Goal: Task Accomplishment & Management: Manage account settings

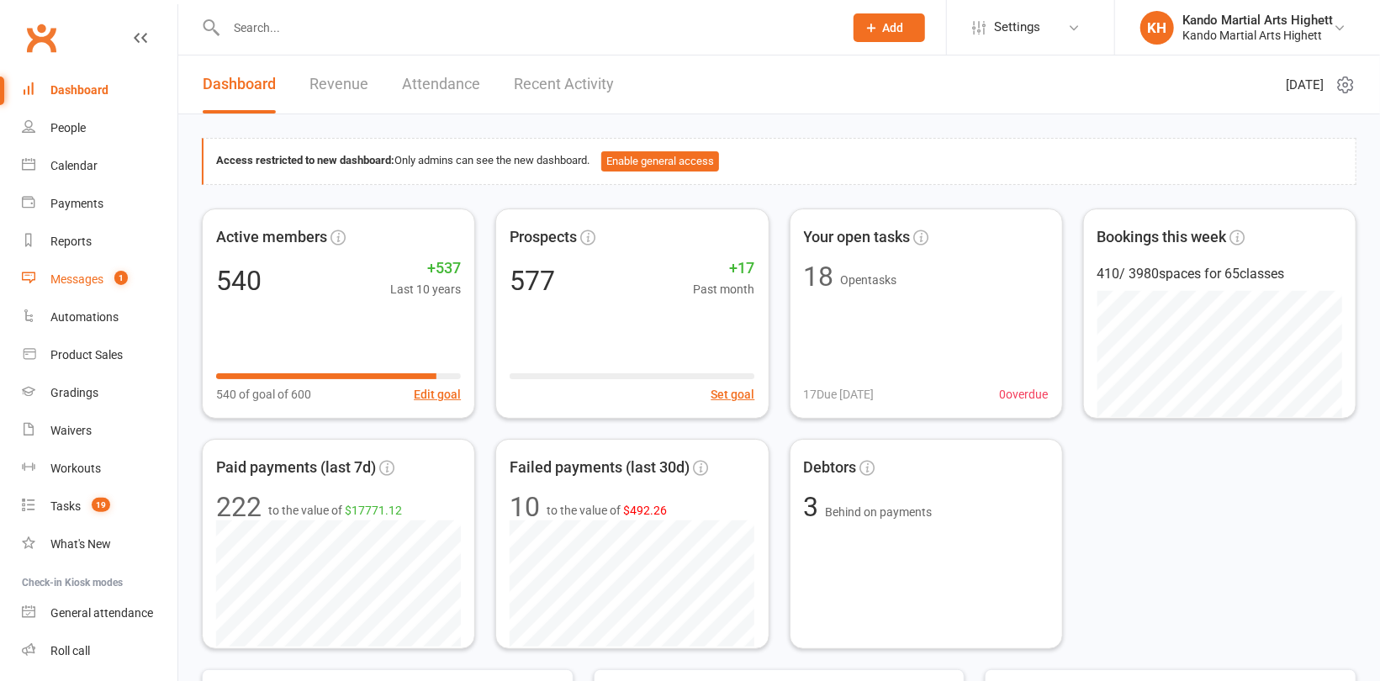
click at [98, 285] on div "Messages" at bounding box center [76, 278] width 53 height 13
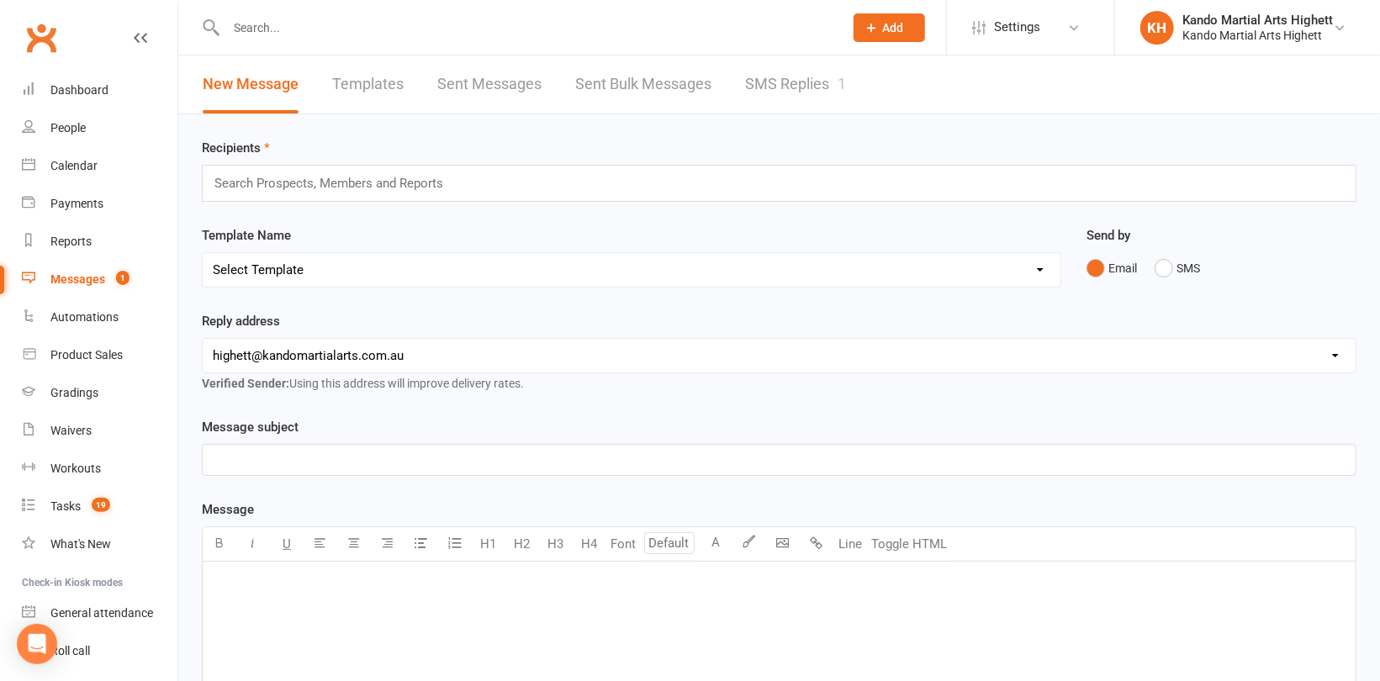
click at [772, 92] on link "SMS Replies 1" at bounding box center [795, 85] width 101 height 58
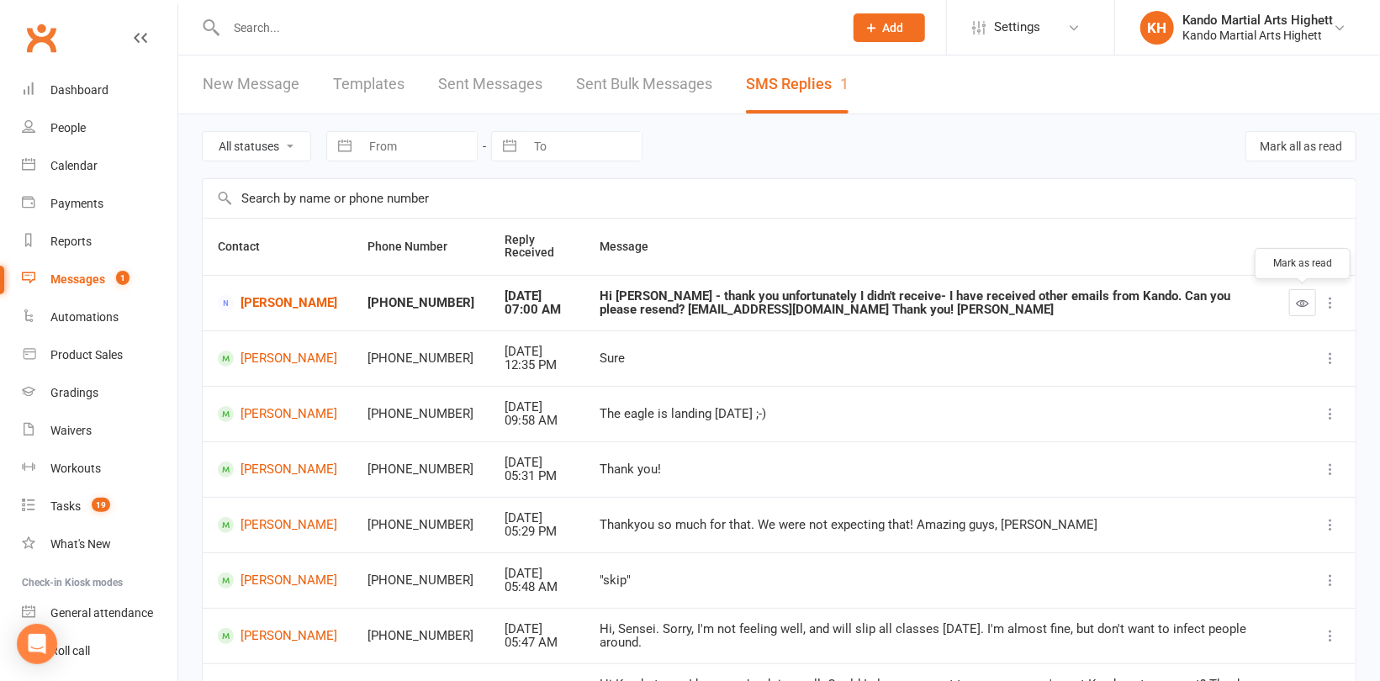
click at [1298, 298] on icon "button" at bounding box center [1303, 303] width 13 height 13
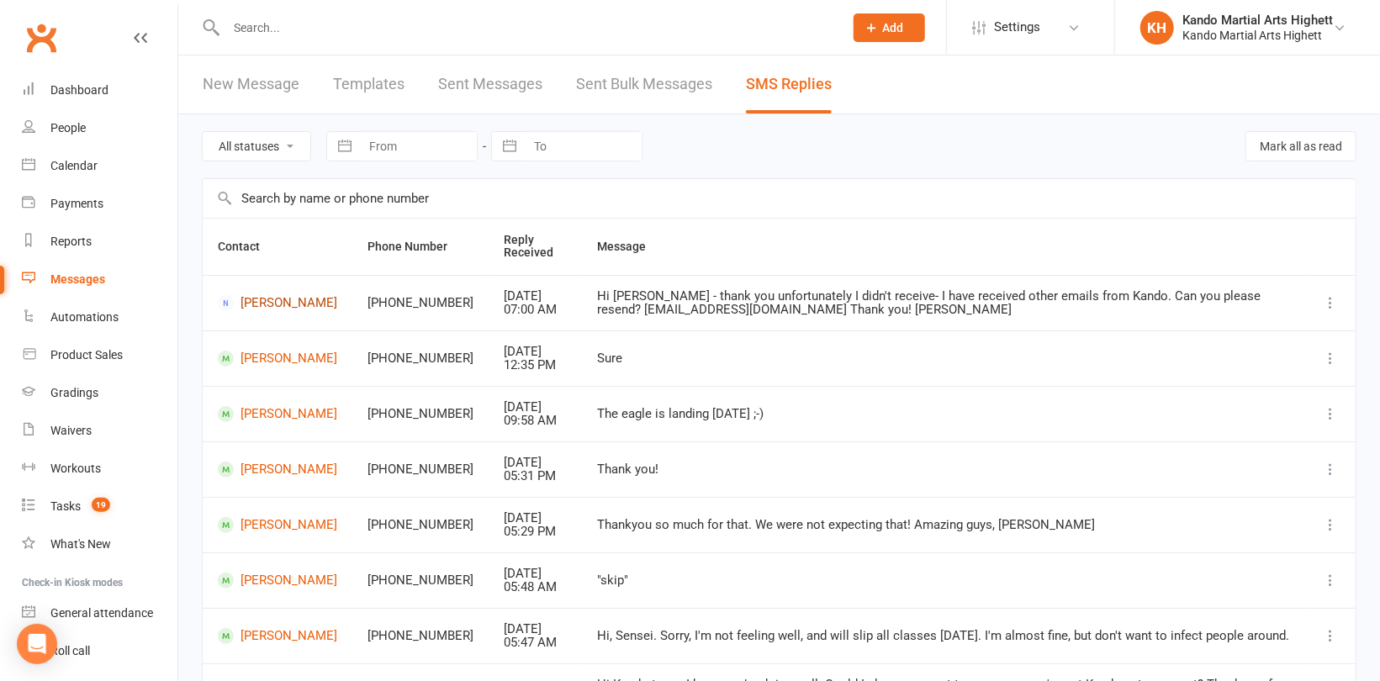
click at [251, 303] on link "[PERSON_NAME]" at bounding box center [277, 303] width 119 height 16
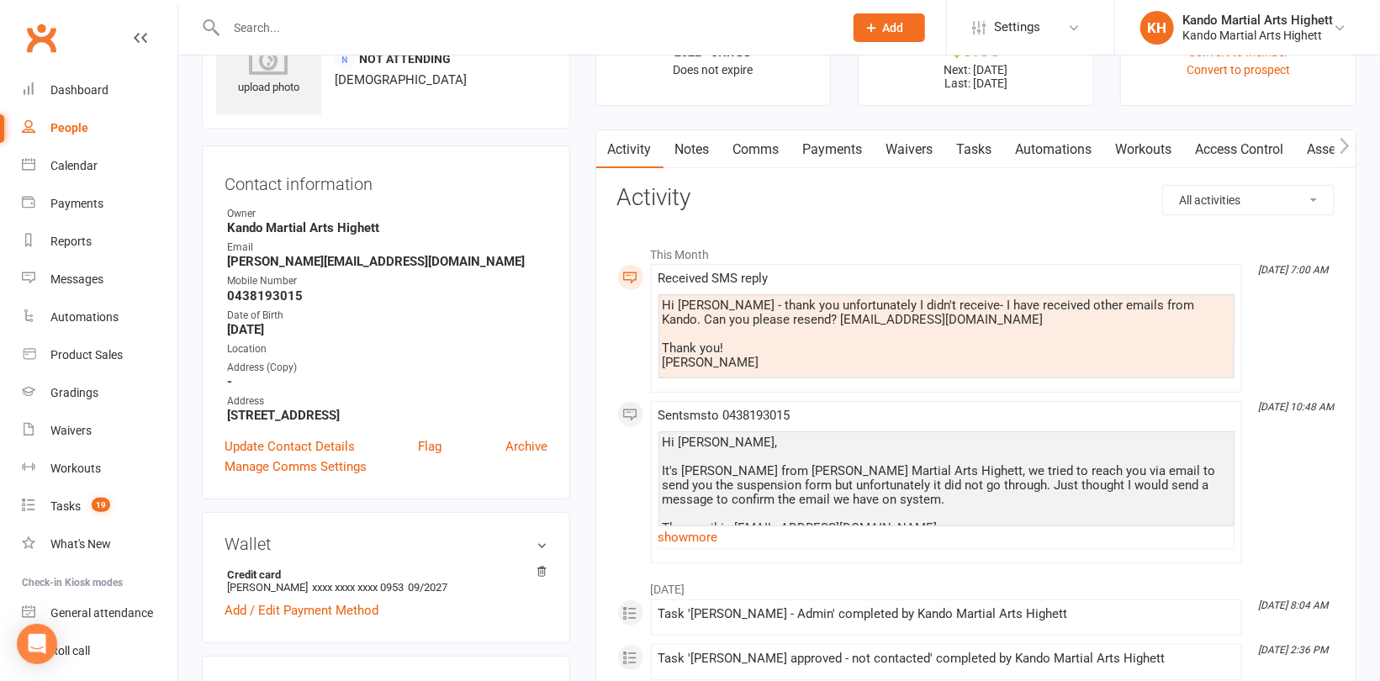
scroll to position [168, 0]
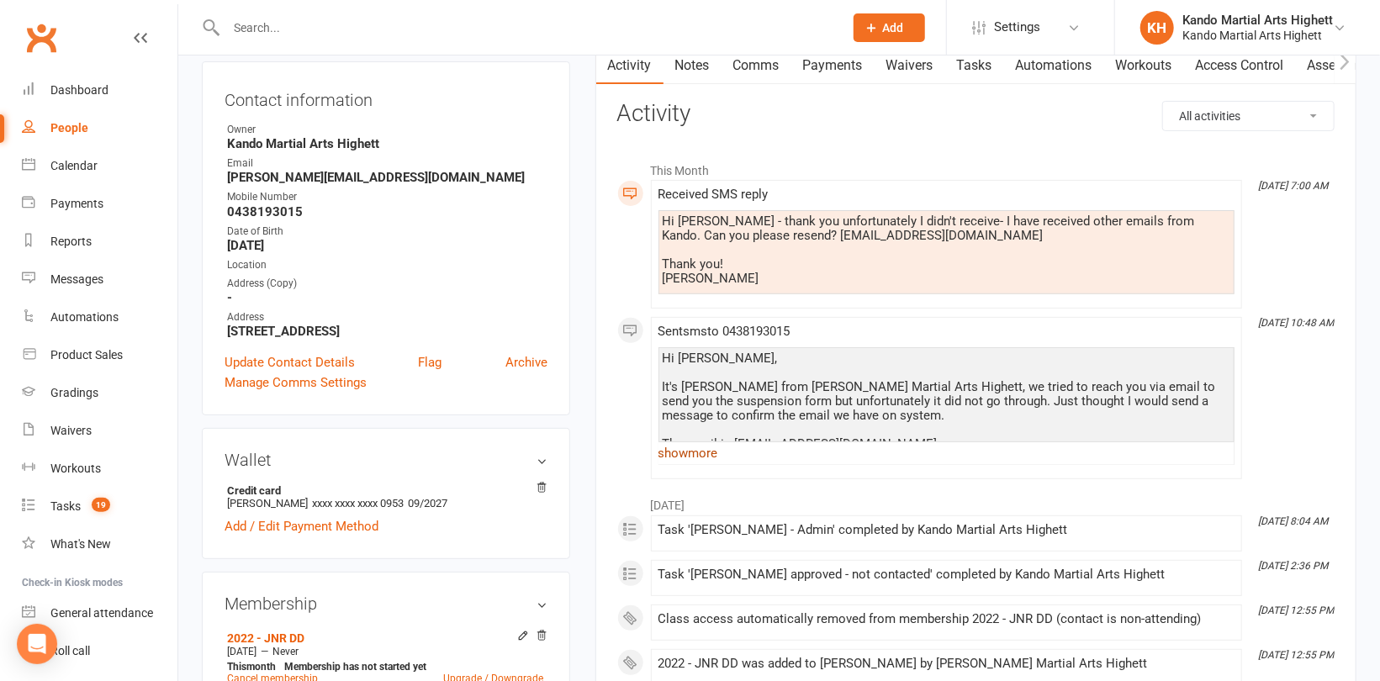
click at [691, 450] on link "show more" at bounding box center [947, 454] width 576 height 24
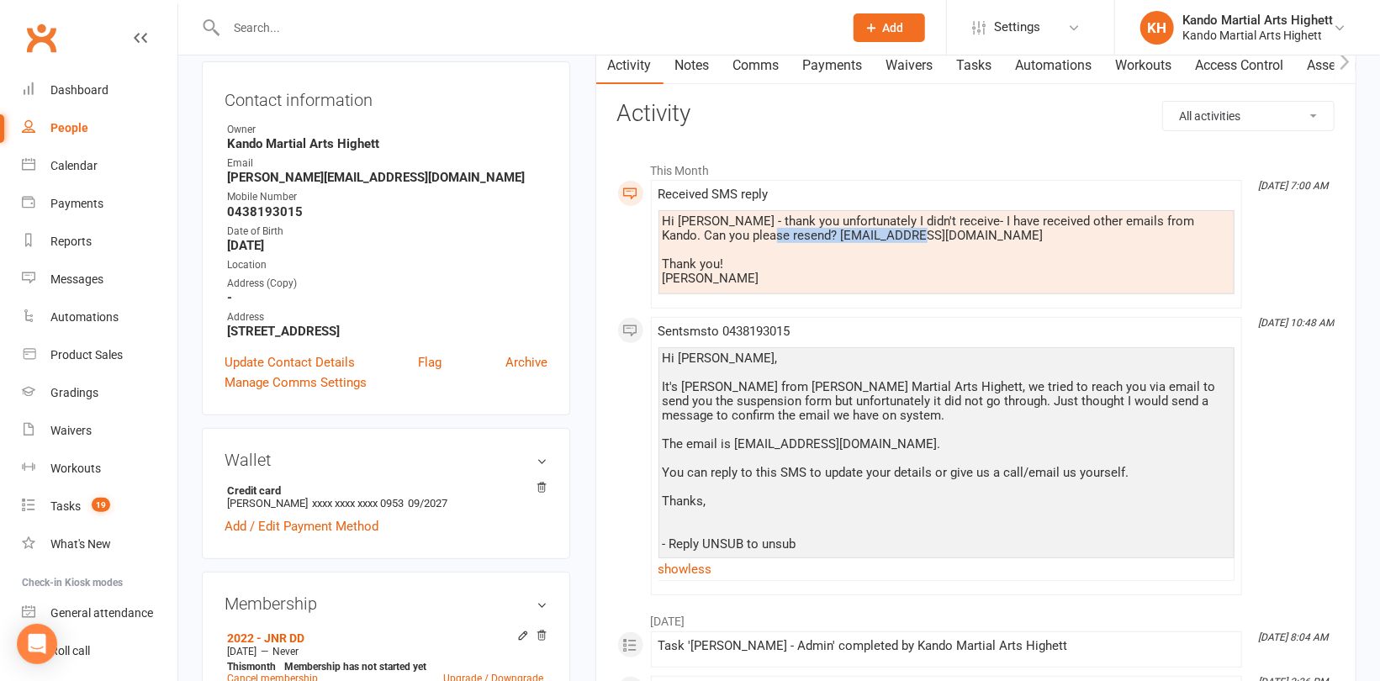
drag, startPoint x: 898, startPoint y: 233, endPoint x: 747, endPoint y: 239, distance: 151.5
click at [747, 239] on div "Hi [PERSON_NAME] - thank you unfortunately I didn't receive- I have received ot…" at bounding box center [947, 249] width 568 height 71
copy div "[PERSON_NAME][EMAIL_ADDRESS][DOMAIN_NAME]"
click at [346, 365] on link "Update Contact Details" at bounding box center [290, 362] width 130 height 20
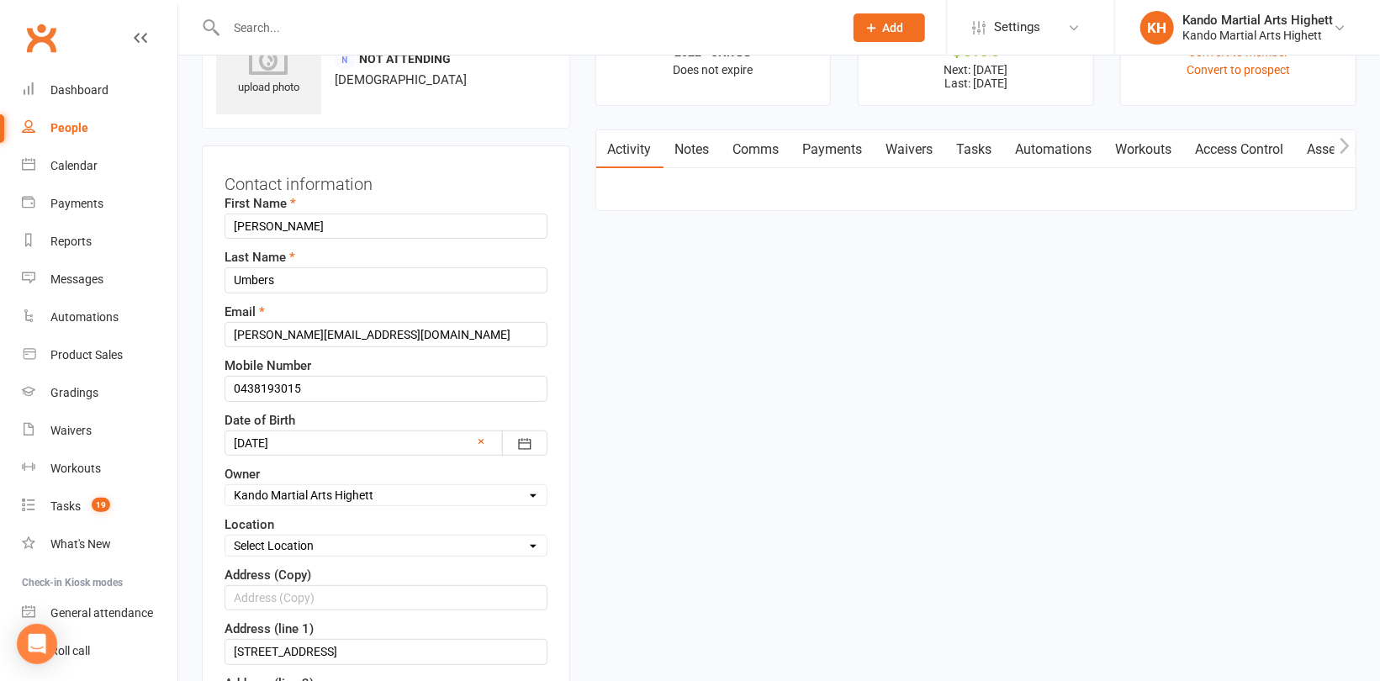
scroll to position [78, 0]
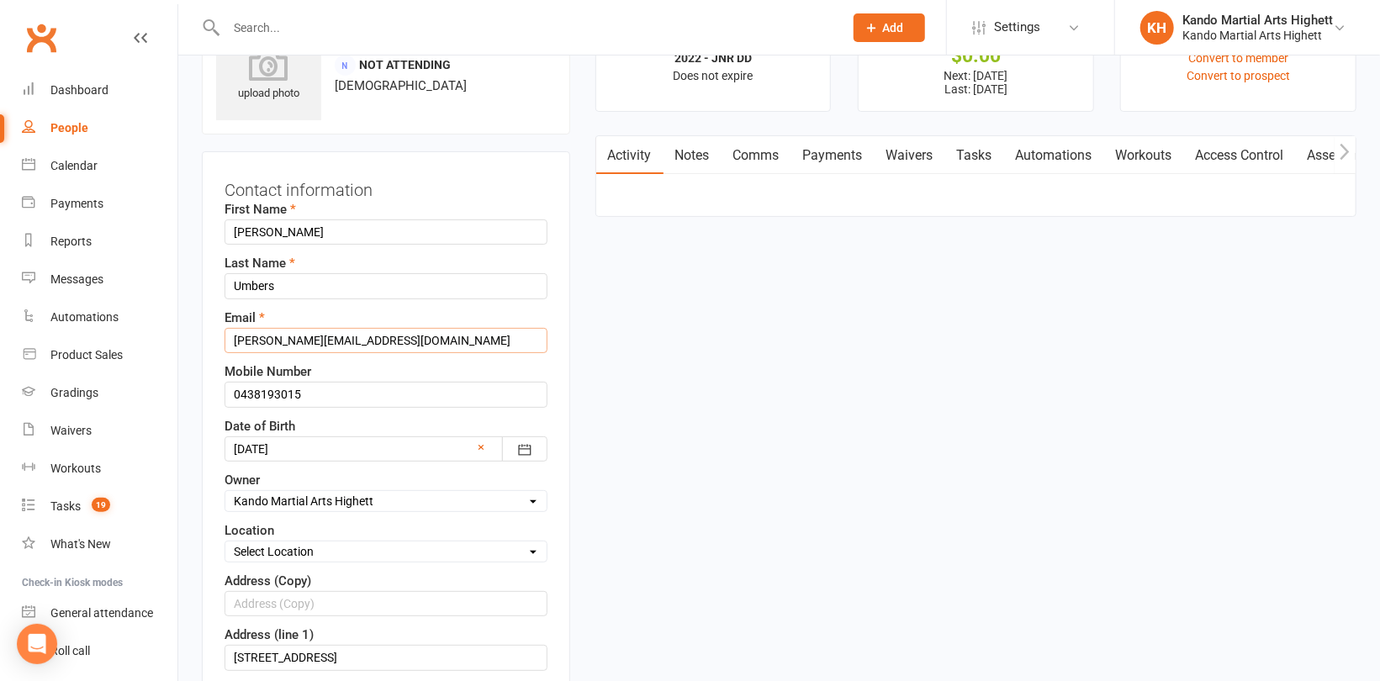
drag, startPoint x: 428, startPoint y: 336, endPoint x: 220, endPoint y: 325, distance: 208.1
click at [220, 325] on div "Contact information First Name [PERSON_NAME] Last Name Umbers Email [EMAIL_ADDR…" at bounding box center [386, 558] width 368 height 815
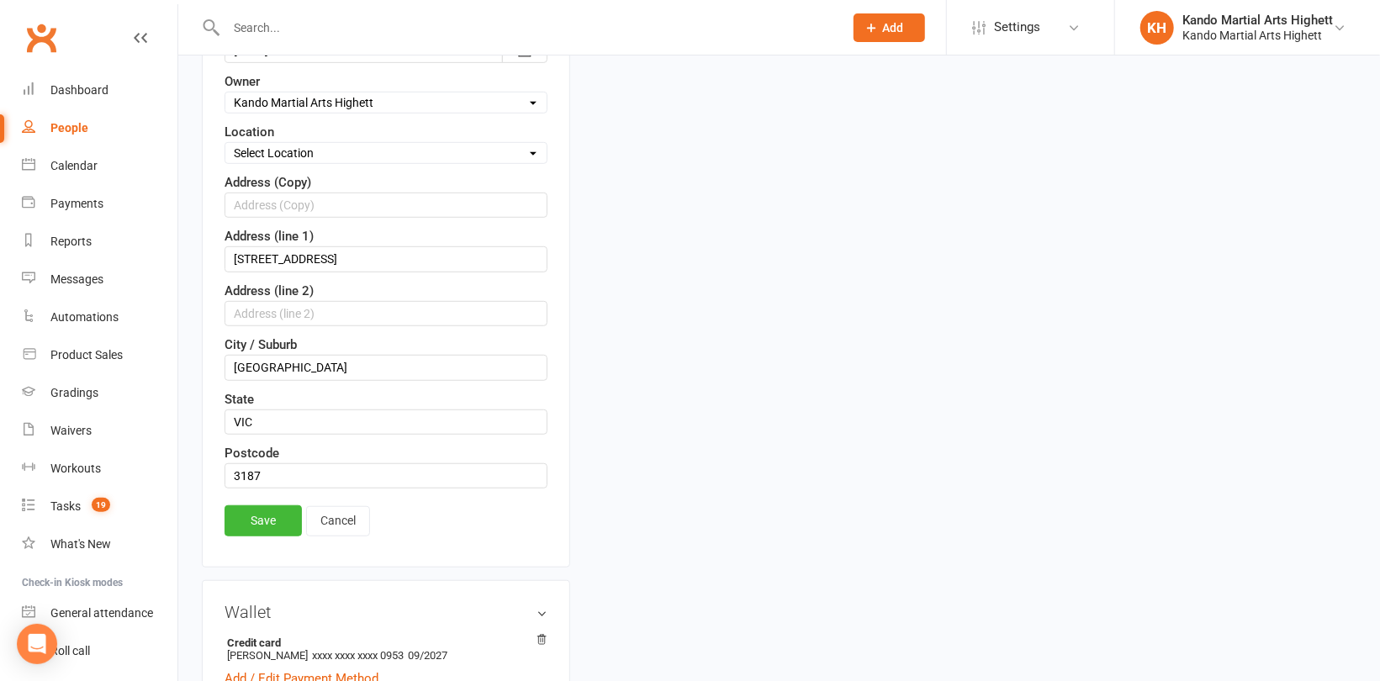
scroll to position [583, 0]
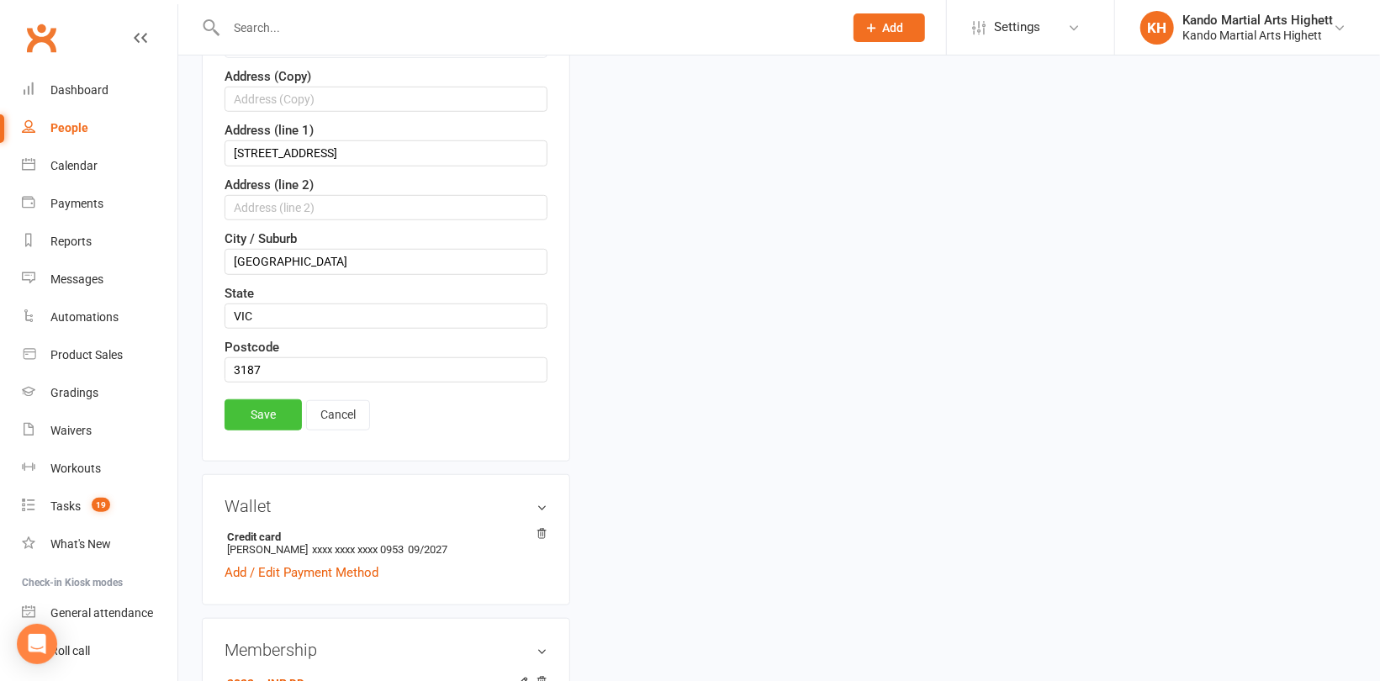
click at [246, 415] on link "Save" at bounding box center [263, 414] width 77 height 30
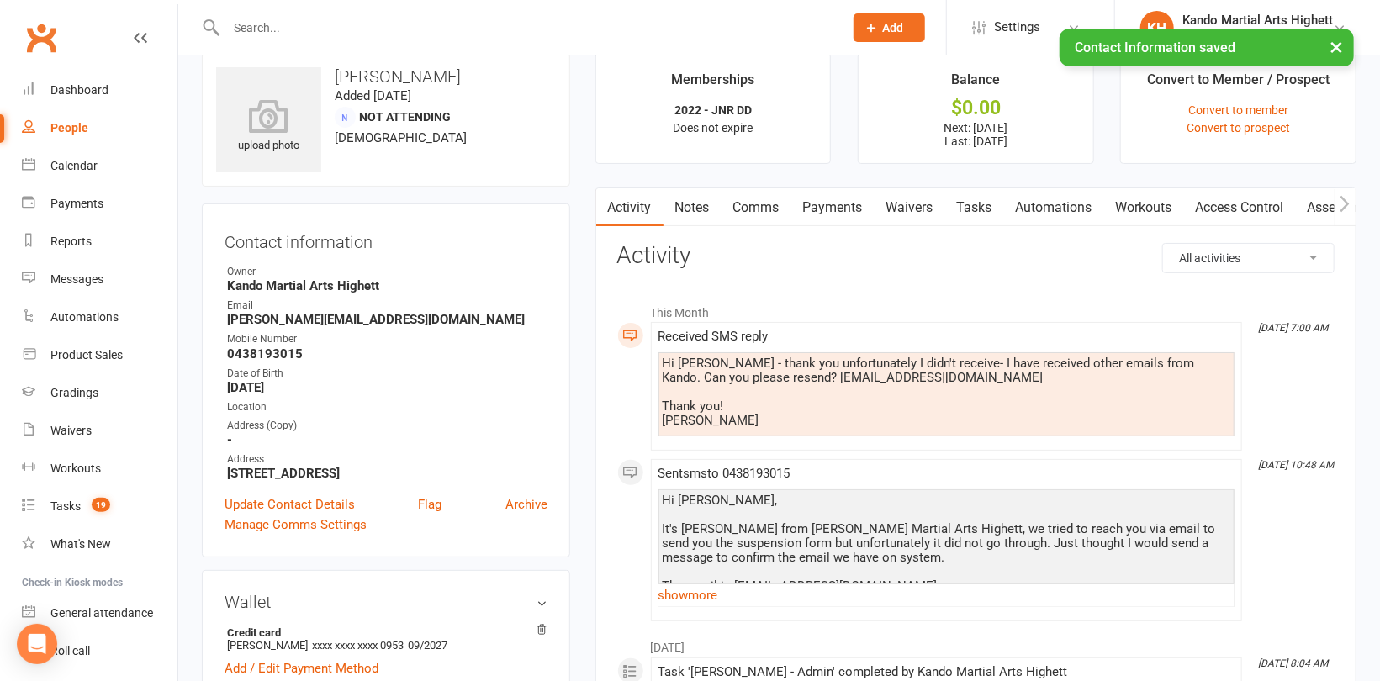
scroll to position [0, 0]
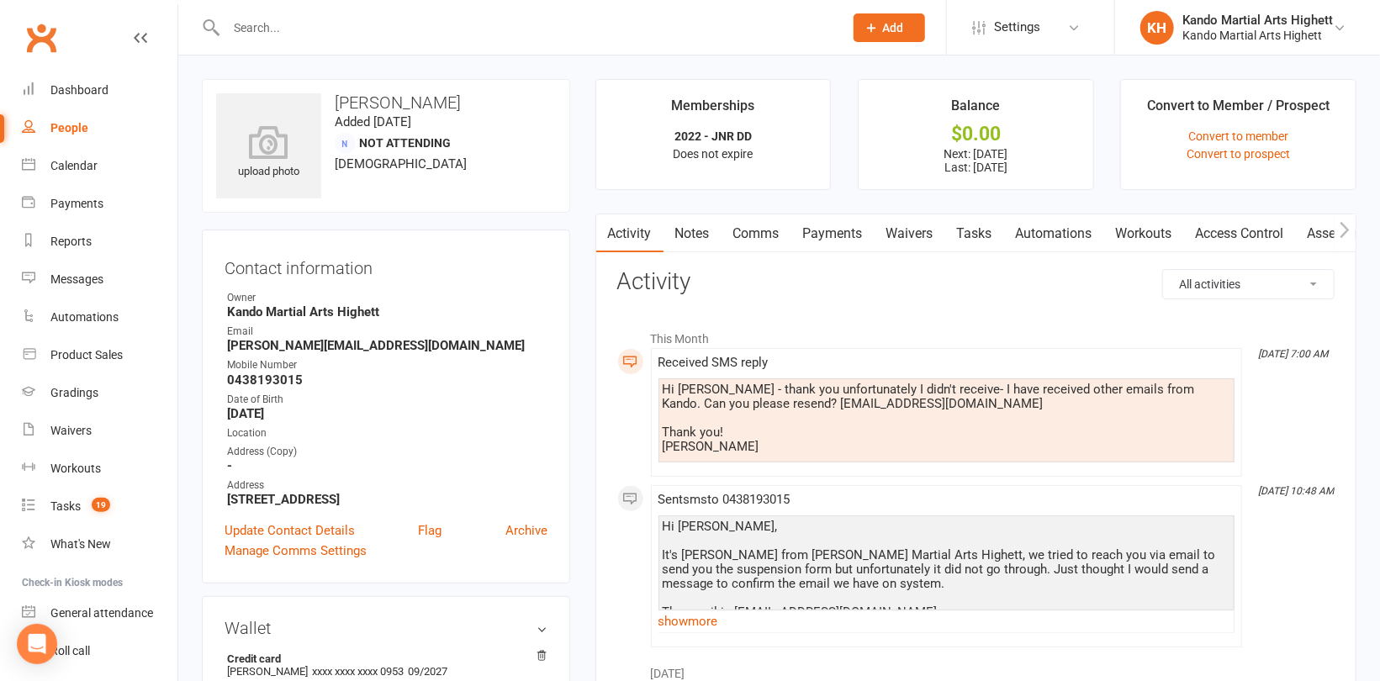
click at [743, 231] on link "Comms" at bounding box center [757, 233] width 70 height 39
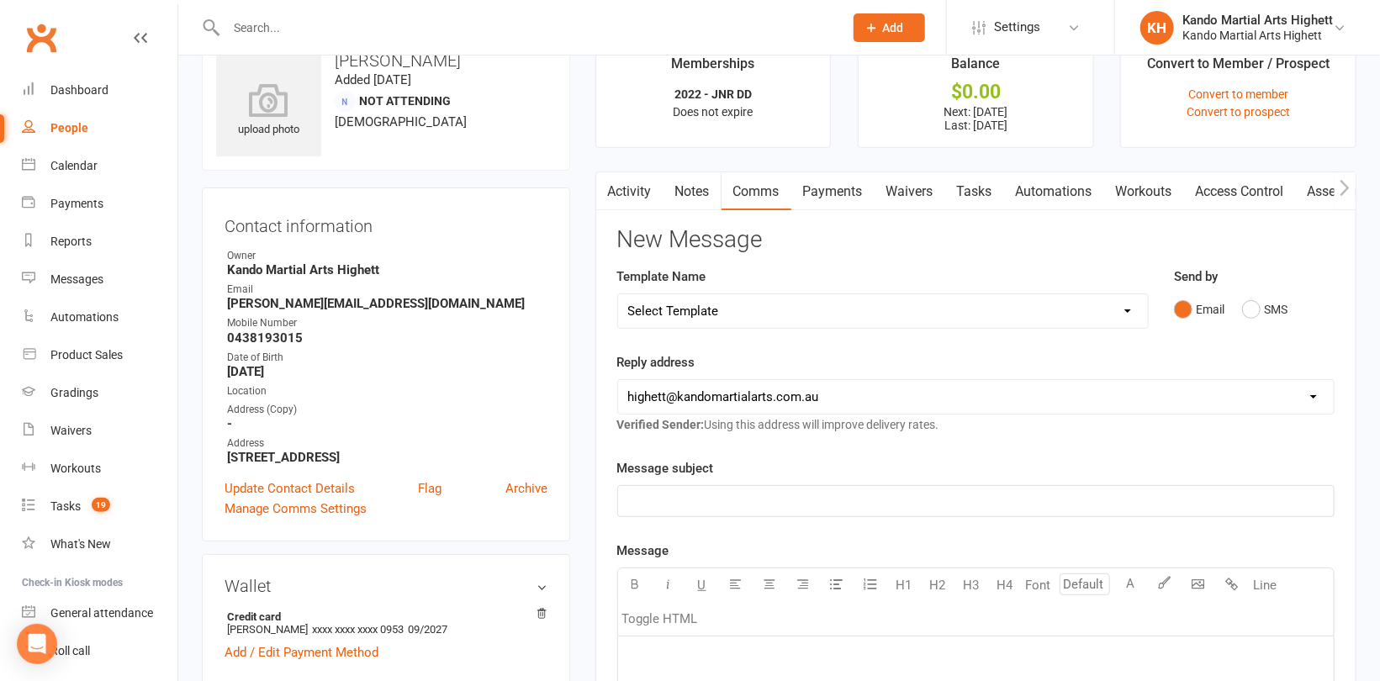
scroll to position [84, 0]
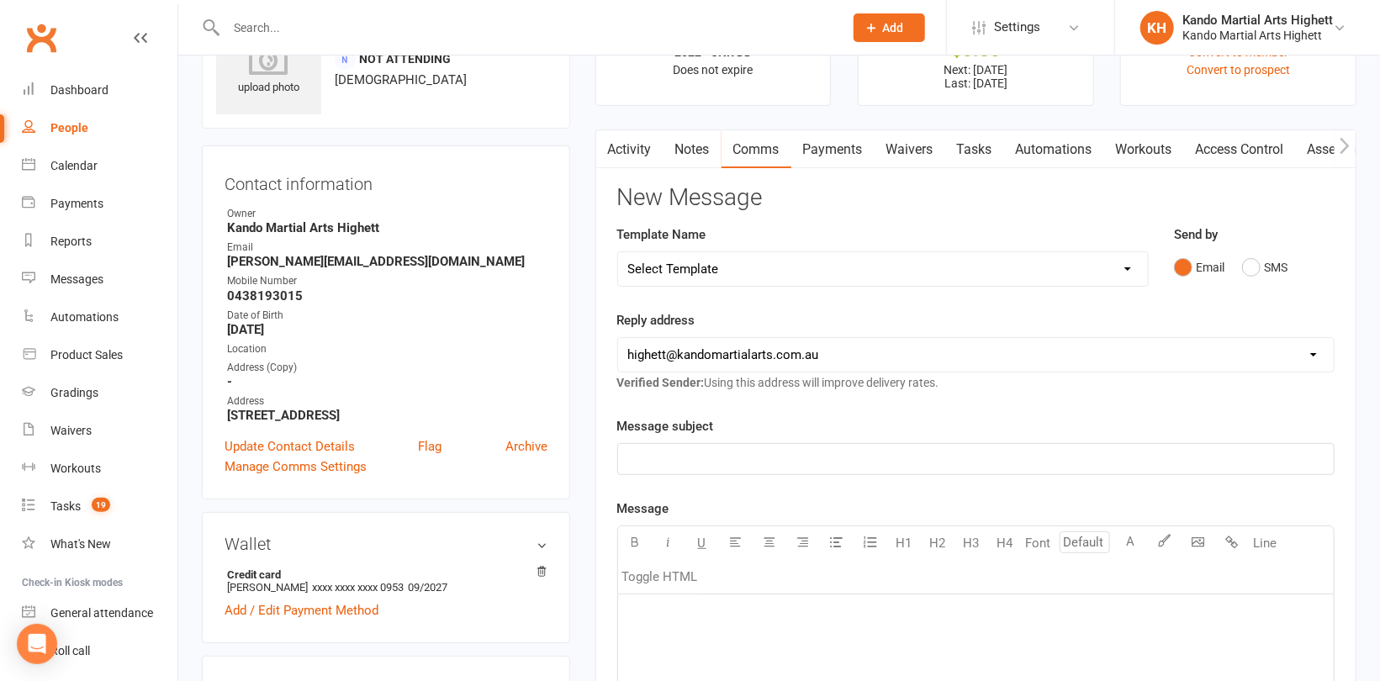
click at [759, 442] on div "Message subject ﻿" at bounding box center [975, 445] width 717 height 59
click at [727, 446] on div "﻿" at bounding box center [976, 459] width 716 height 30
click at [742, 621] on p "﻿" at bounding box center [976, 616] width 696 height 20
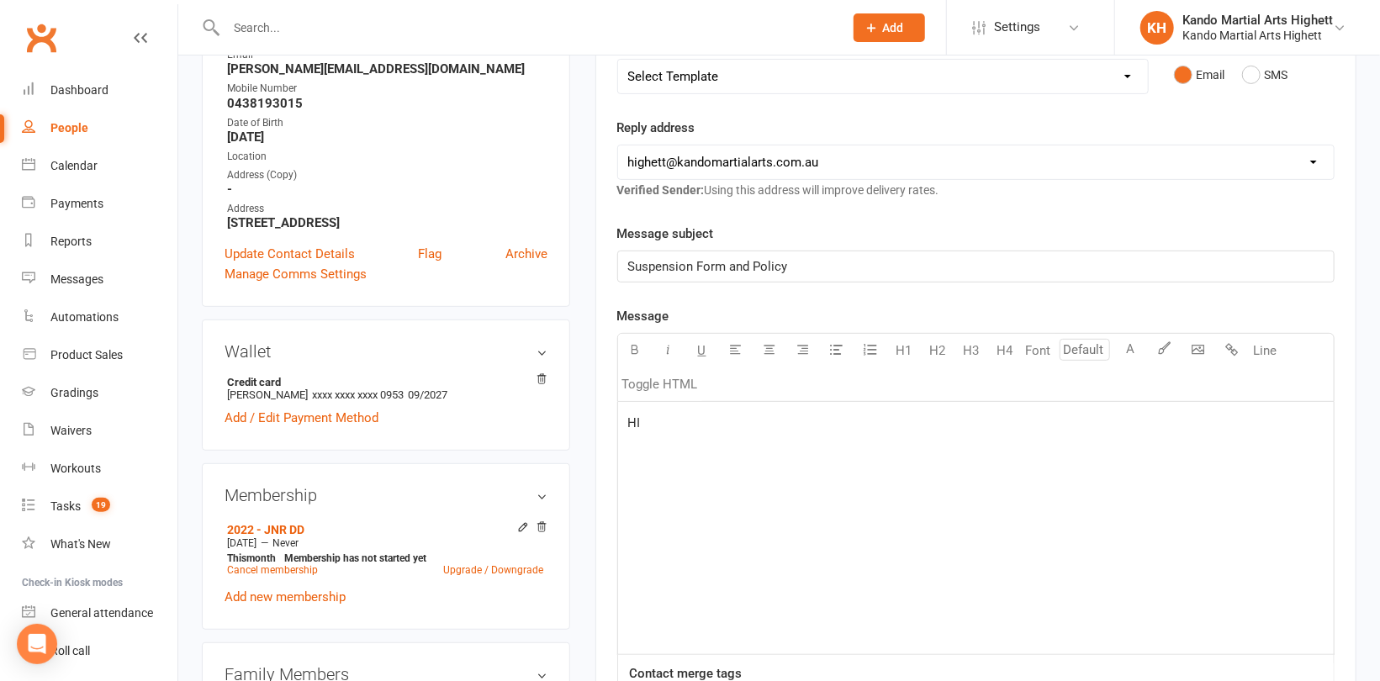
scroll to position [336, 0]
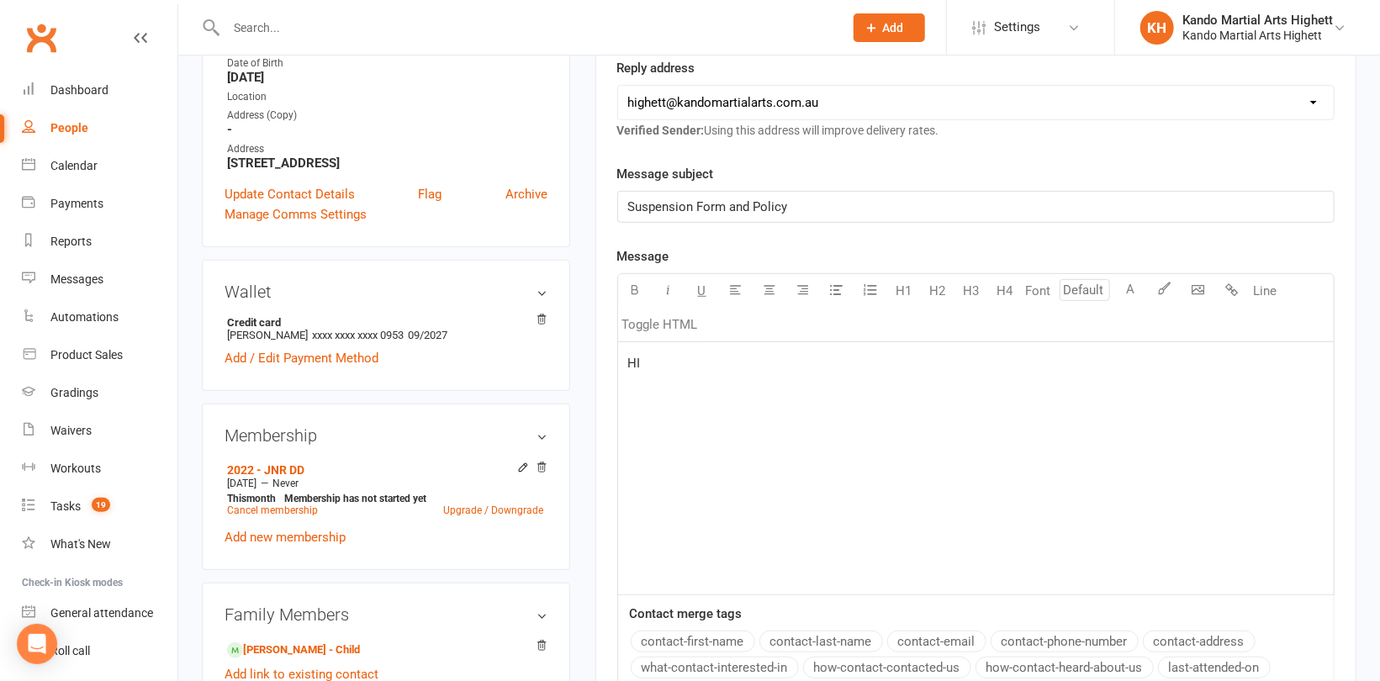
click at [683, 644] on button "contact-first-name" at bounding box center [693, 642] width 124 height 22
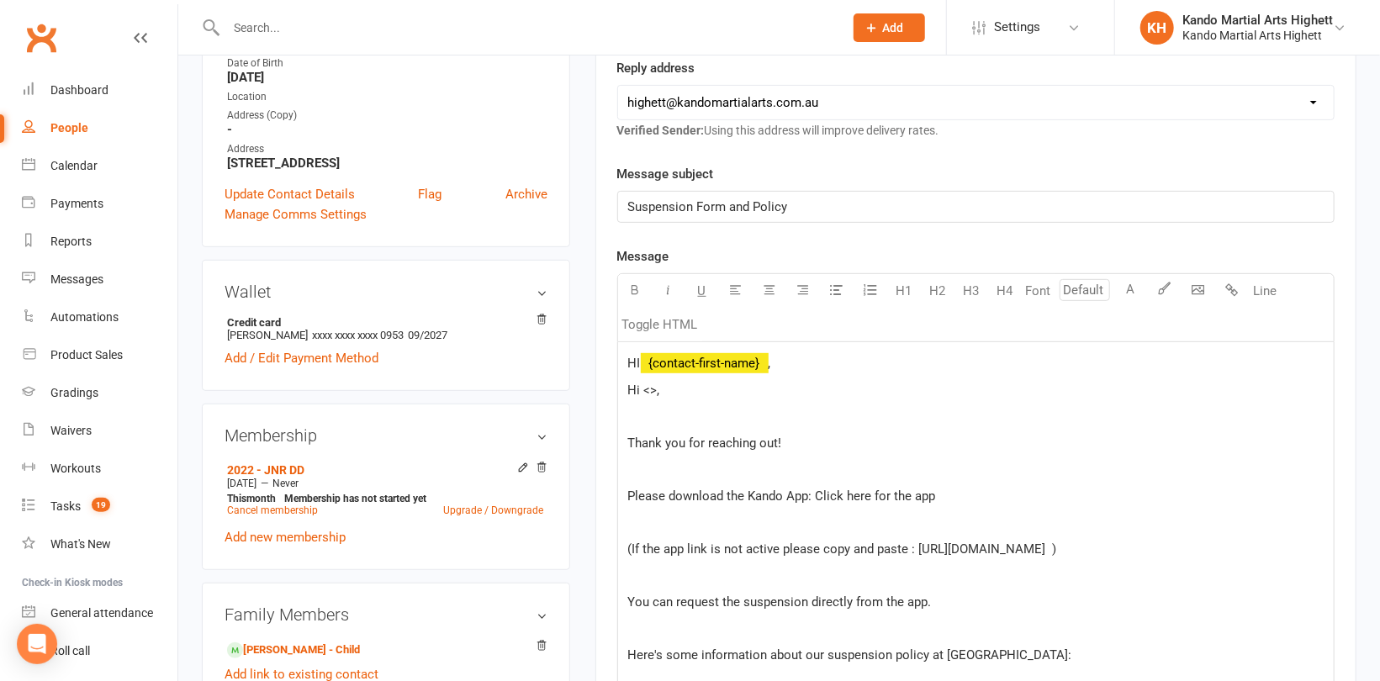
scroll to position [1373, 0]
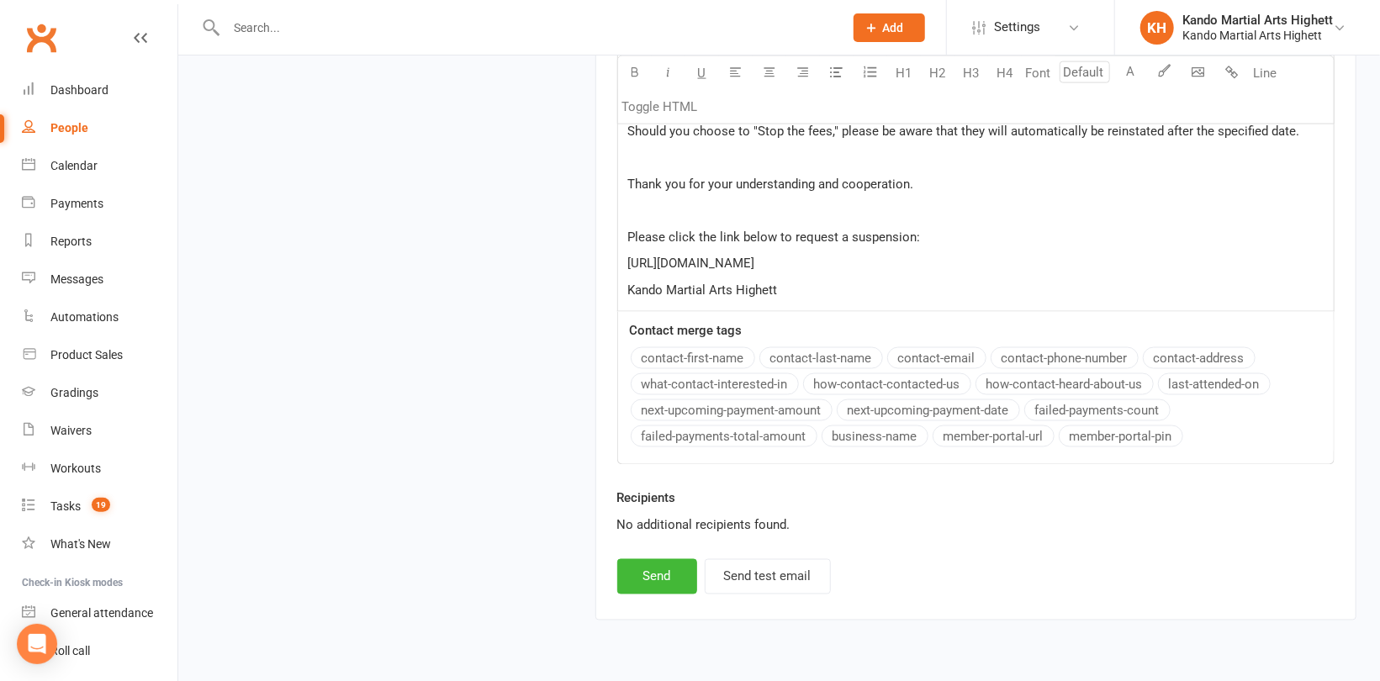
click at [662, 208] on p "﻿" at bounding box center [976, 210] width 696 height 20
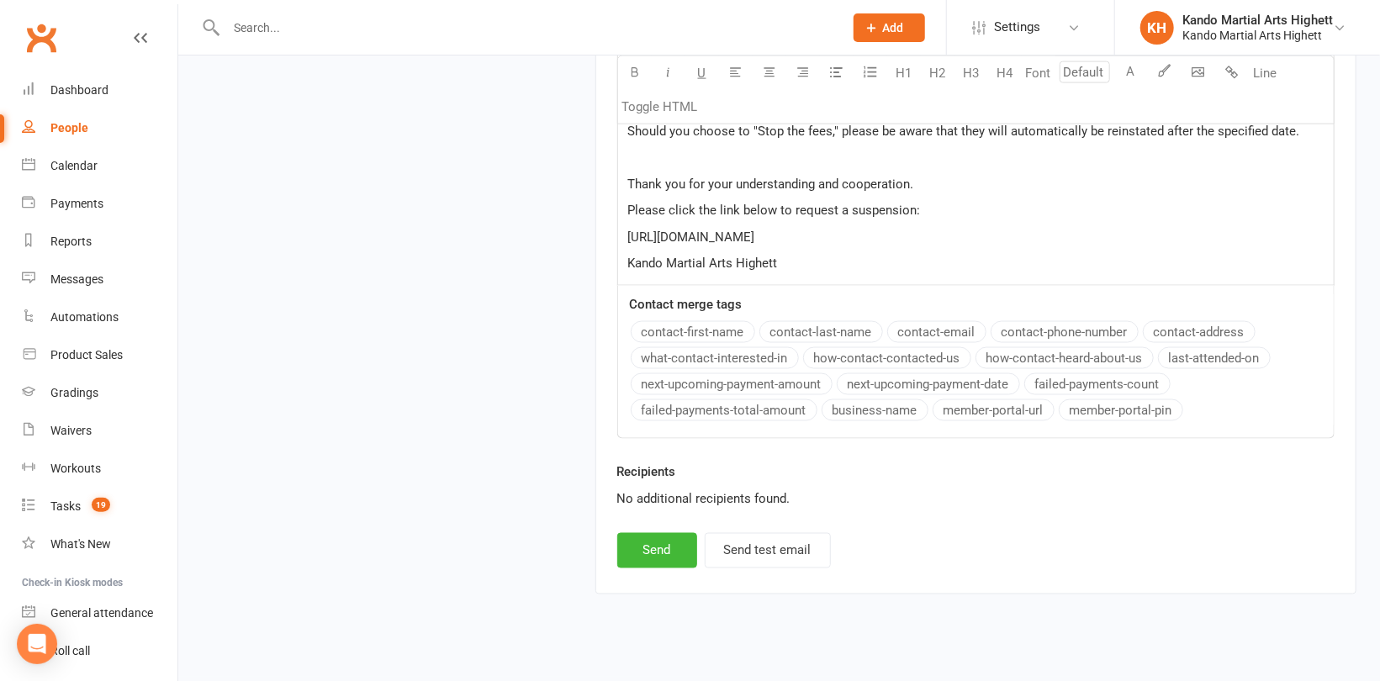
click at [653, 151] on p "﻿" at bounding box center [976, 157] width 696 height 20
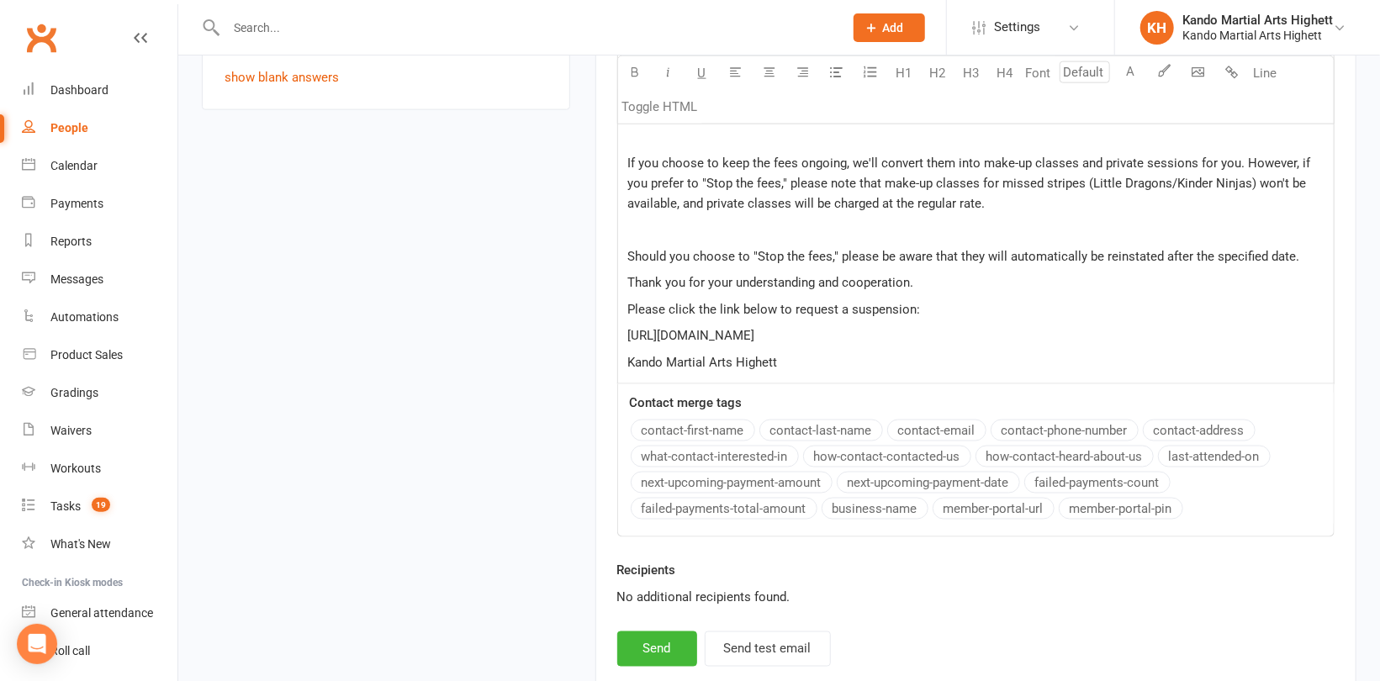
scroll to position [1194, 0]
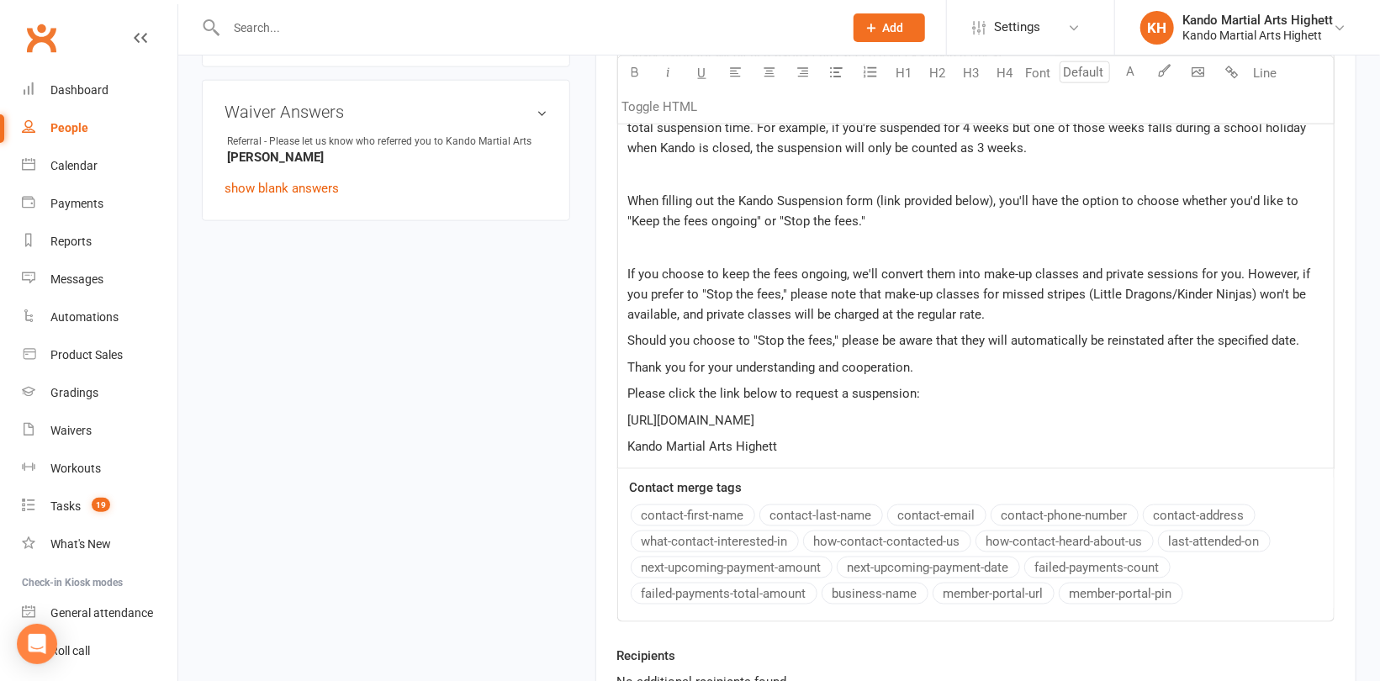
scroll to position [1110, 0]
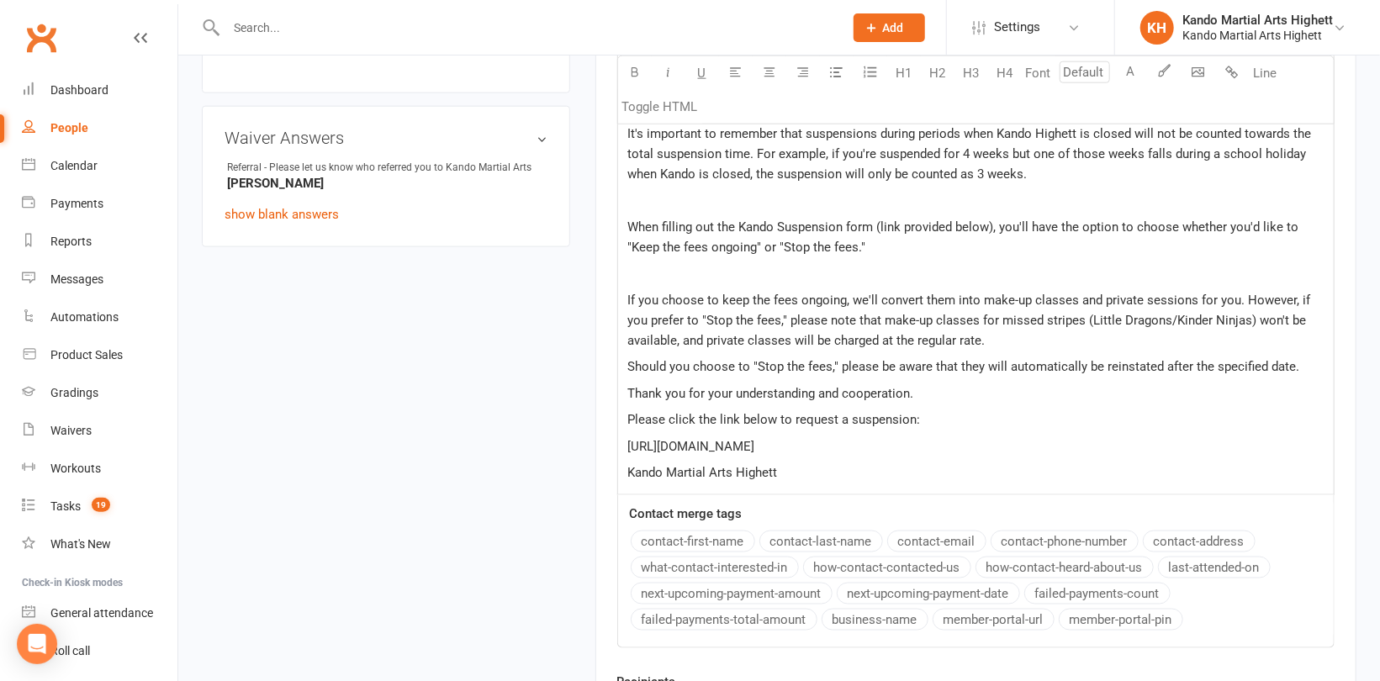
click at [652, 263] on p "﻿" at bounding box center [976, 273] width 696 height 20
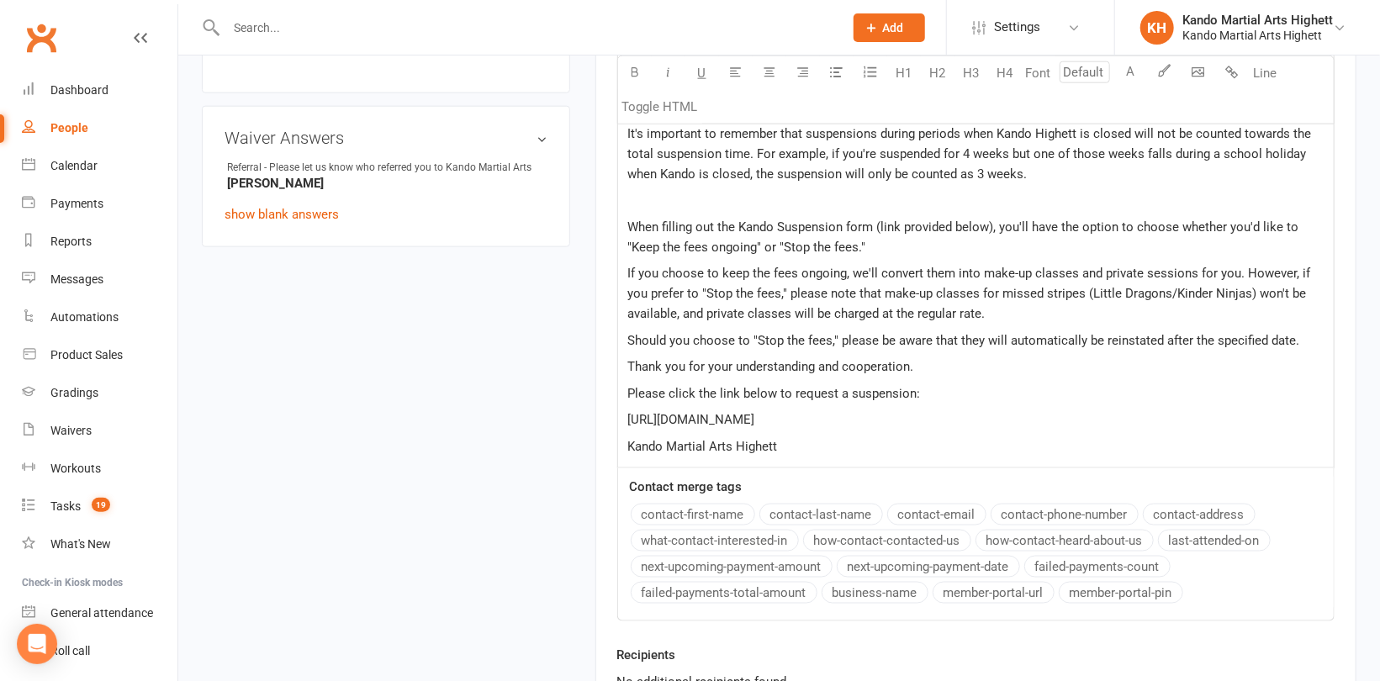
click at [634, 190] on p "﻿" at bounding box center [976, 200] width 696 height 20
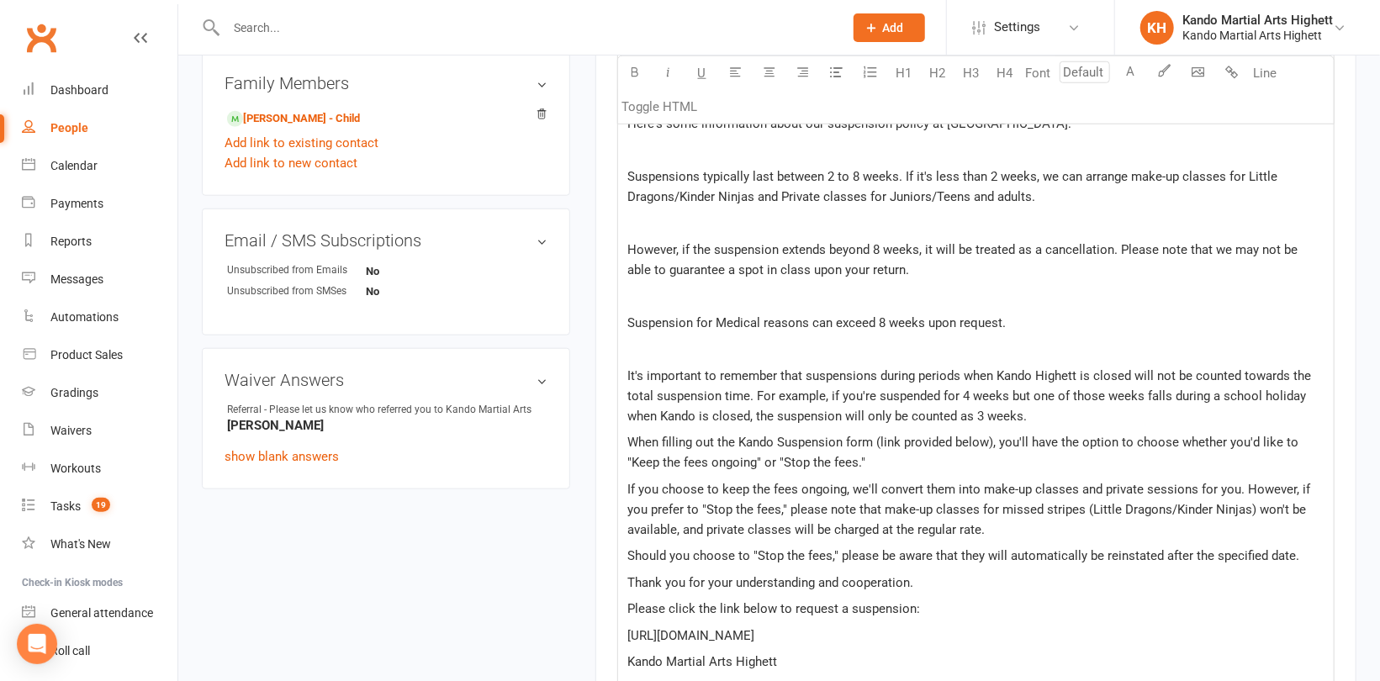
scroll to position [858, 0]
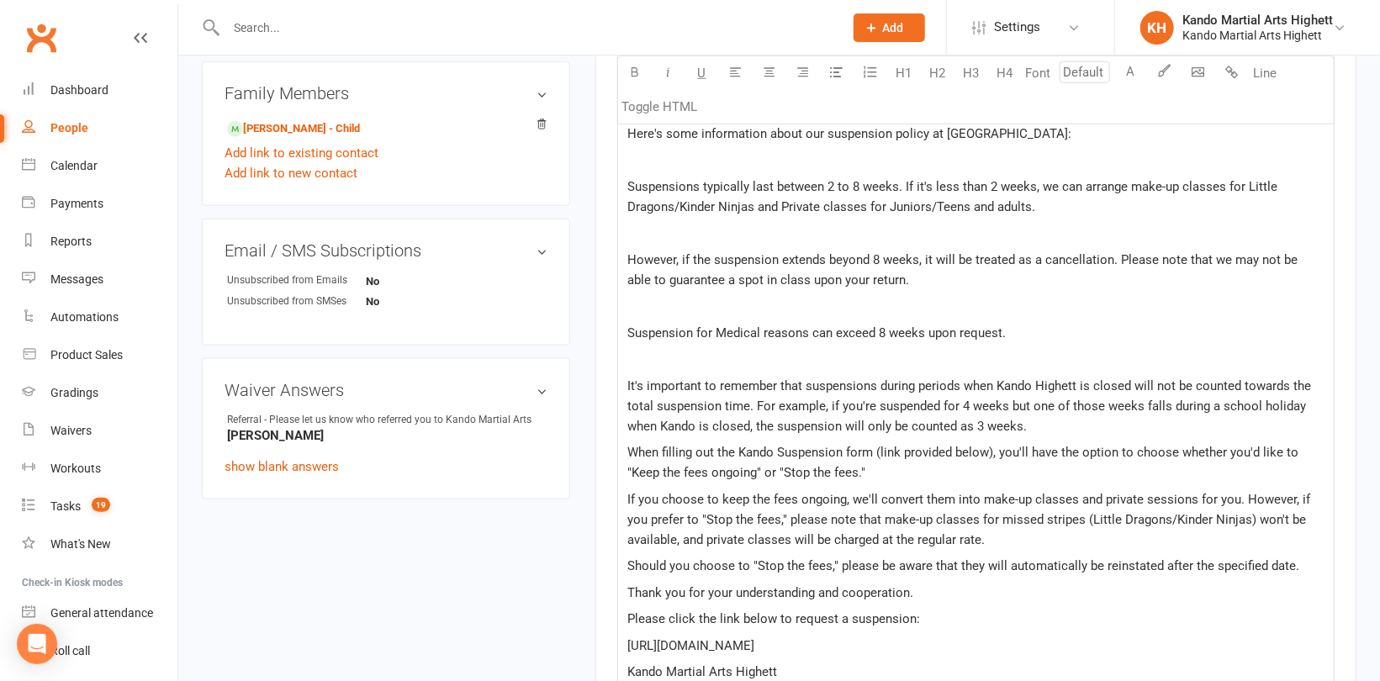
click at [631, 357] on p "﻿" at bounding box center [976, 359] width 696 height 20
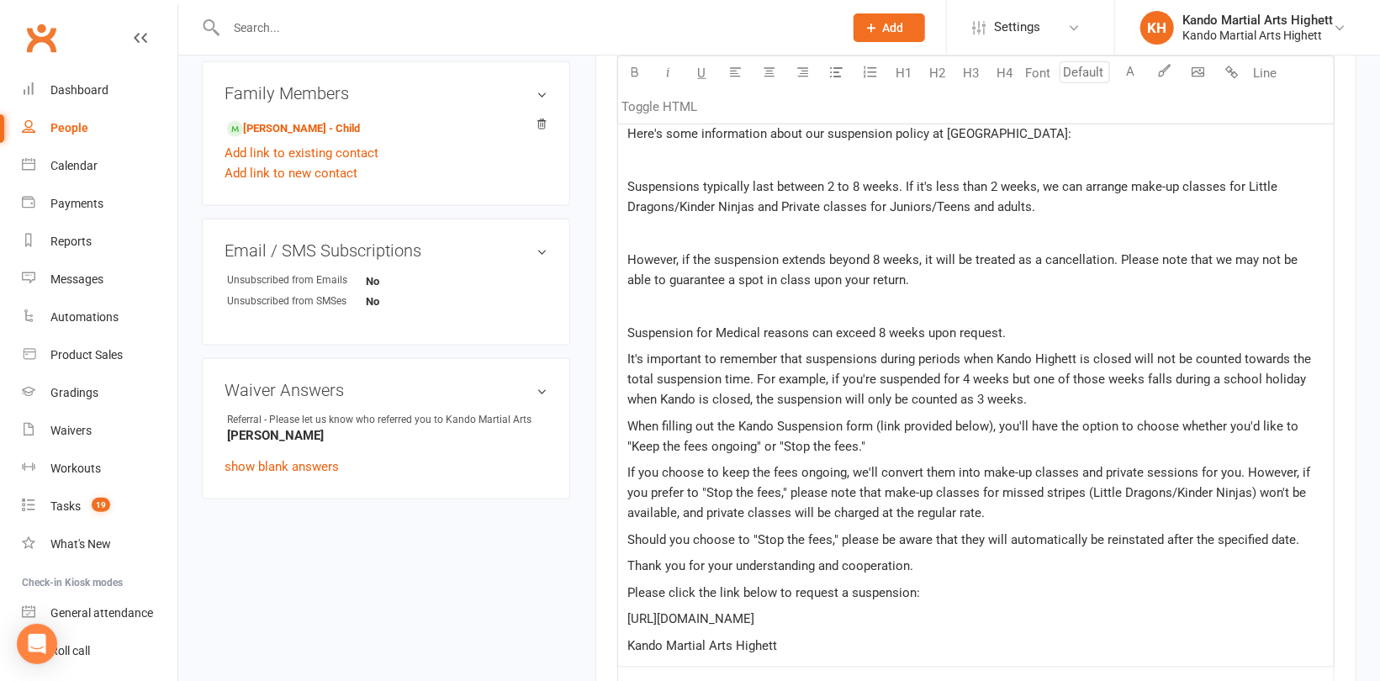
click at [633, 304] on p "﻿" at bounding box center [976, 306] width 696 height 20
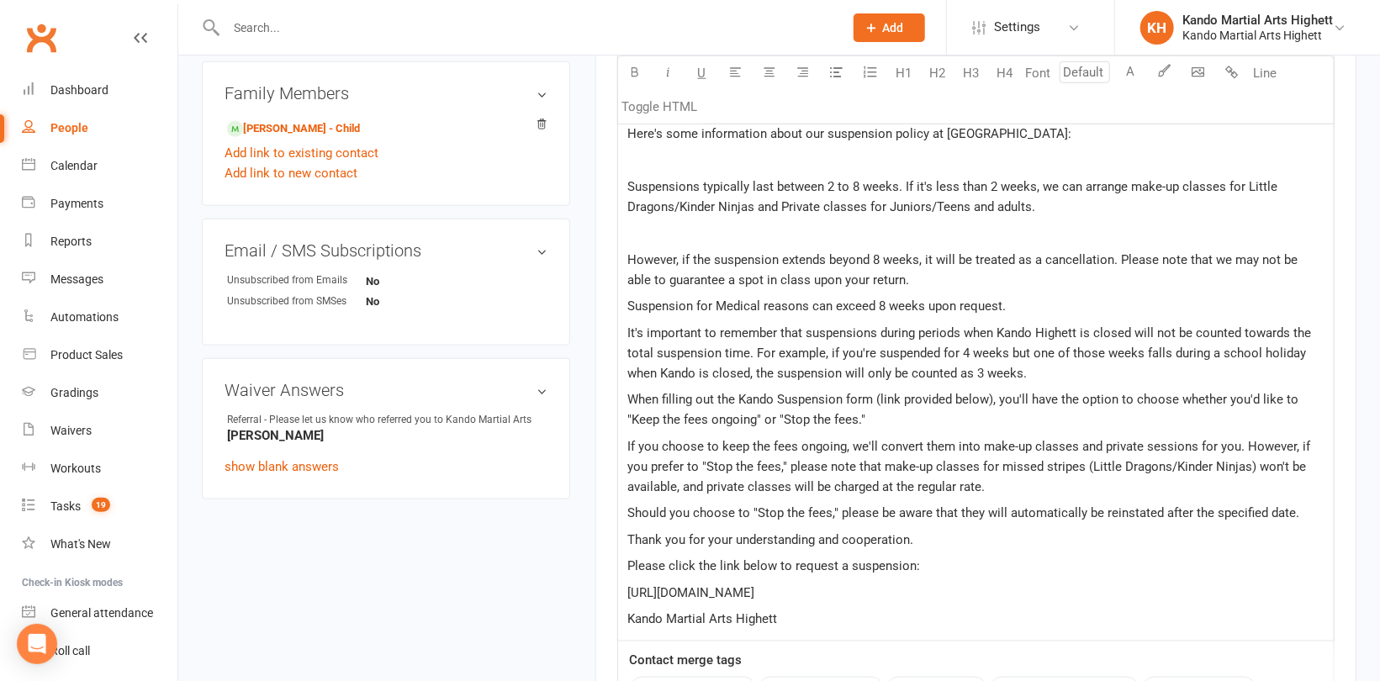
click at [640, 227] on p "﻿" at bounding box center [976, 233] width 696 height 20
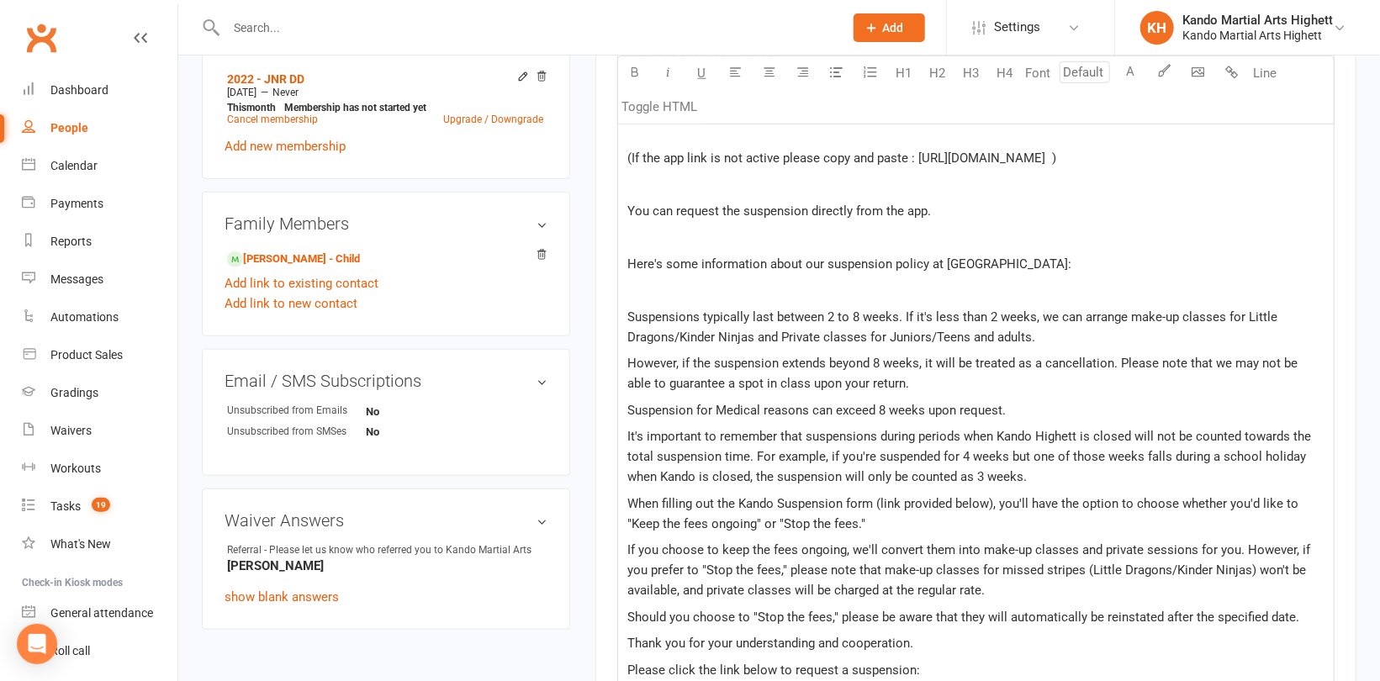
scroll to position [690, 0]
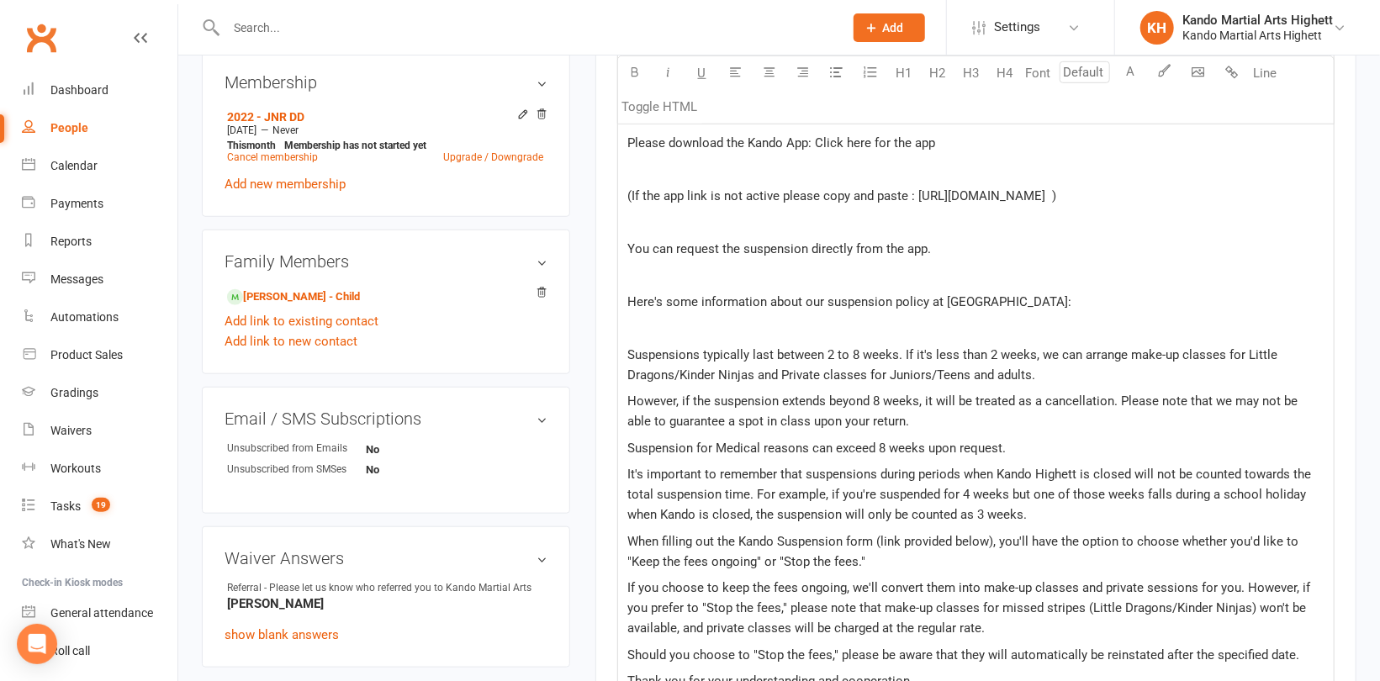
click at [634, 320] on p "﻿" at bounding box center [976, 328] width 696 height 20
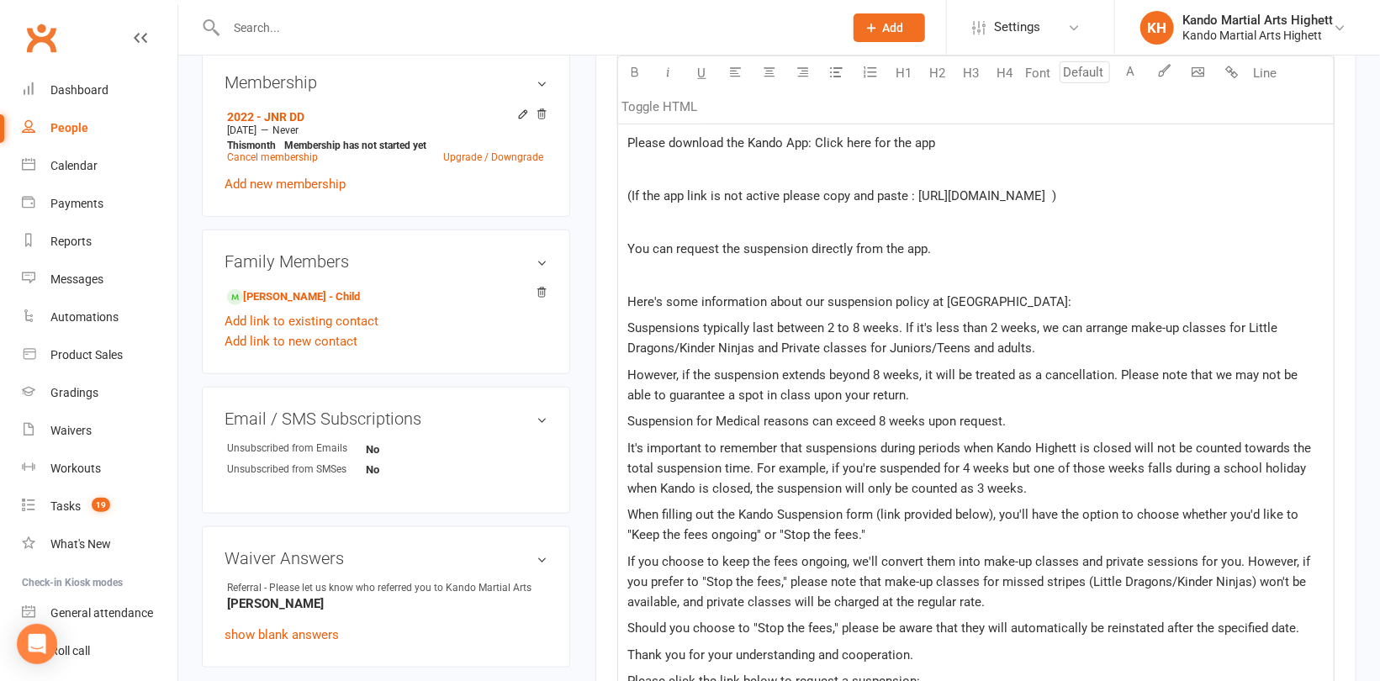
click at [645, 261] on div "HI ﻿ {contact-first-name} , Hi <>, ﻿ Thank you for reaching out! Please downloa…" at bounding box center [976, 372] width 716 height 767
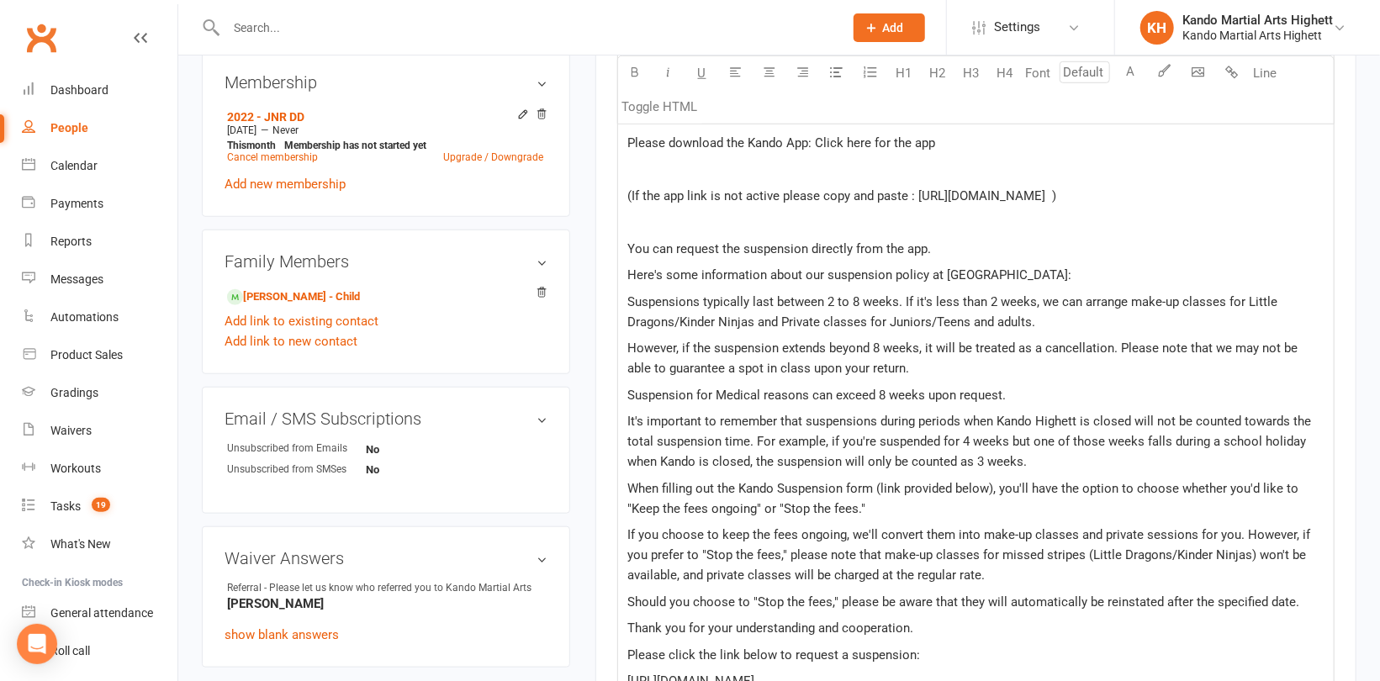
click at [640, 212] on p "﻿" at bounding box center [976, 222] width 696 height 20
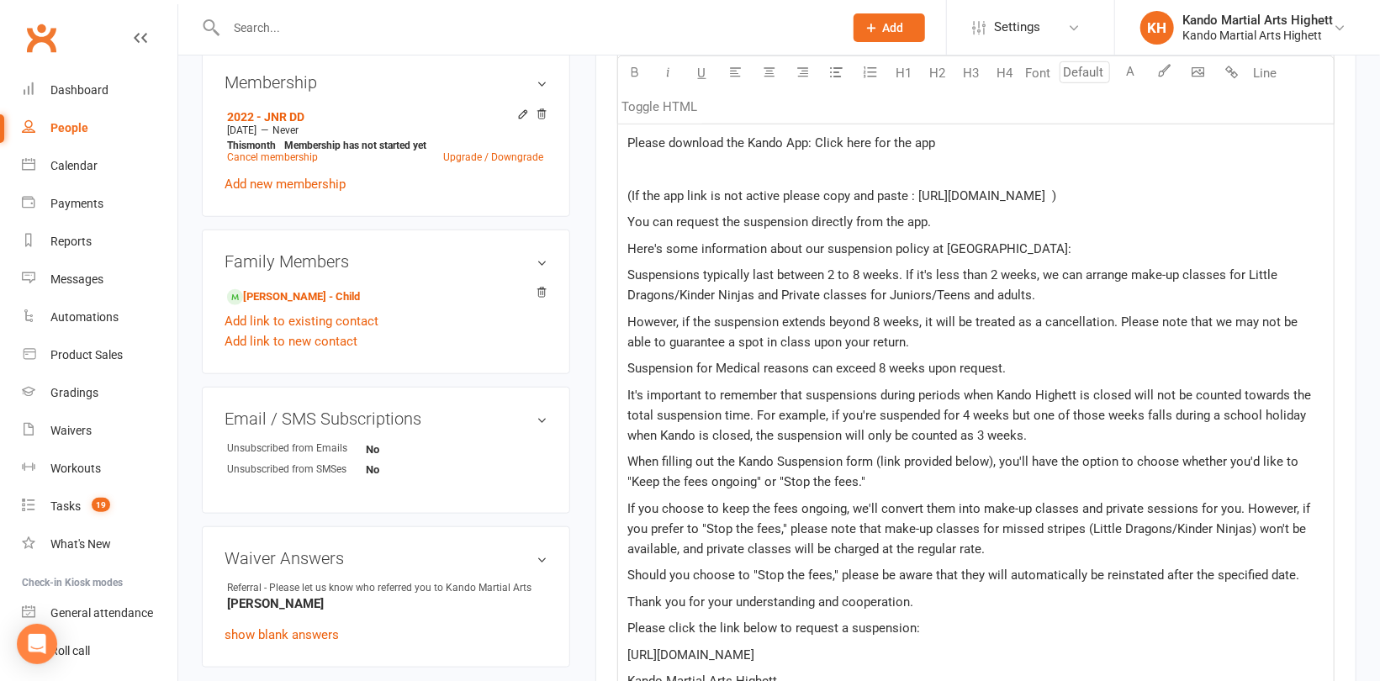
click at [646, 162] on p "﻿" at bounding box center [976, 169] width 696 height 20
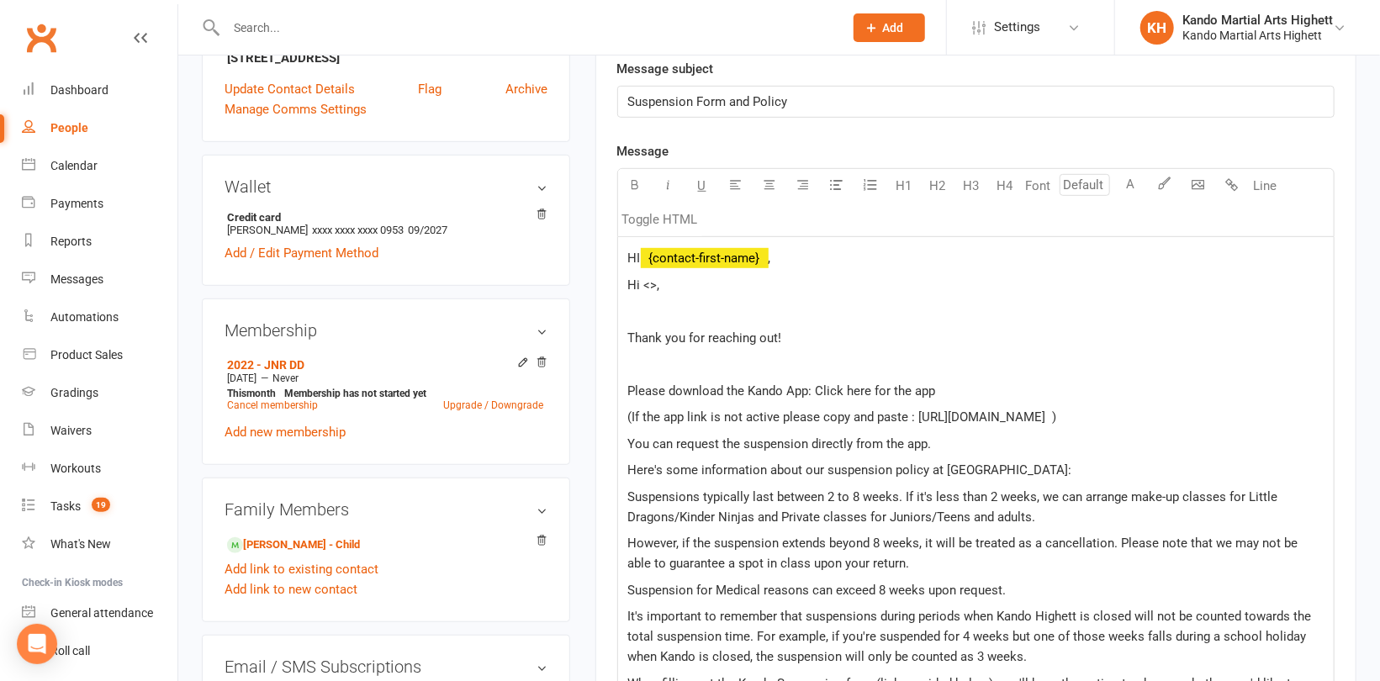
scroll to position [437, 0]
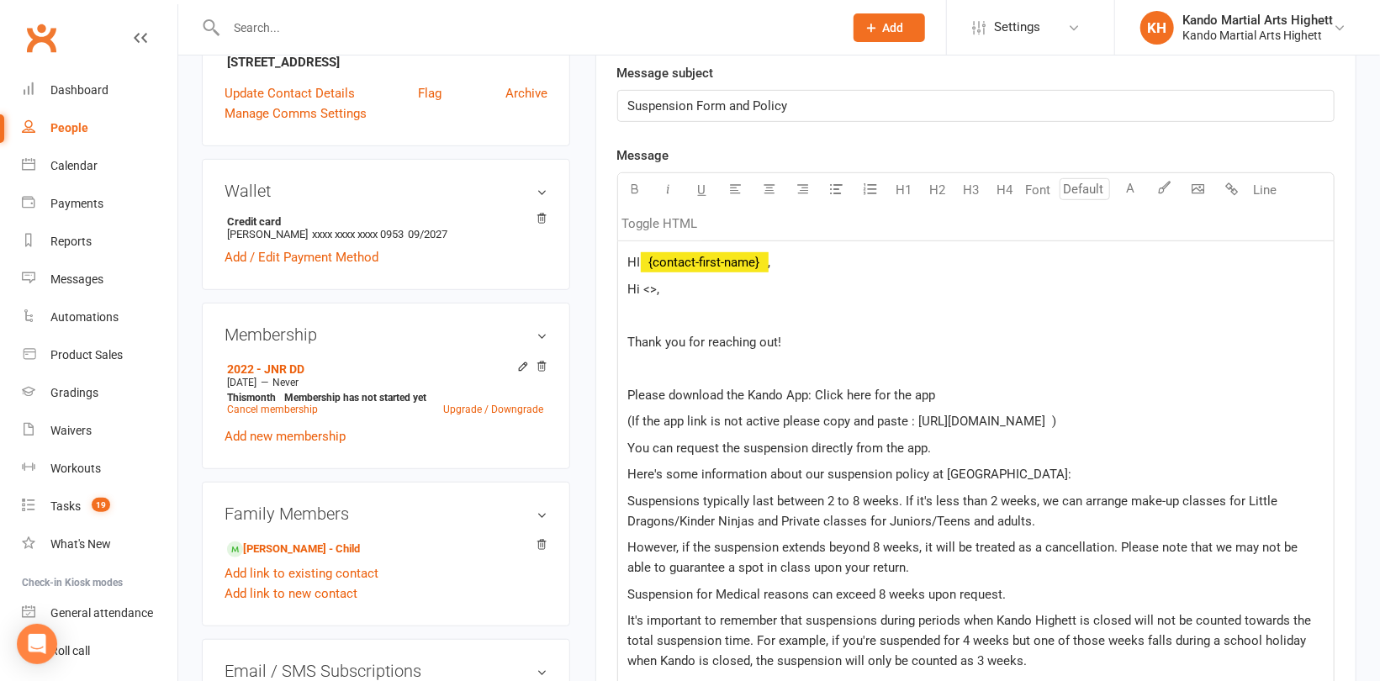
click at [632, 362] on span at bounding box center [641, 368] width 27 height 15
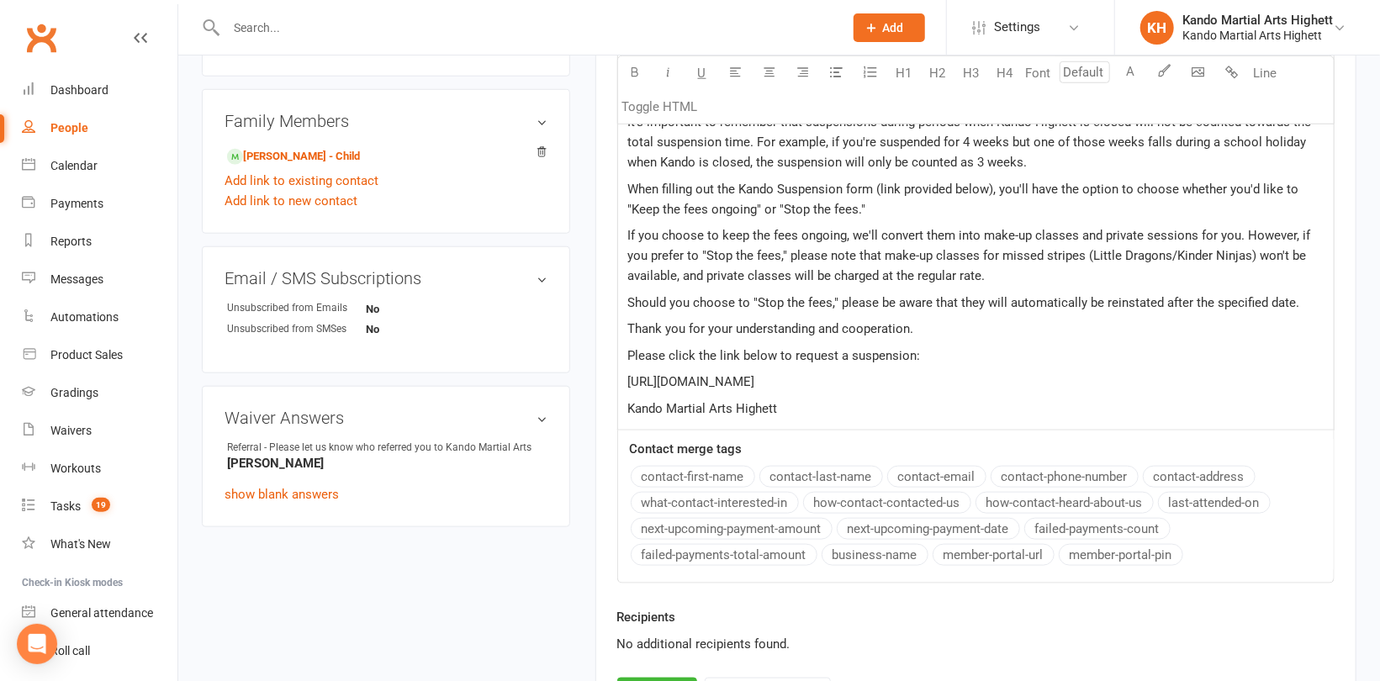
scroll to position [942, 0]
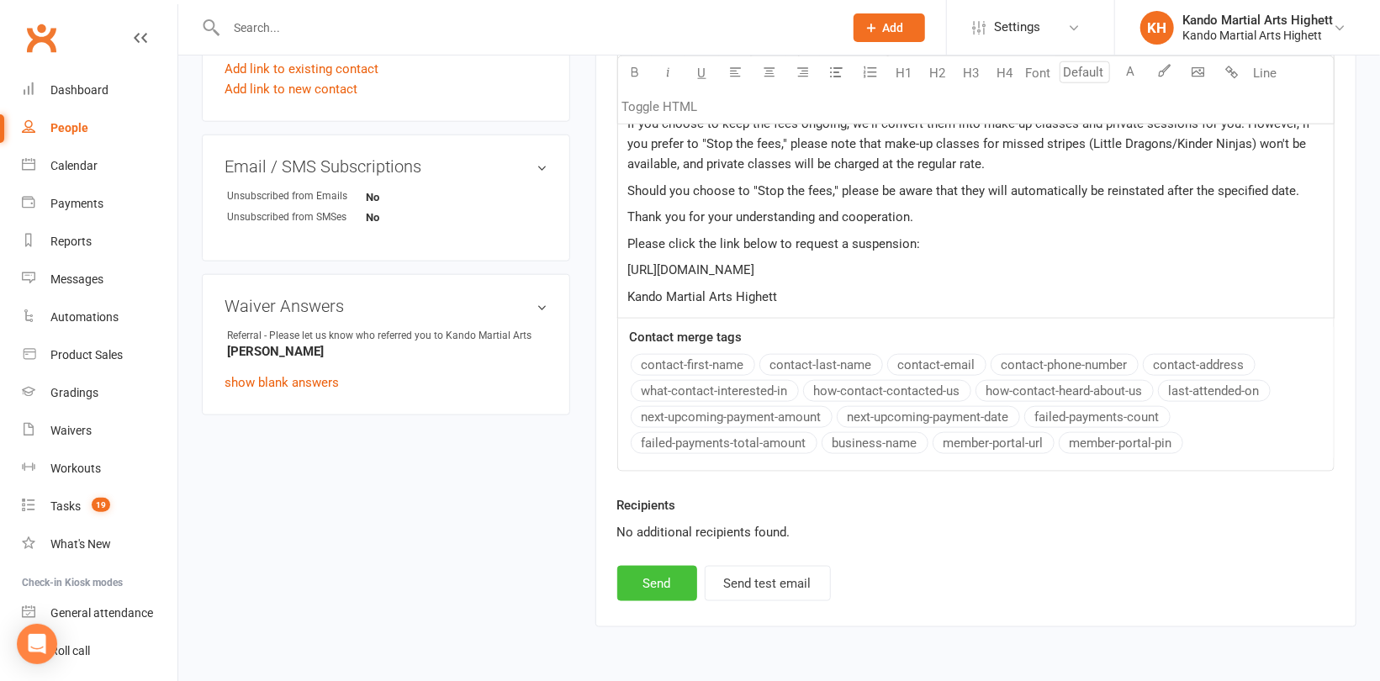
click at [660, 574] on button "Send" at bounding box center [657, 583] width 80 height 35
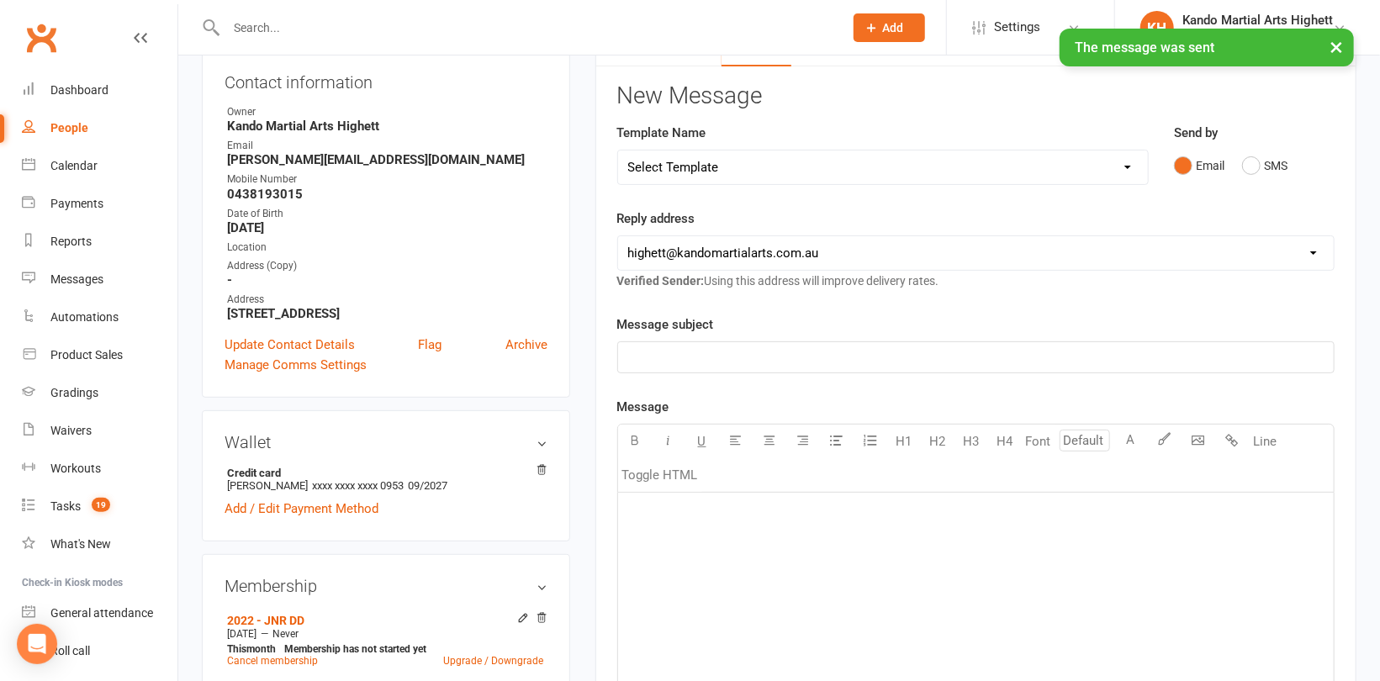
scroll to position [0, 0]
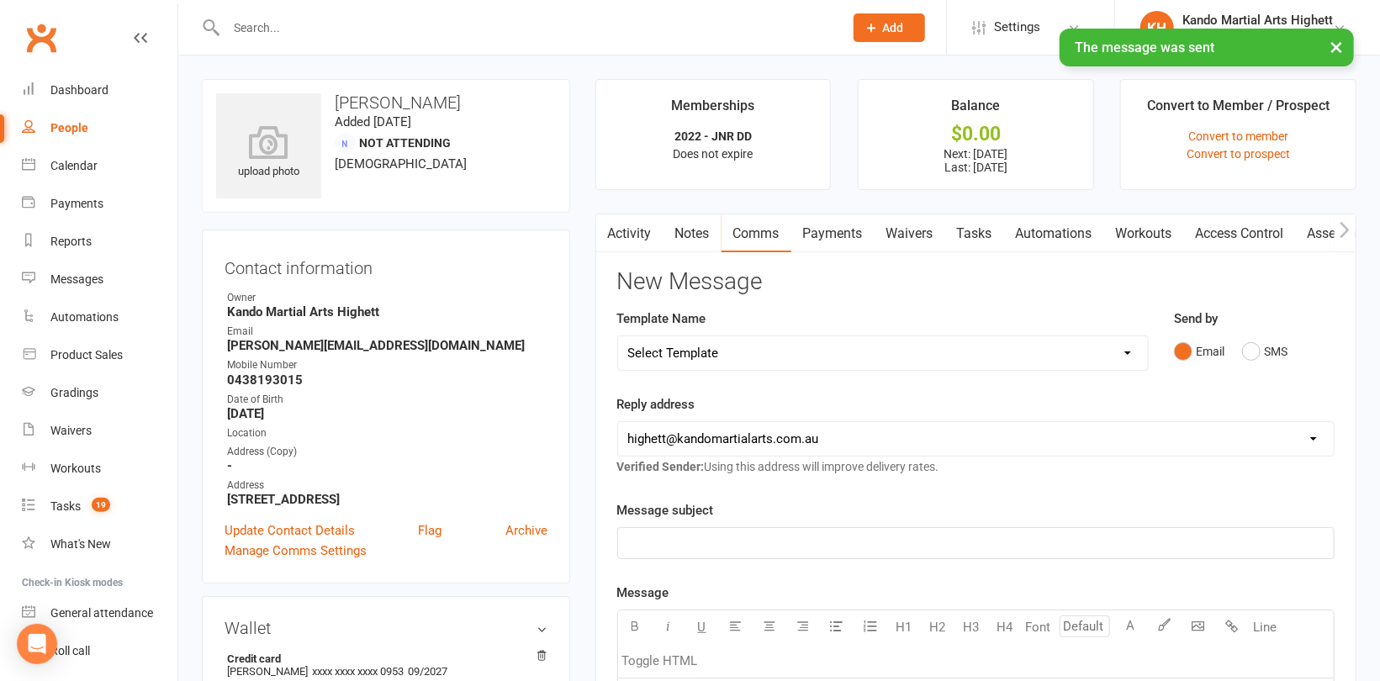
click at [635, 233] on link "Activity" at bounding box center [629, 233] width 67 height 39
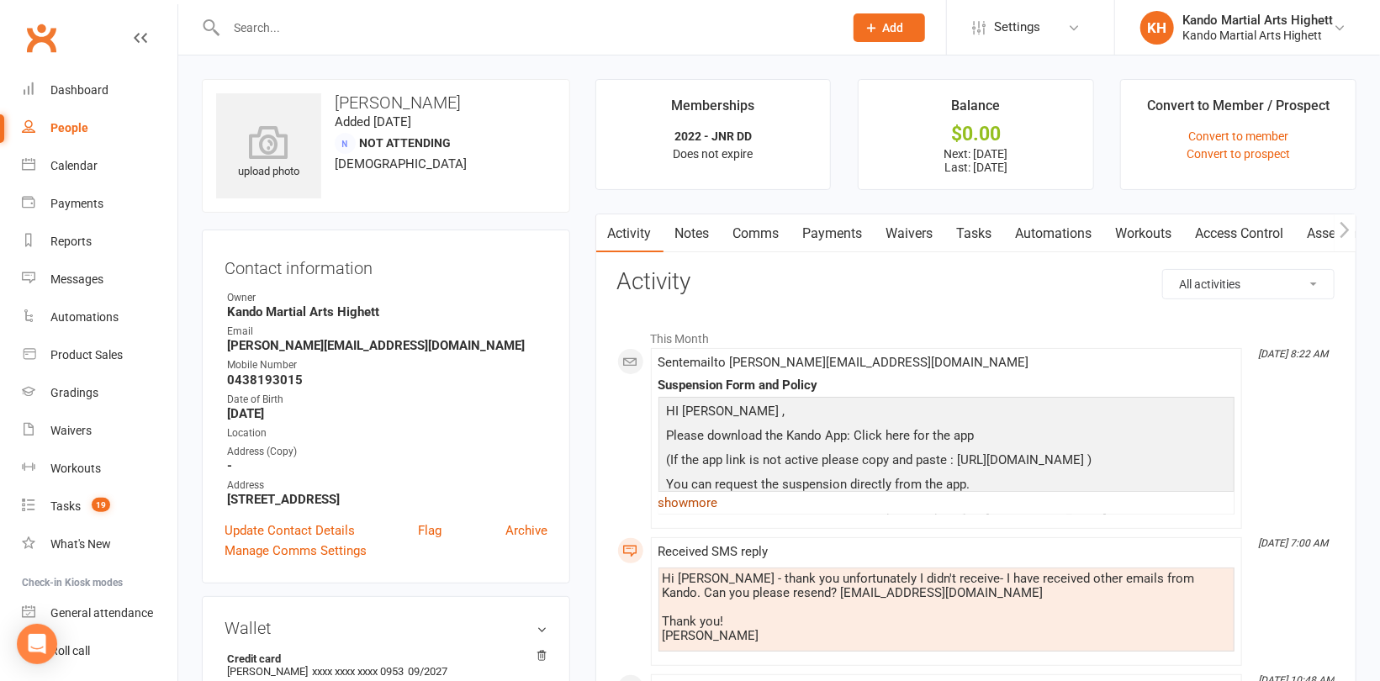
click at [667, 502] on link "show more" at bounding box center [947, 503] width 576 height 24
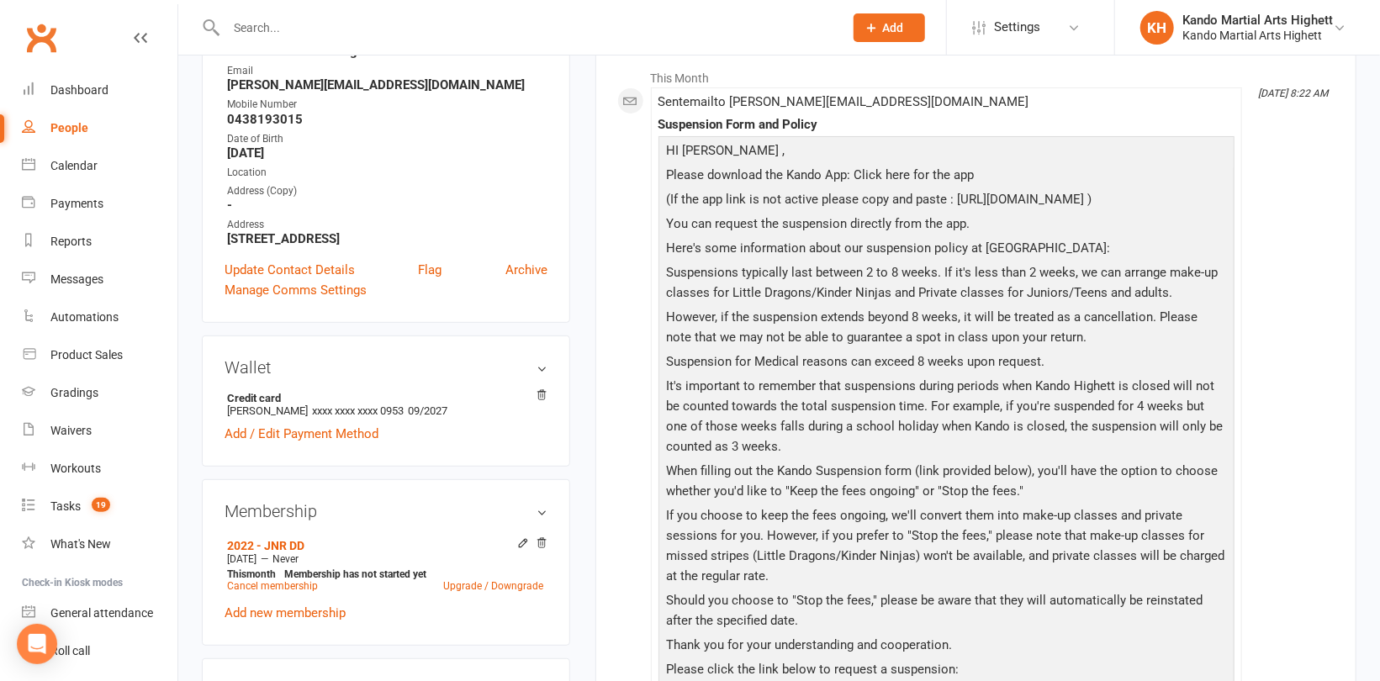
scroll to position [336, 0]
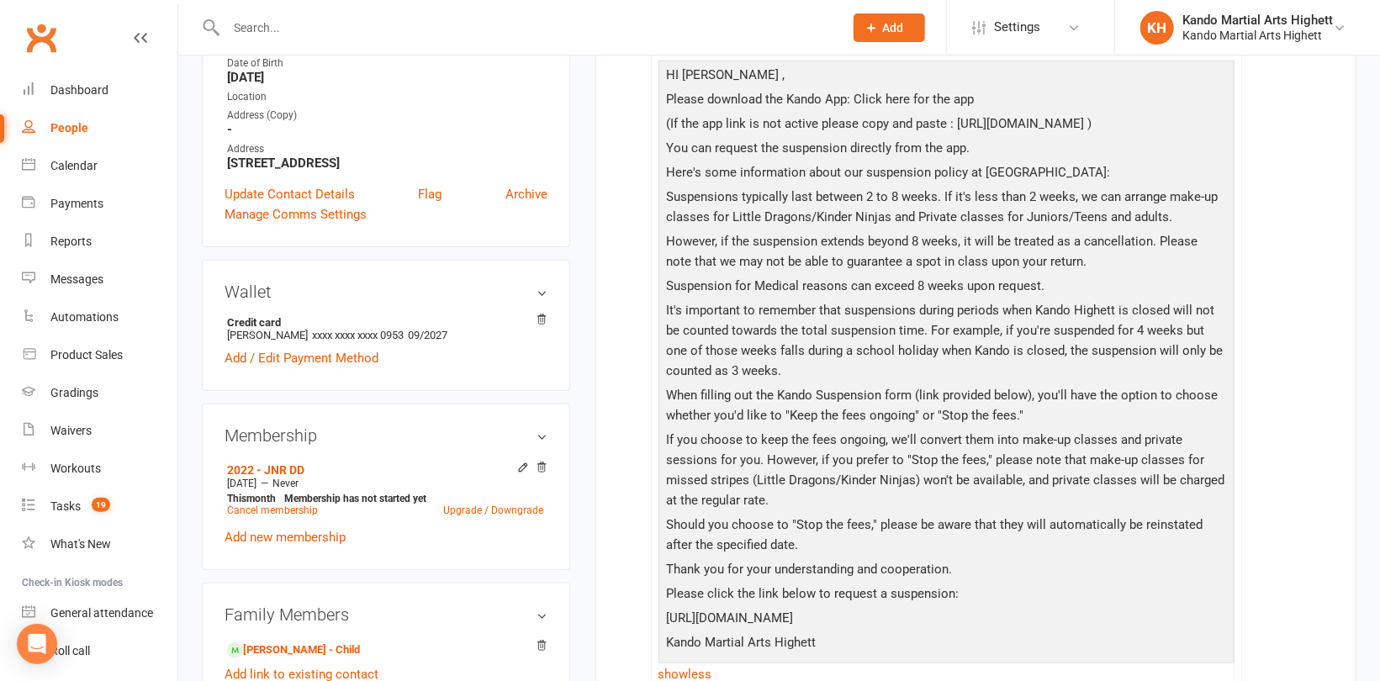
click at [902, 632] on p "[URL][DOMAIN_NAME]" at bounding box center [947, 620] width 568 height 24
drag, startPoint x: 891, startPoint y: 642, endPoint x: 761, endPoint y: 637, distance: 130.5
click at [761, 632] on p "[URL][DOMAIN_NAME]" at bounding box center [947, 620] width 568 height 24
click at [751, 537] on p "Should you choose to "Stop the fees," please be aware that they will automatica…" at bounding box center [947, 537] width 568 height 45
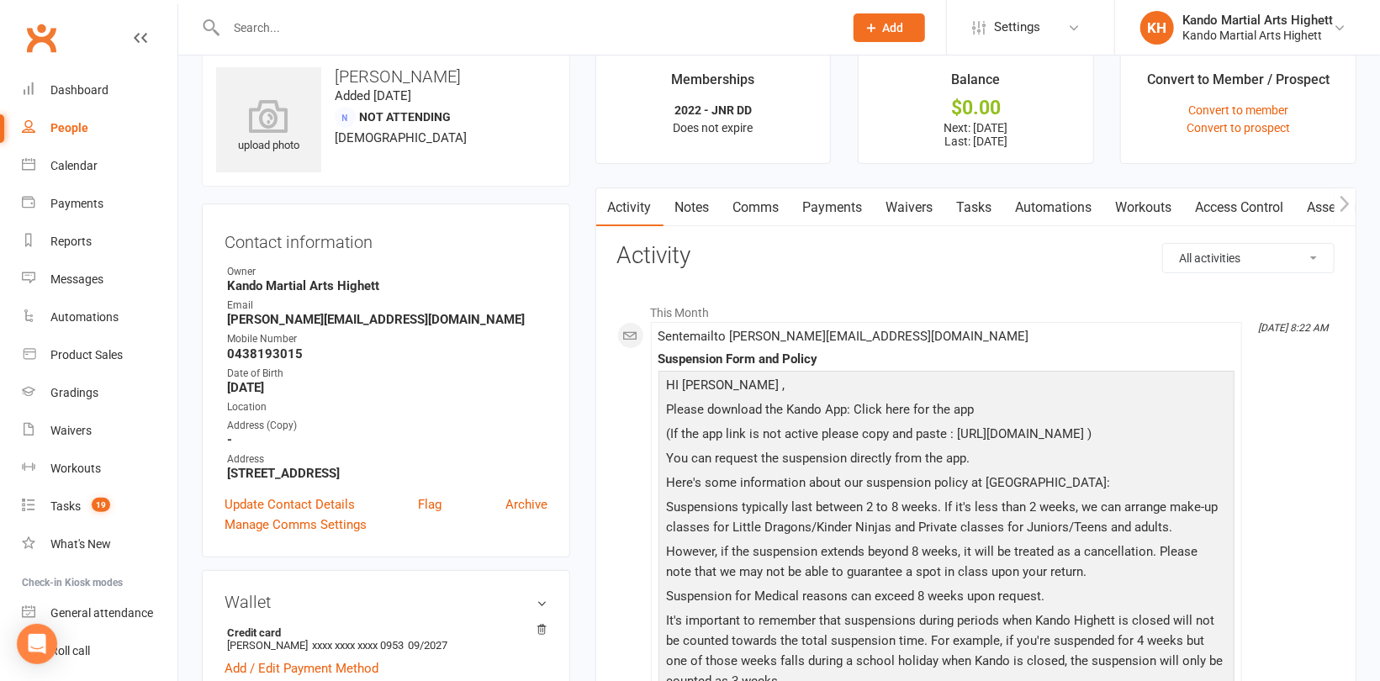
scroll to position [0, 0]
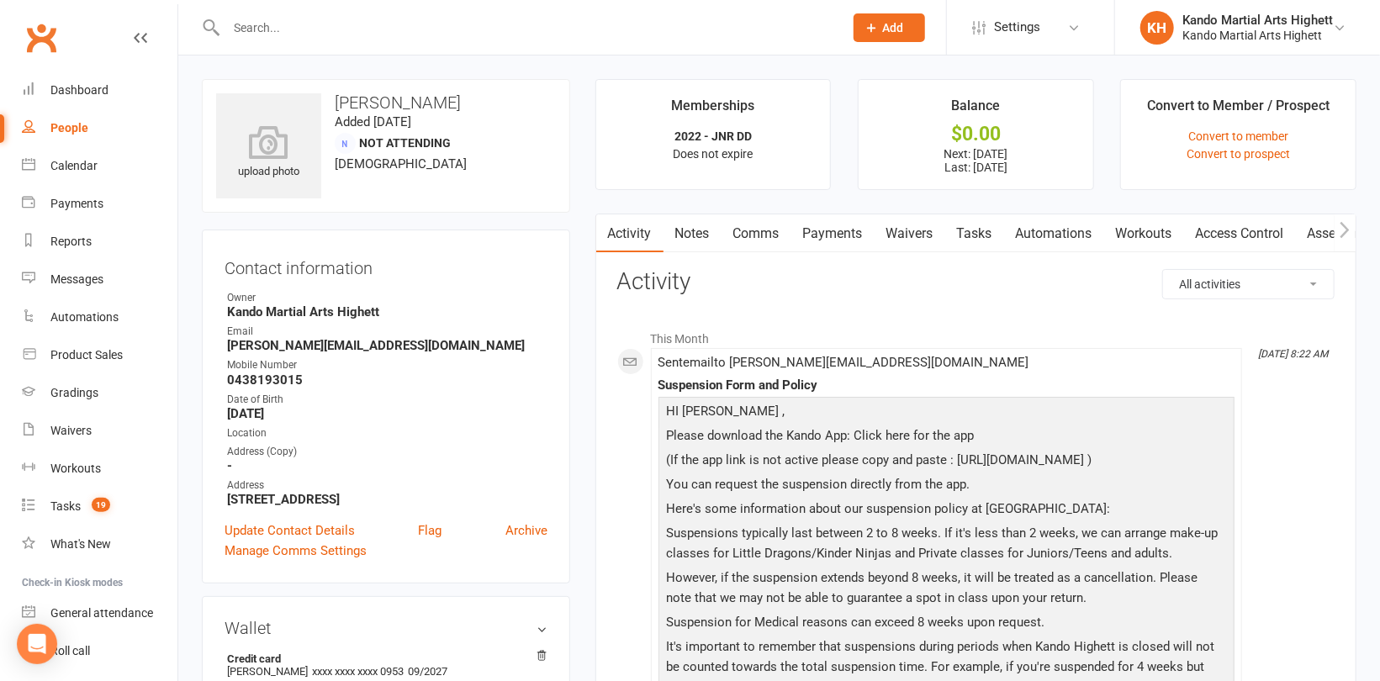
click at [739, 228] on link "Comms" at bounding box center [757, 233] width 70 height 39
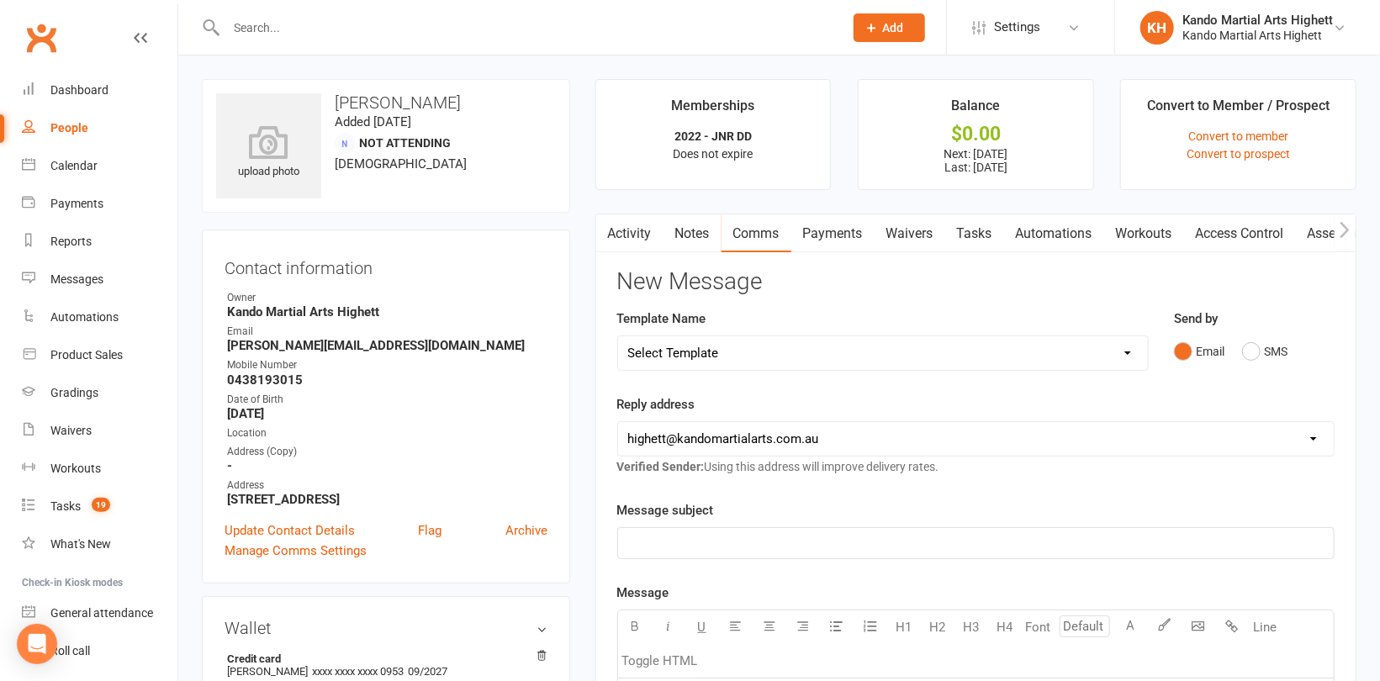
click at [1240, 349] on div "Email SMS" at bounding box center [1254, 352] width 161 height 32
click at [1246, 349] on button "SMS" at bounding box center [1264, 352] width 45 height 32
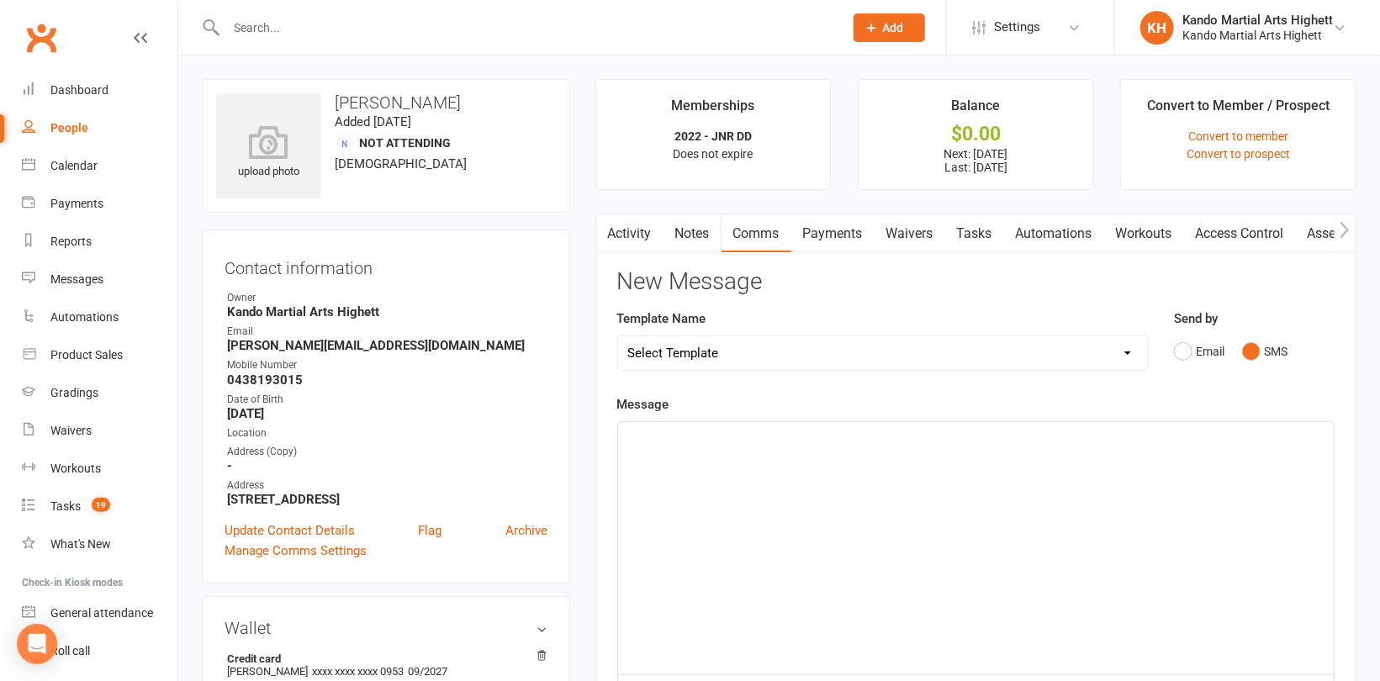
click at [797, 468] on div "﻿" at bounding box center [976, 548] width 716 height 252
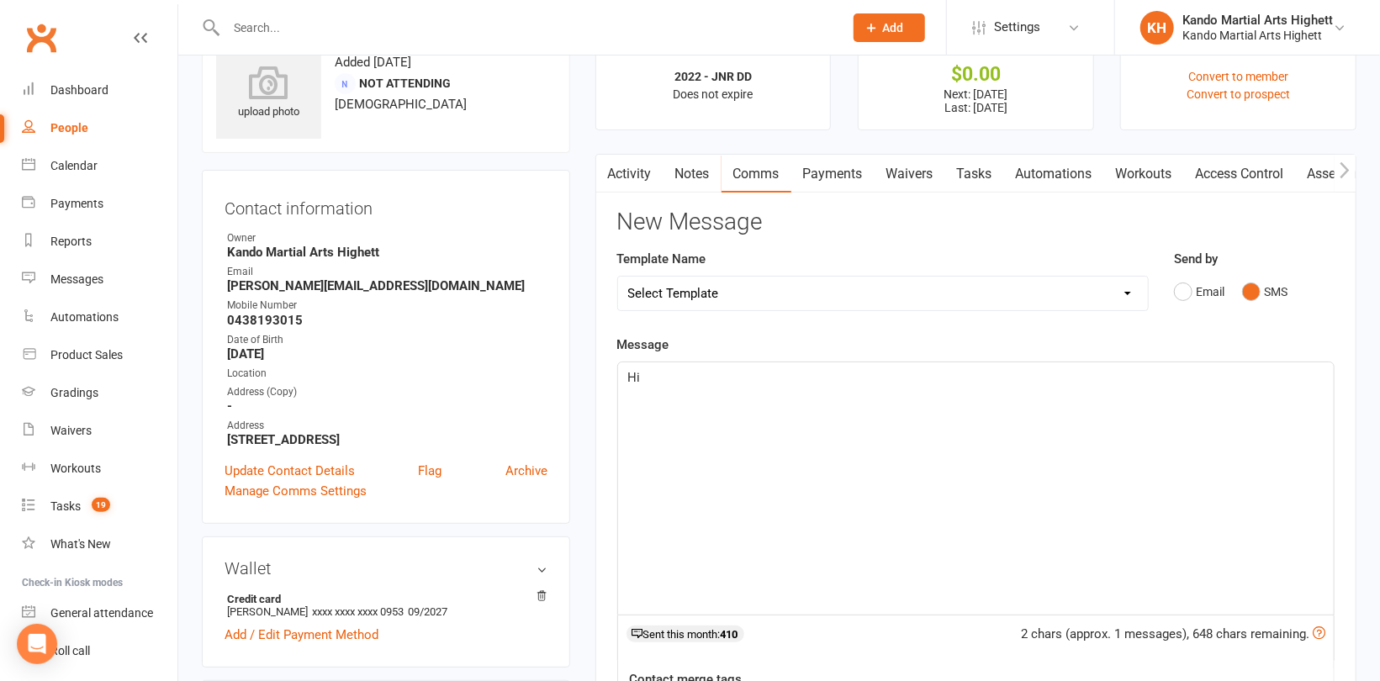
scroll to position [168, 0]
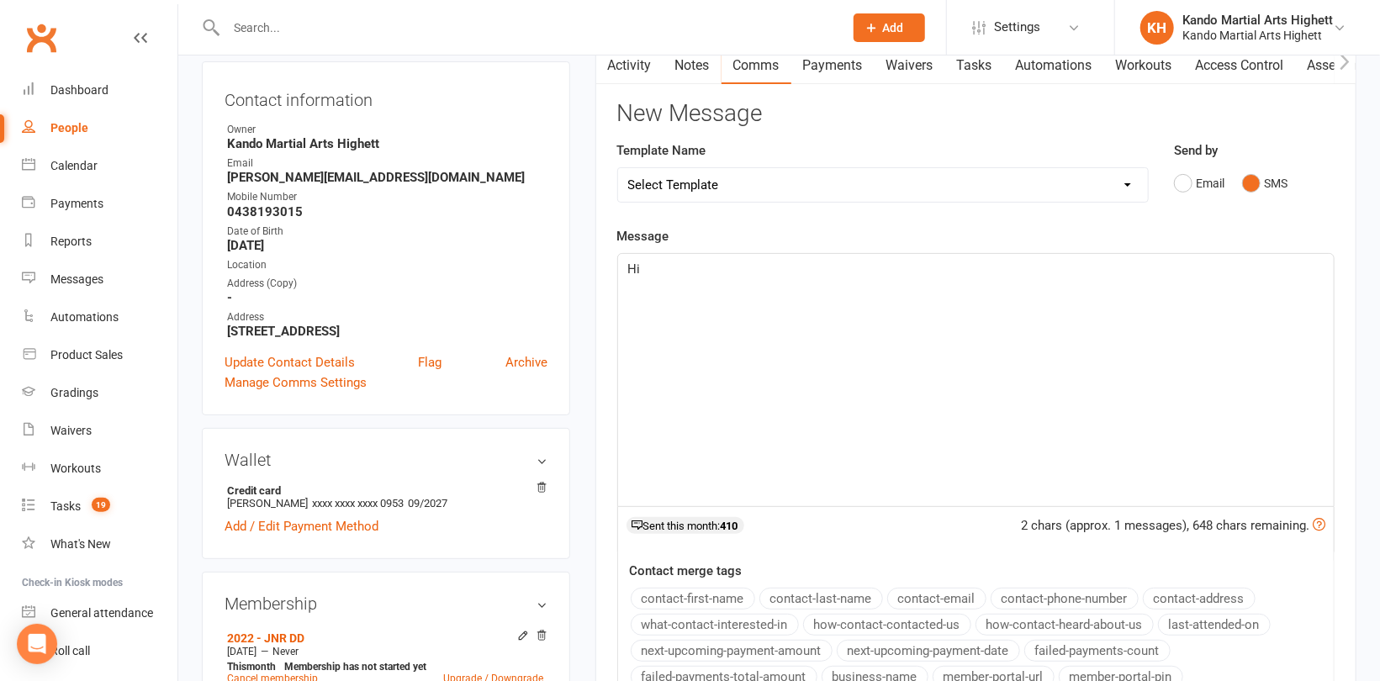
click at [683, 600] on button "contact-first-name" at bounding box center [693, 599] width 124 height 22
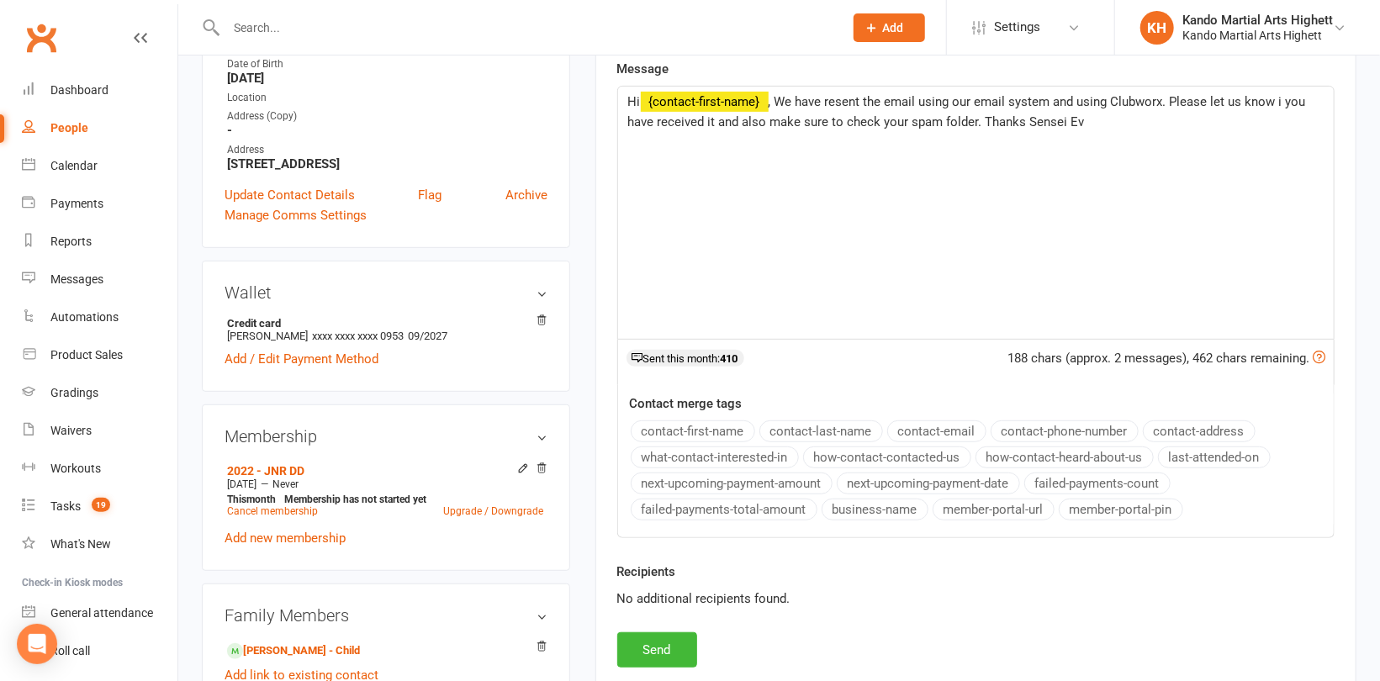
scroll to position [336, 0]
drag, startPoint x: 644, startPoint y: 645, endPoint x: 662, endPoint y: 627, distance: 25.0
click at [645, 644] on button "Send" at bounding box center [657, 649] width 80 height 35
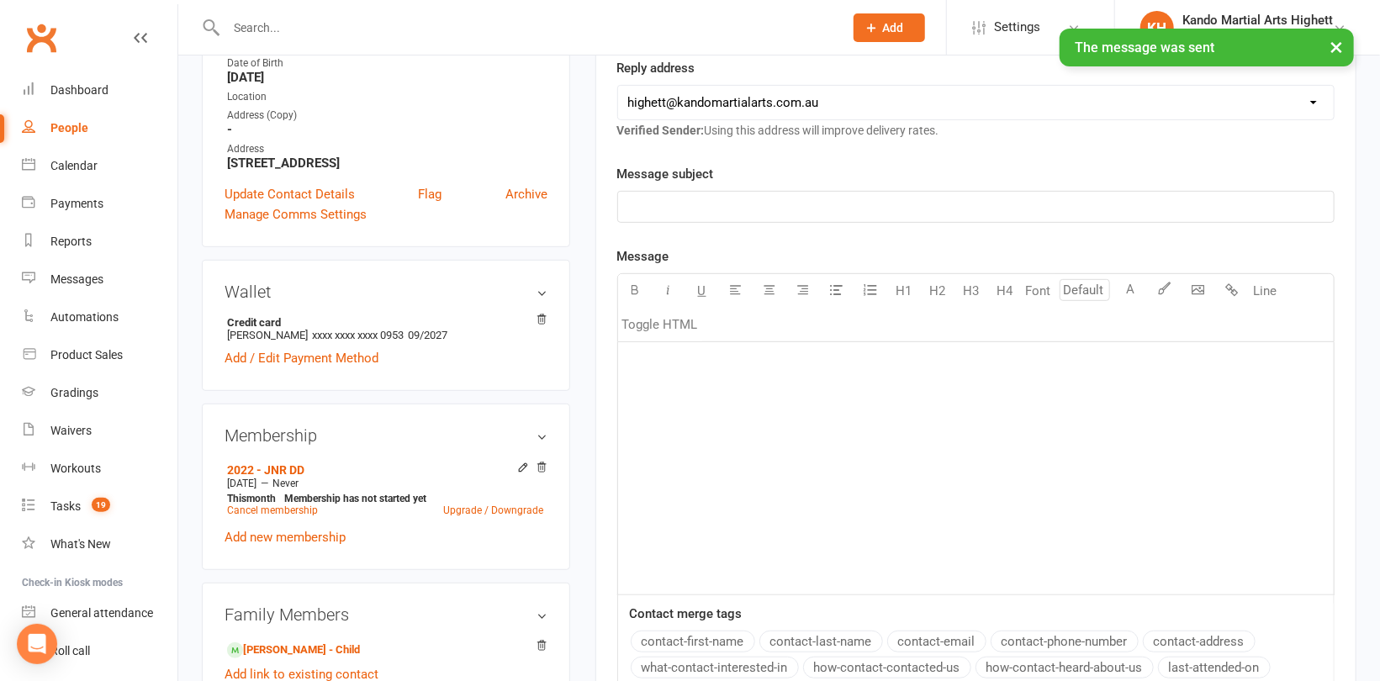
click at [56, 121] on div "People" at bounding box center [69, 127] width 38 height 13
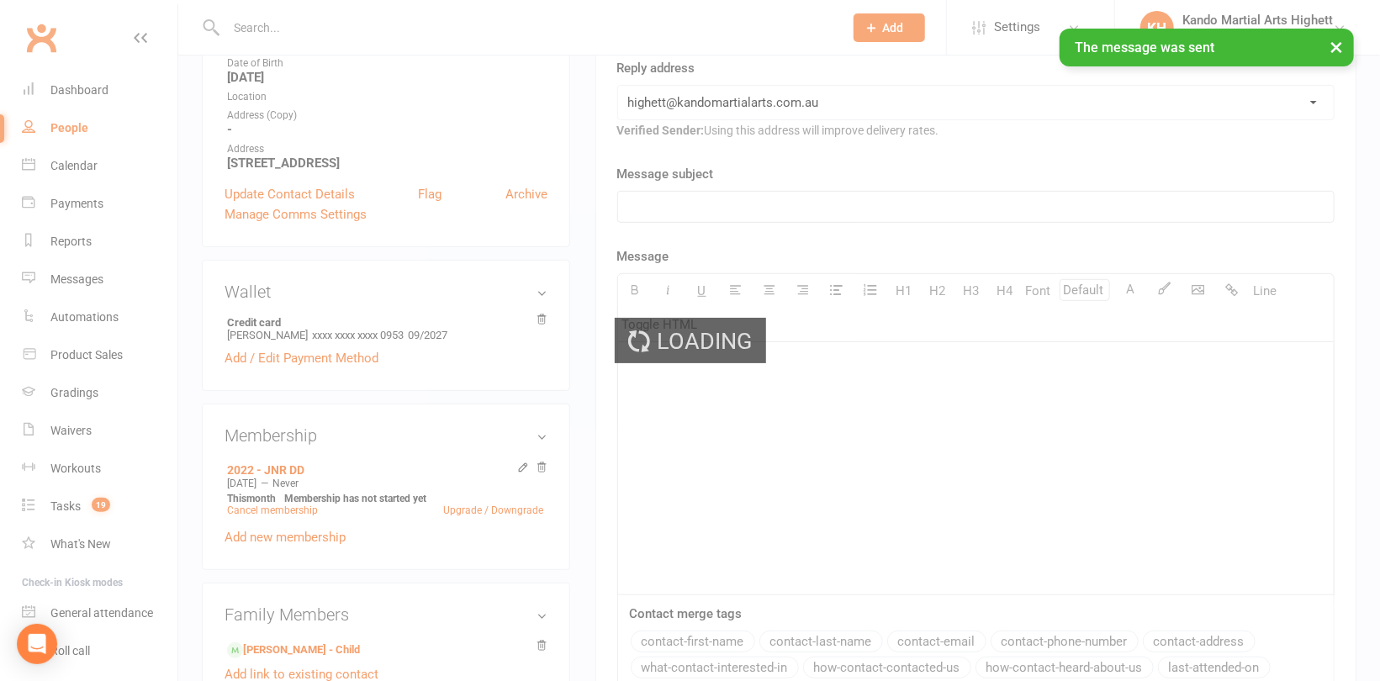
select select "100"
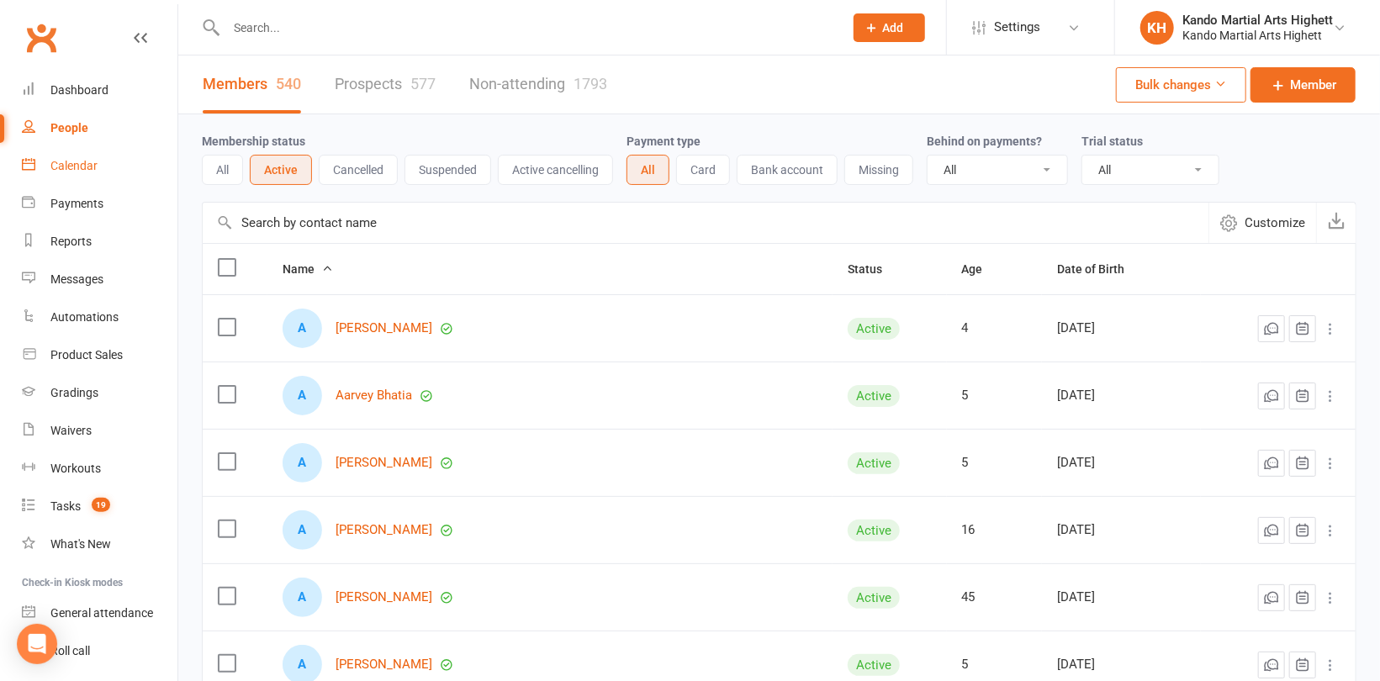
click at [88, 176] on link "Calendar" at bounding box center [100, 166] width 156 height 38
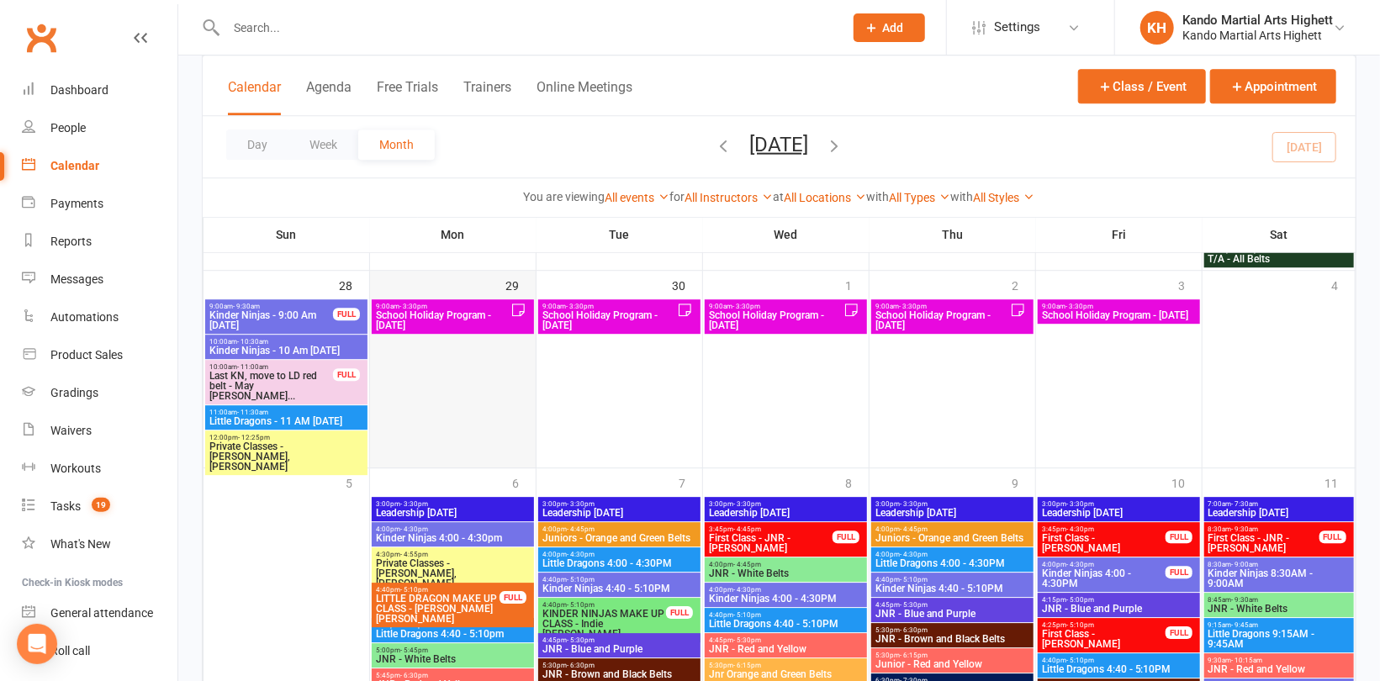
scroll to position [2523, 0]
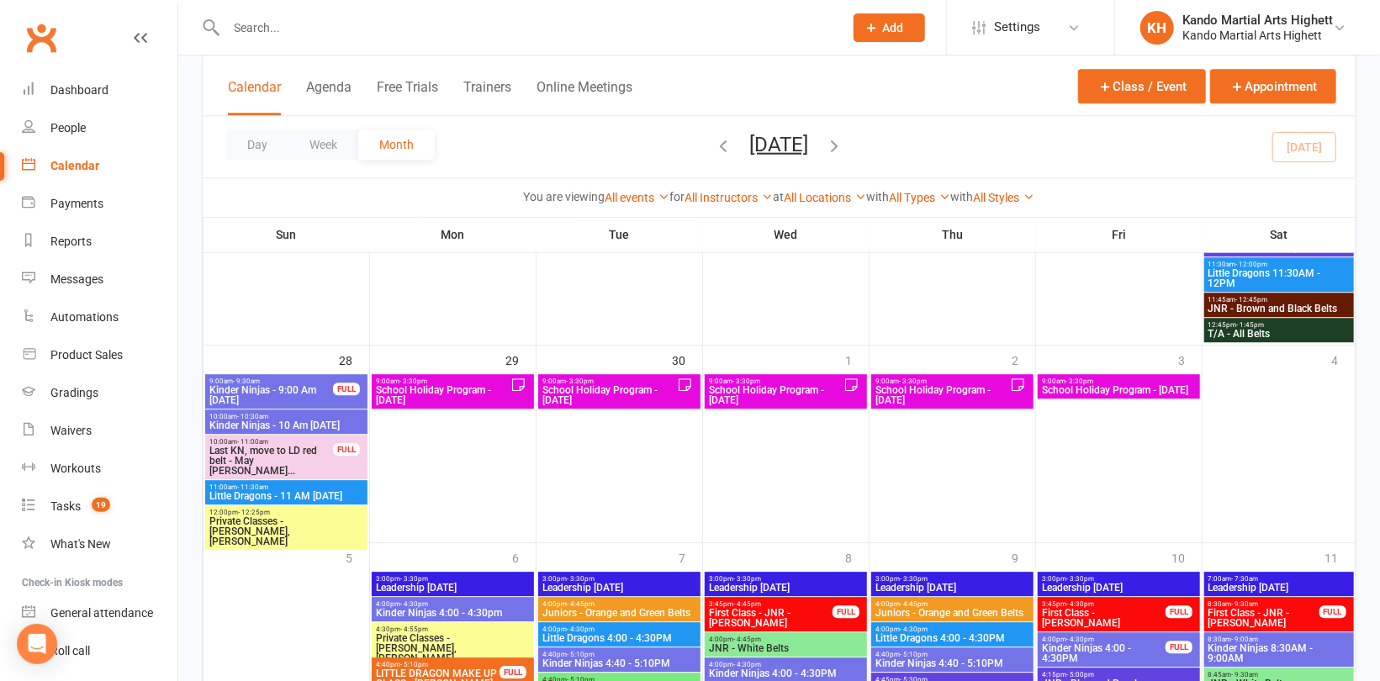
click at [478, 385] on span "School Holiday Program - [DATE]" at bounding box center [442, 395] width 135 height 20
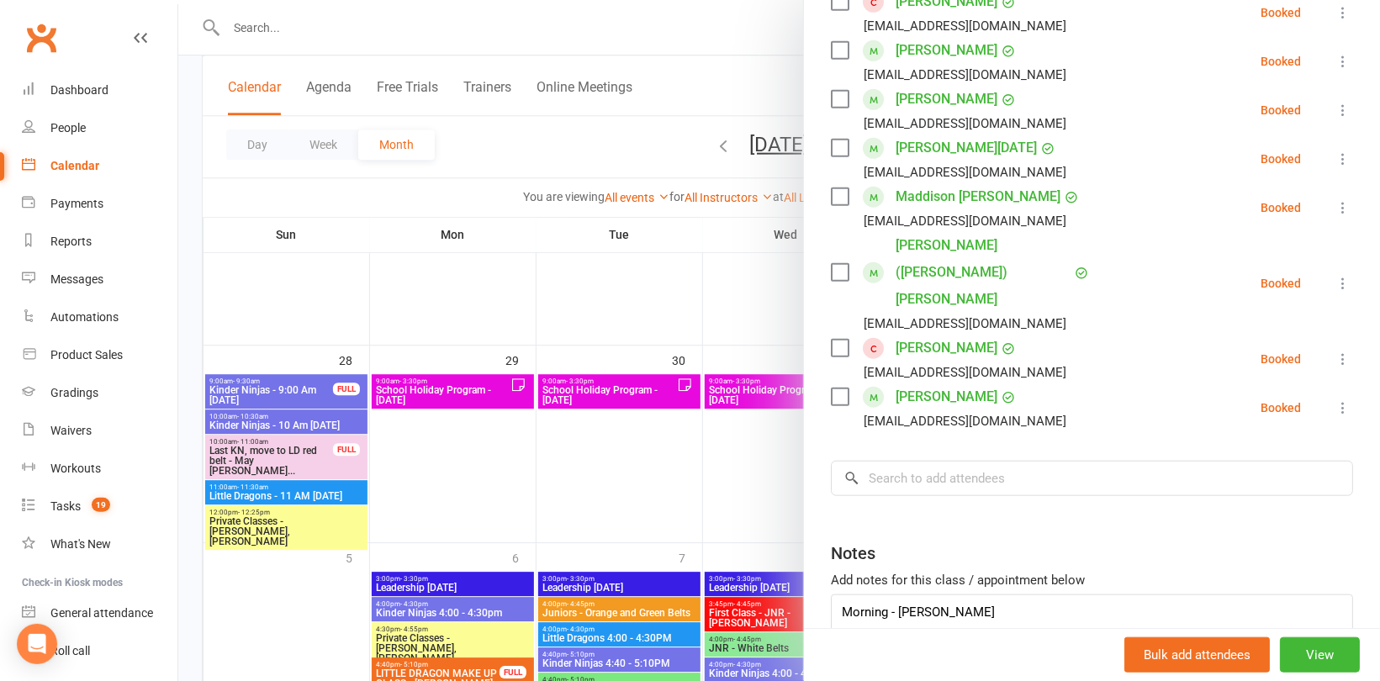
scroll to position [668, 0]
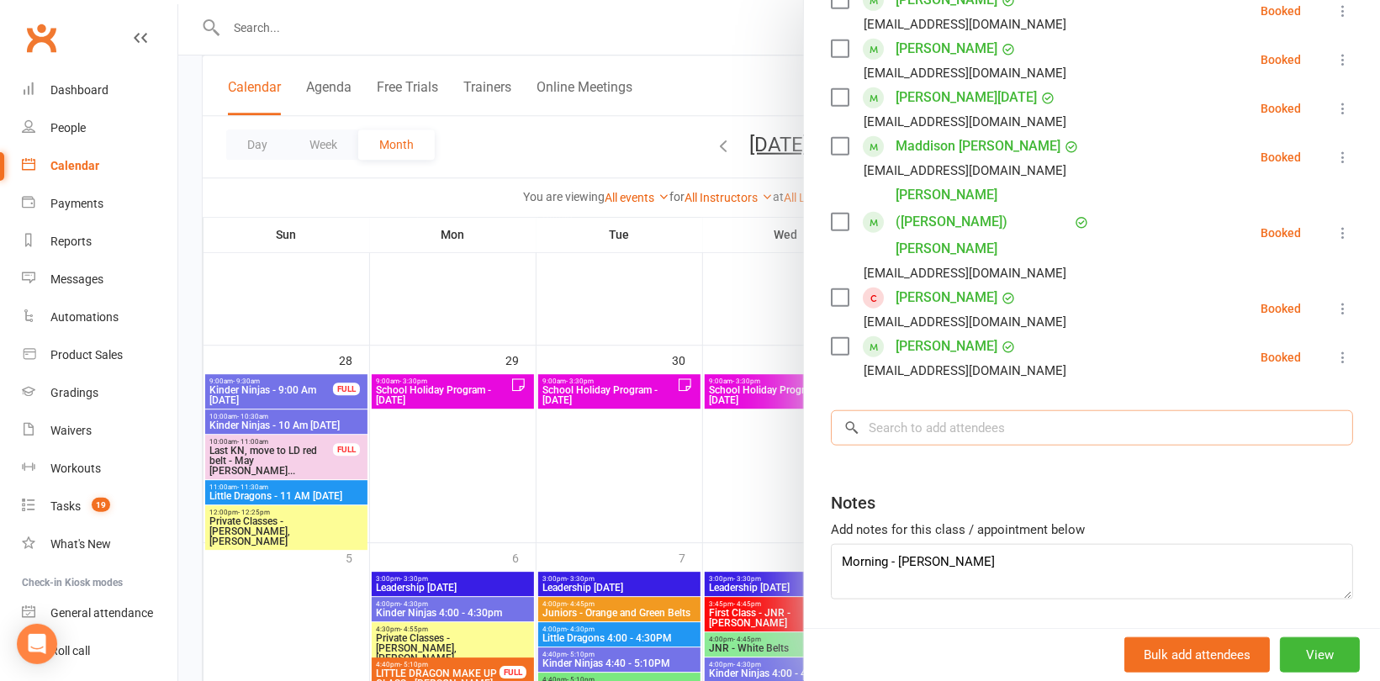
click at [918, 410] on input "search" at bounding box center [1092, 427] width 522 height 35
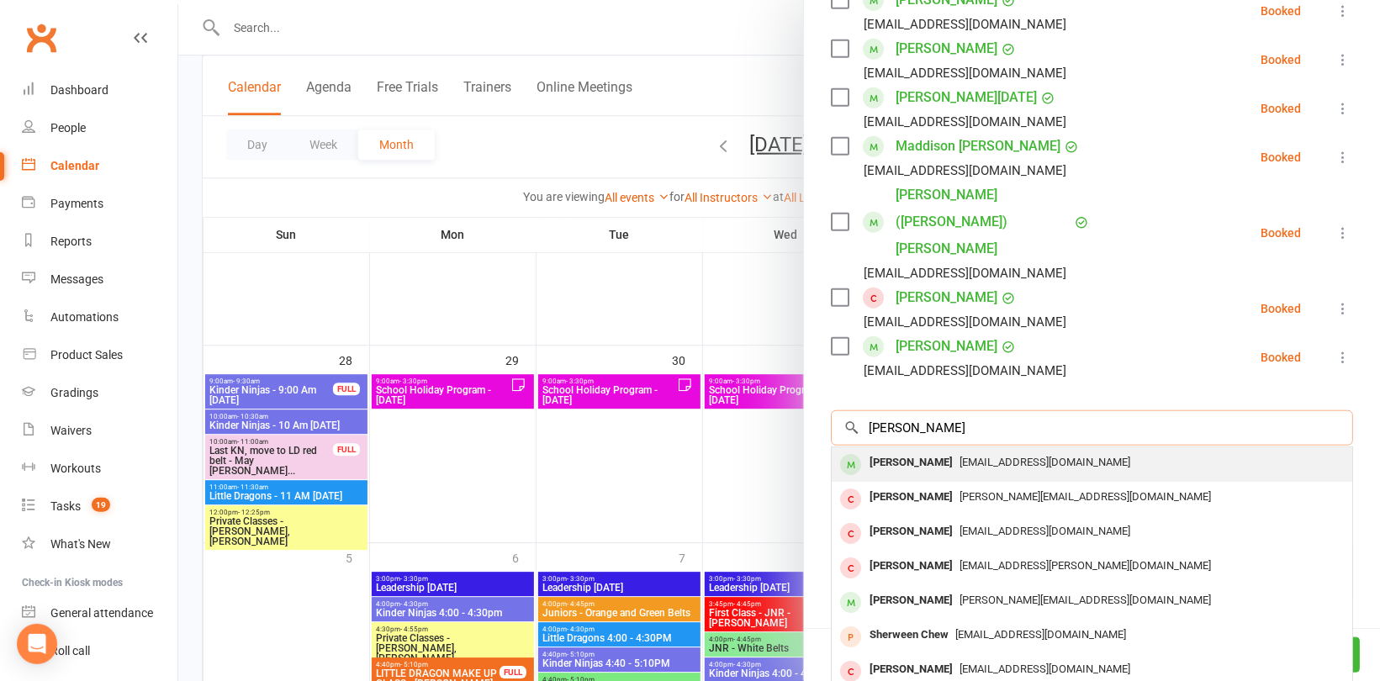
type input "[PERSON_NAME]"
click at [930, 451] on div "[PERSON_NAME]" at bounding box center [911, 463] width 97 height 24
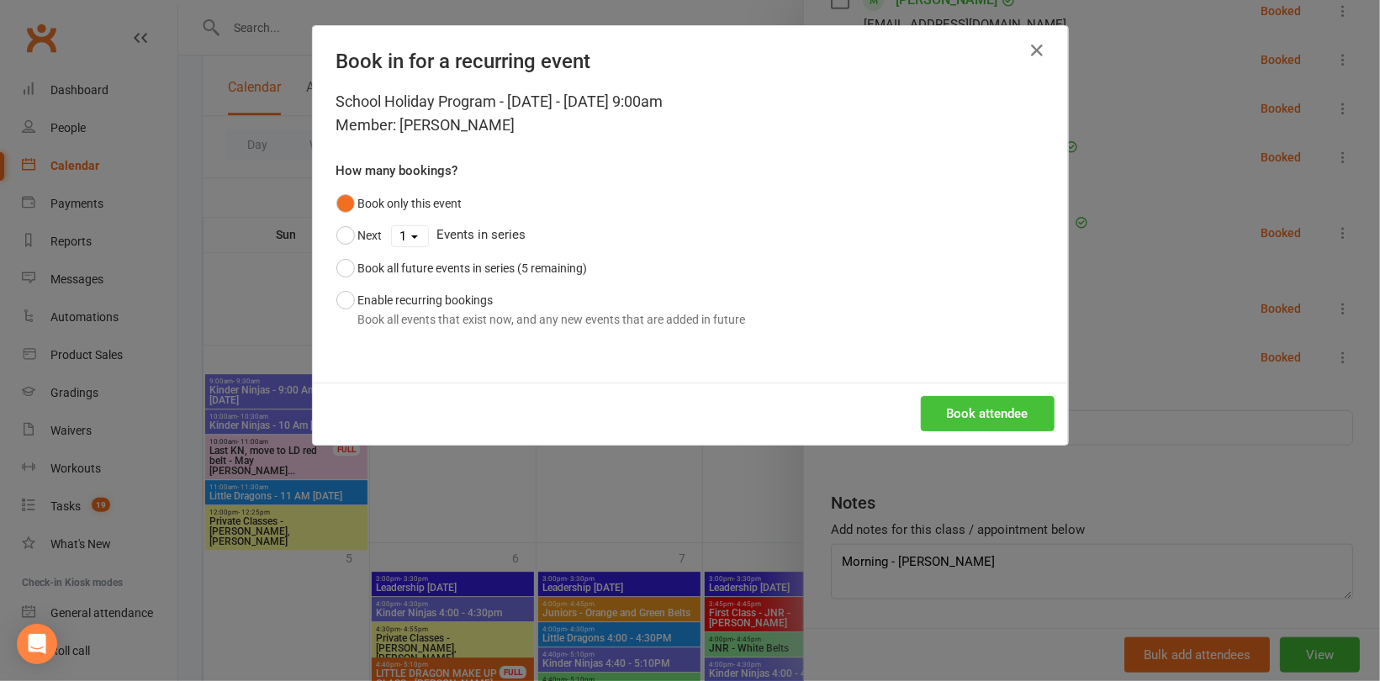
click at [950, 399] on button "Book attendee" at bounding box center [988, 413] width 134 height 35
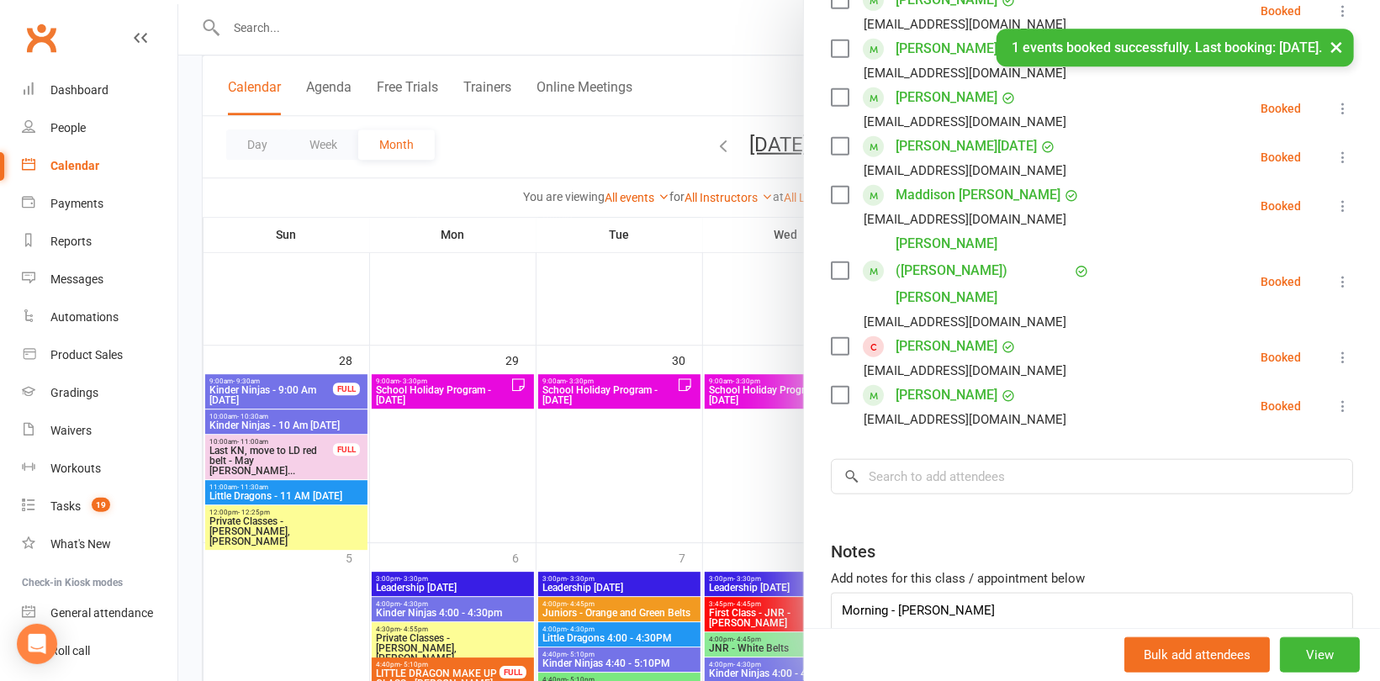
click at [990, 527] on div "Notes" at bounding box center [1092, 547] width 522 height 41
click at [987, 593] on textarea "Morning - [PERSON_NAME]" at bounding box center [1092, 621] width 522 height 56
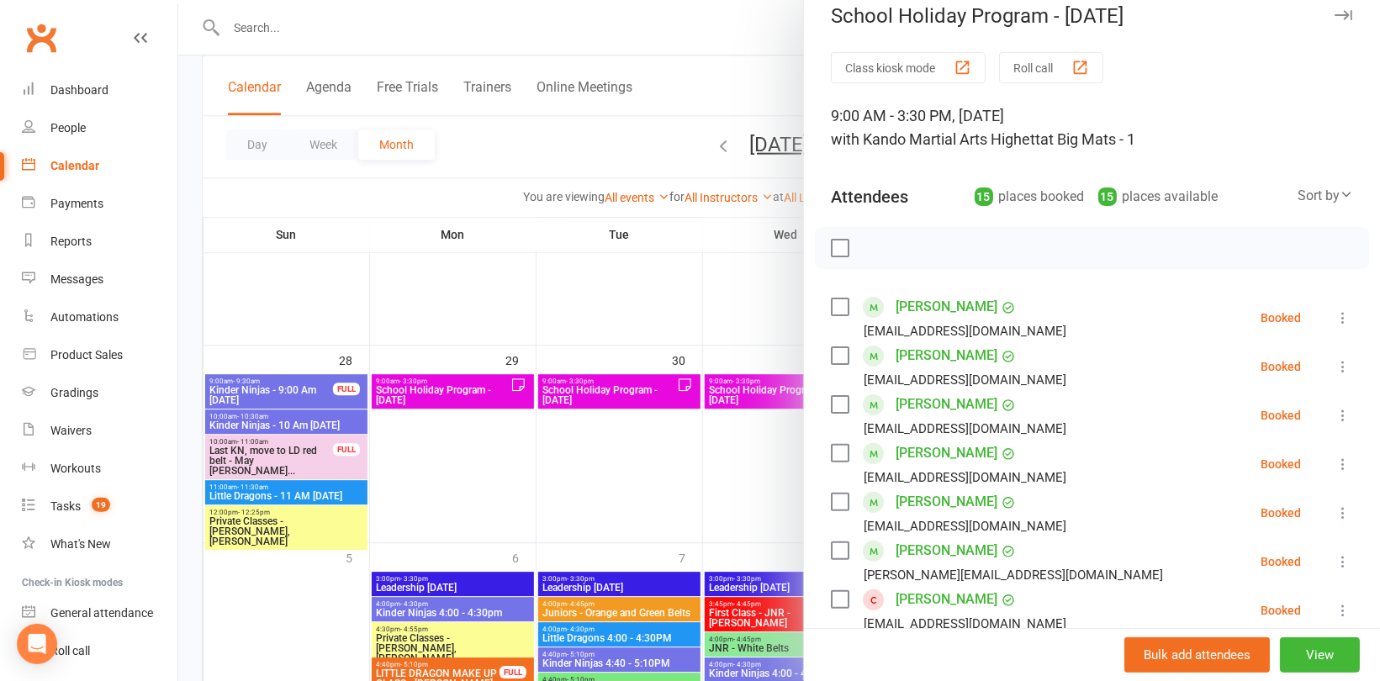
scroll to position [0, 0]
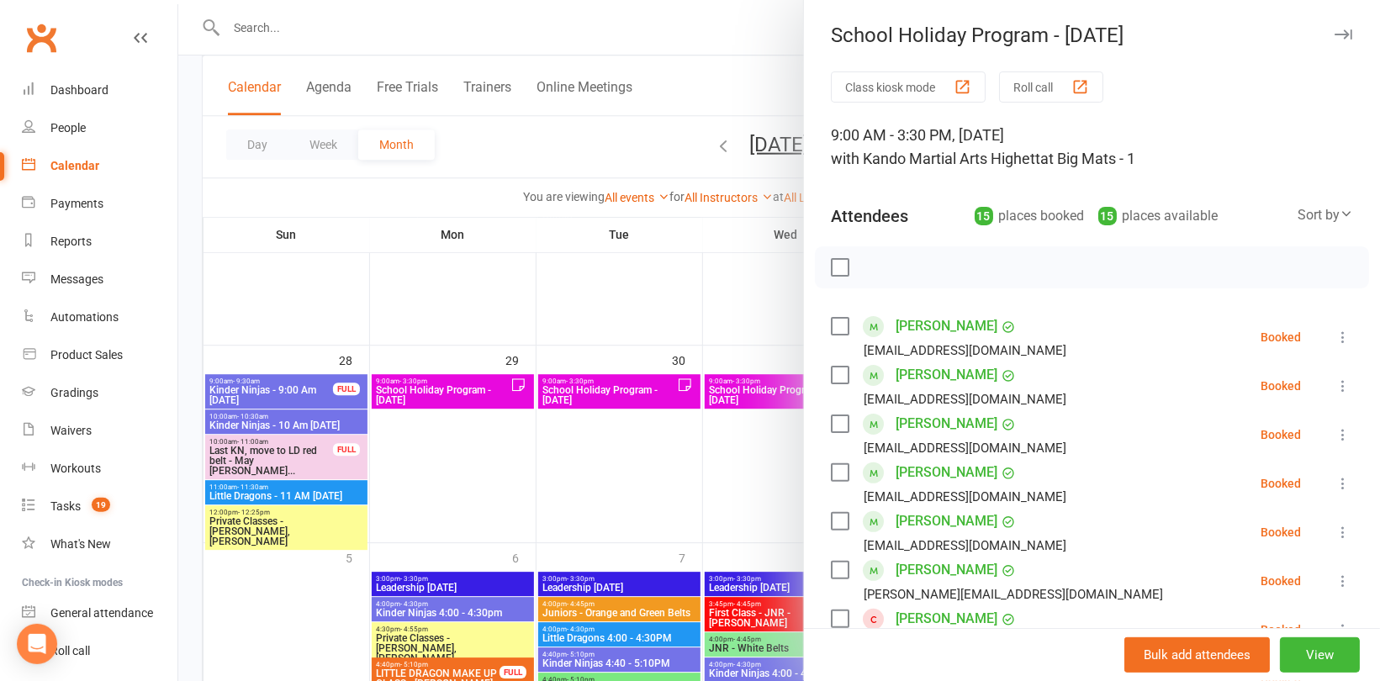
type textarea "Morning - [PERSON_NAME] Afternoon - [PERSON_NAME]"
click at [909, 266] on div at bounding box center [1092, 267] width 554 height 42
click at [649, 299] on div at bounding box center [779, 340] width 1202 height 681
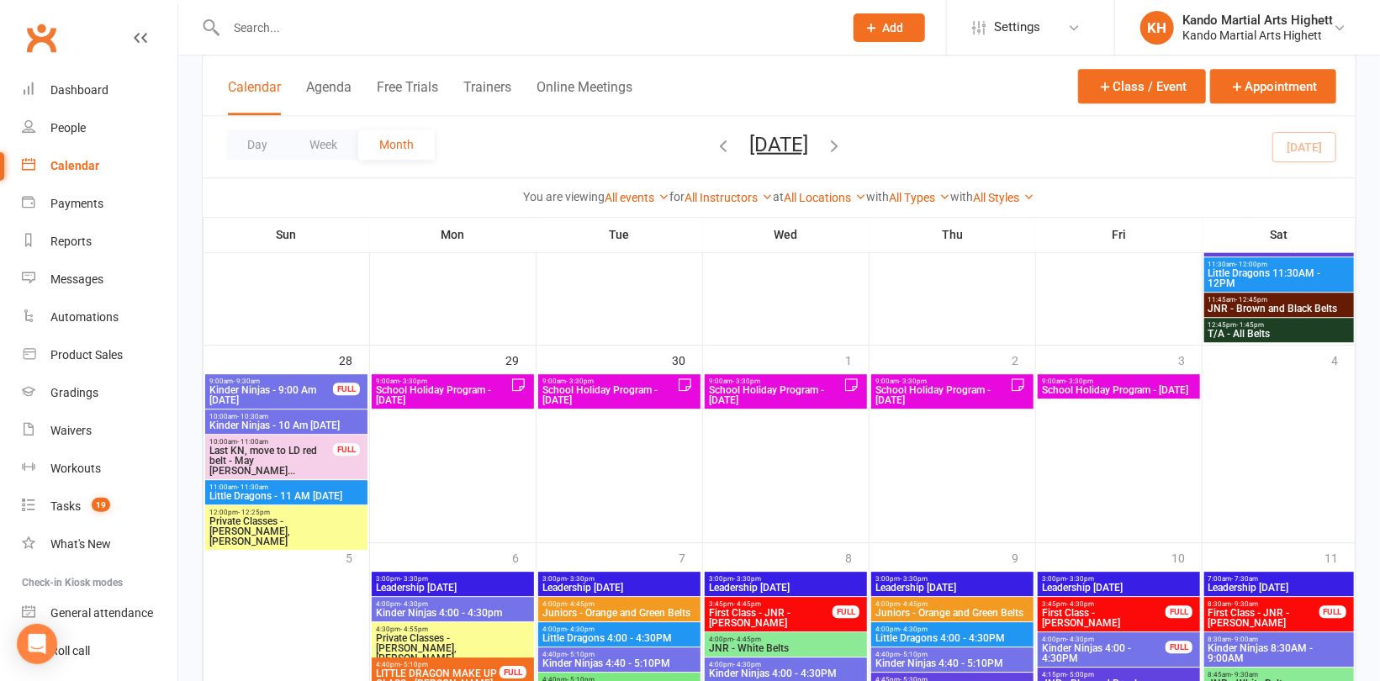
click at [272, 25] on input "text" at bounding box center [526, 28] width 611 height 24
paste input "[PERSON_NAME]"
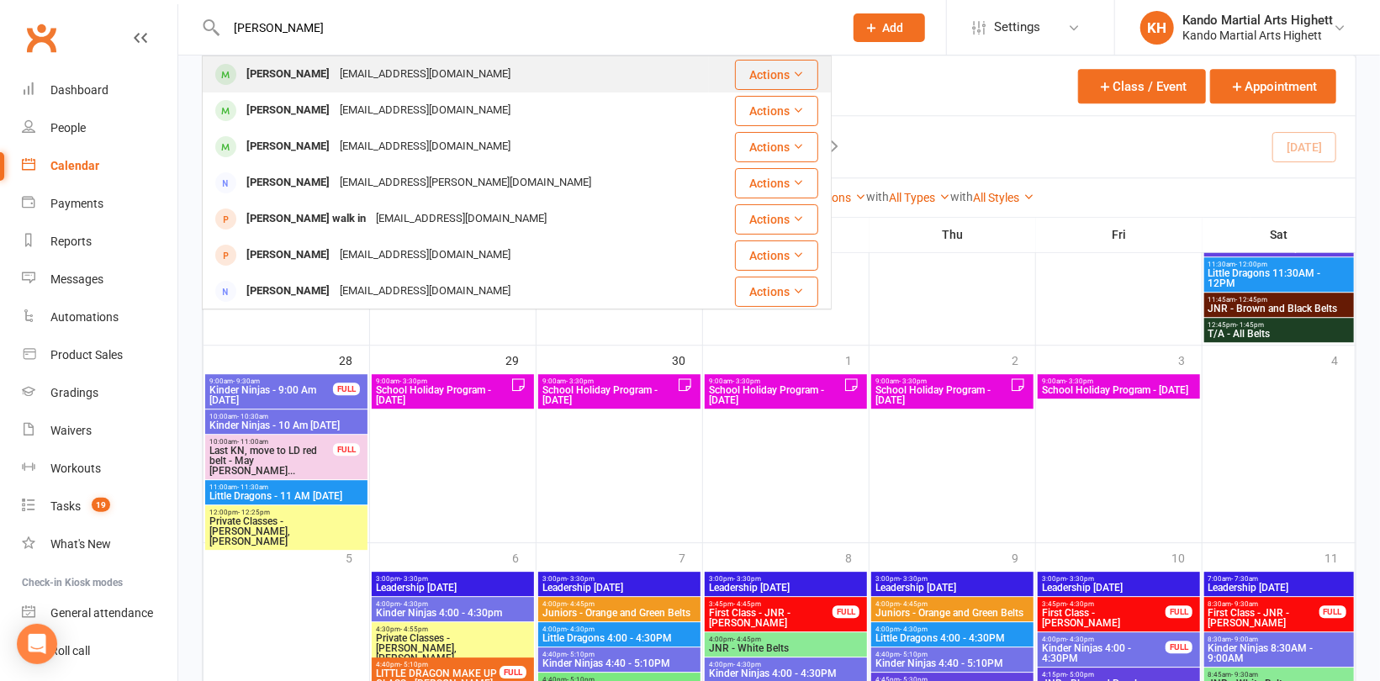
type input "[PERSON_NAME]"
click at [294, 83] on div "[PERSON_NAME]" at bounding box center [287, 74] width 93 height 24
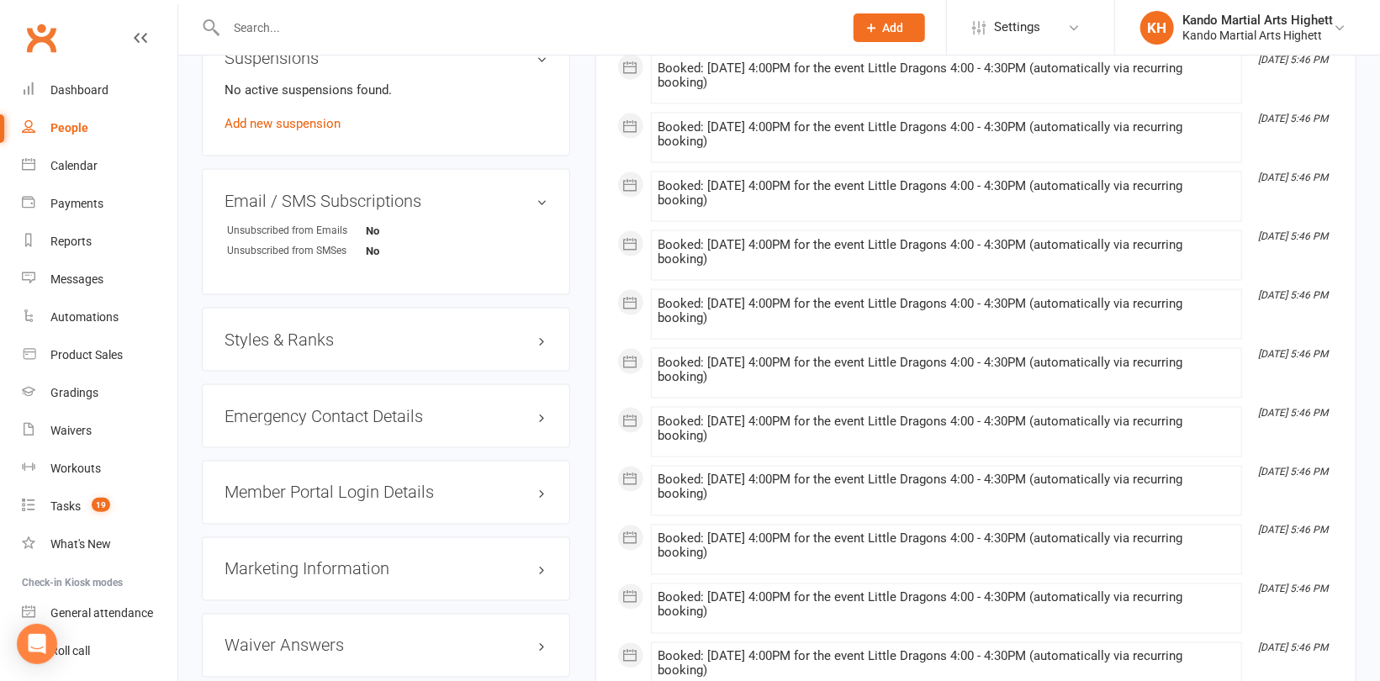
scroll to position [1346, 0]
click at [272, 353] on div "Styles & Ranks" at bounding box center [386, 337] width 368 height 64
click at [278, 341] on h3 "Styles & Ranks" at bounding box center [386, 337] width 323 height 19
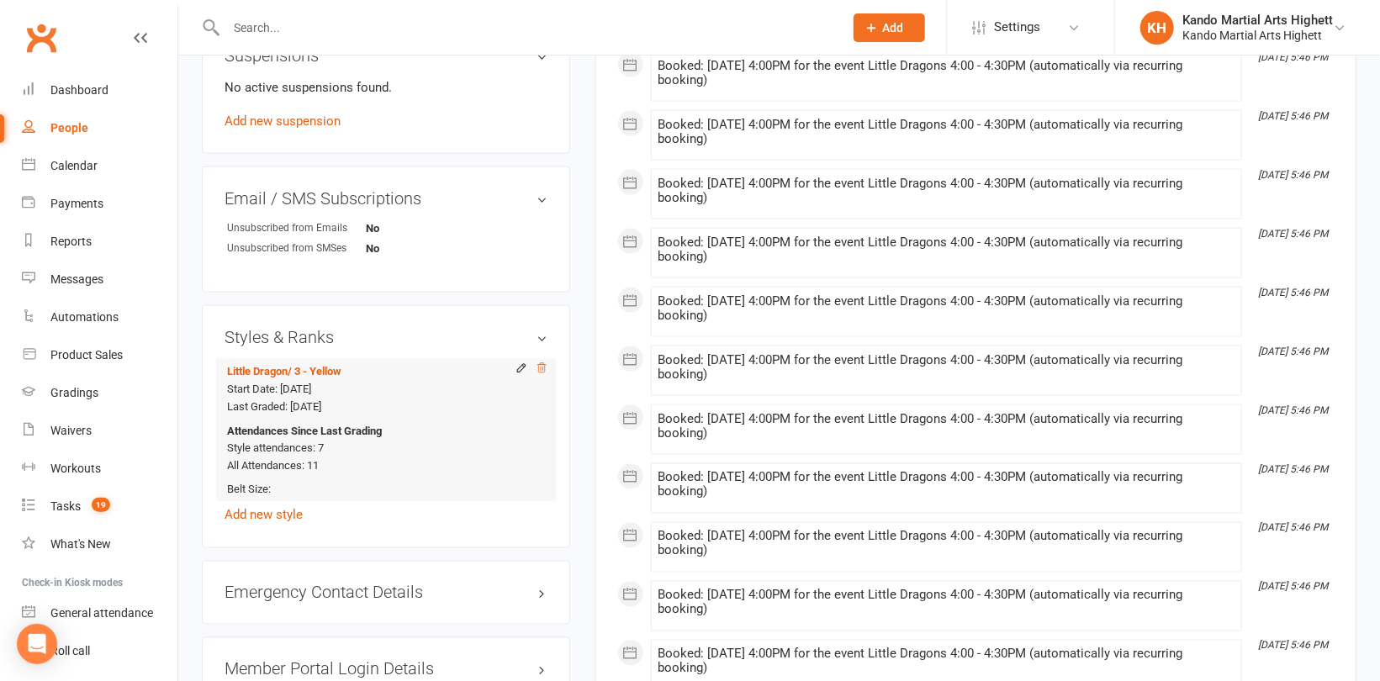
click at [538, 368] on icon at bounding box center [541, 367] width 8 height 9
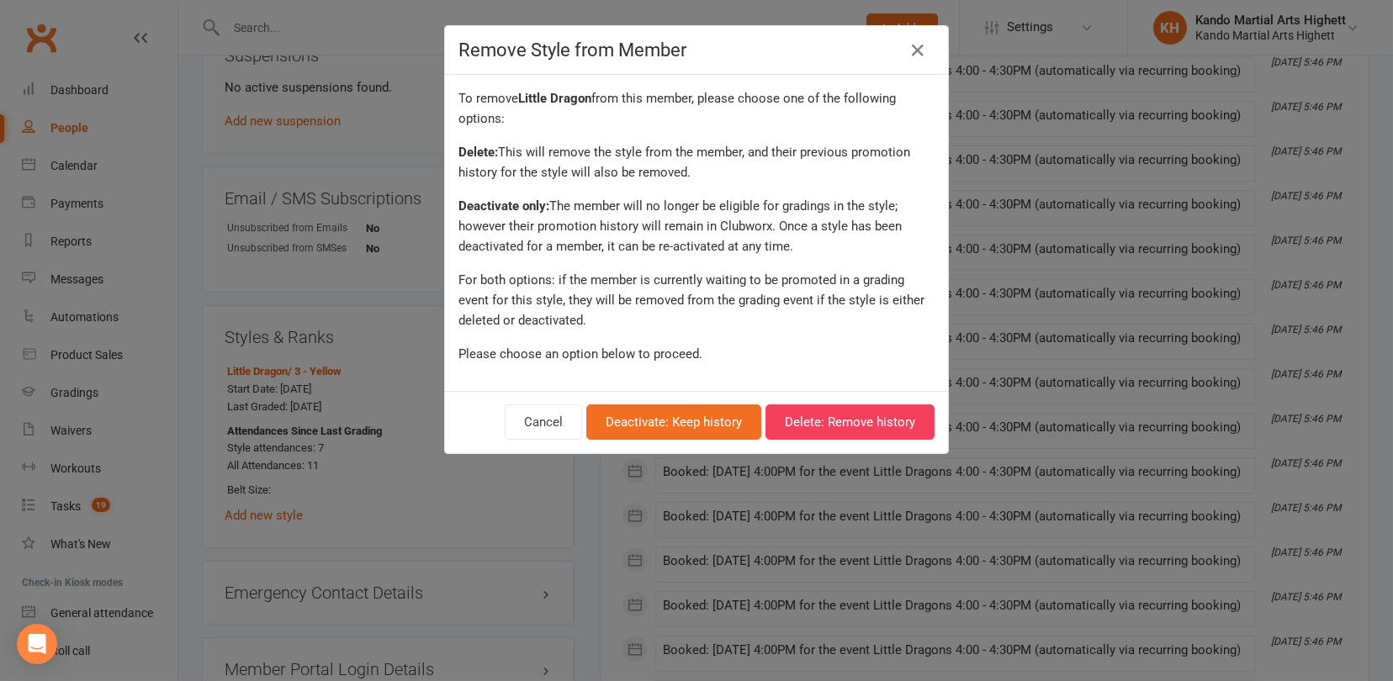
click at [830, 401] on div "Cancel Deactivate: Keep history Delete: Remove history" at bounding box center [696, 422] width 503 height 62
click at [830, 411] on button "Delete: Remove history" at bounding box center [849, 422] width 169 height 35
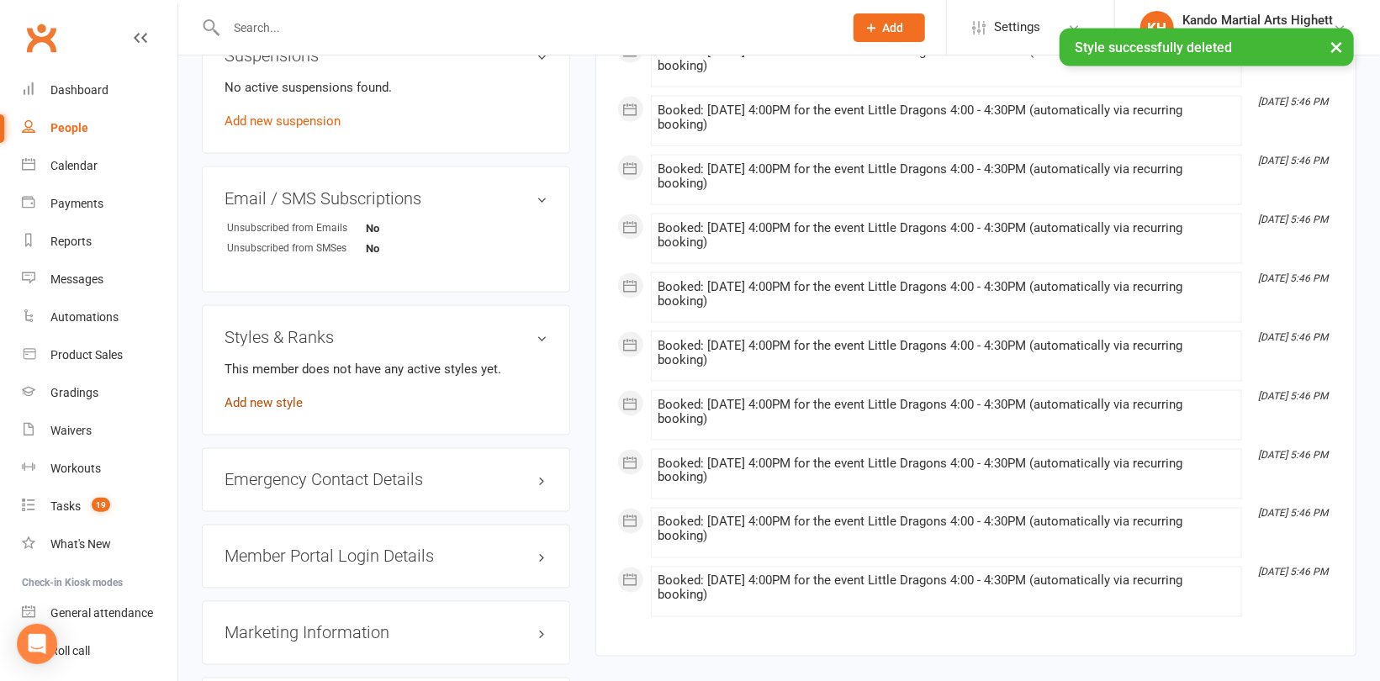
click at [284, 410] on link "Add new style" at bounding box center [264, 402] width 78 height 15
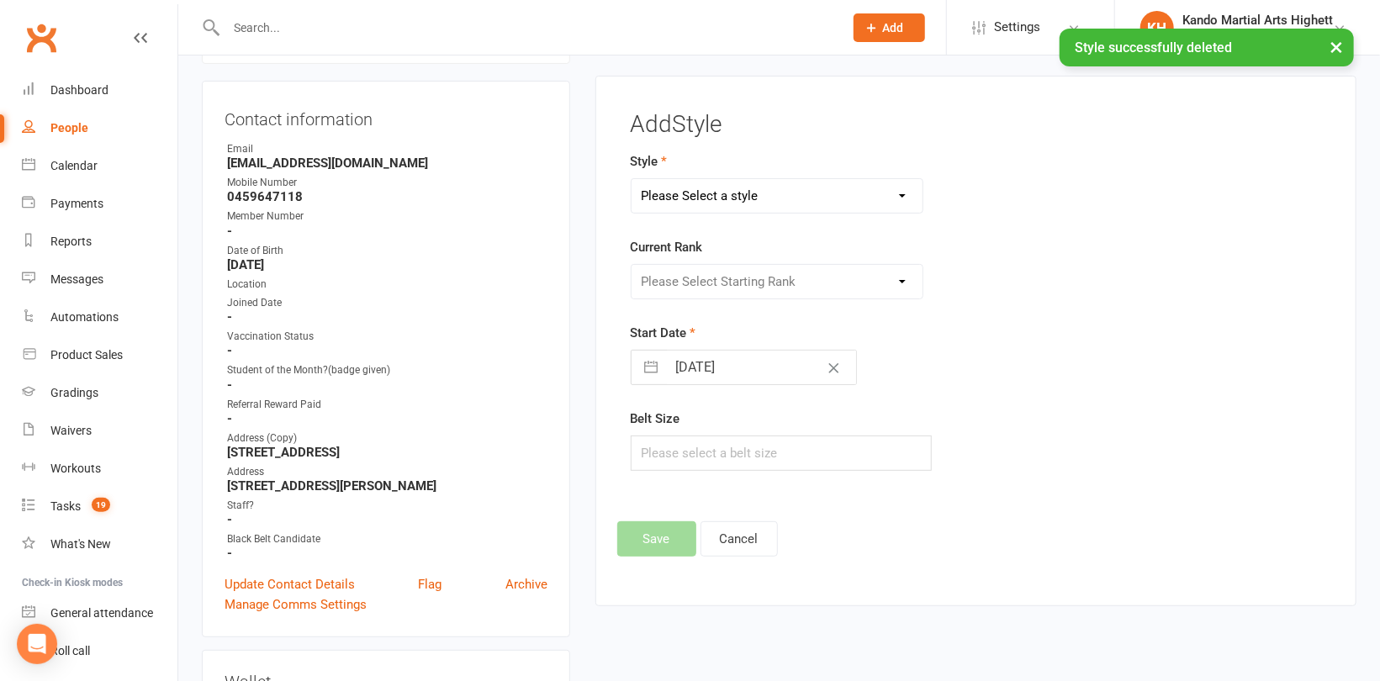
scroll to position [143, 0]
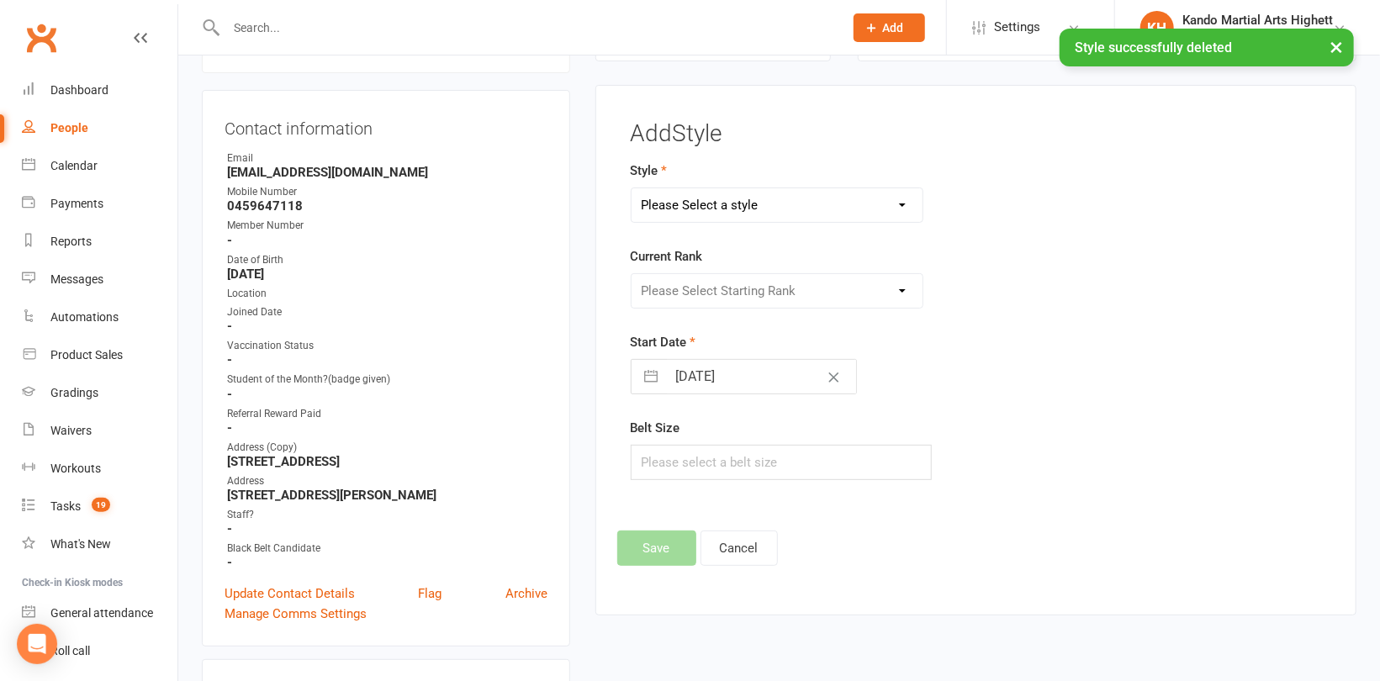
click at [713, 205] on select "Please Select a style [PERSON_NAME] Ninja Leadership Little Dragon Teen and Adu…" at bounding box center [777, 205] width 291 height 34
click at [632, 188] on select "Please Select a style [PERSON_NAME] Ninja Leadership Little Dragon Teen and Adu…" at bounding box center [777, 205] width 291 height 34
click at [711, 214] on select "[PERSON_NAME] Ninja Leadership Little Dragon Teen and Adults" at bounding box center [777, 205] width 291 height 34
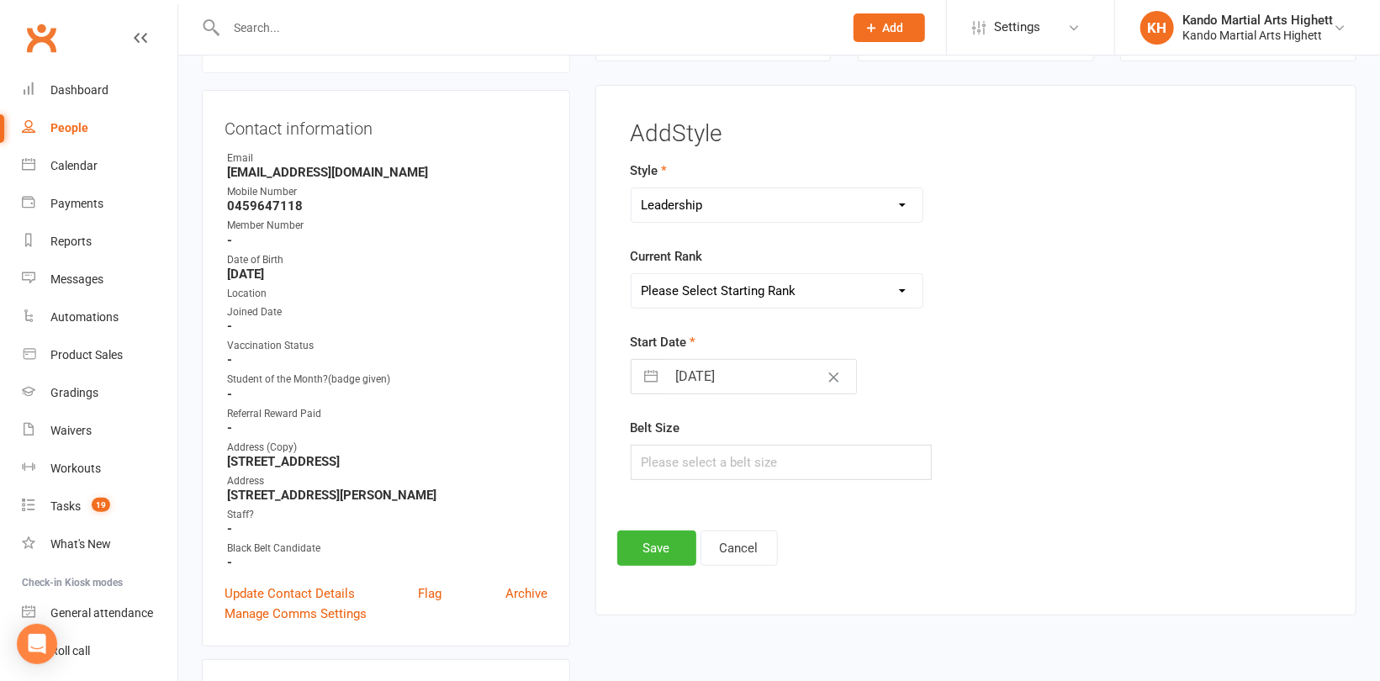
select select "1194"
click at [632, 188] on select "[PERSON_NAME] Ninja Leadership Little Dragon Teen and Adults" at bounding box center [777, 205] width 291 height 34
click at [698, 291] on select "Please Select Starting Rank 1 - White 2 - Red 3 - Yellow 4 - Orange 5 - Green 6…" at bounding box center [777, 291] width 291 height 34
select select "18380"
click at [632, 274] on select "Please Select Starting Rank 1 - White 2 - Red 3 - Yellow 4 - Orange 5 - Green 6…" at bounding box center [777, 291] width 291 height 34
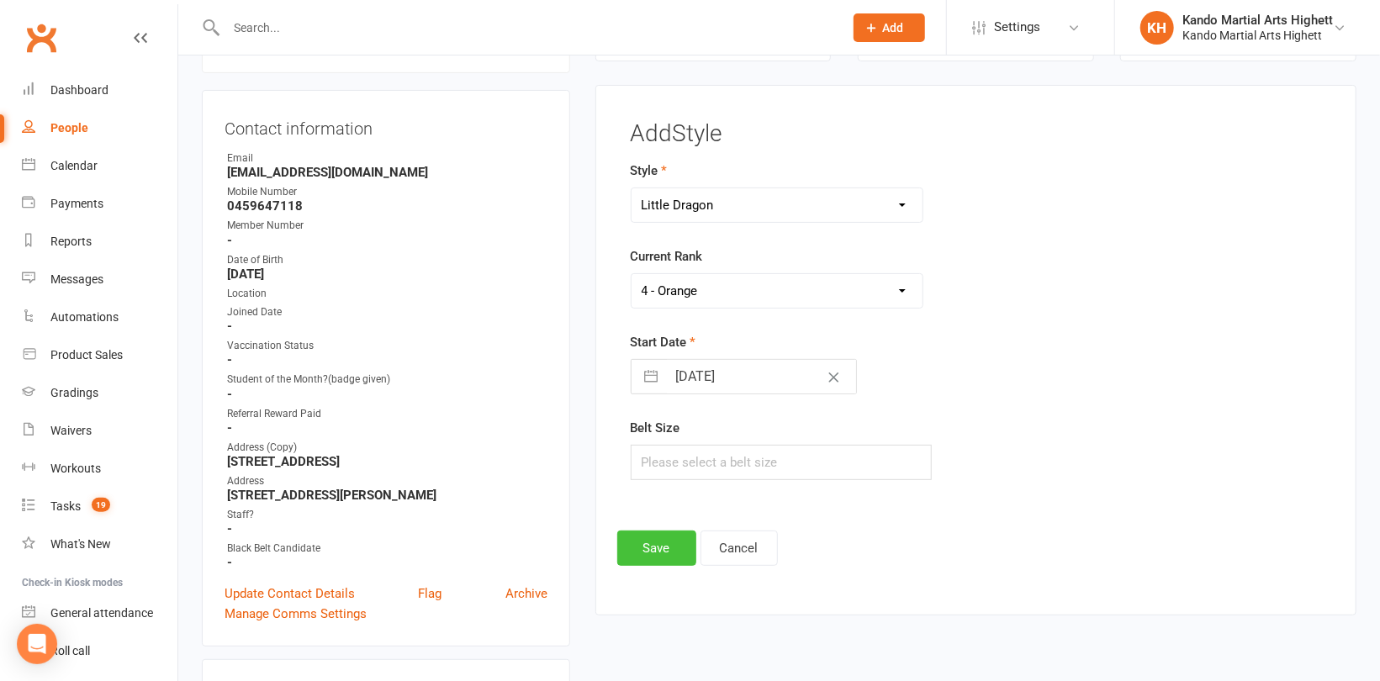
click at [674, 552] on button "Save" at bounding box center [656, 548] width 79 height 35
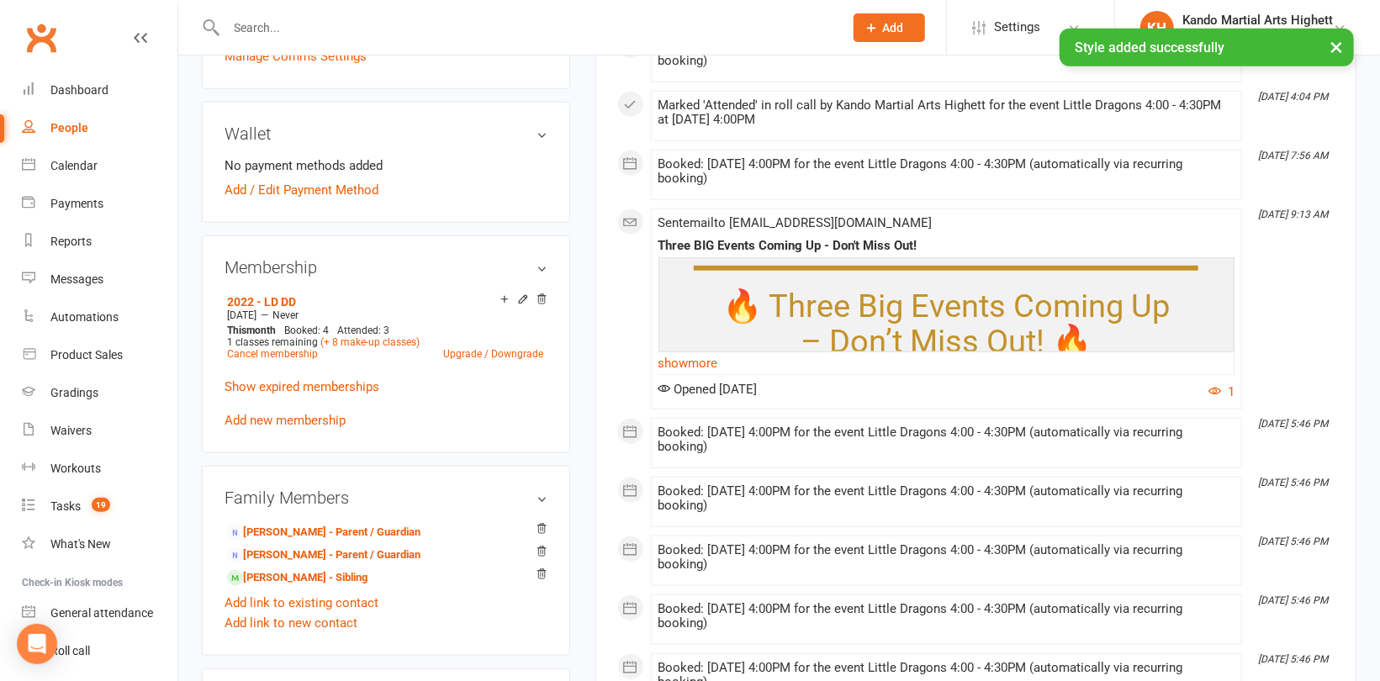
scroll to position [900, 0]
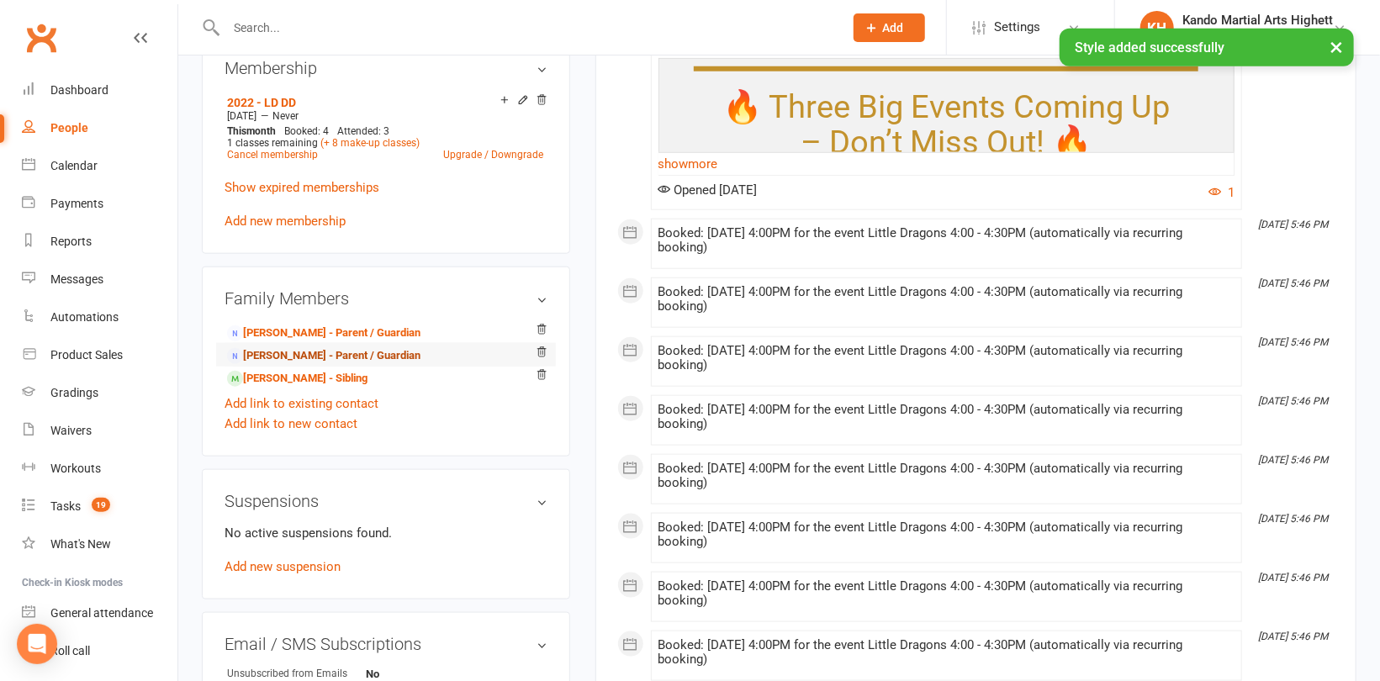
click at [306, 353] on link "[PERSON_NAME] - Parent / Guardian" at bounding box center [323, 356] width 193 height 18
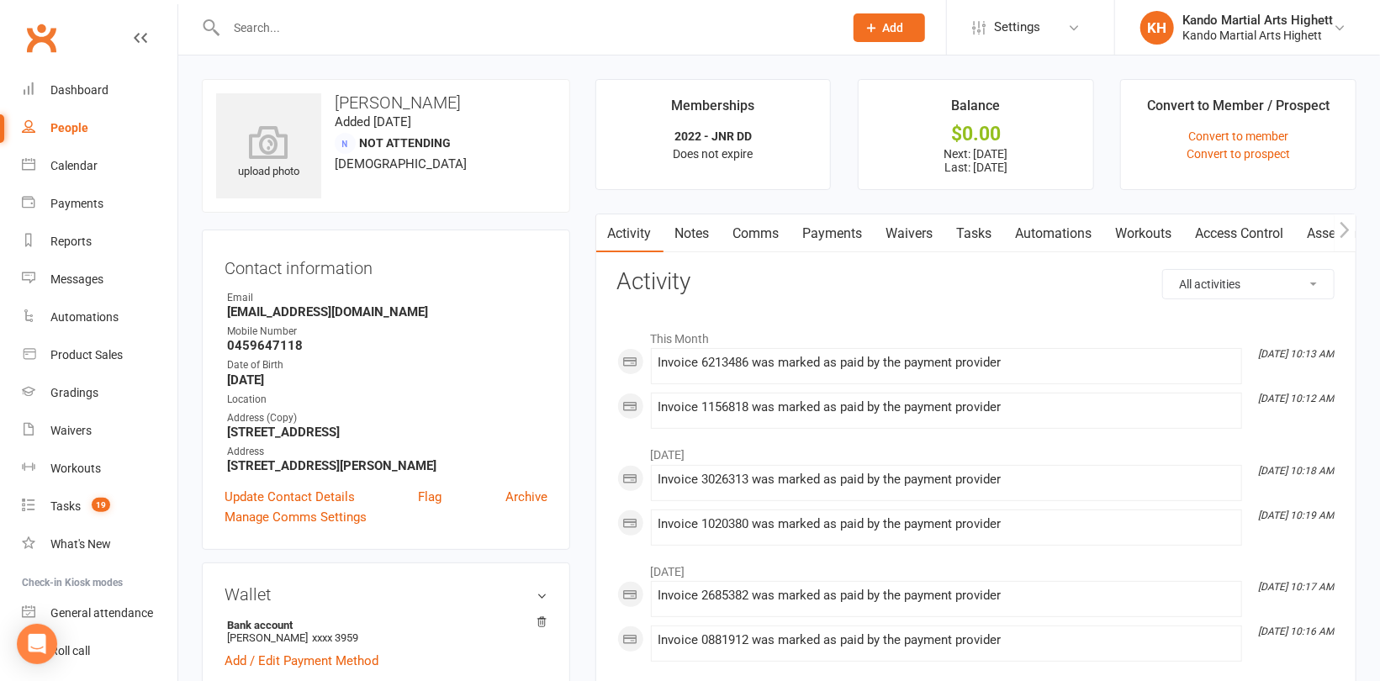
click at [827, 227] on link "Payments" at bounding box center [832, 233] width 83 height 39
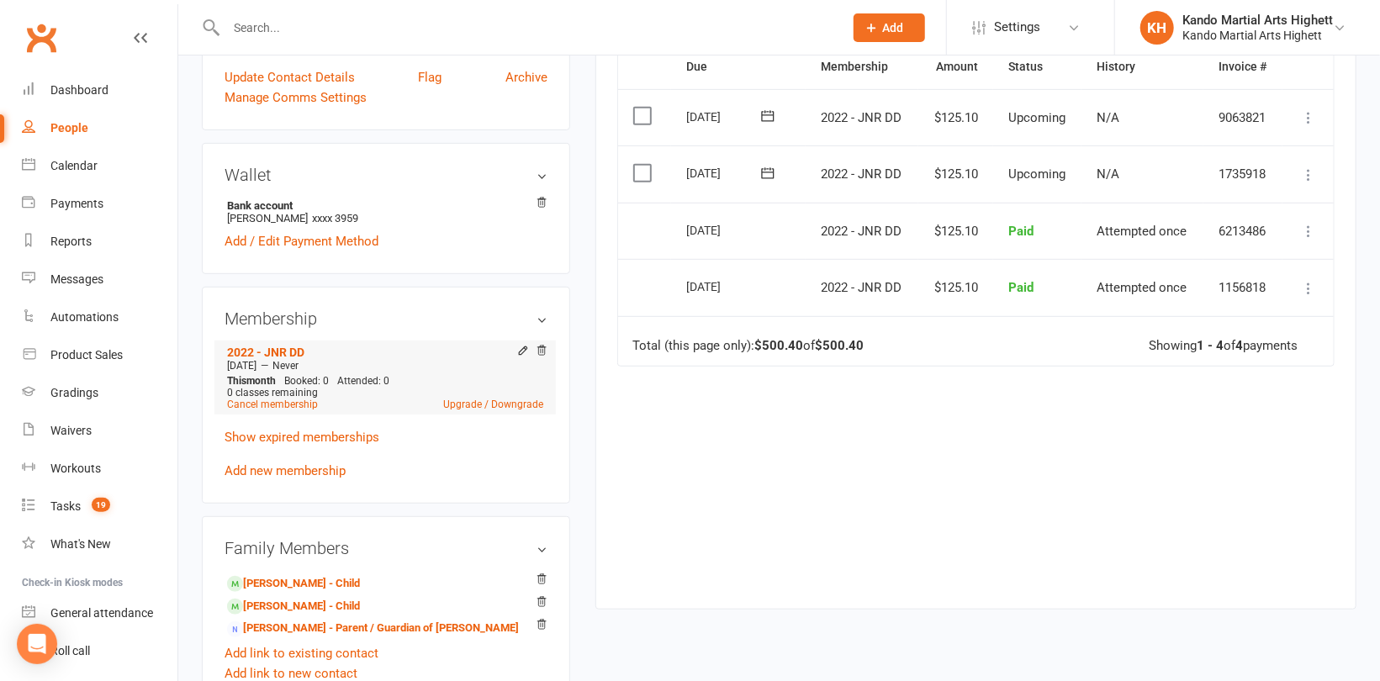
scroll to position [421, 0]
click at [321, 465] on link "Add new membership" at bounding box center [285, 470] width 121 height 15
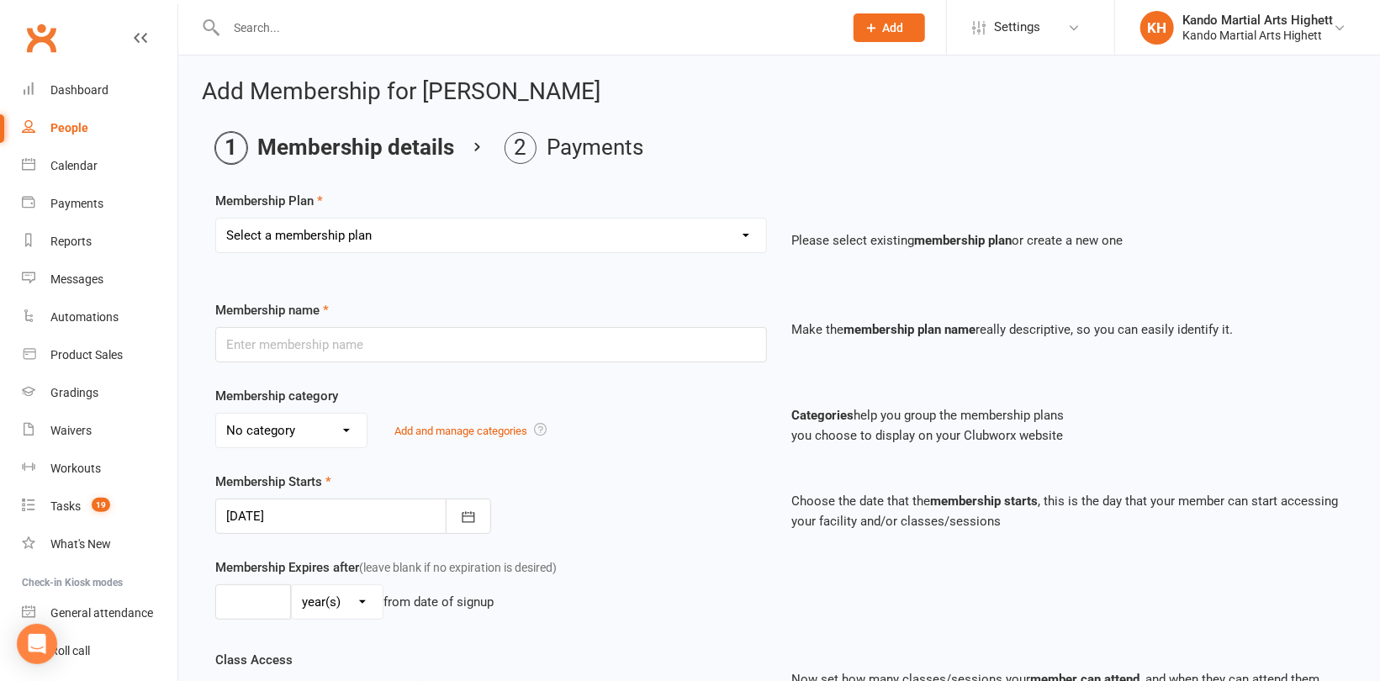
click at [489, 235] on select "Select a membership plan Create new Membership Plan Starter Program - 4 weeks p…" at bounding box center [491, 236] width 550 height 34
select select "17"
click at [216, 219] on select "Select a membership plan Create new Membership Plan Starter Program - 4 weeks p…" at bounding box center [491, 236] width 550 height 34
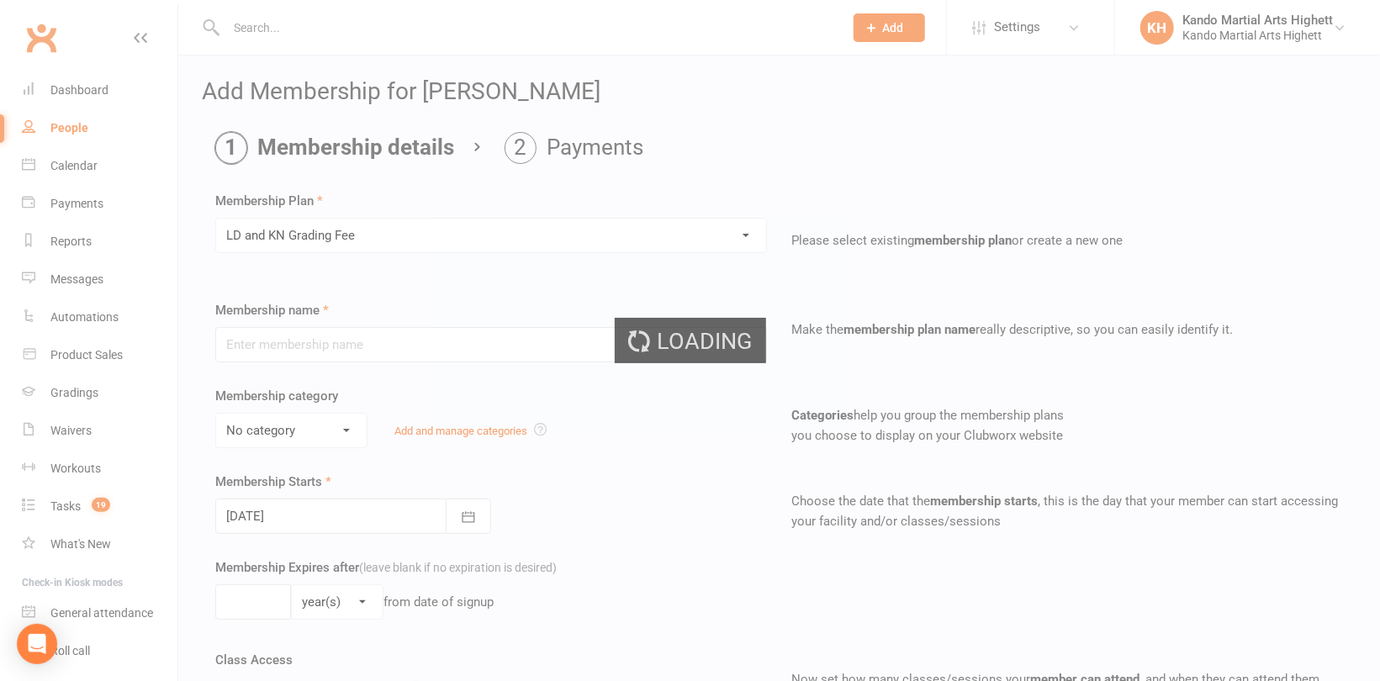
type input "LD and KN Grading Fee"
select select "10"
type input "1"
select select "0"
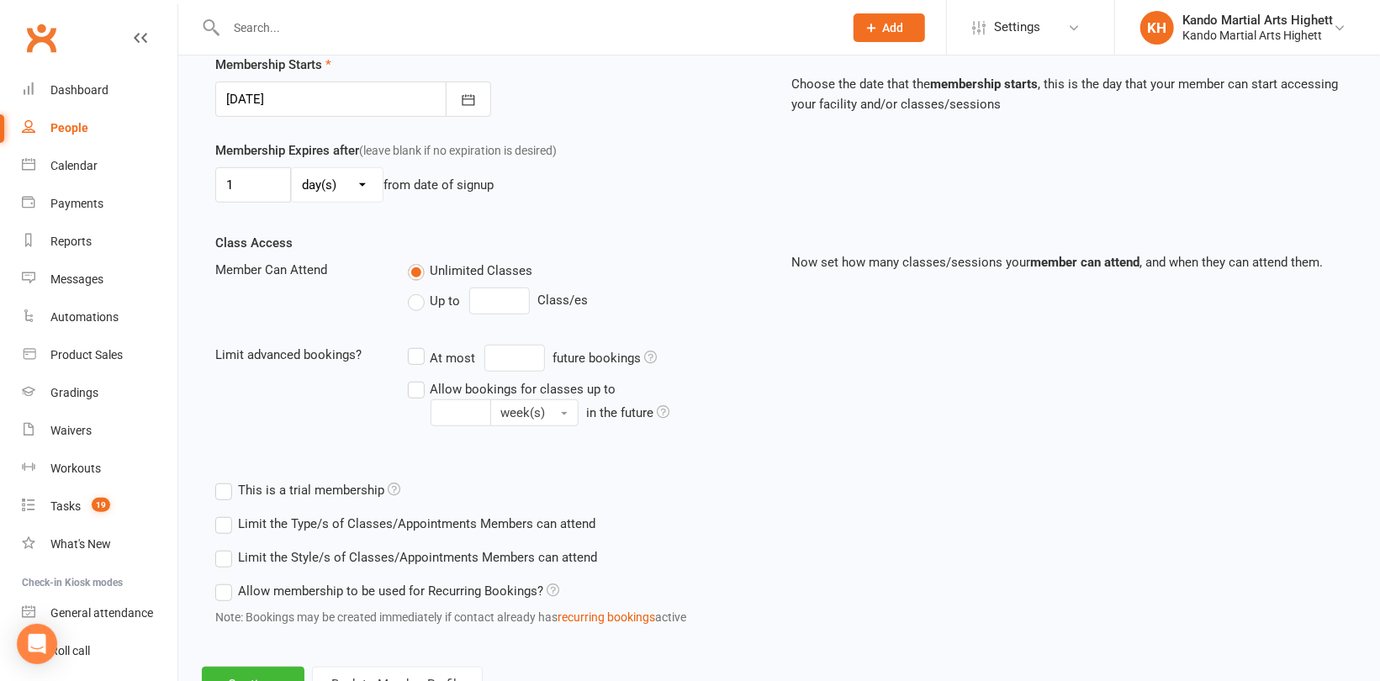
scroll to position [484, 0]
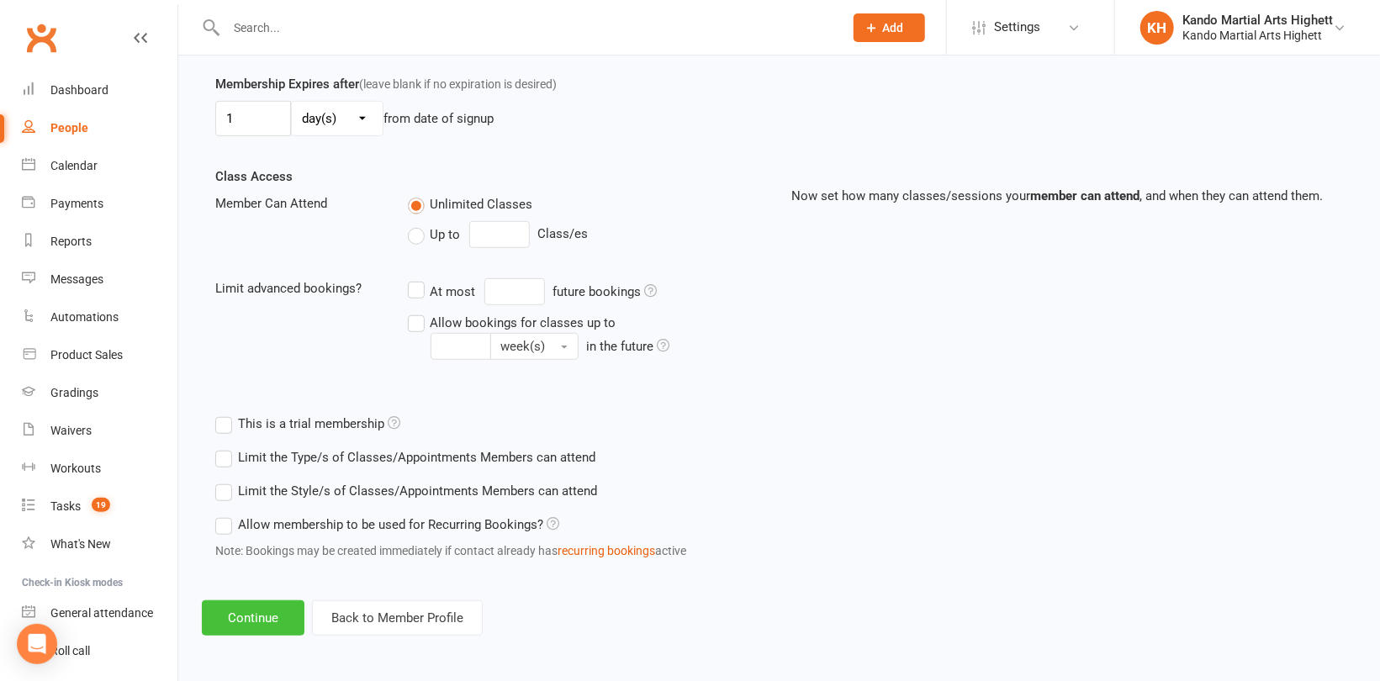
click at [272, 606] on button "Continue" at bounding box center [253, 617] width 103 height 35
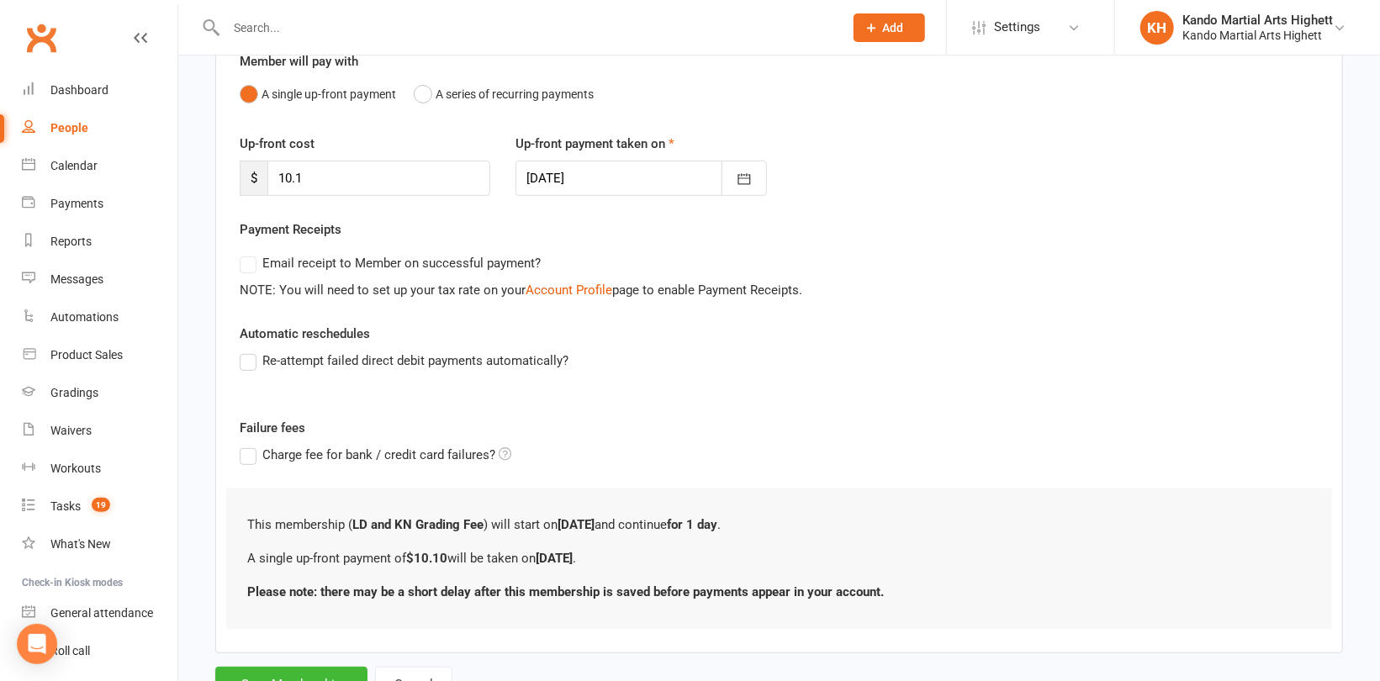
scroll to position [233, 0]
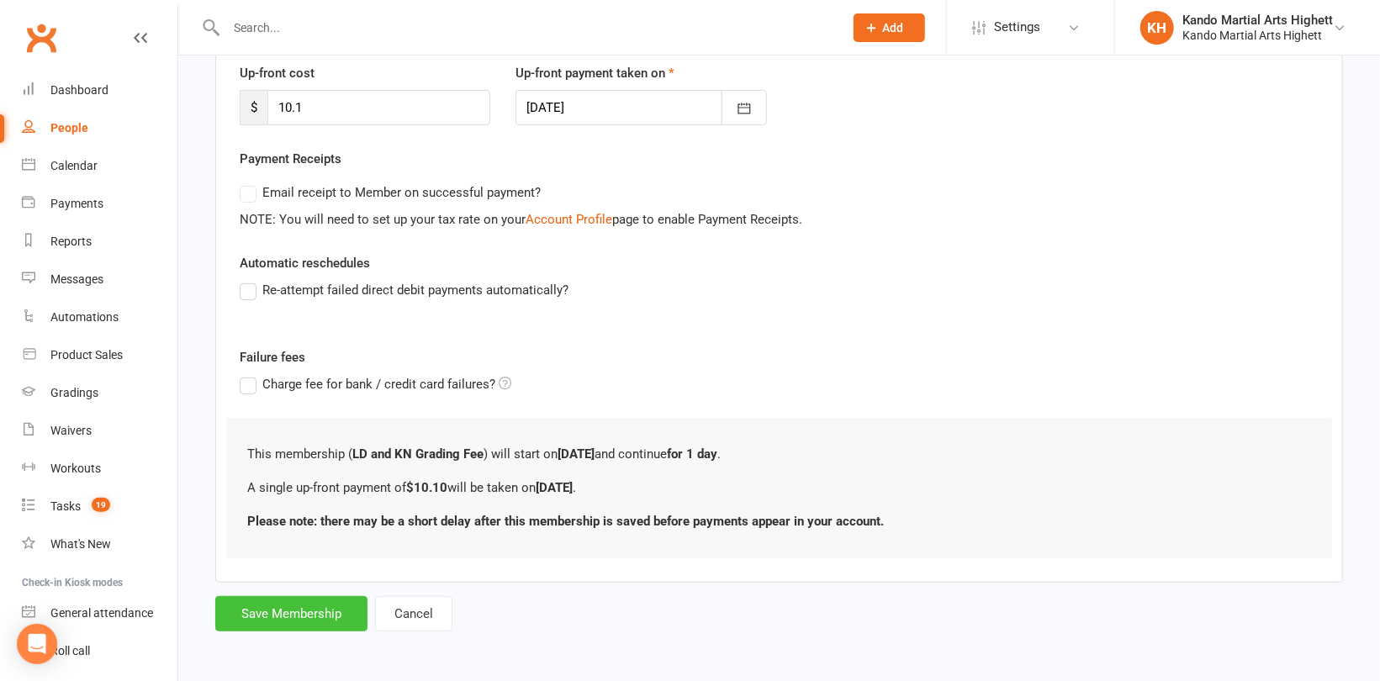
click at [276, 622] on button "Save Membership" at bounding box center [291, 613] width 152 height 35
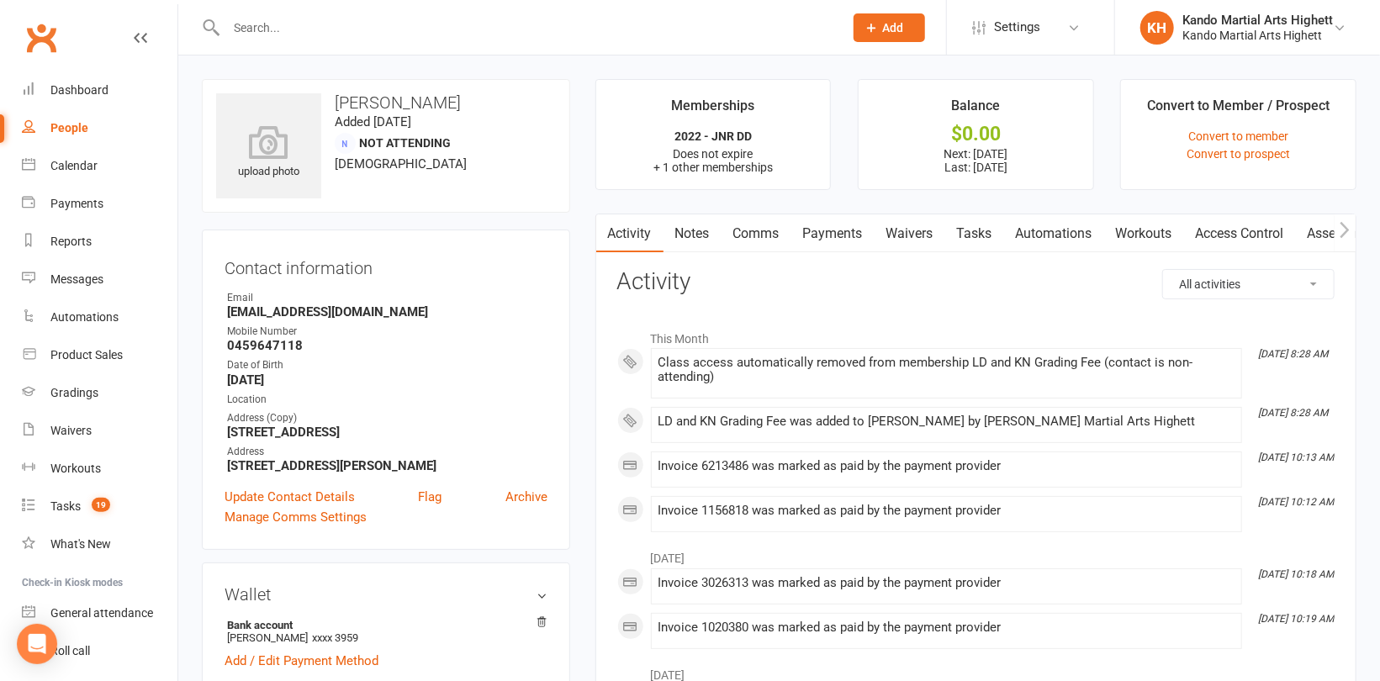
click at [259, 31] on input "text" at bounding box center [526, 28] width 611 height 24
paste input "[PERSON_NAME]"
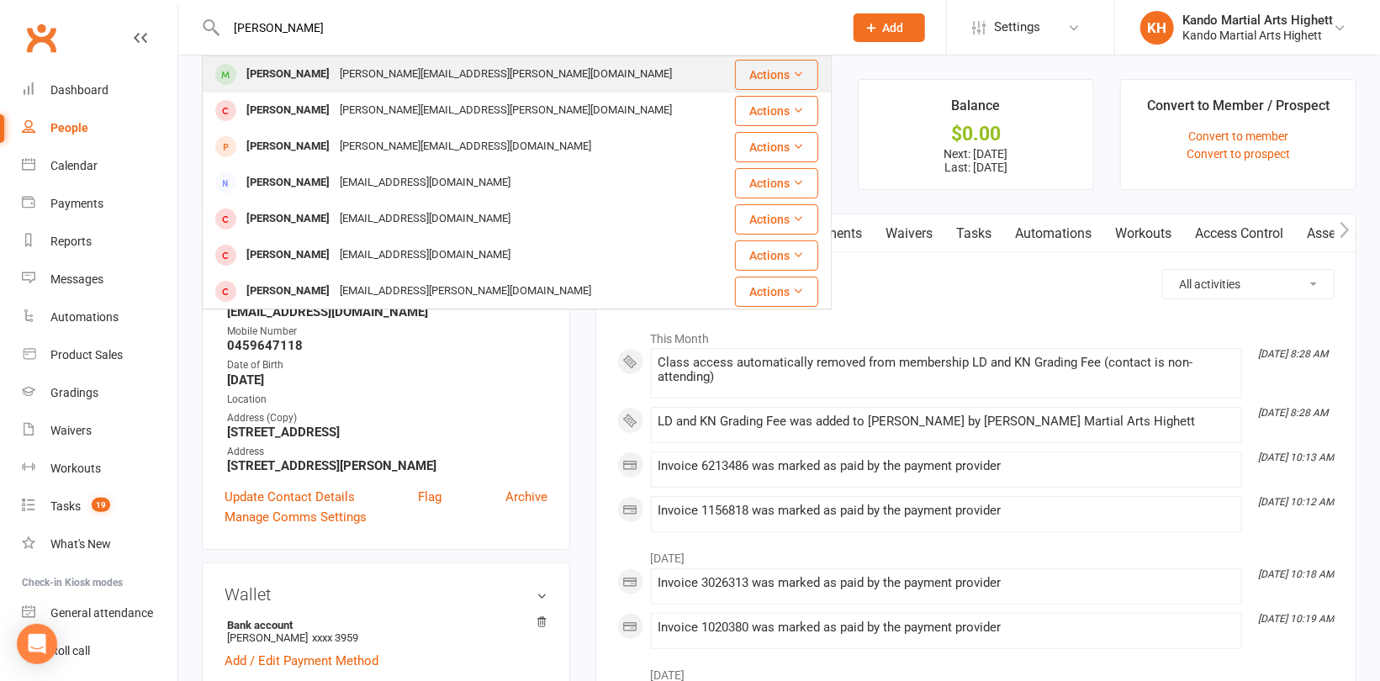
type input "[PERSON_NAME]"
click at [278, 71] on div "[PERSON_NAME]" at bounding box center [287, 74] width 93 height 24
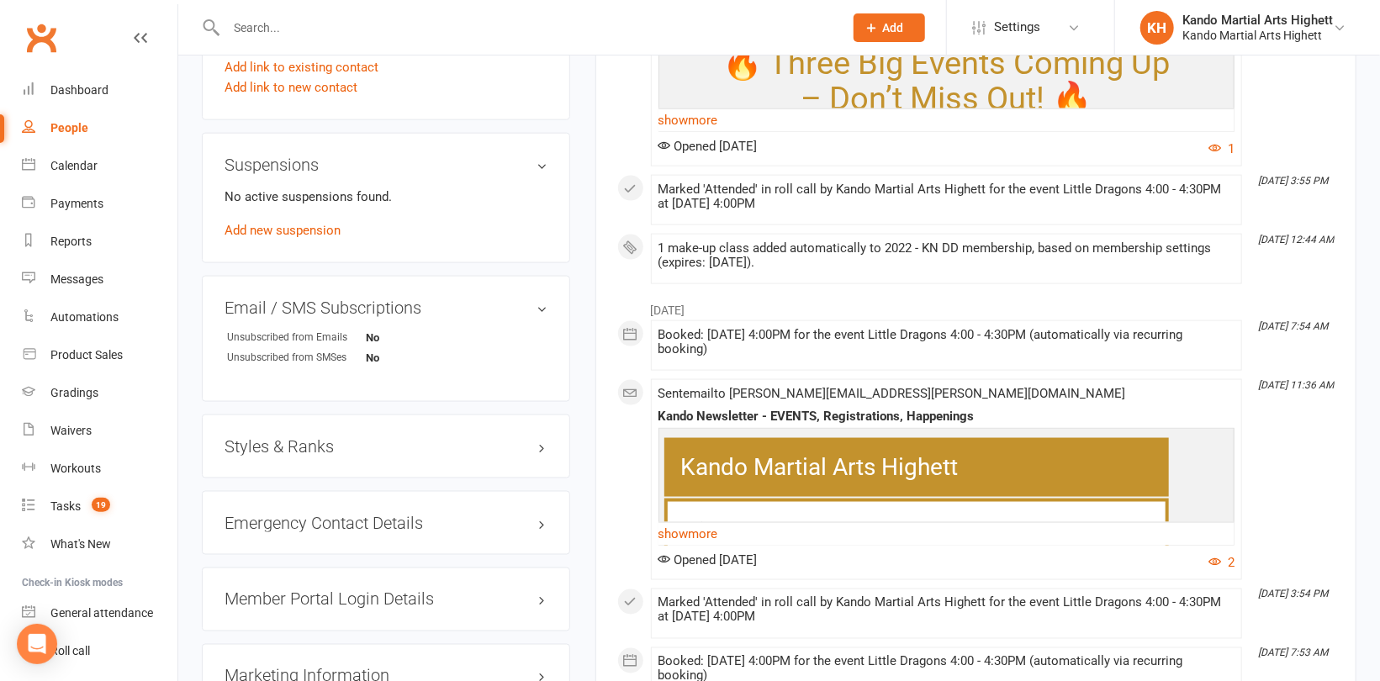
scroll to position [1262, 0]
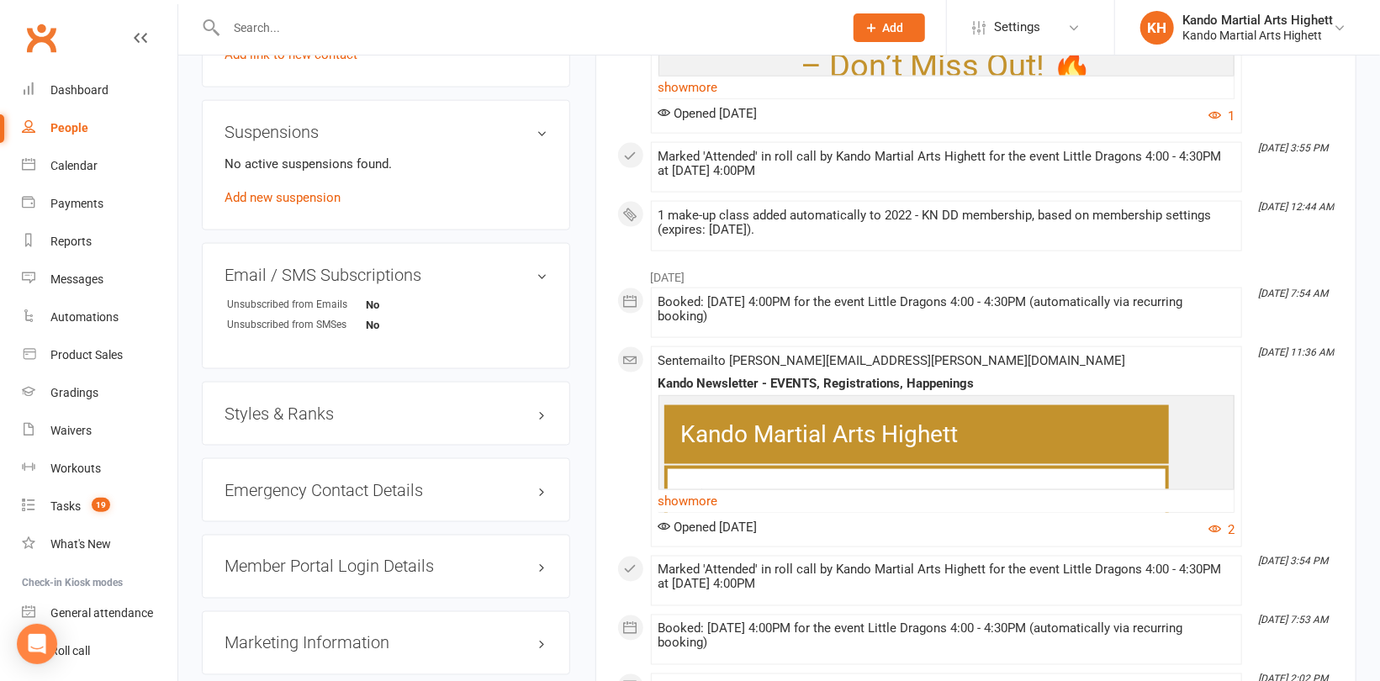
click at [278, 410] on div "Styles & Ranks" at bounding box center [386, 414] width 368 height 64
click at [288, 405] on h3 "Styles & Ranks" at bounding box center [386, 414] width 323 height 19
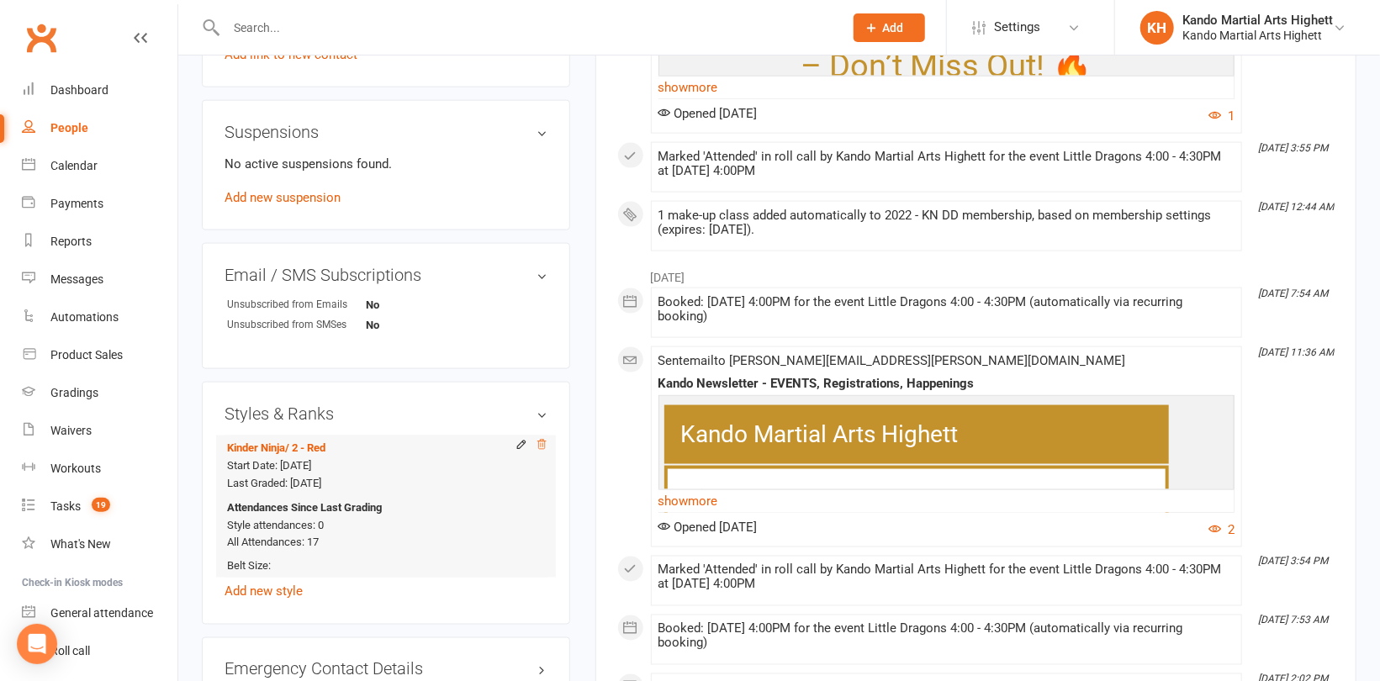
click at [544, 440] on icon at bounding box center [541, 444] width 8 height 9
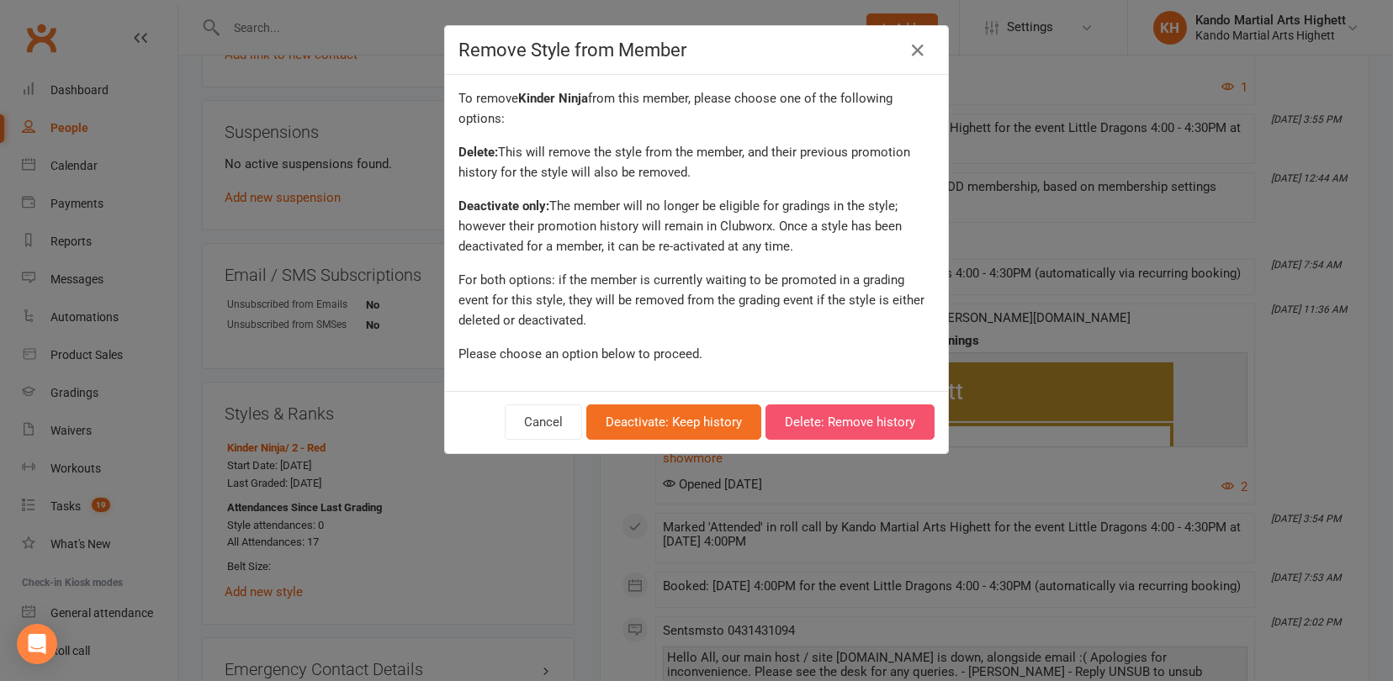
click at [832, 426] on button "Delete: Remove history" at bounding box center [849, 422] width 169 height 35
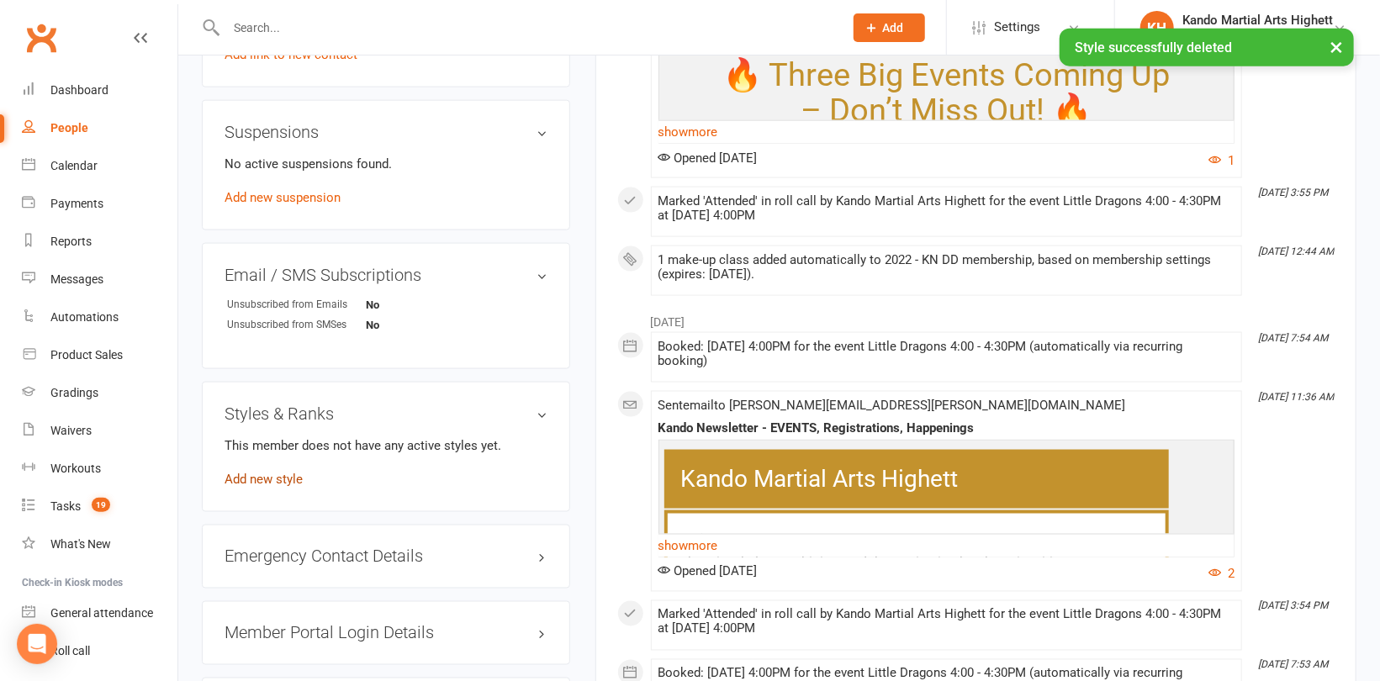
click at [267, 472] on link "Add new style" at bounding box center [264, 479] width 78 height 15
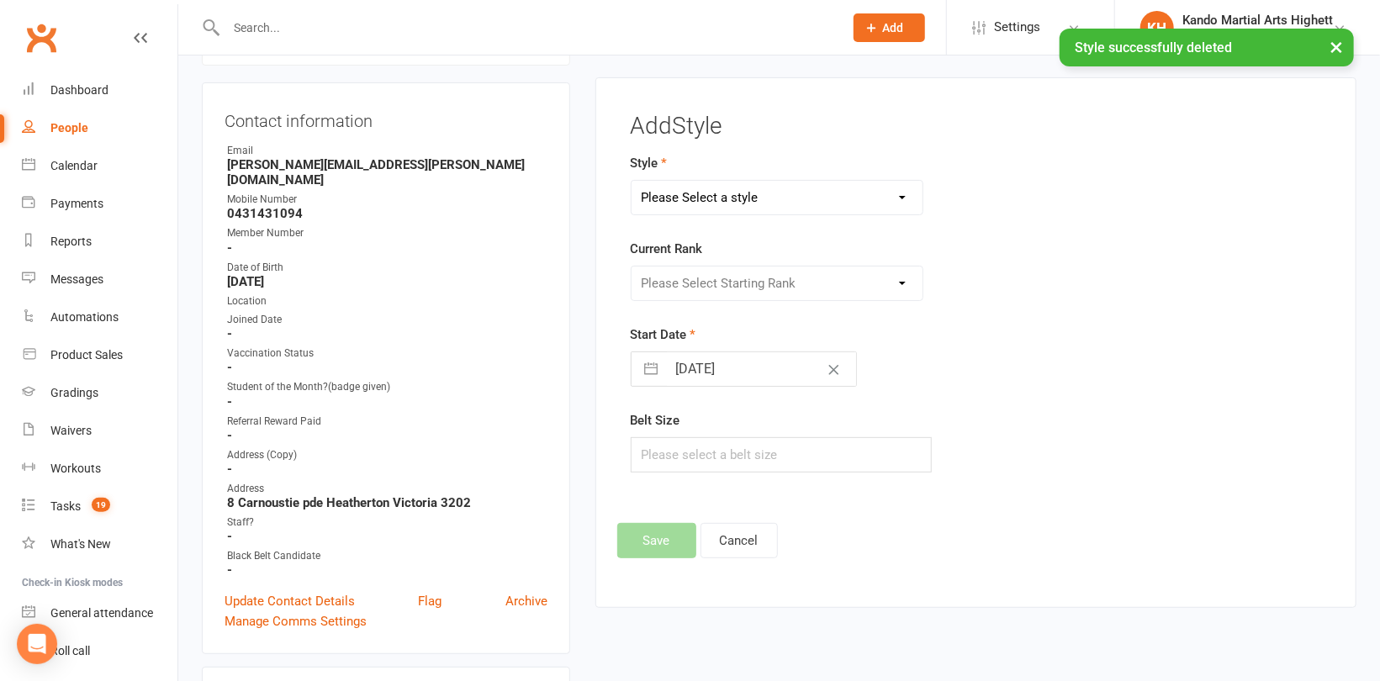
scroll to position [143, 0]
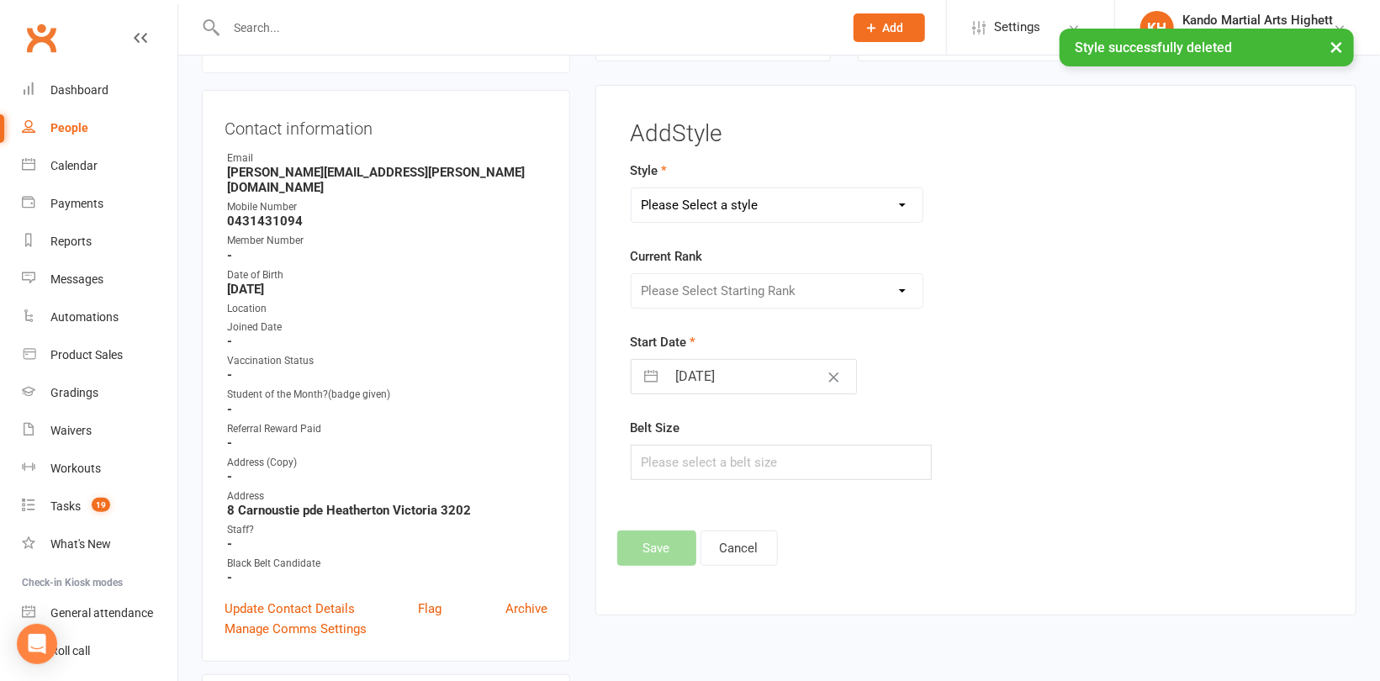
click at [778, 205] on select "Please Select a style [PERSON_NAME] Ninja Leadership Little Dragon Teen and Adu…" at bounding box center [777, 205] width 291 height 34
select select "1195"
click at [632, 188] on select "Please Select a style [PERSON_NAME] Ninja Leadership Little Dragon Teen and Adu…" at bounding box center [777, 205] width 291 height 34
click at [733, 294] on select "Please Select Starting Rank 1 - White 2 - Red 3 - Yellow 4 - Orange 5 - Green 6…" at bounding box center [777, 291] width 291 height 34
select select "18372"
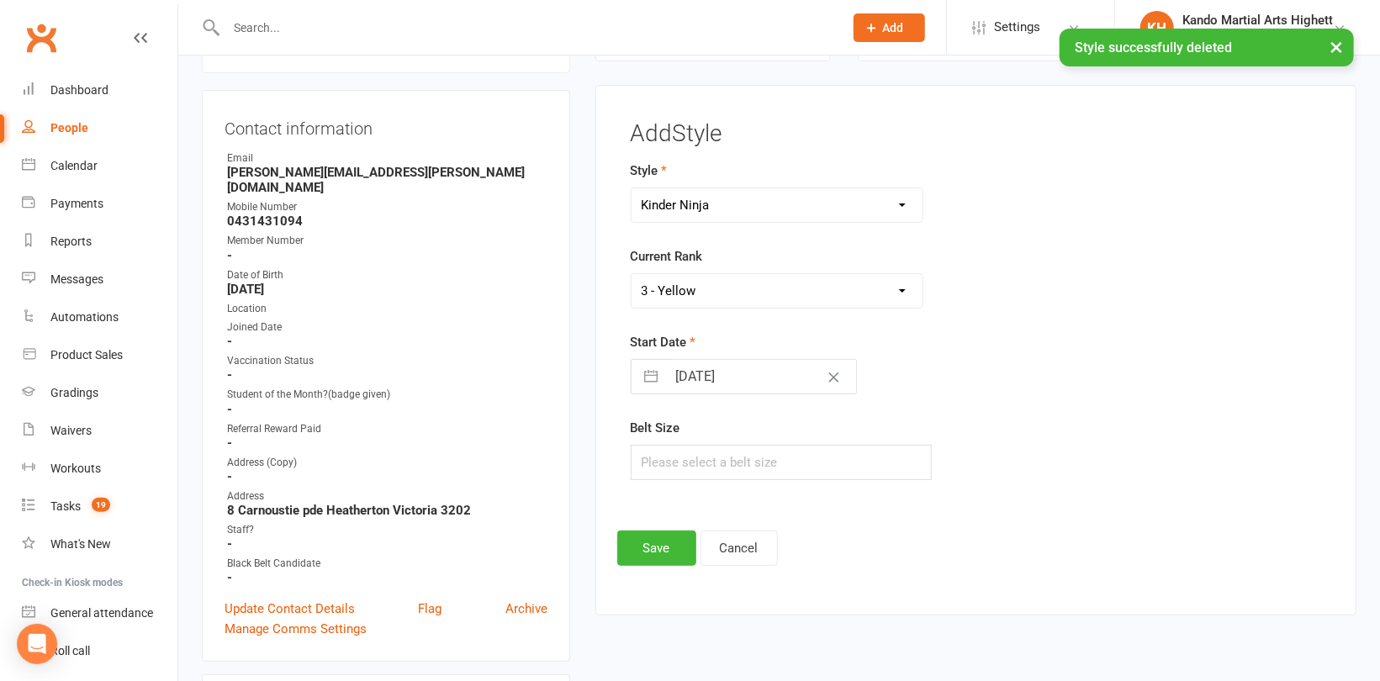
click at [632, 274] on select "Please Select Starting Rank 1 - White 2 - Red 3 - Yellow 4 - Orange 5 - Green 6…" at bounding box center [777, 291] width 291 height 34
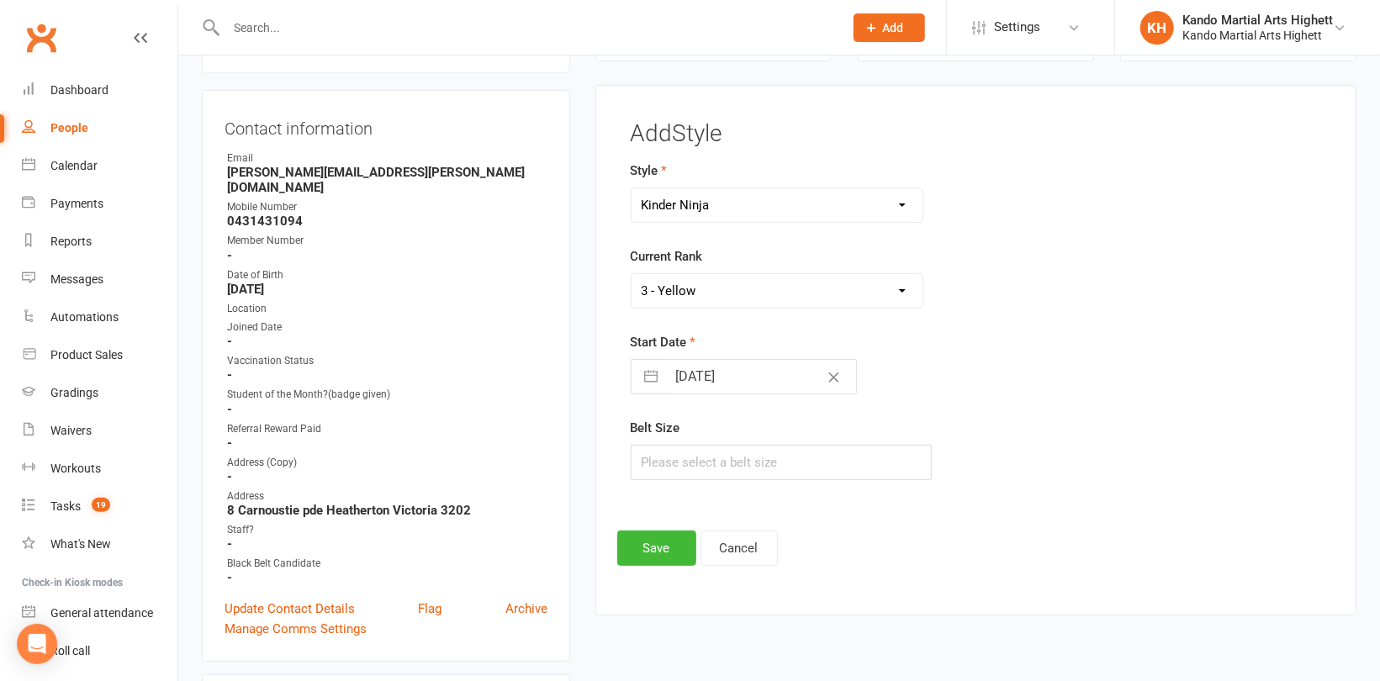
click at [664, 564] on div "Add Style Style [PERSON_NAME] Ninja Leadership Little Dragon Teen and Adults Cu…" at bounding box center [975, 350] width 761 height 531
click at [665, 559] on button "Save" at bounding box center [656, 548] width 79 height 35
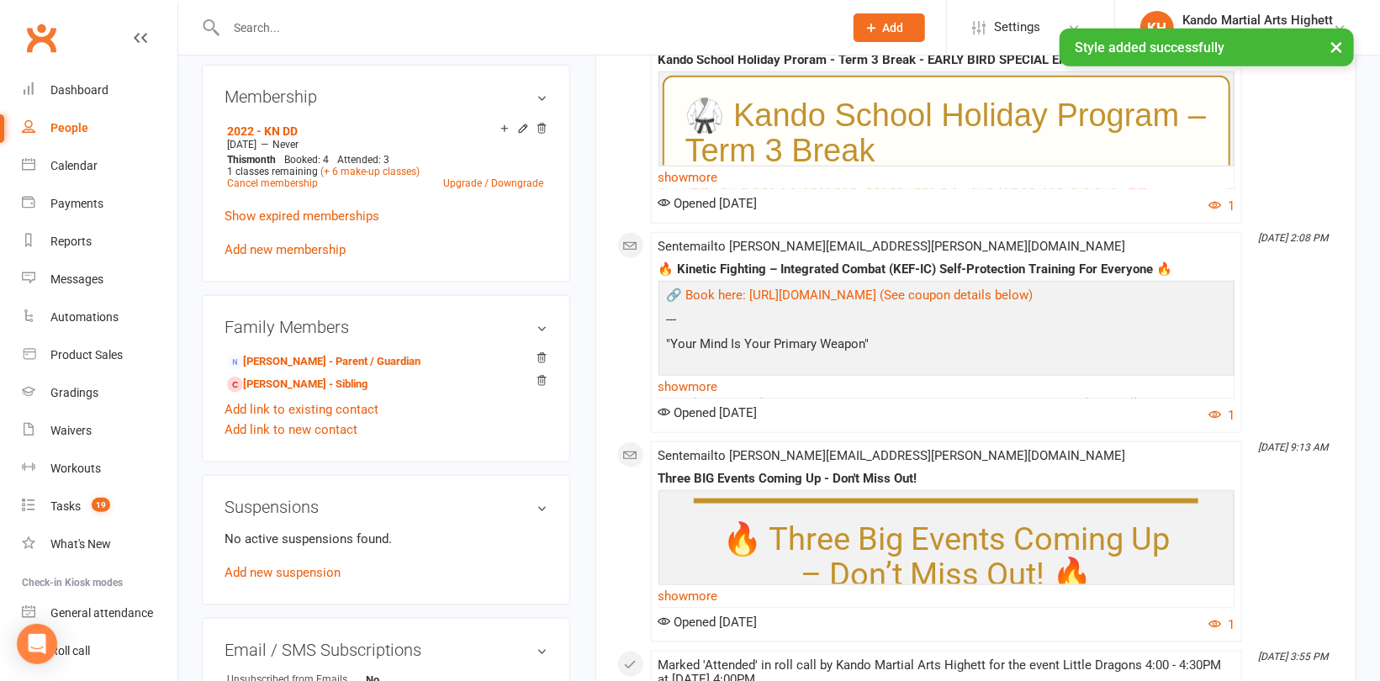
scroll to position [900, 0]
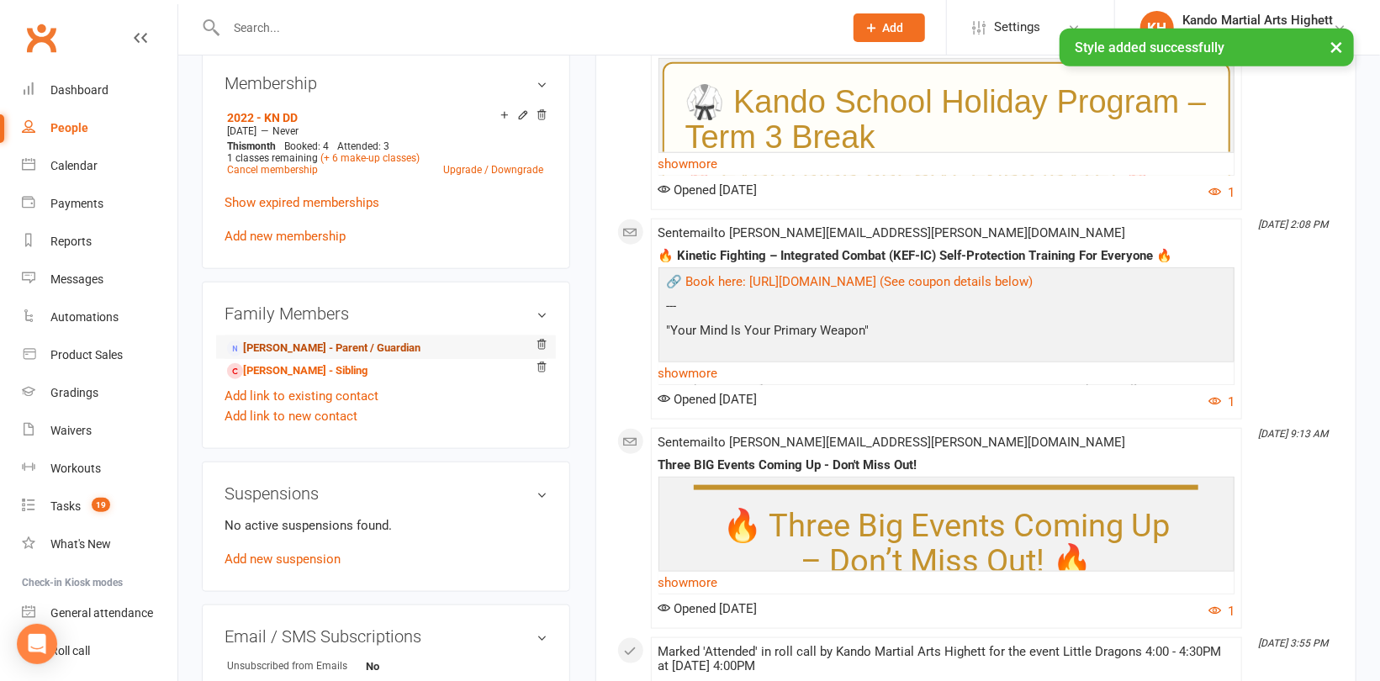
click at [311, 340] on link "[PERSON_NAME] - Parent / Guardian" at bounding box center [323, 349] width 193 height 18
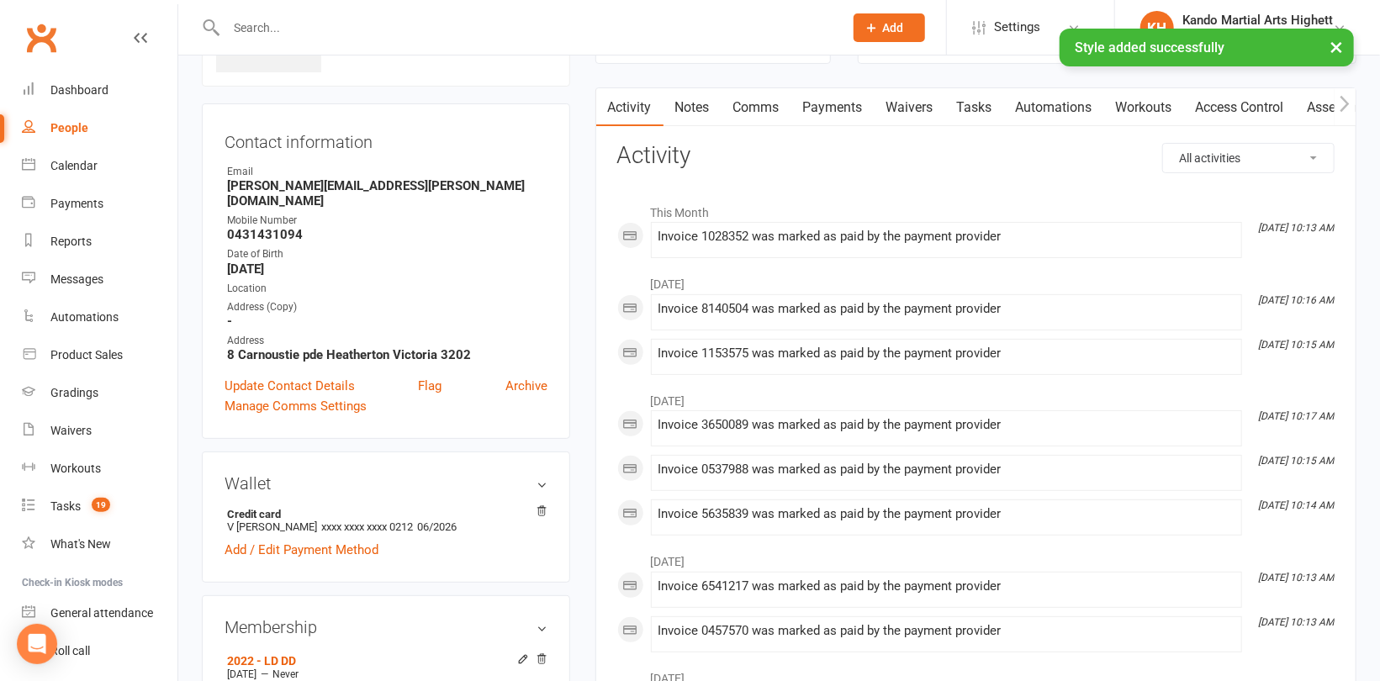
scroll to position [252, 0]
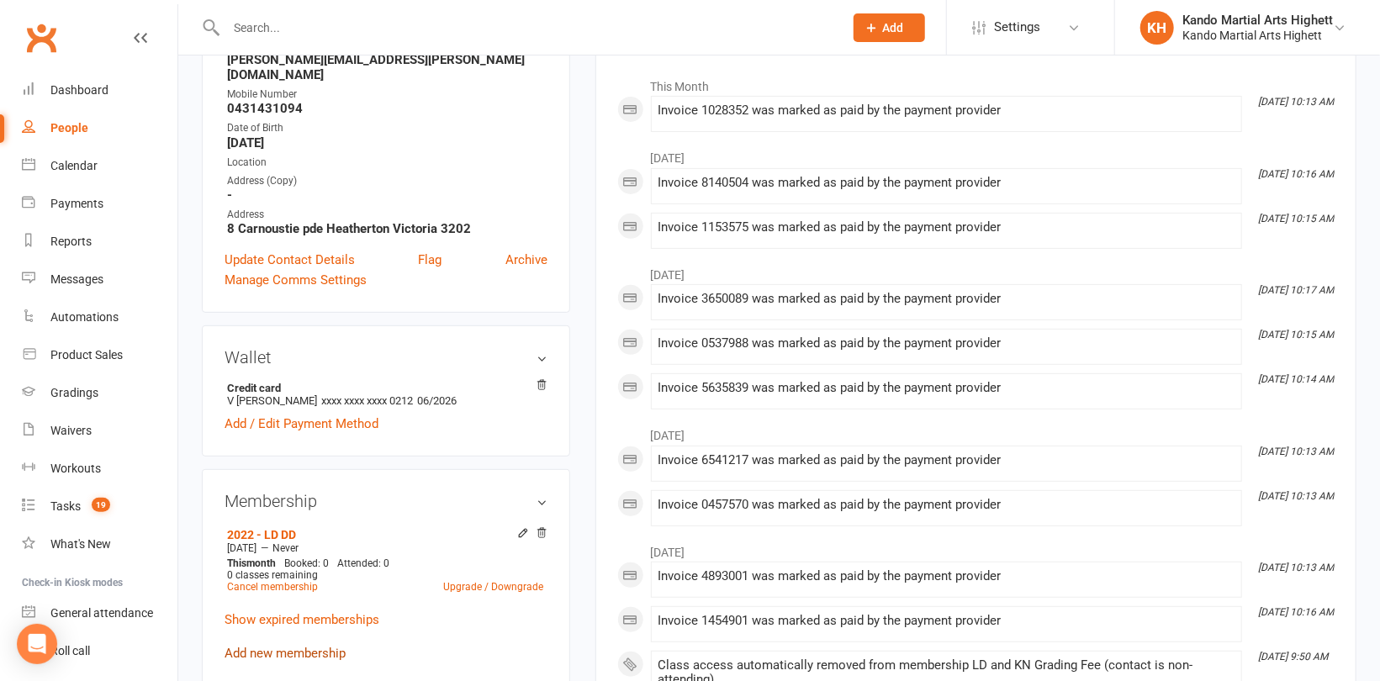
click at [267, 646] on link "Add new membership" at bounding box center [285, 653] width 121 height 15
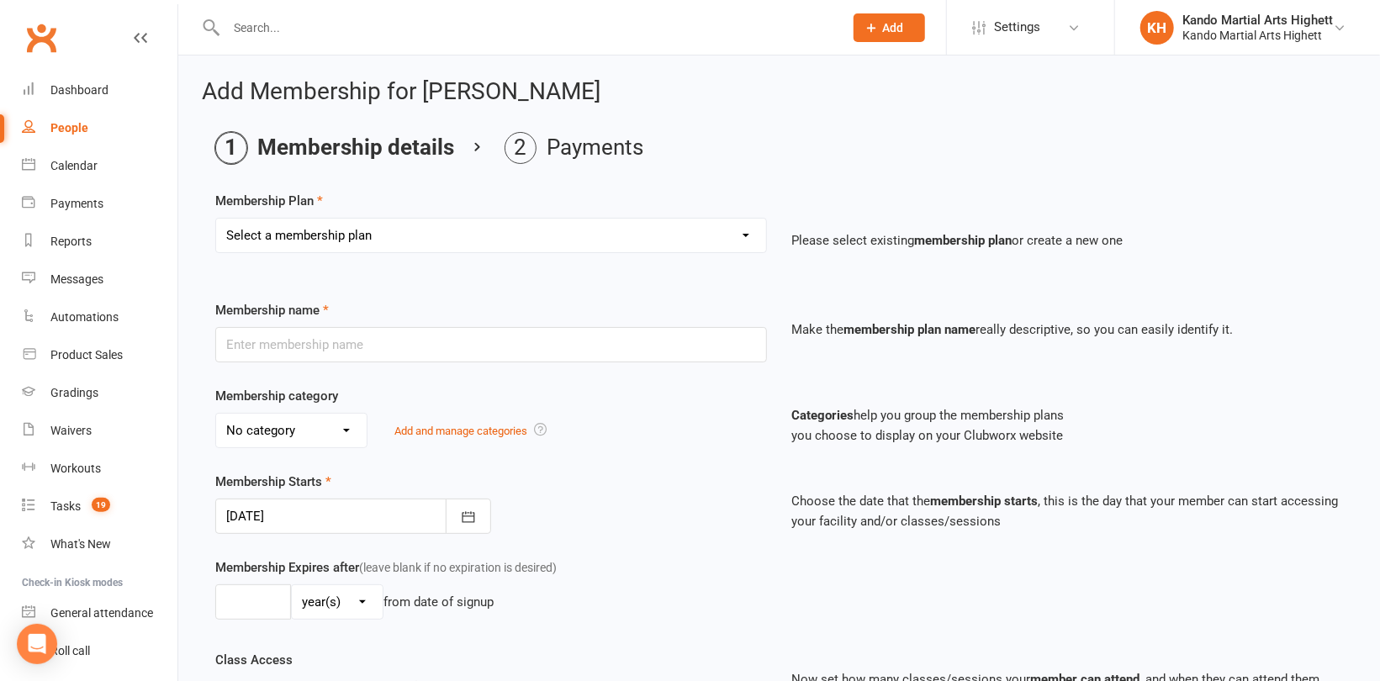
click at [374, 246] on select "Select a membership plan Create new Membership Plan Starter Program - 4 weeks p…" at bounding box center [491, 236] width 550 height 34
select select "17"
click at [216, 219] on select "Select a membership plan Create new Membership Plan Starter Program - 4 weeks p…" at bounding box center [491, 236] width 550 height 34
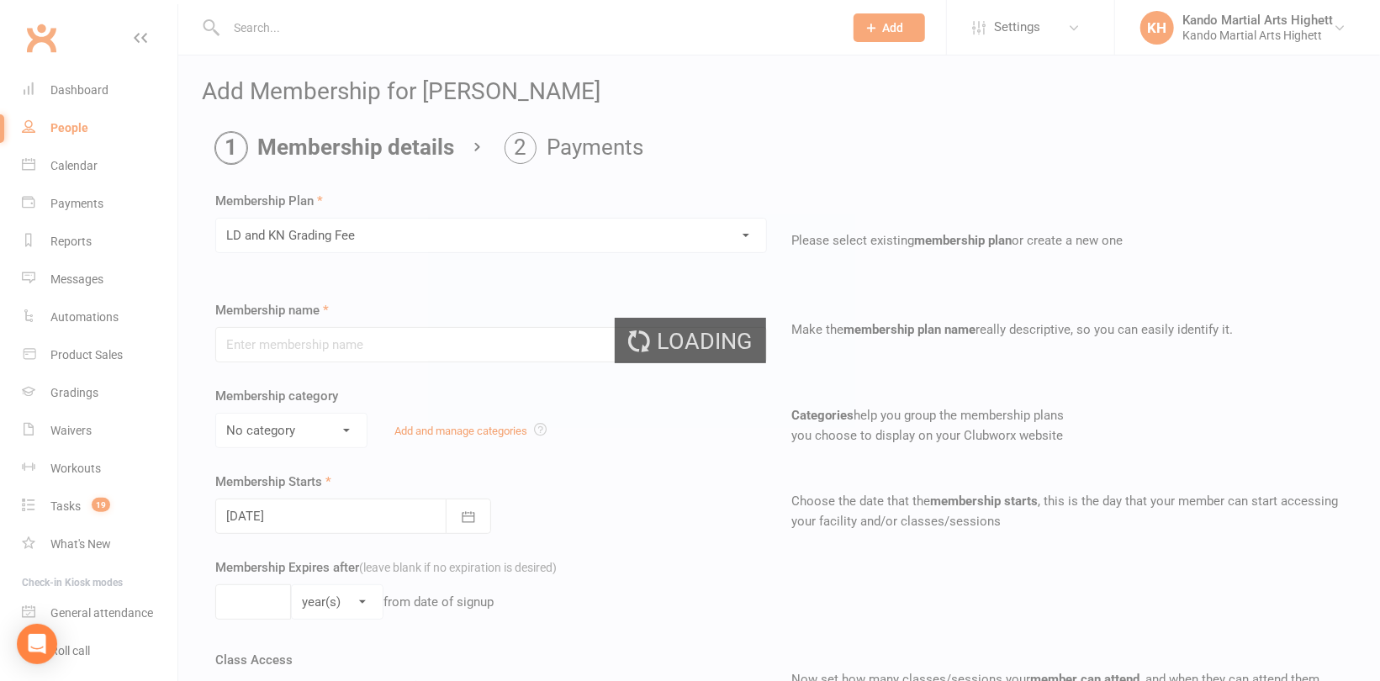
type input "LD and KN Grading Fee"
select select "10"
type input "1"
select select "0"
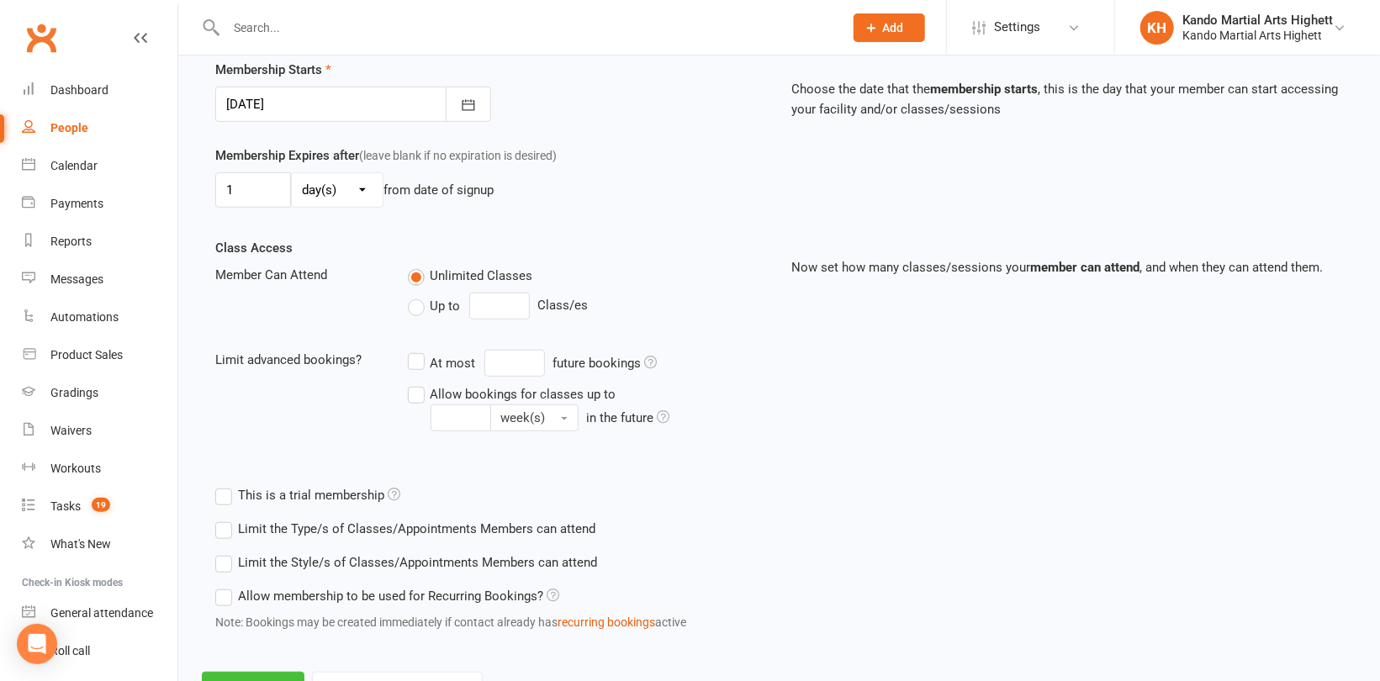
scroll to position [484, 0]
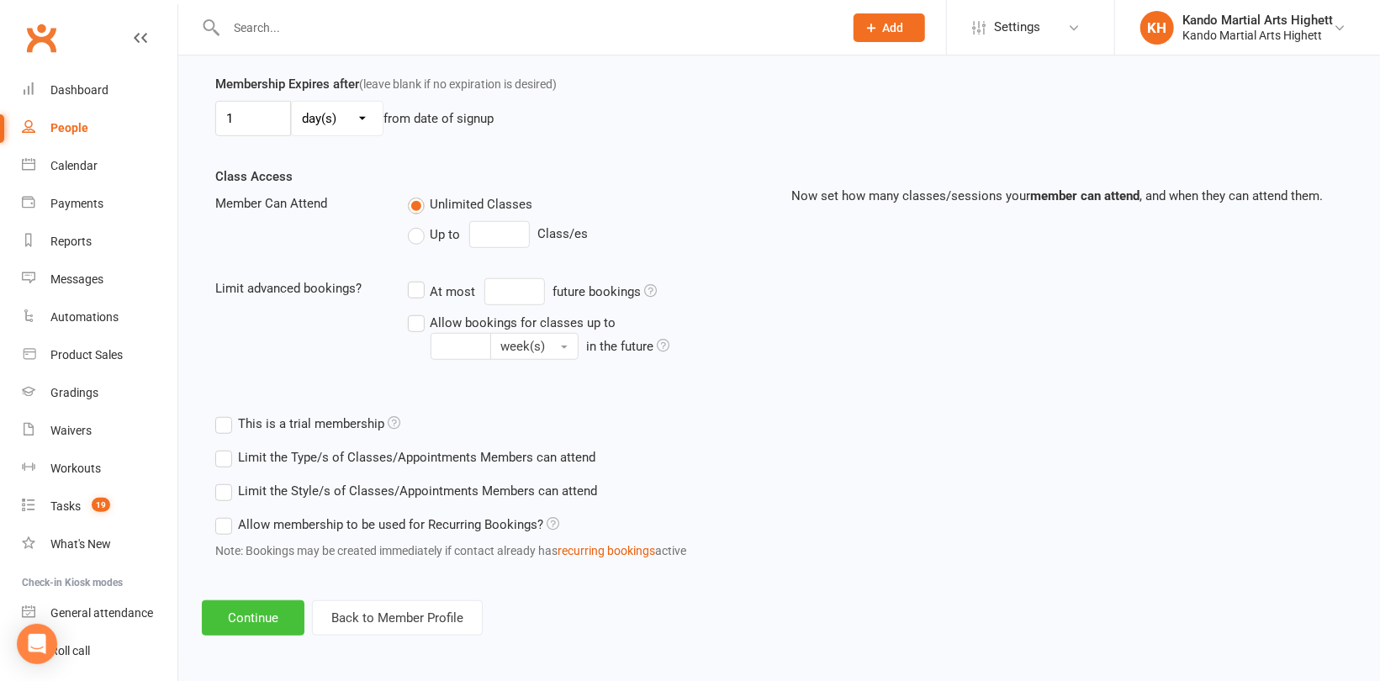
click at [229, 626] on button "Continue" at bounding box center [253, 617] width 103 height 35
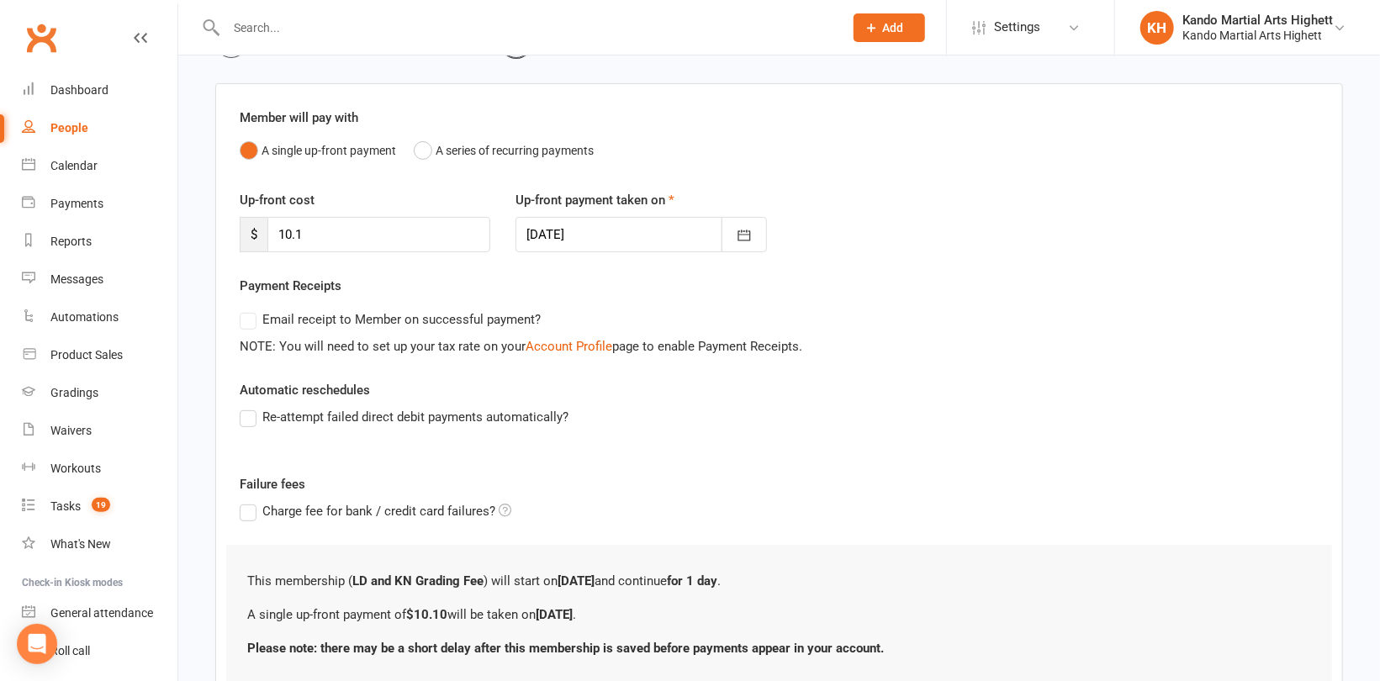
scroll to position [233, 0]
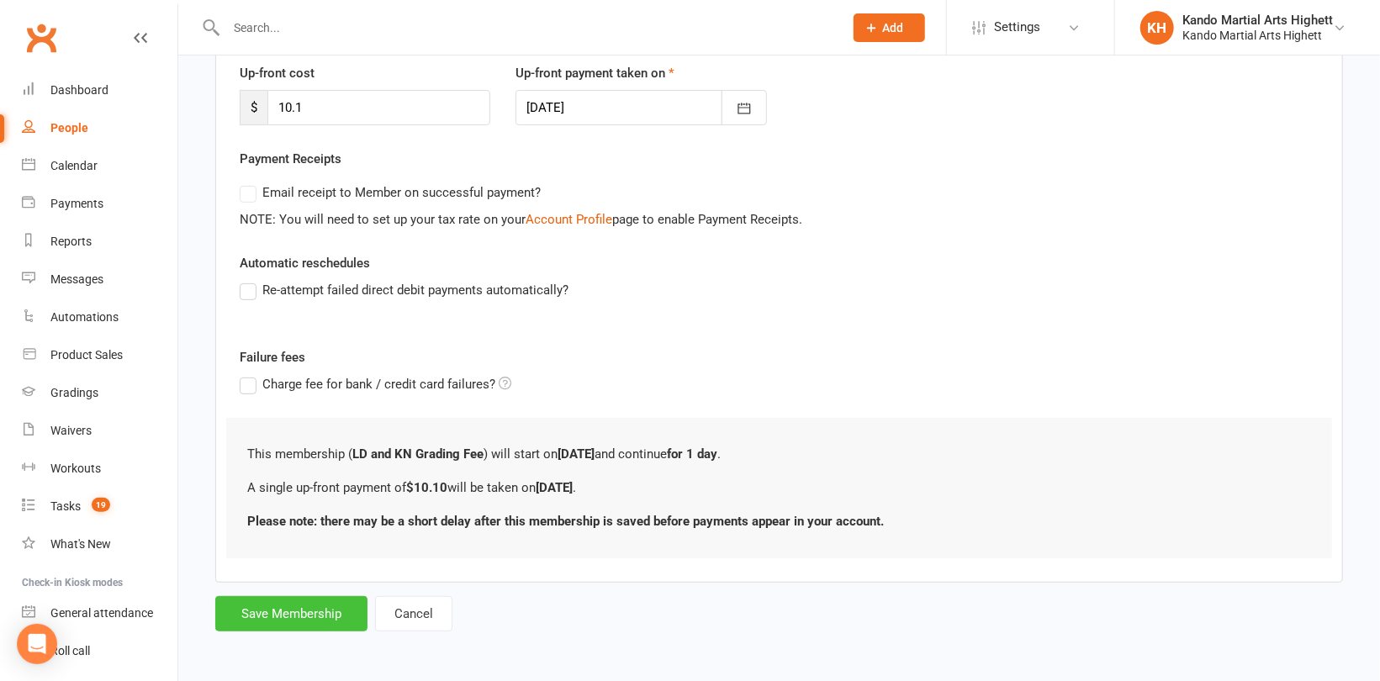
click at [254, 616] on button "Save Membership" at bounding box center [291, 613] width 152 height 35
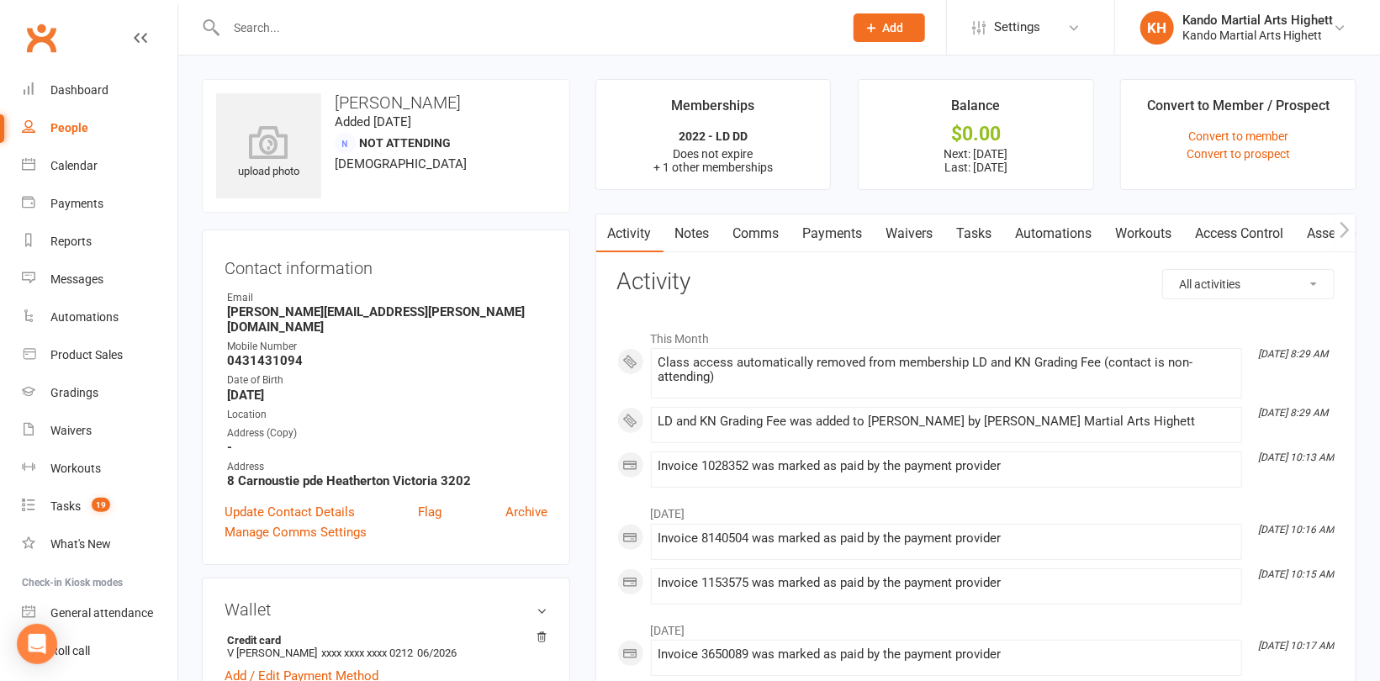
click at [317, 34] on input "text" at bounding box center [526, 28] width 611 height 24
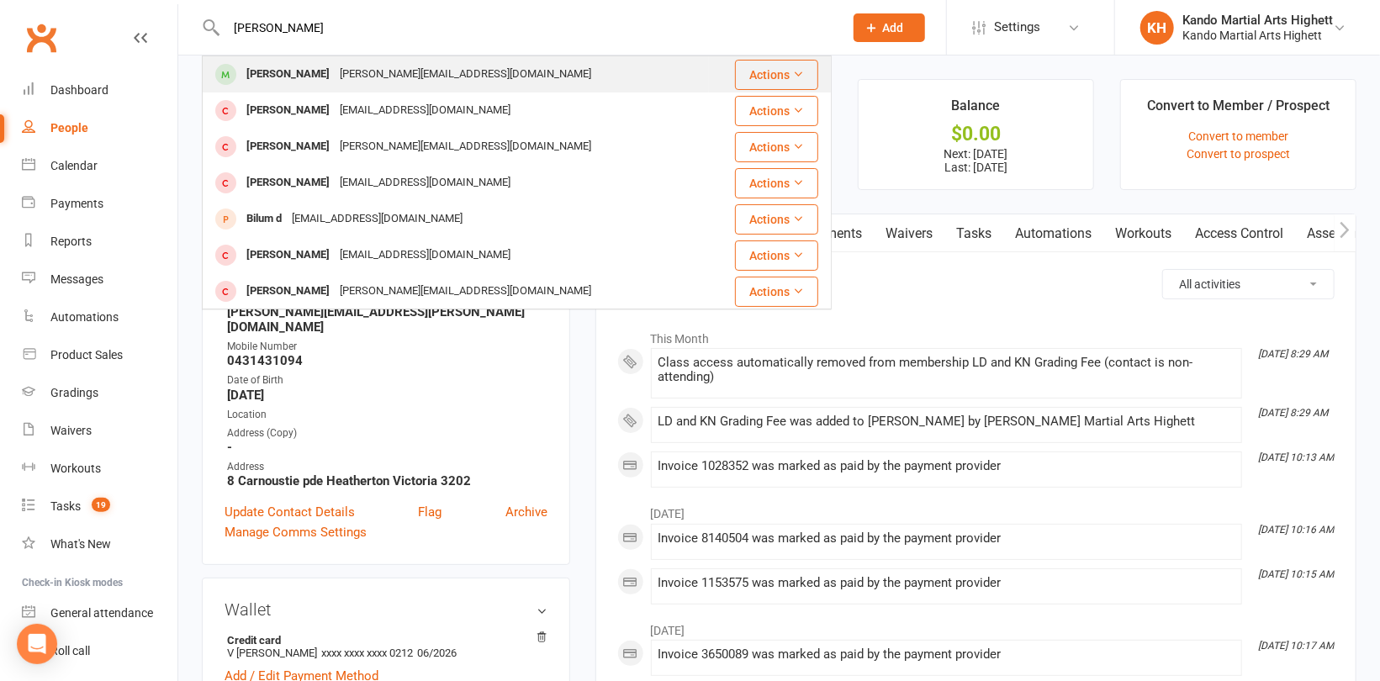
type input "[PERSON_NAME]"
click at [288, 74] on div "[PERSON_NAME]" at bounding box center [287, 74] width 93 height 24
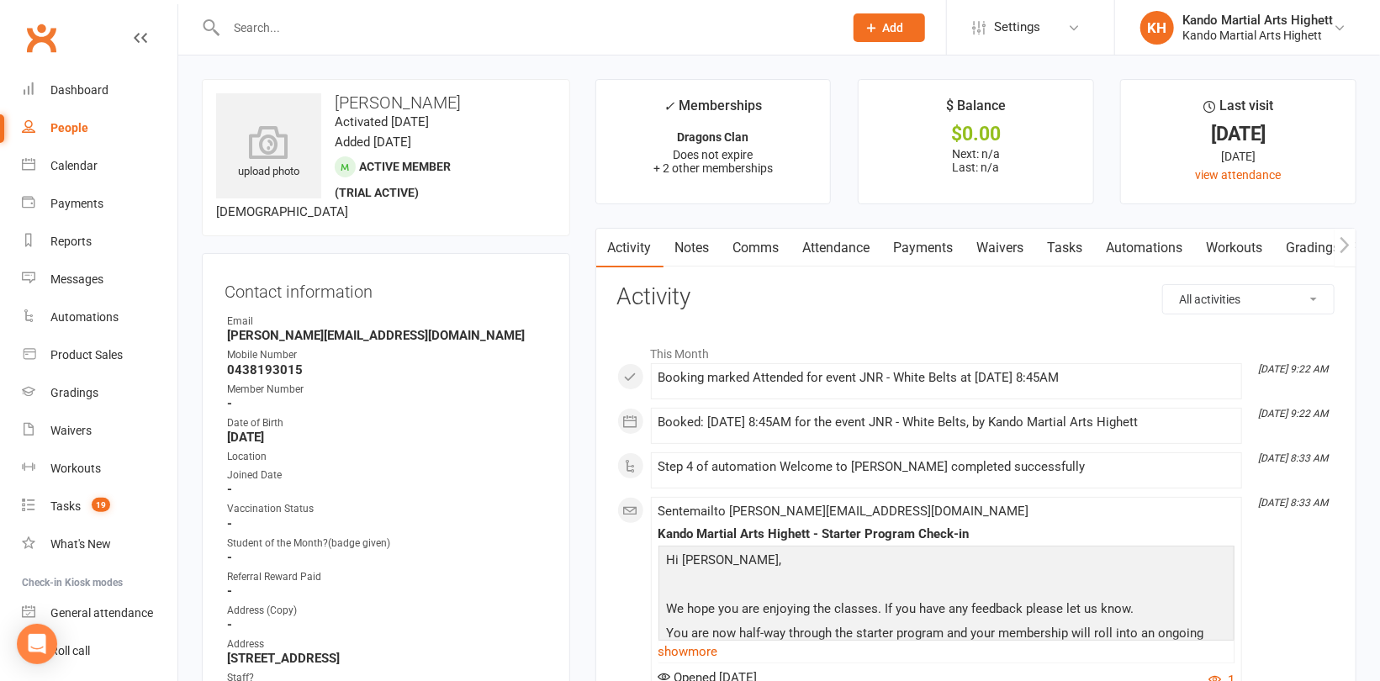
click at [823, 243] on link "Attendance" at bounding box center [836, 248] width 91 height 39
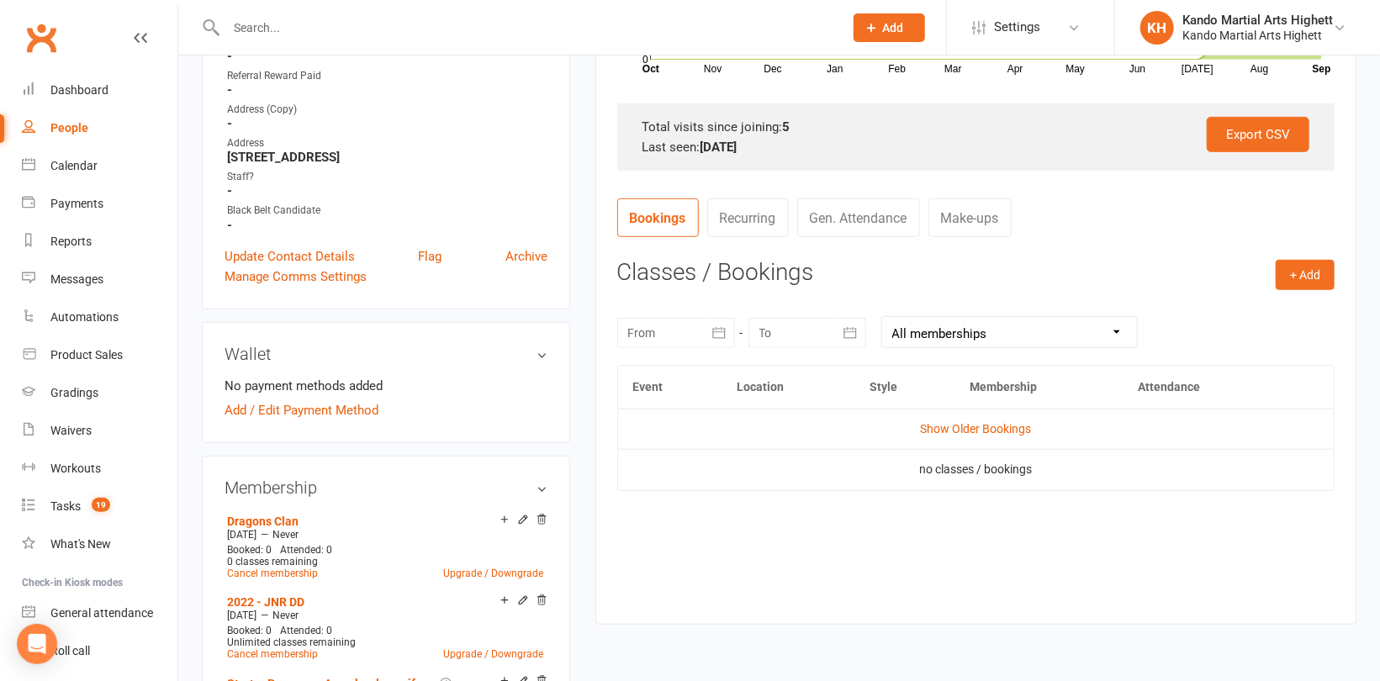
scroll to position [505, 0]
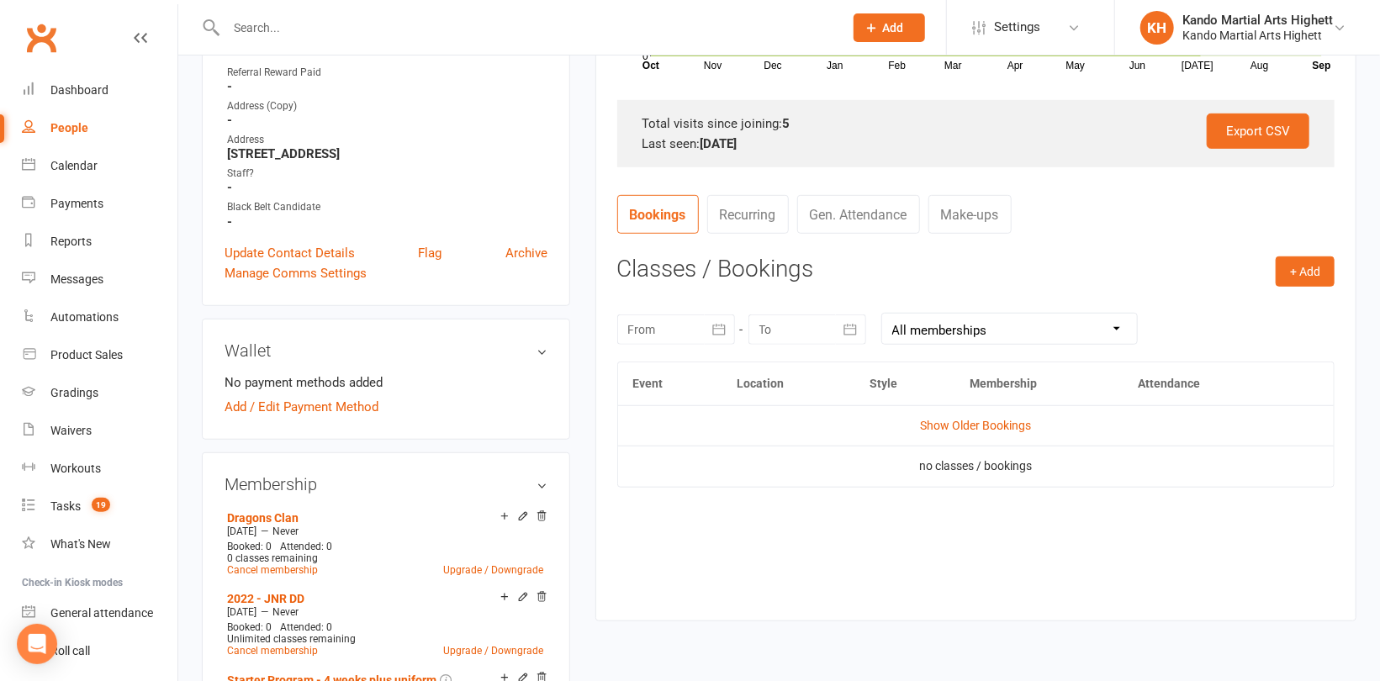
click at [862, 500] on div "Event Location Style Membership Attendance Show Older Bookings no classes / boo…" at bounding box center [975, 479] width 717 height 234
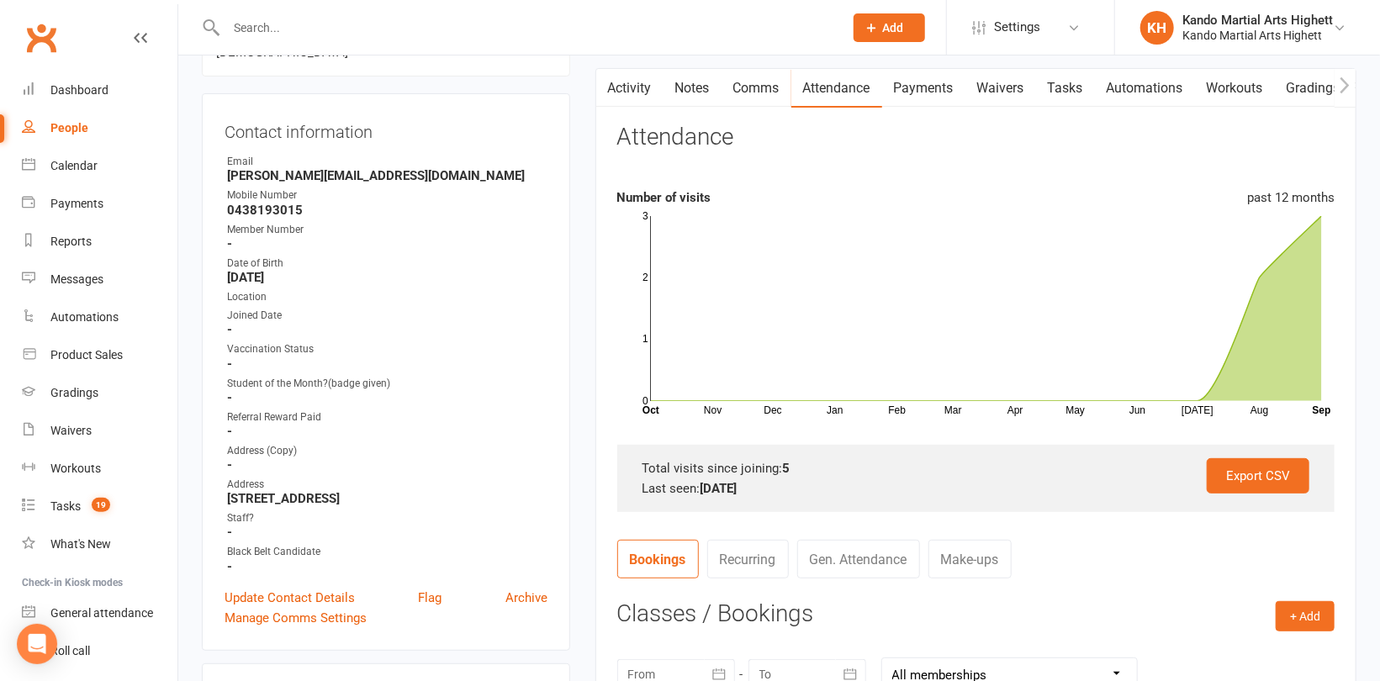
scroll to position [84, 0]
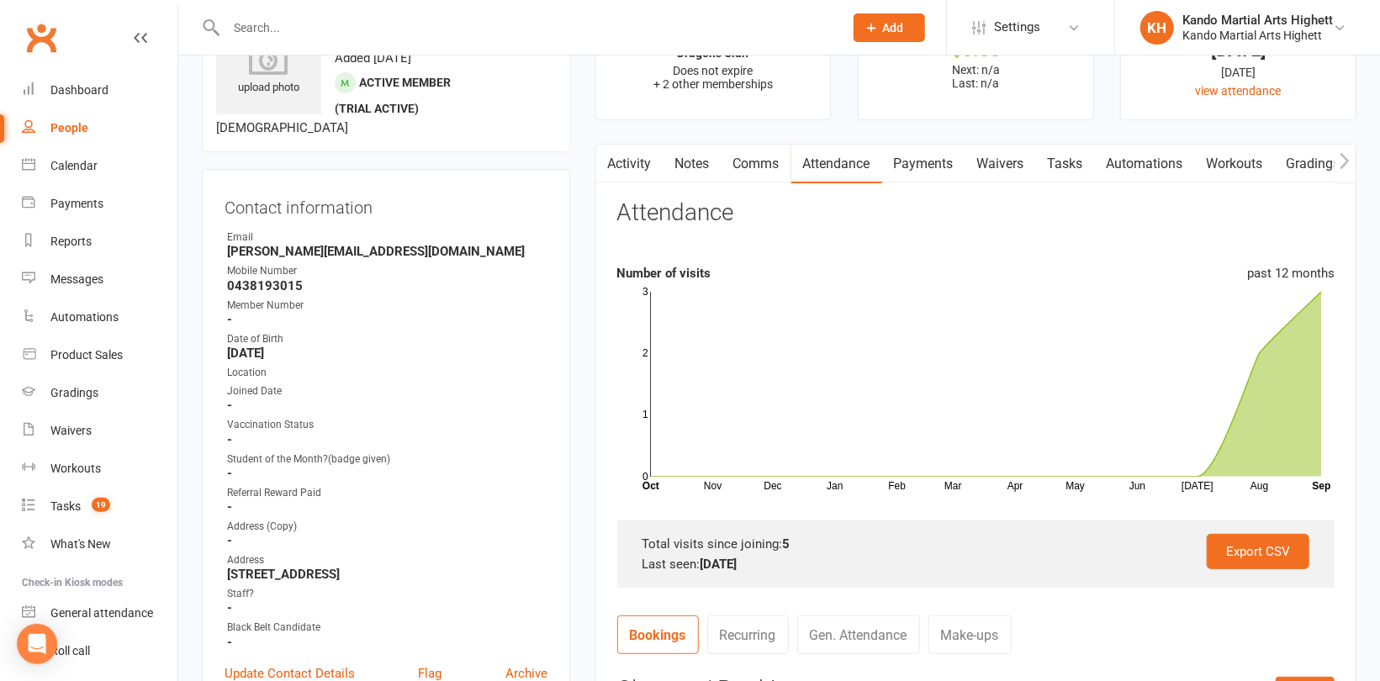
click at [693, 163] on link "Notes" at bounding box center [693, 164] width 58 height 39
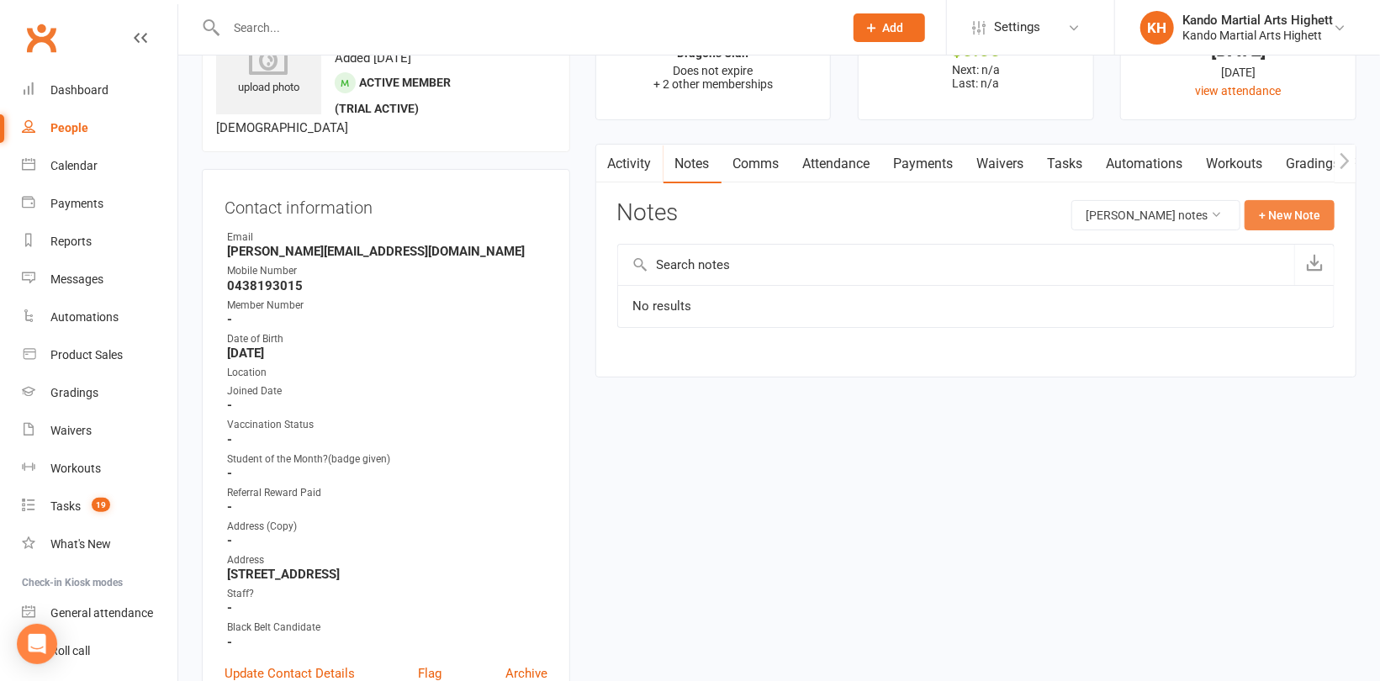
click at [1277, 204] on button "+ New Note" at bounding box center [1290, 215] width 90 height 30
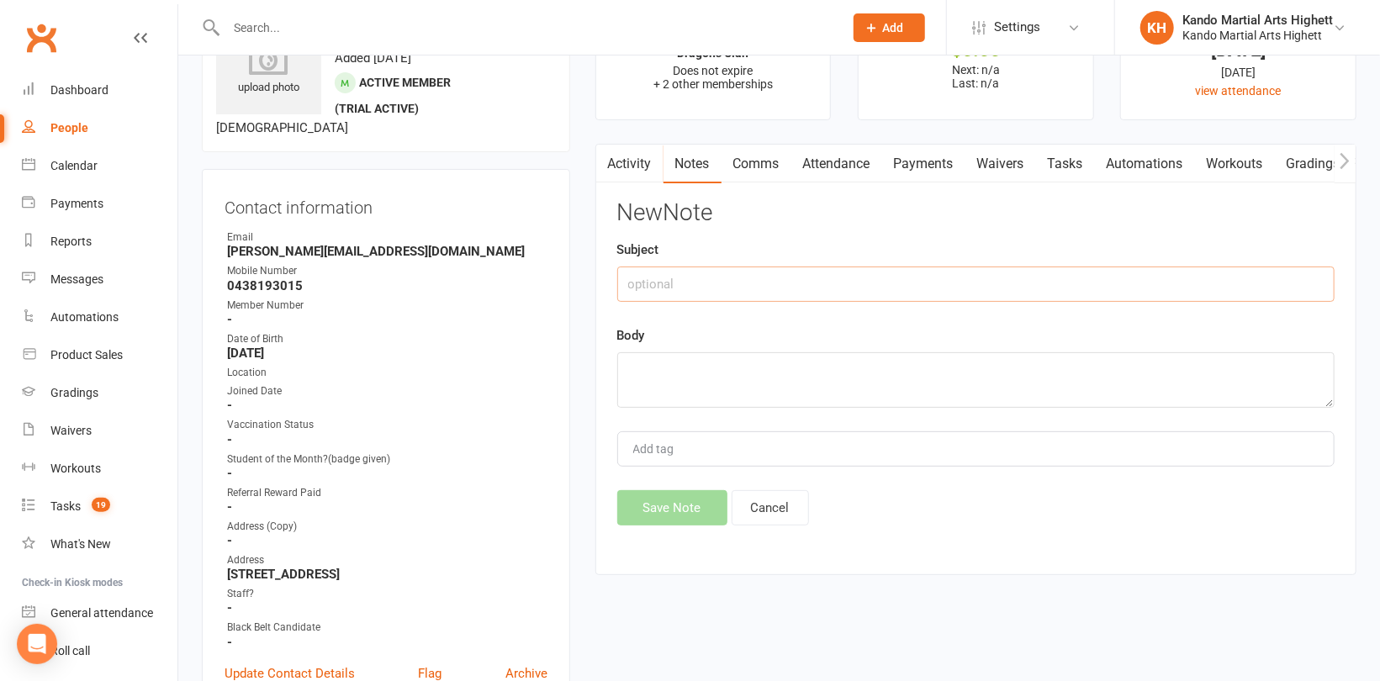
click at [841, 276] on input "text" at bounding box center [975, 284] width 717 height 35
type input "Suspension"
click at [801, 363] on textarea at bounding box center [975, 380] width 717 height 56
type textarea "[DATE] to [DATE]"
drag, startPoint x: 896, startPoint y: 373, endPoint x: 617, endPoint y: 373, distance: 278.4
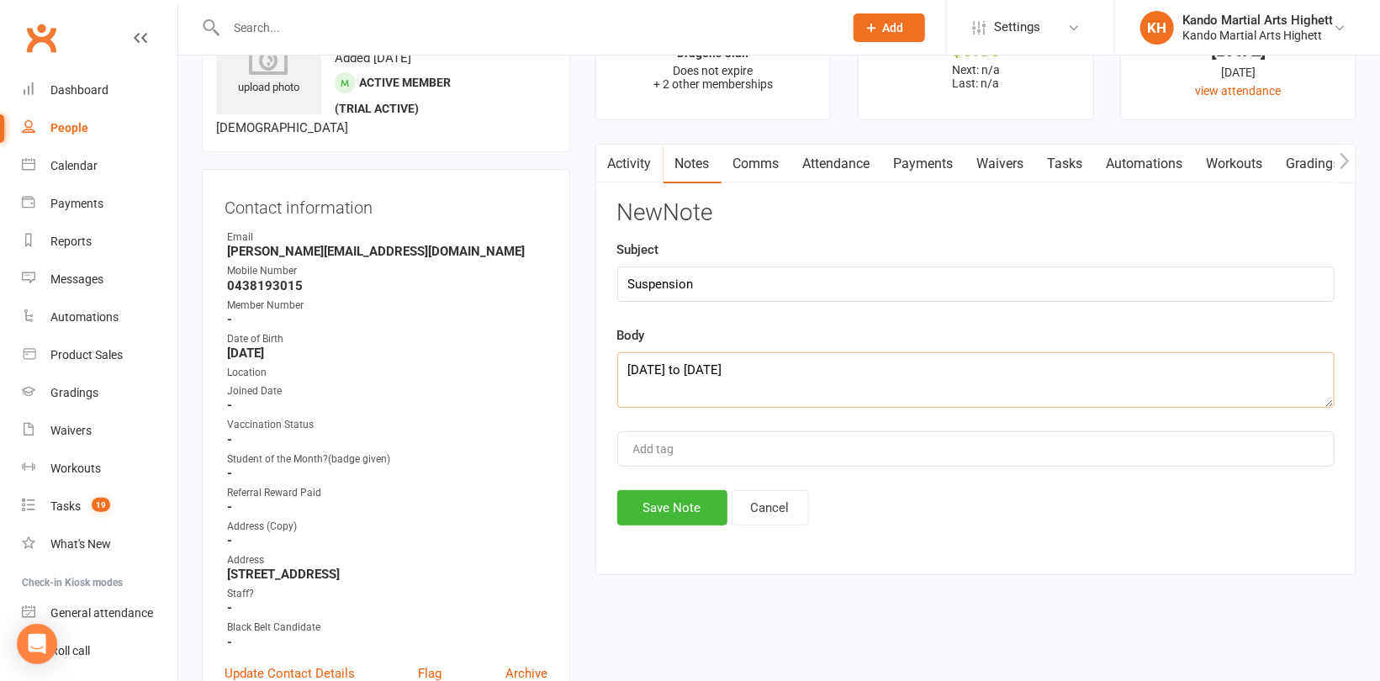
click at [617, 373] on textarea "[DATE] to [DATE]" at bounding box center [975, 380] width 717 height 56
paste textarea "[DATE] to [DATE]"
type textarea "[DATE] to [DATE]"
click at [679, 520] on button "Save Note" at bounding box center [672, 507] width 110 height 35
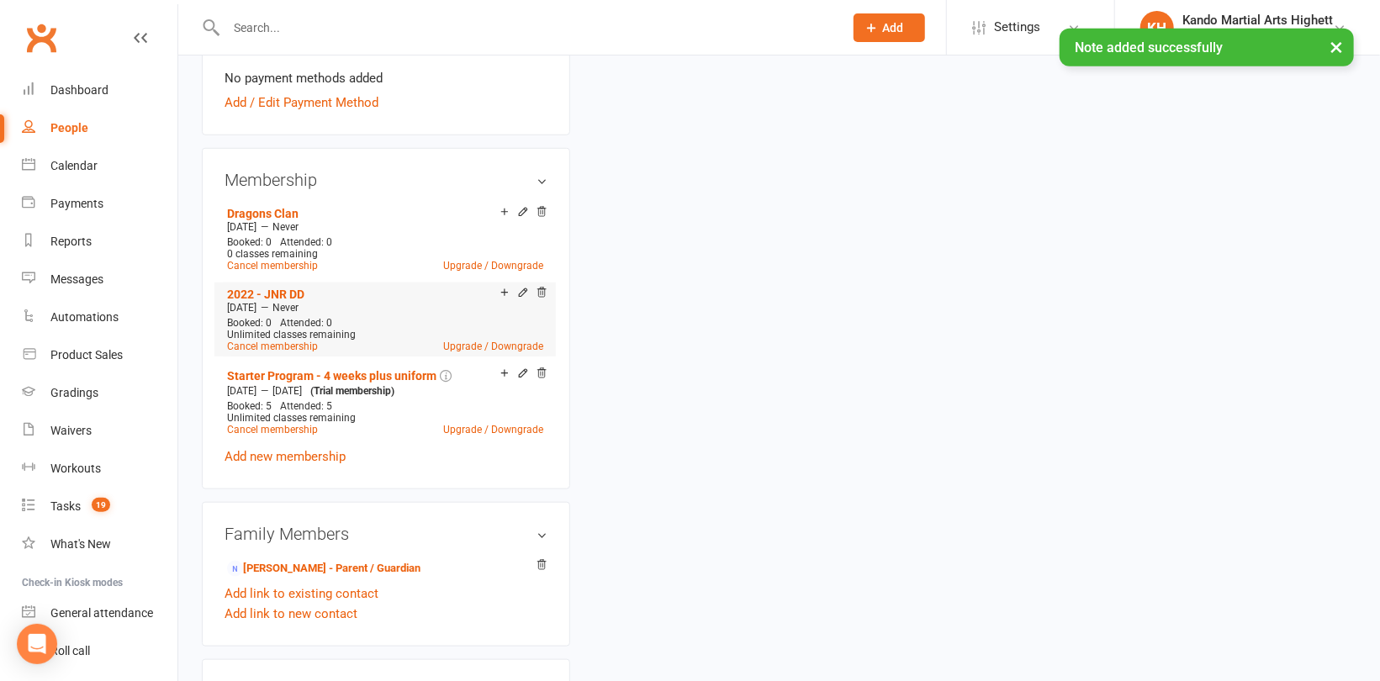
scroll to position [925, 0]
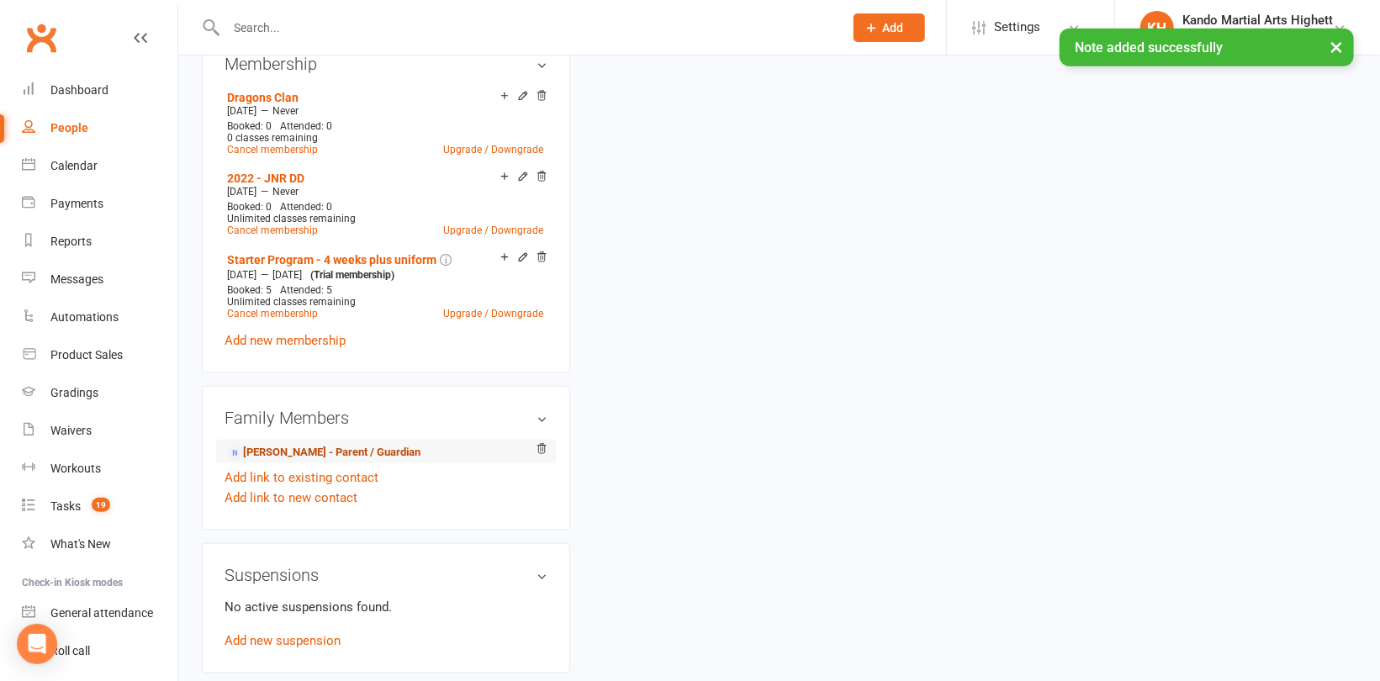
click at [310, 447] on link "[PERSON_NAME] - Parent / Guardian" at bounding box center [323, 453] width 193 height 18
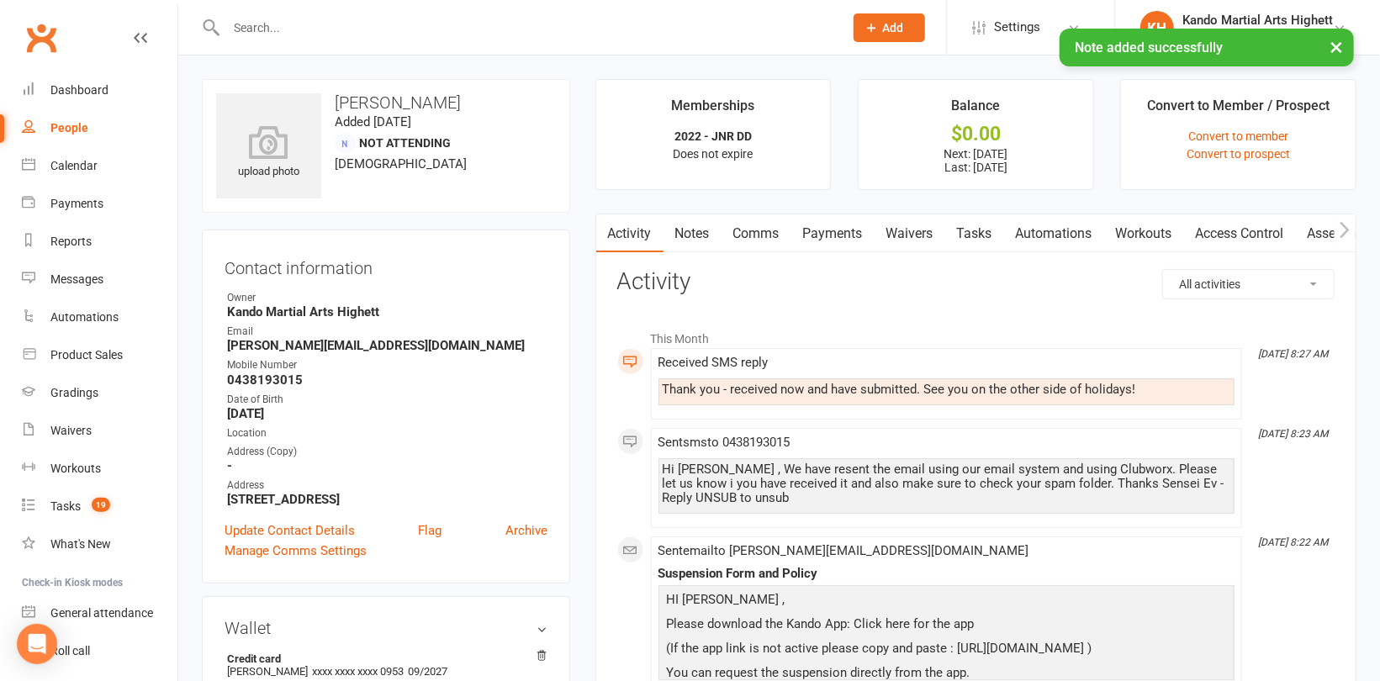
click at [694, 239] on link "Notes" at bounding box center [693, 233] width 58 height 39
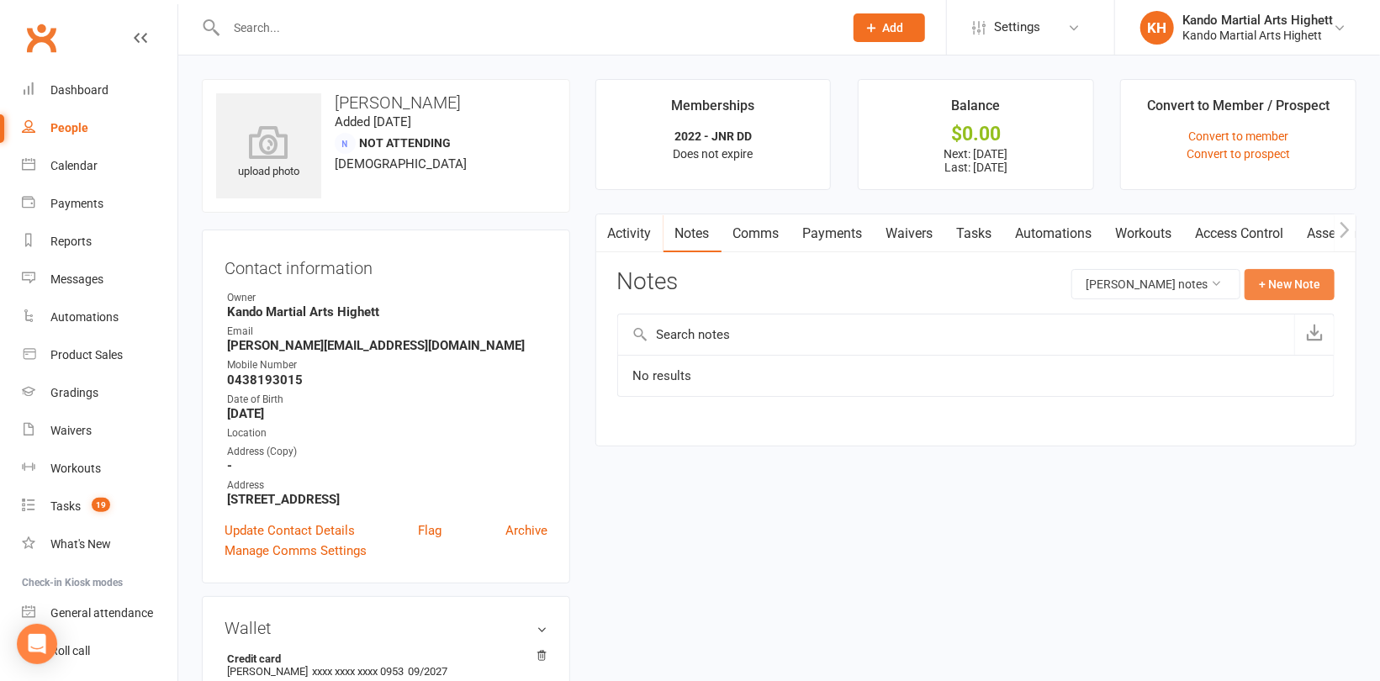
click at [1273, 278] on button "+ New Note" at bounding box center [1290, 284] width 90 height 30
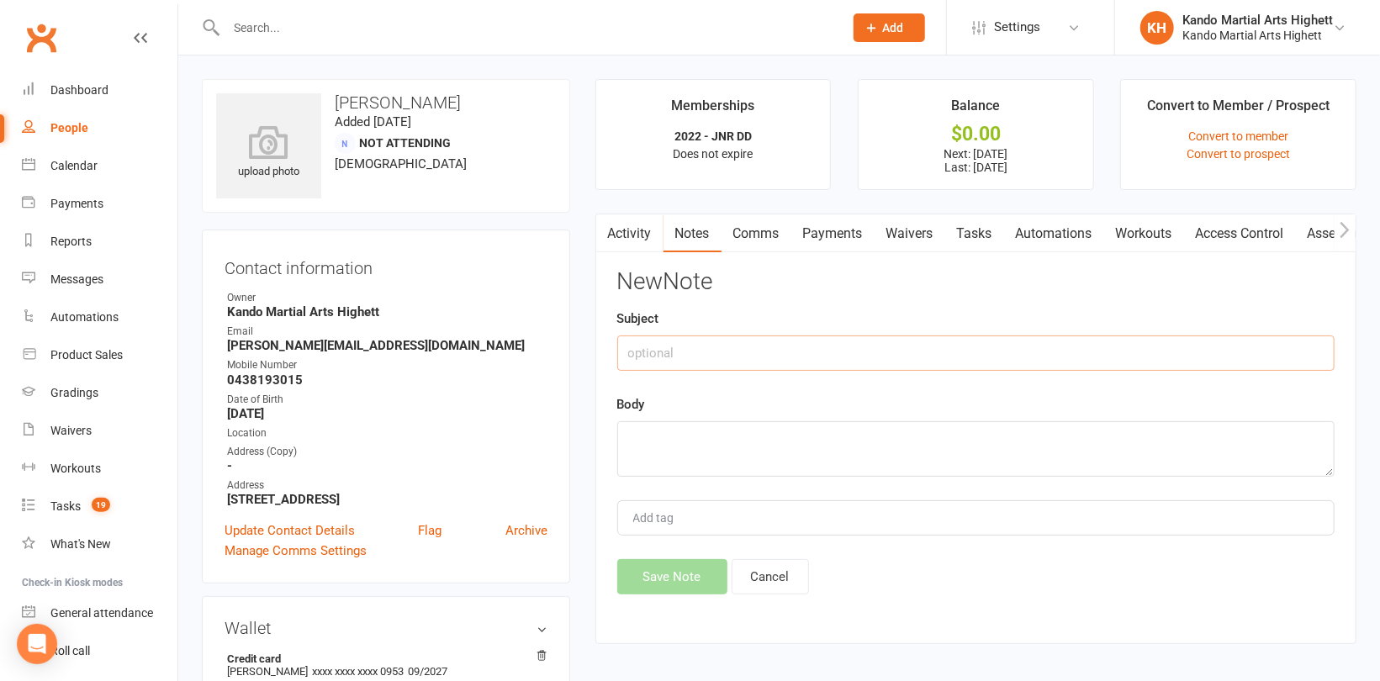
click at [771, 350] on input "text" at bounding box center [975, 353] width 717 height 35
type input "Suspension"
click at [722, 440] on textarea at bounding box center [975, 449] width 717 height 56
paste textarea "[DATE] to [DATE]"
type textarea "[DATE] to [DATE]"
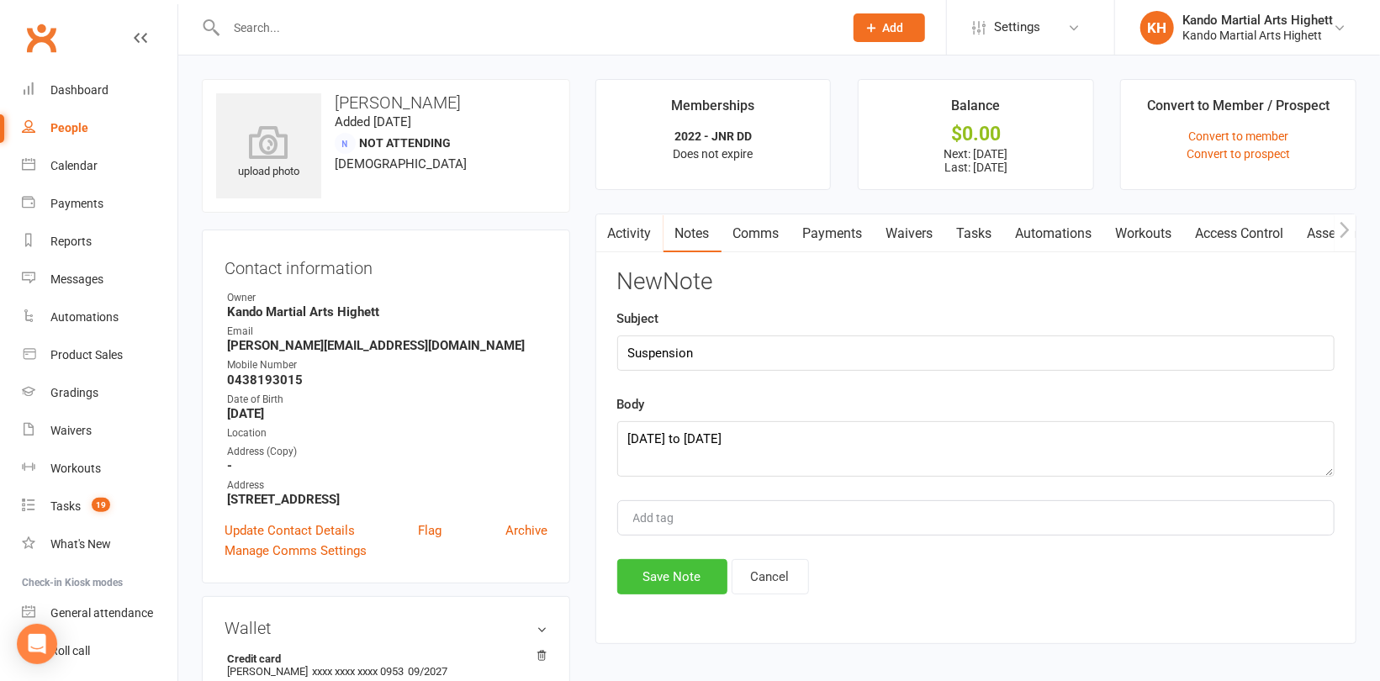
click at [683, 567] on button "Save Note" at bounding box center [672, 576] width 110 height 35
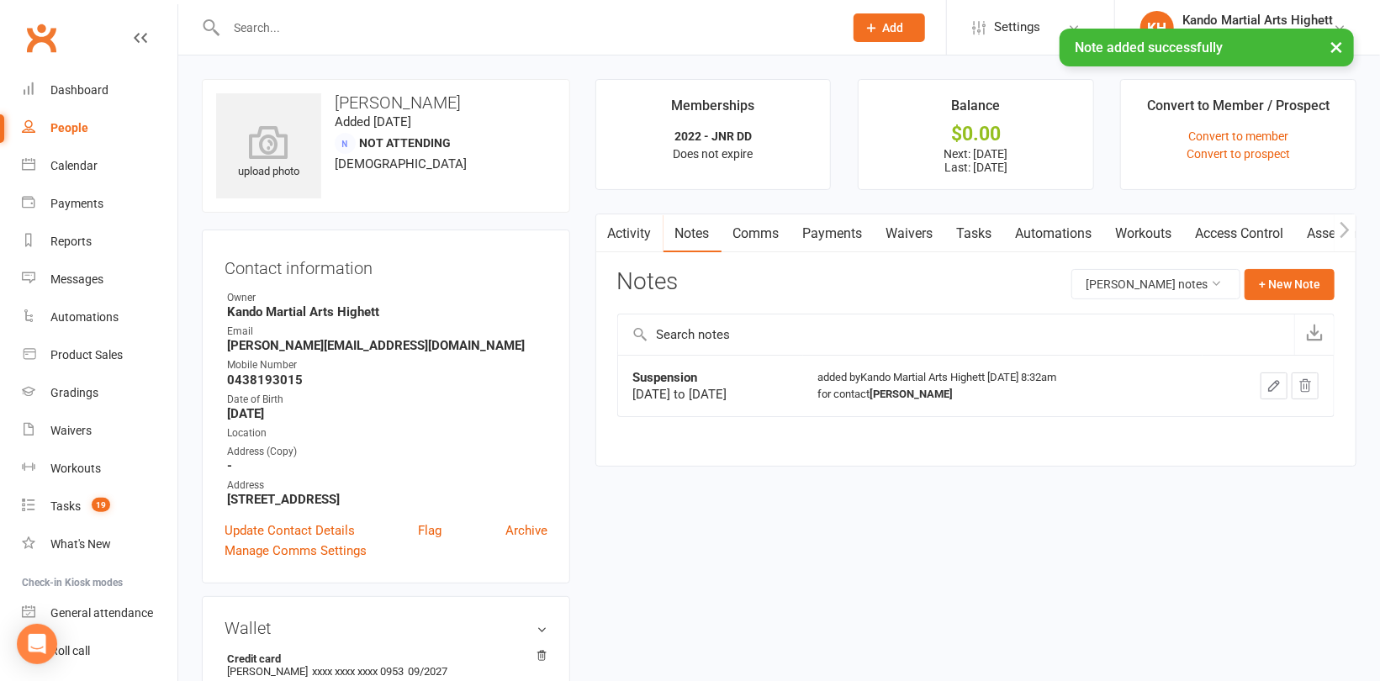
click at [825, 232] on link "Payments" at bounding box center [832, 233] width 83 height 39
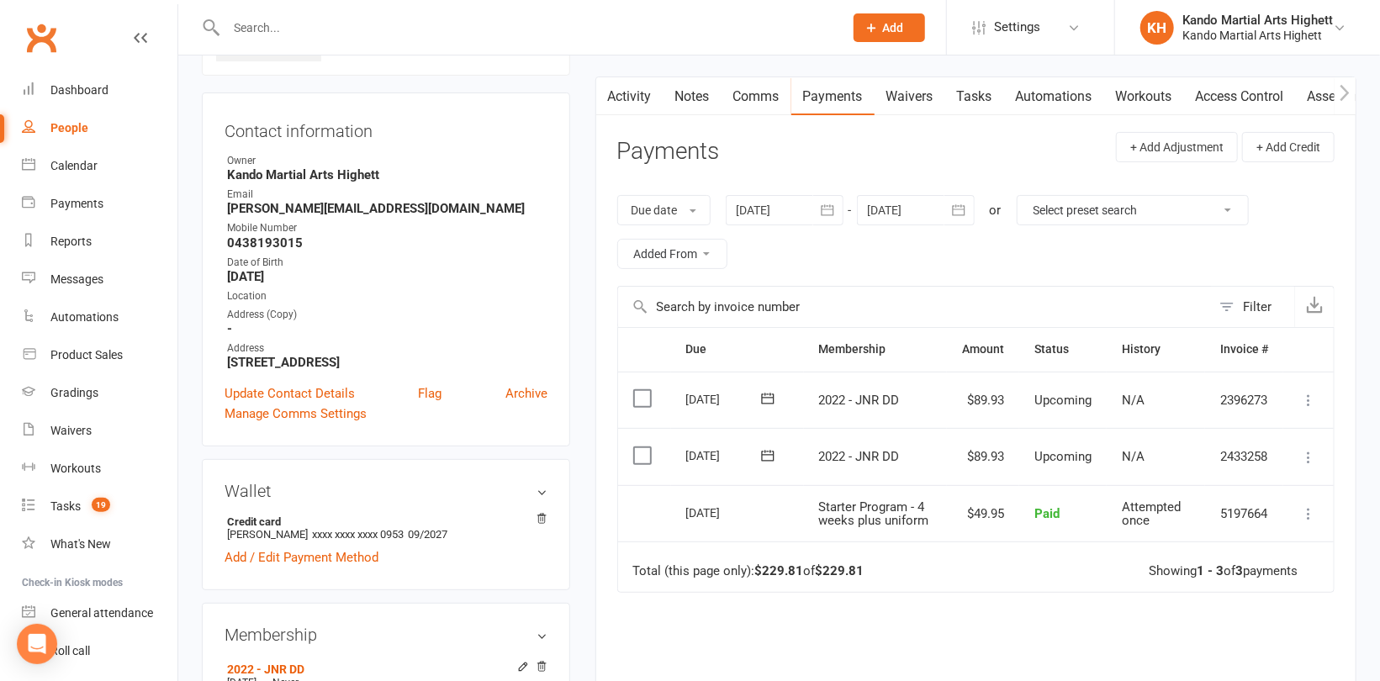
scroll to position [168, 0]
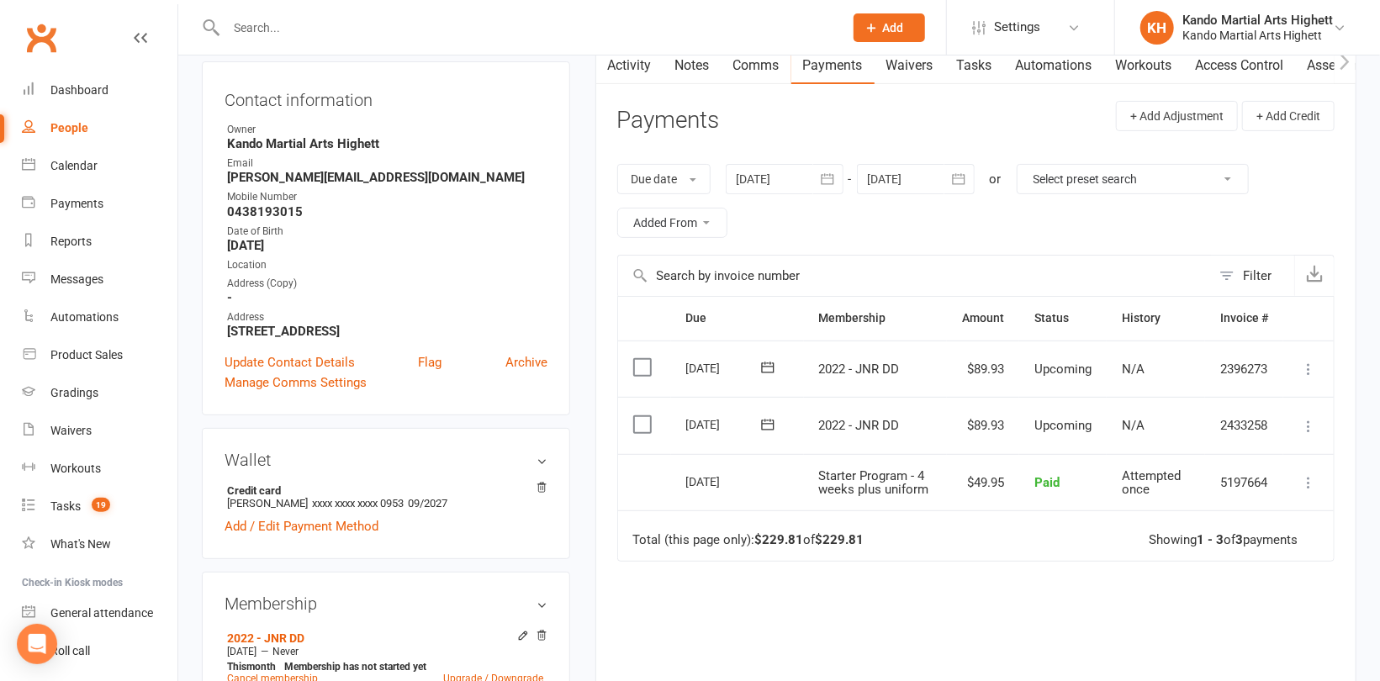
click at [1309, 422] on icon at bounding box center [1308, 426] width 17 height 17
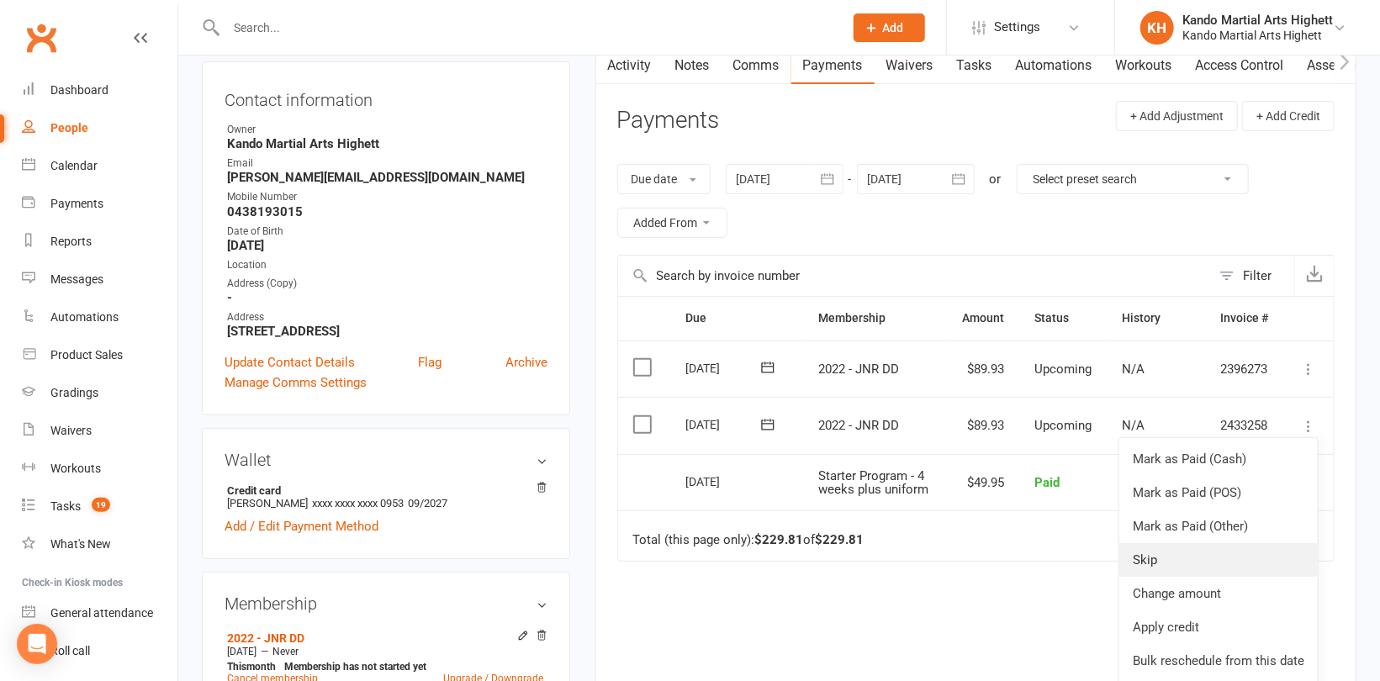
click at [1170, 543] on link "Skip" at bounding box center [1218, 560] width 198 height 34
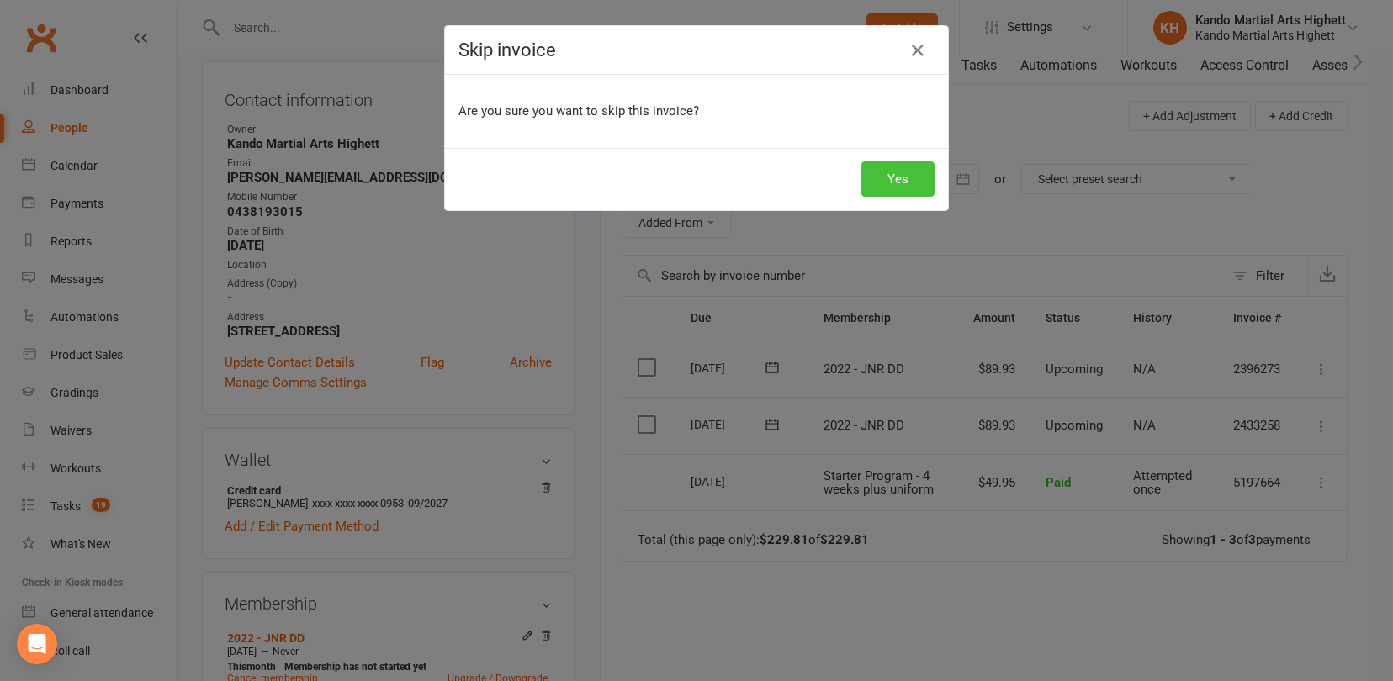
click at [907, 177] on button "Yes" at bounding box center [897, 178] width 73 height 35
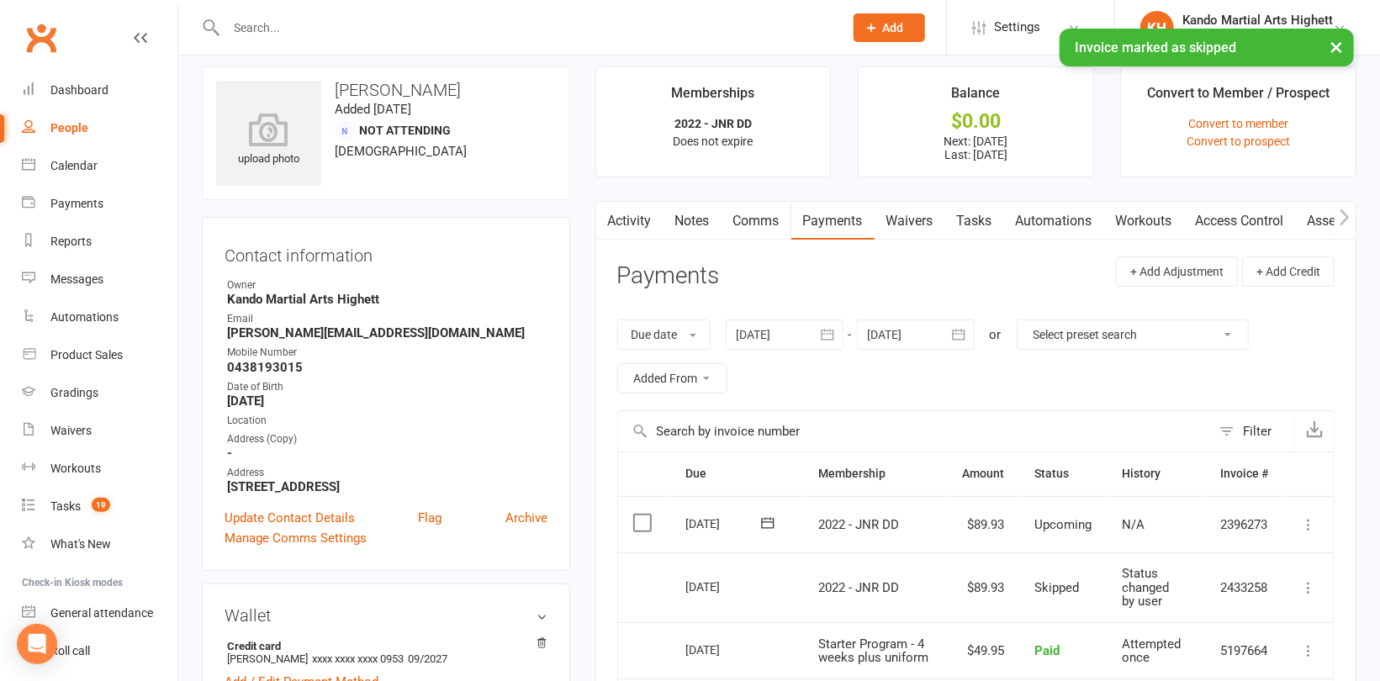
scroll to position [0, 0]
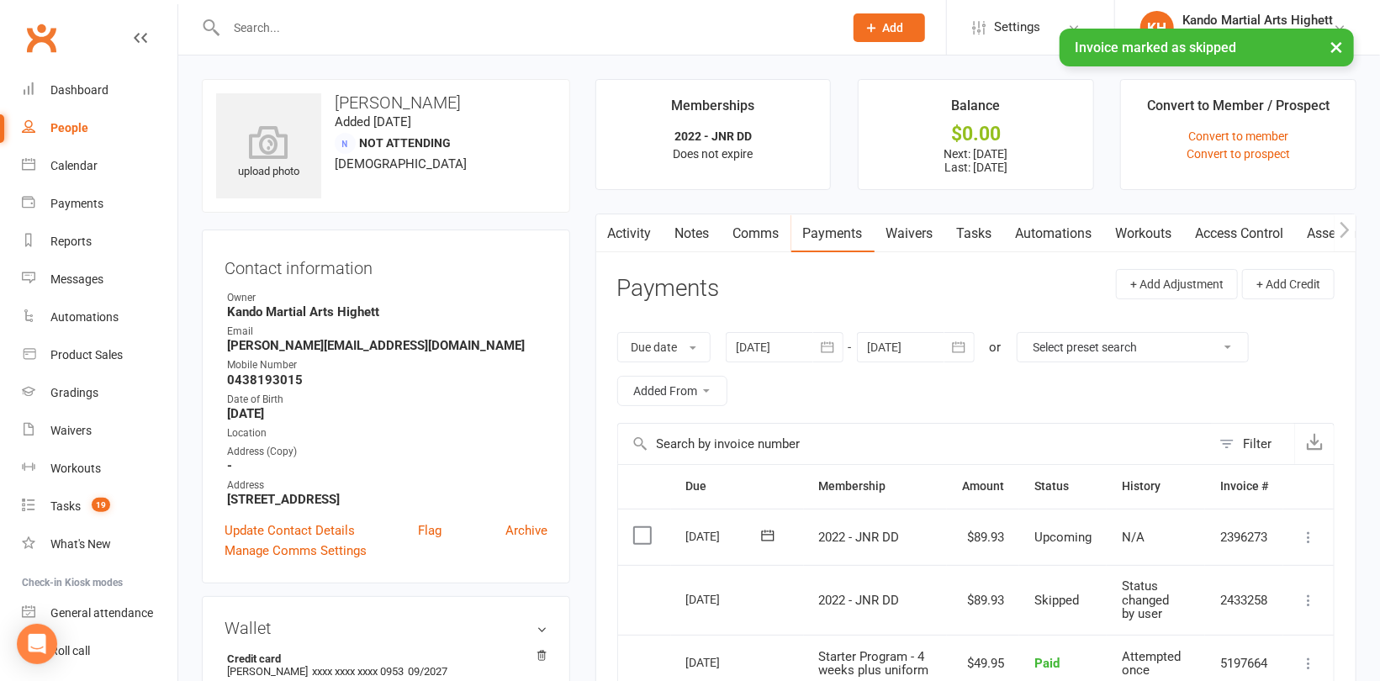
click at [769, 216] on link "Comms" at bounding box center [757, 233] width 70 height 39
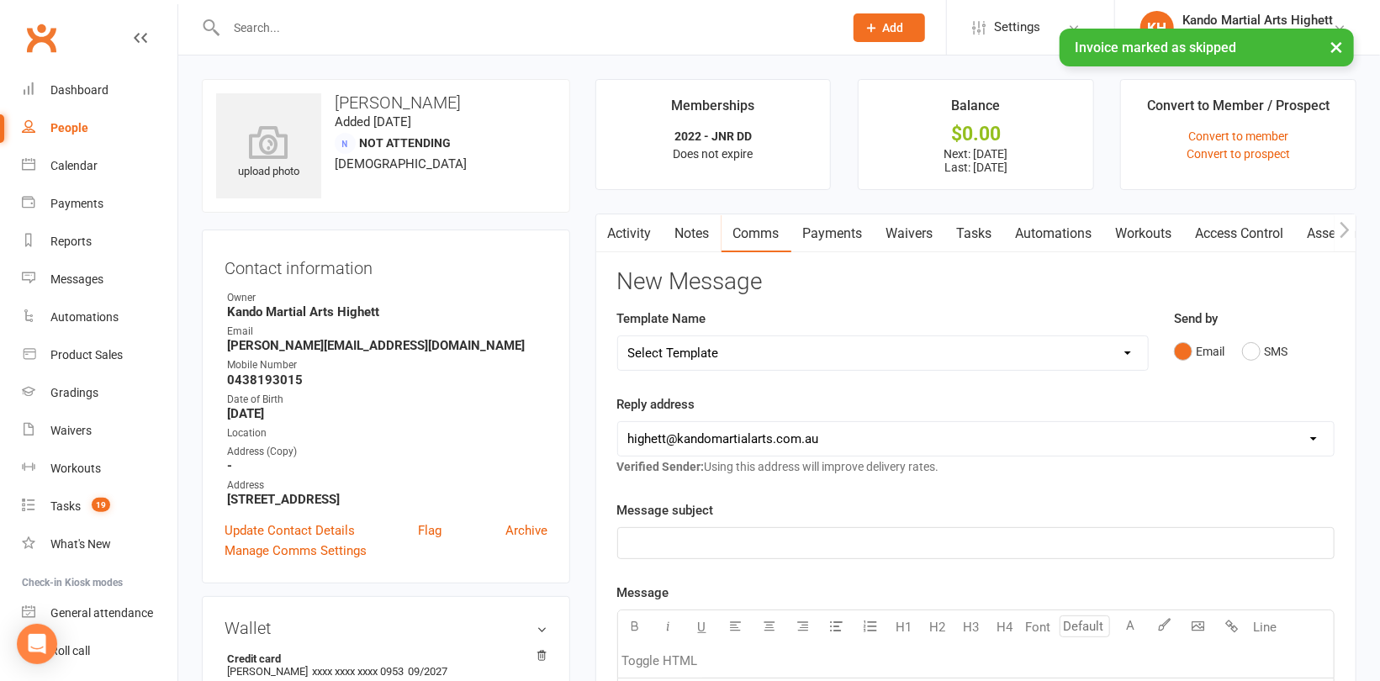
click at [757, 350] on select "Select Template [Email] 2_Booking Confirmation Required [Email] 3_Booking Confi…" at bounding box center [883, 353] width 530 height 34
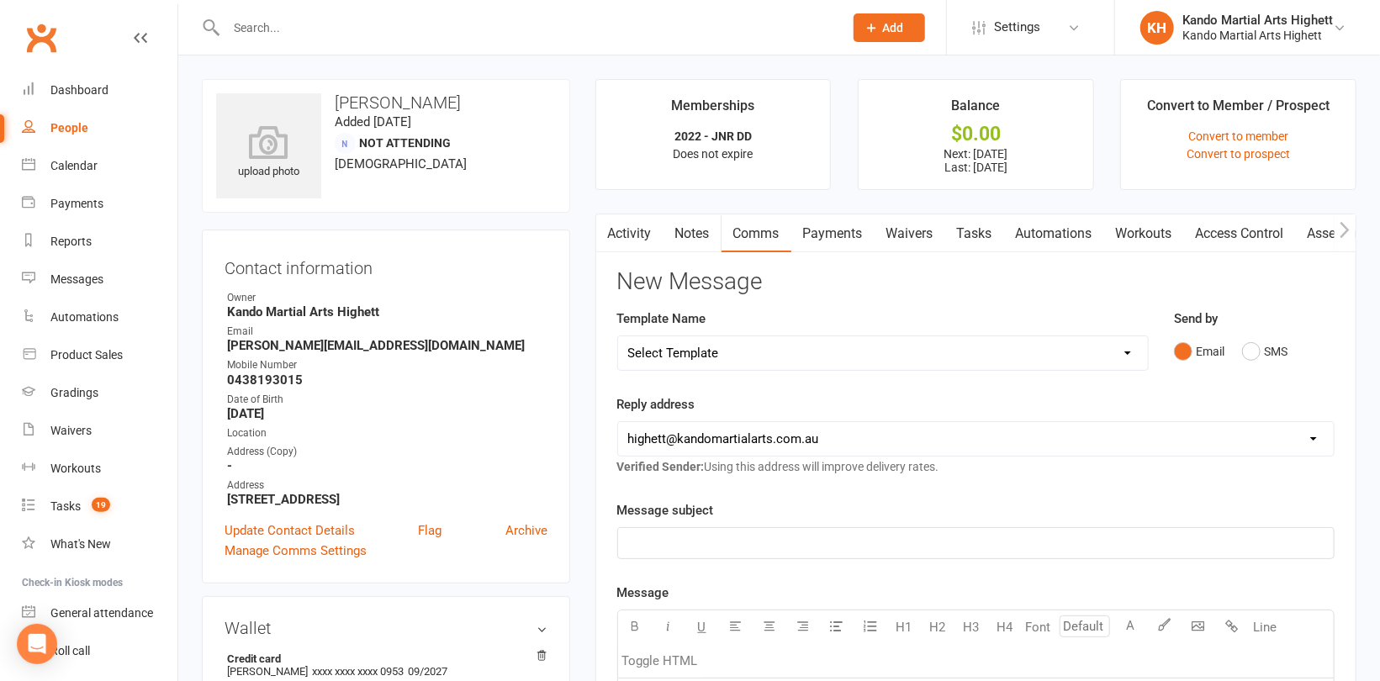
select select "30"
click at [618, 336] on select "Select Template [Email] 2_Booking Confirmation Required [Email] 3_Booking Confi…" at bounding box center [883, 353] width 530 height 34
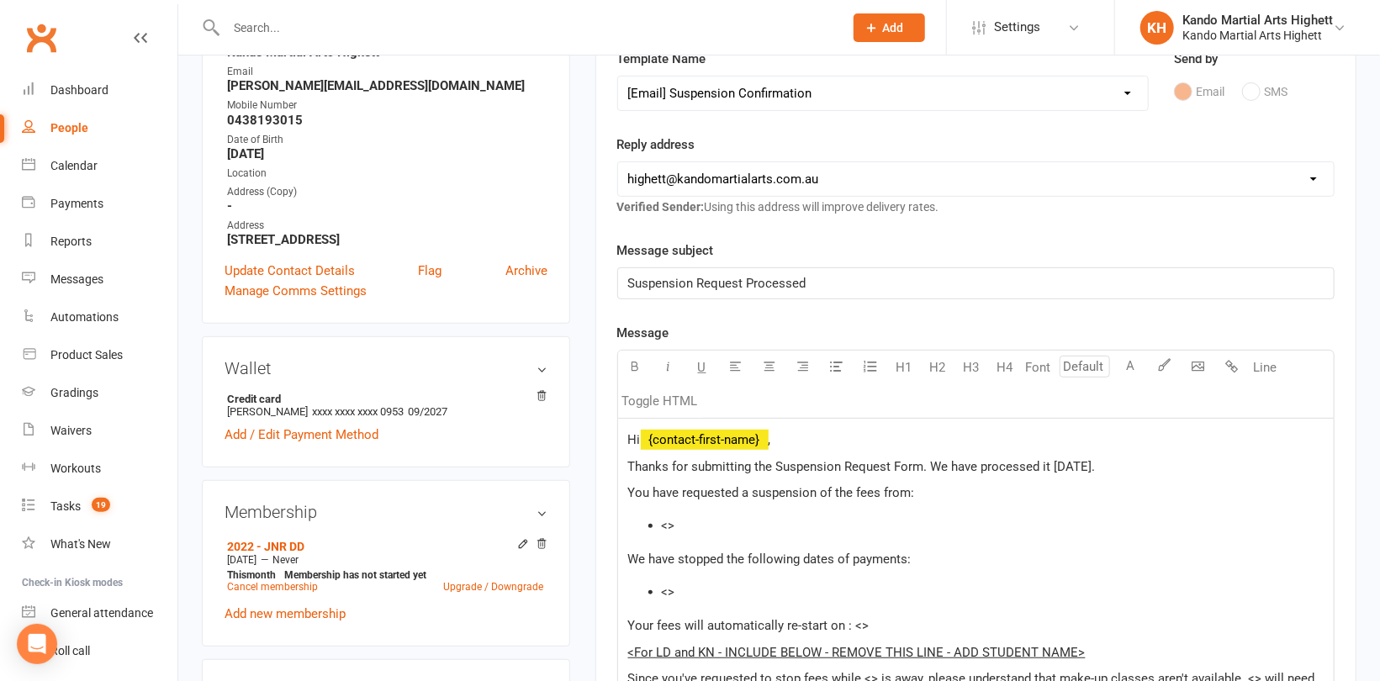
scroll to position [336, 0]
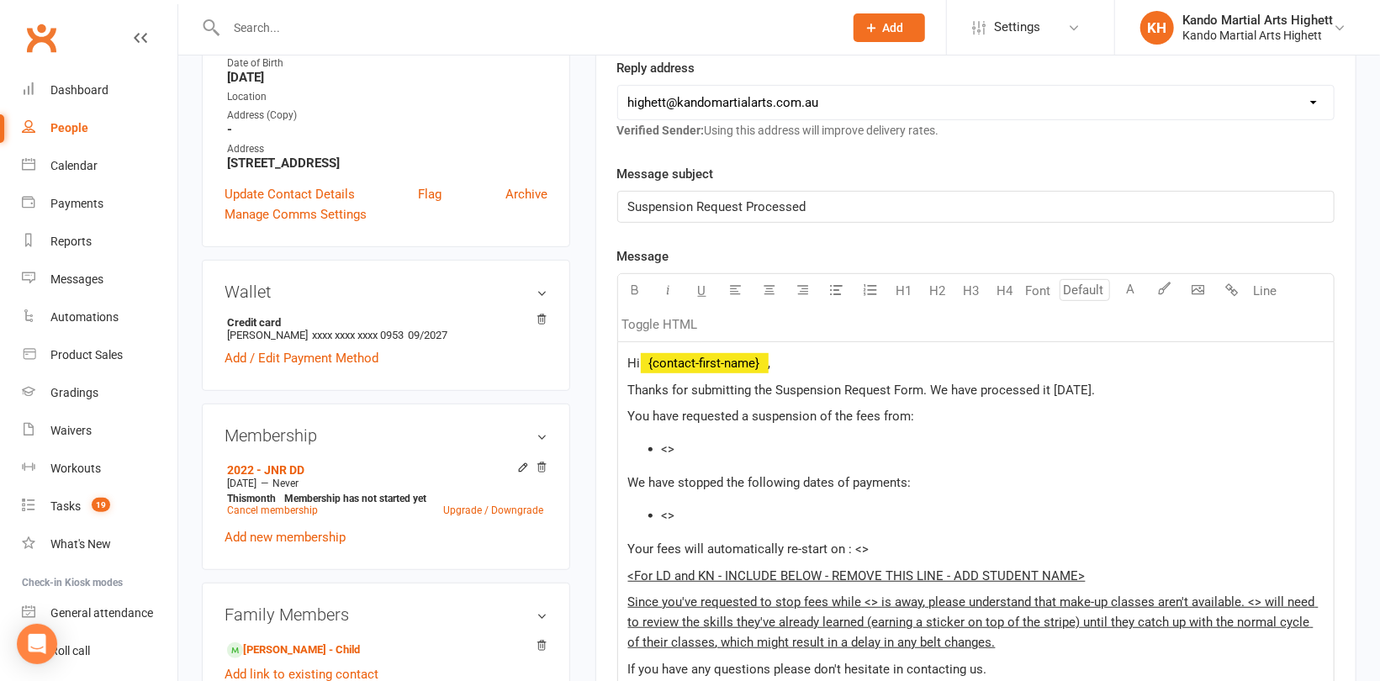
click at [717, 451] on li "<>" at bounding box center [993, 449] width 662 height 20
click at [672, 447] on span "<[DATE] to [DATE]" at bounding box center [712, 449] width 101 height 15
click at [717, 510] on li "<>" at bounding box center [993, 515] width 662 height 20
click at [872, 539] on p "Your fees will automatically re-start on : <>" at bounding box center [976, 549] width 696 height 20
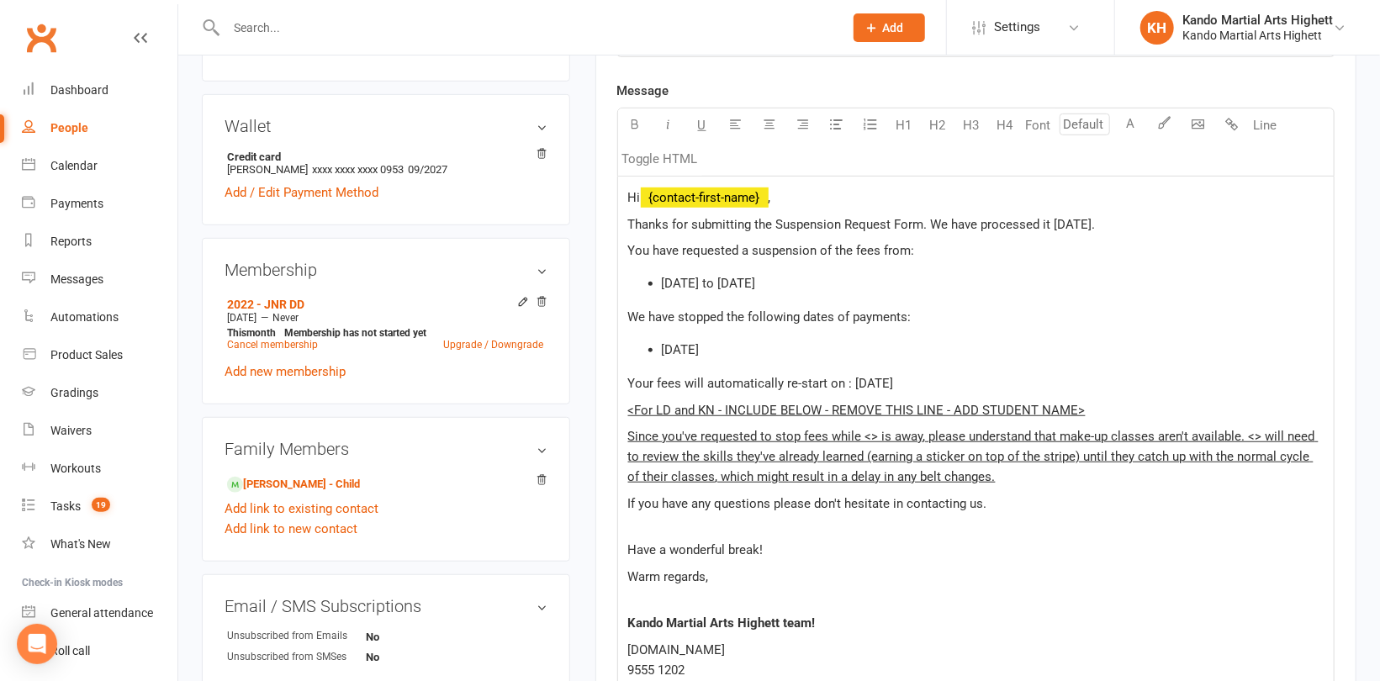
scroll to position [505, 0]
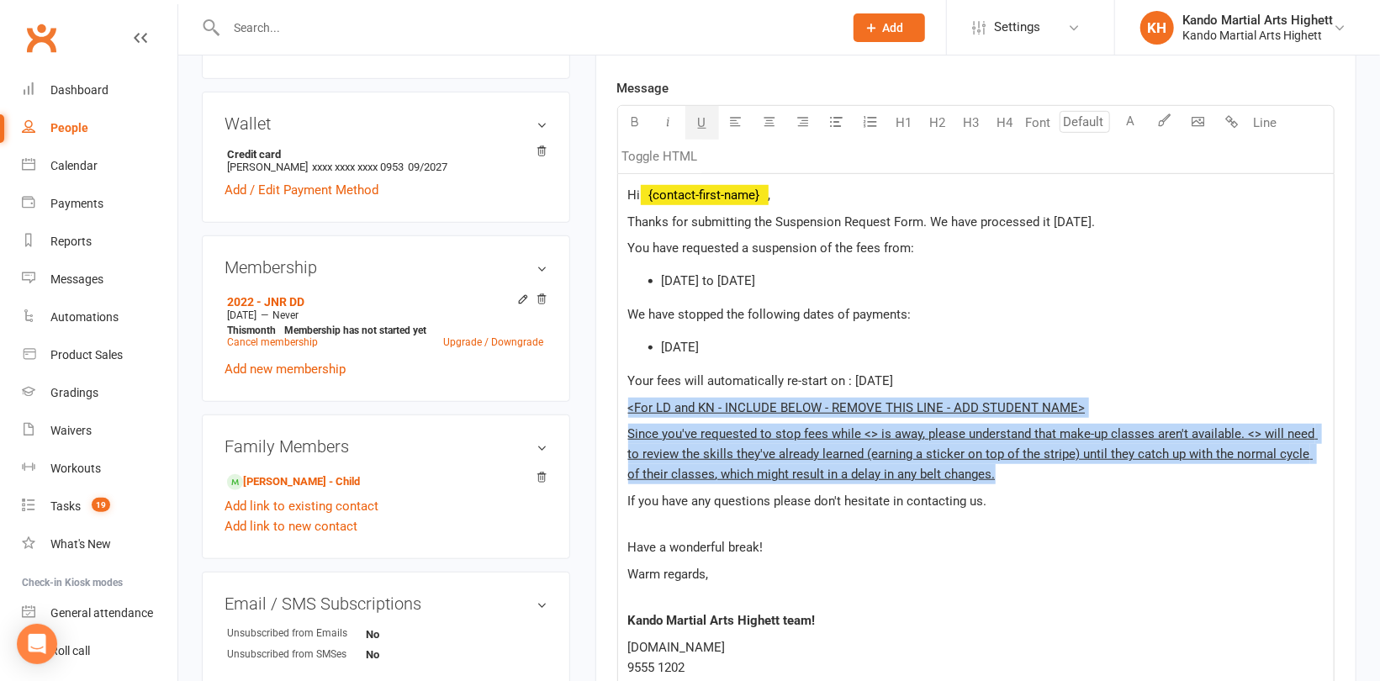
drag, startPoint x: 925, startPoint y: 459, endPoint x: 604, endPoint y: 399, distance: 326.9
click at [604, 399] on div "Activity Notes Comms Payments Waivers Tasks Automations Workouts Access Control…" at bounding box center [975, 364] width 761 height 1310
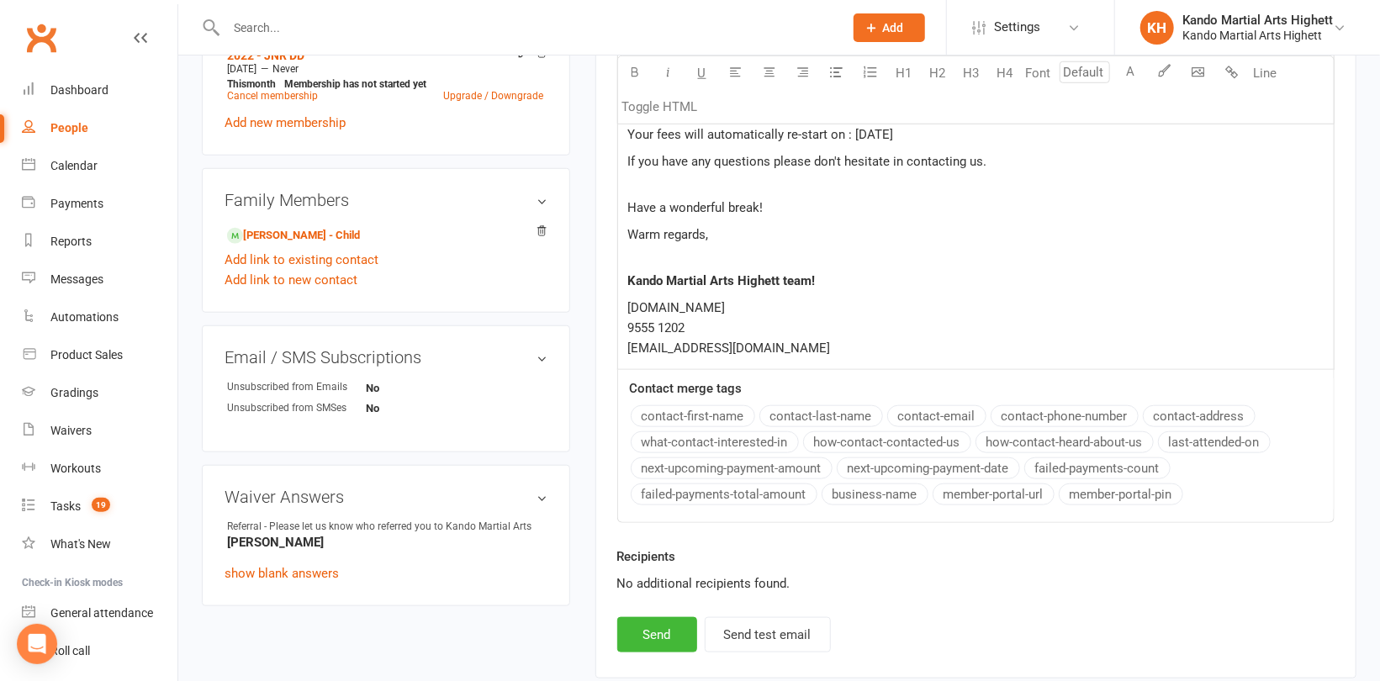
scroll to position [757, 0]
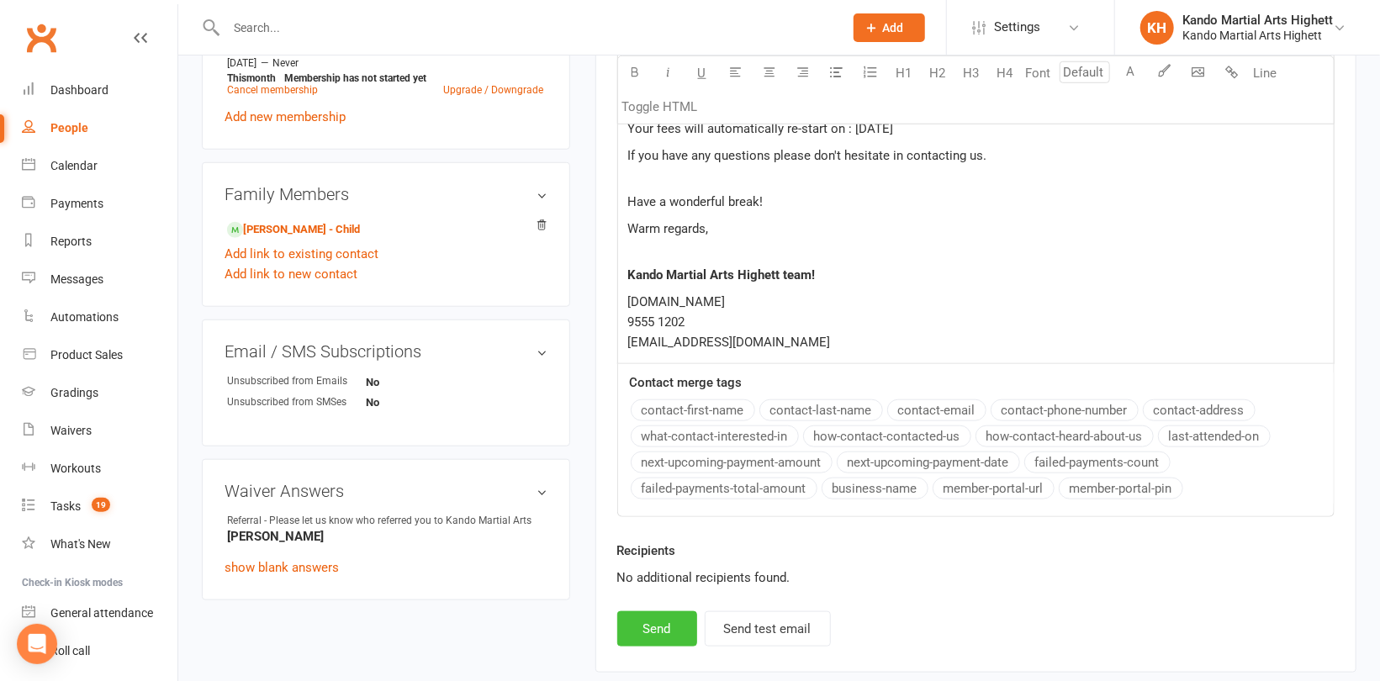
click at [667, 615] on button "Send" at bounding box center [657, 628] width 80 height 35
select select
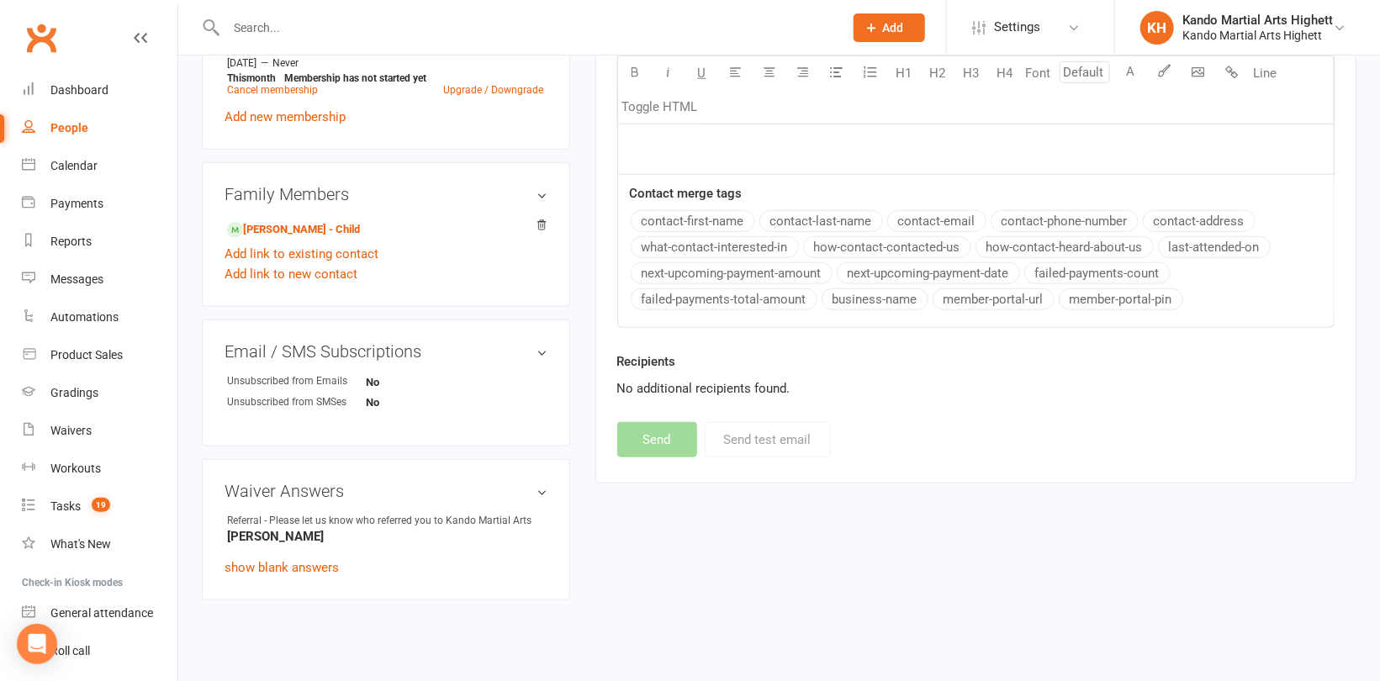
click at [320, 22] on input "text" at bounding box center [526, 28] width 611 height 24
paste input "[PERSON_NAME]"
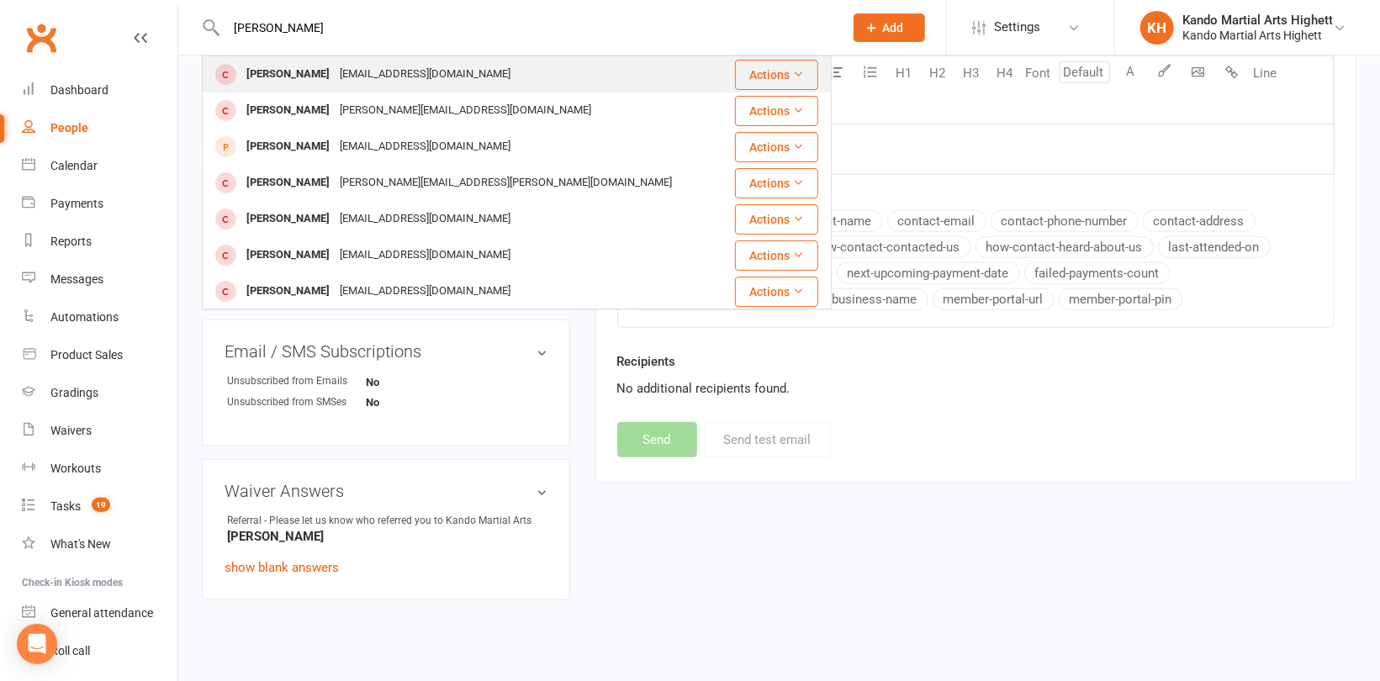
type input "[PERSON_NAME]"
click at [311, 65] on div "[PERSON_NAME]" at bounding box center [287, 74] width 93 height 24
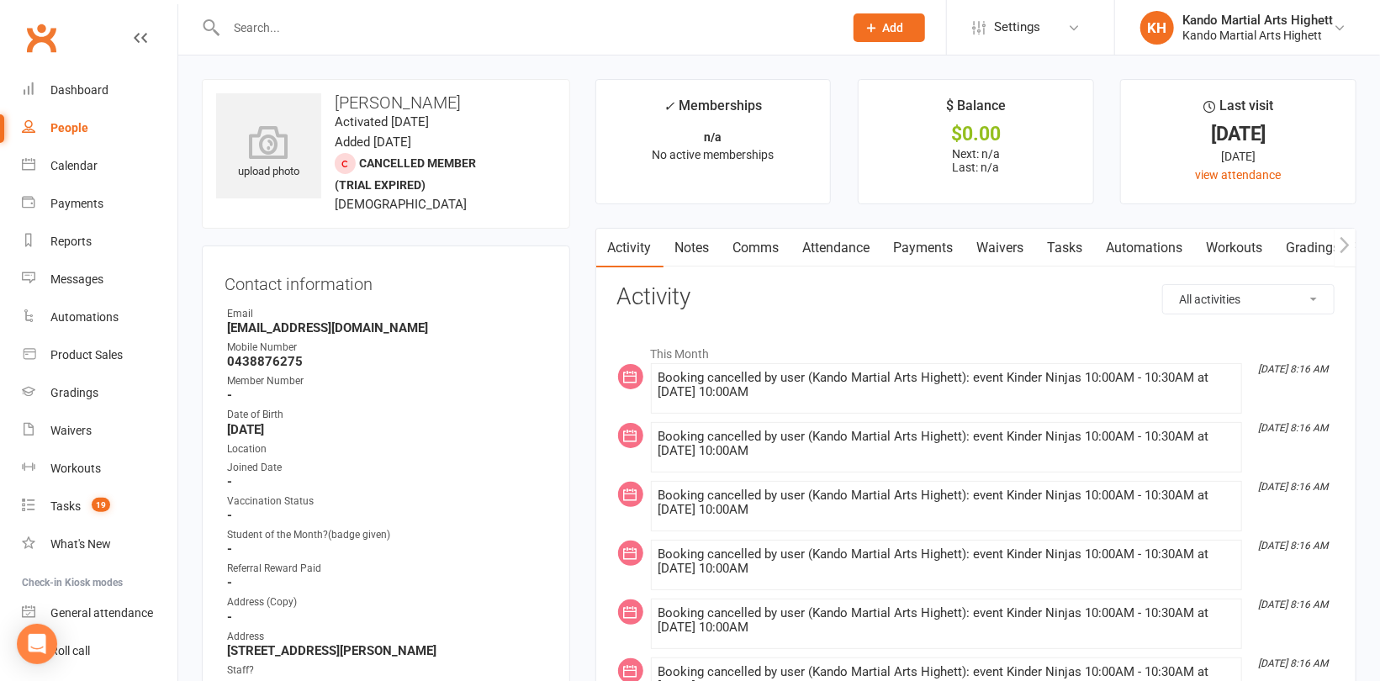
click at [751, 242] on link "Comms" at bounding box center [757, 248] width 70 height 39
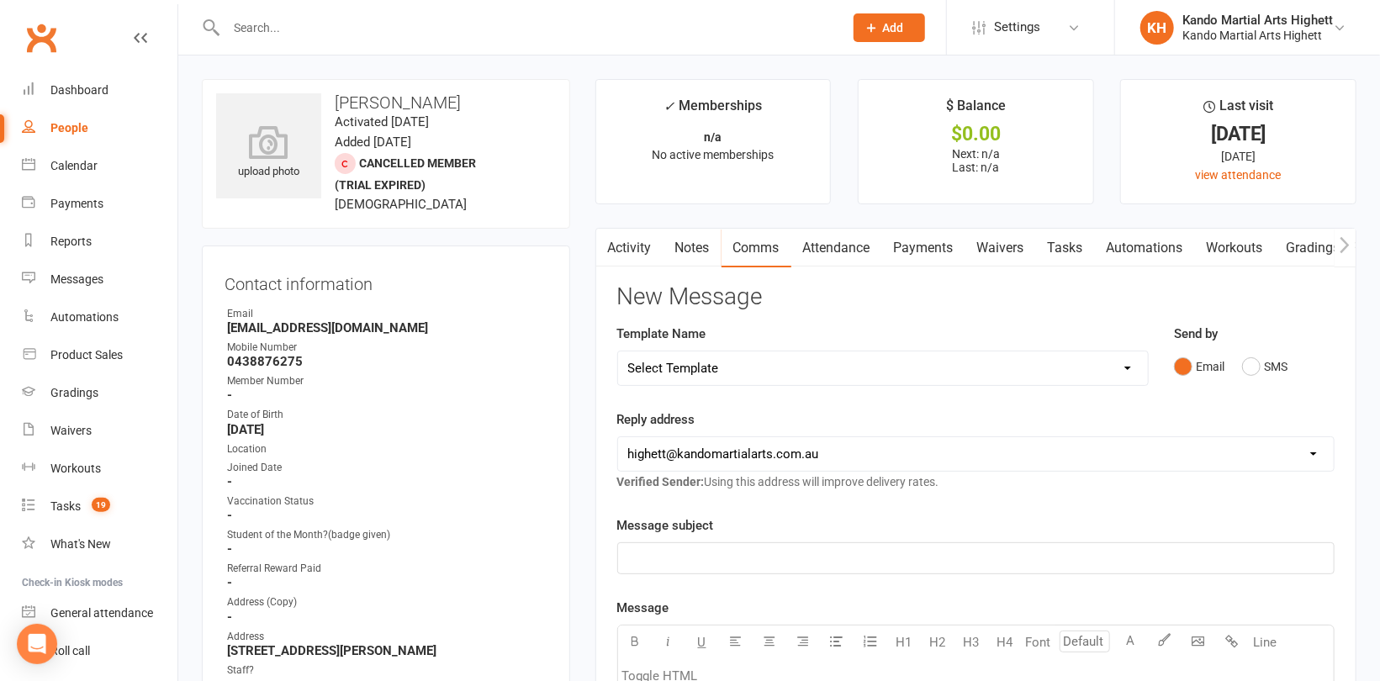
click at [799, 367] on select "Select Template [Email] 2_Booking Confirmation Required [Email] 3_Booking Confi…" at bounding box center [883, 369] width 530 height 34
select select "17"
click at [618, 352] on select "Select Template [Email] 2_Booking Confirmation Required [Email] 3_Booking Confi…" at bounding box center [883, 369] width 530 height 34
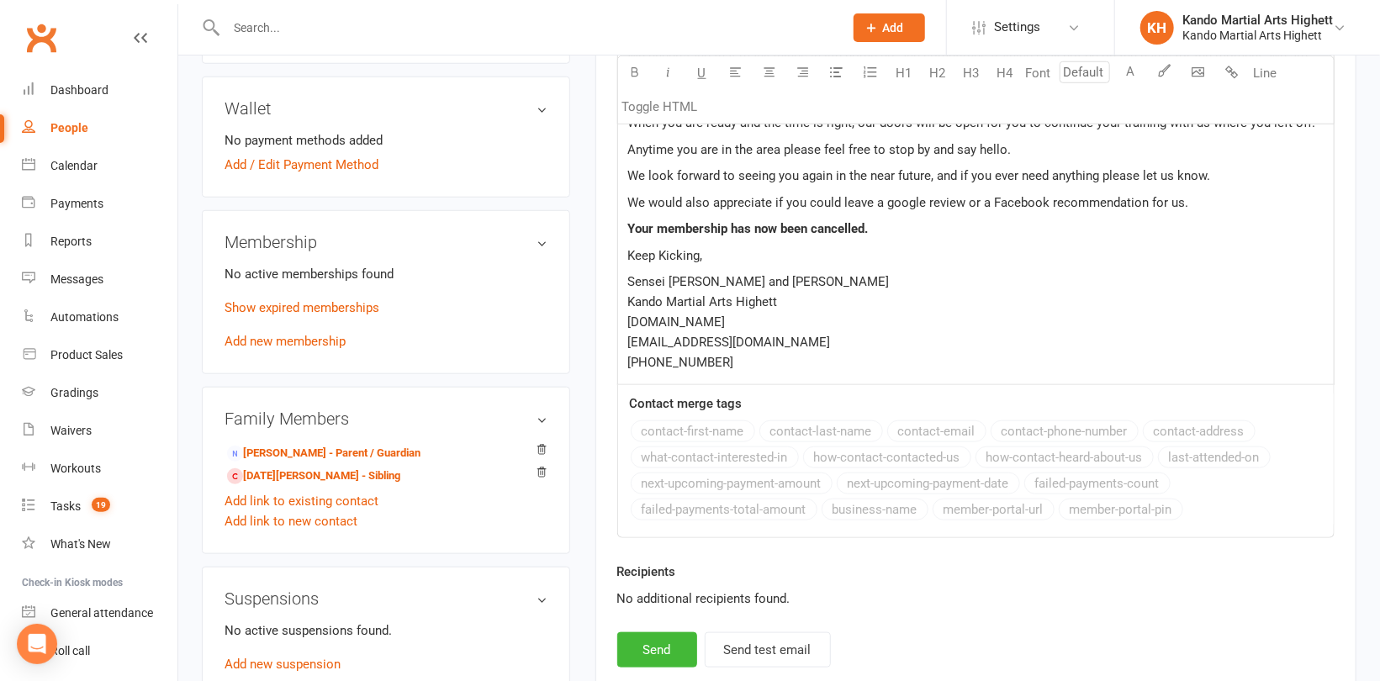
scroll to position [841, 0]
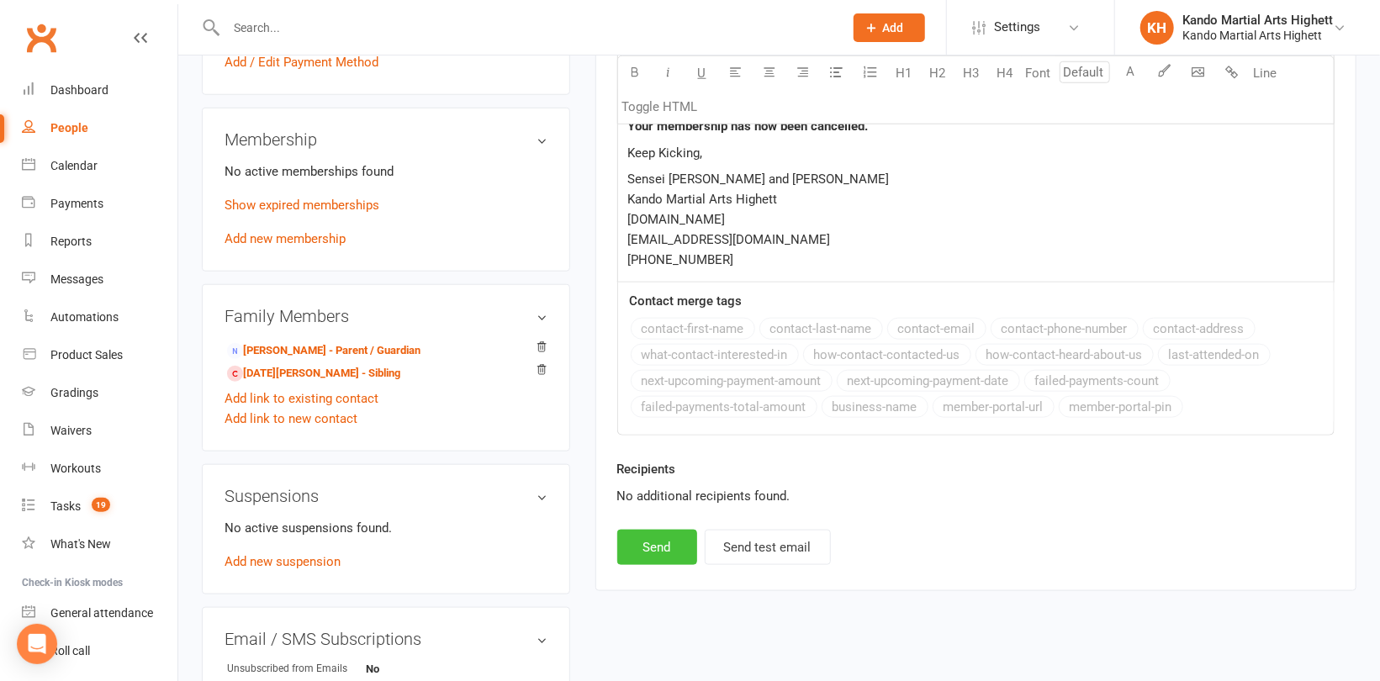
click at [678, 540] on button "Send" at bounding box center [657, 547] width 80 height 35
select select
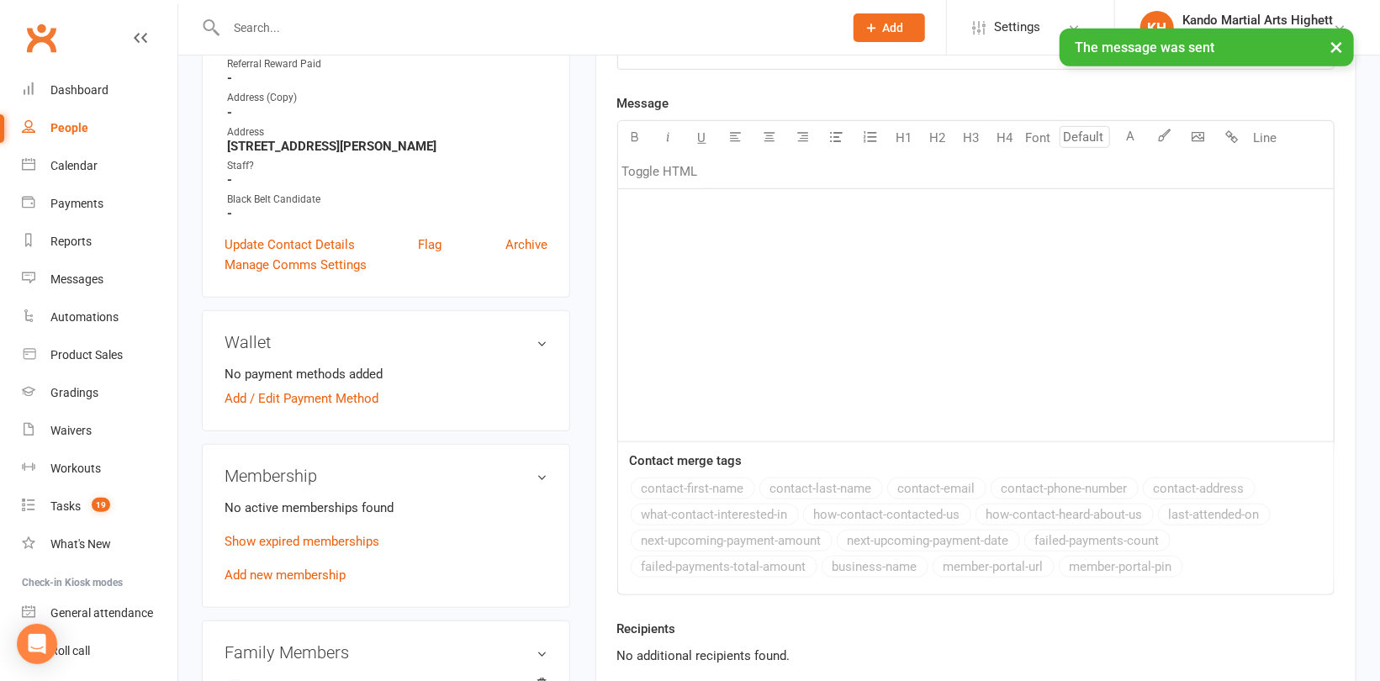
scroll to position [757, 0]
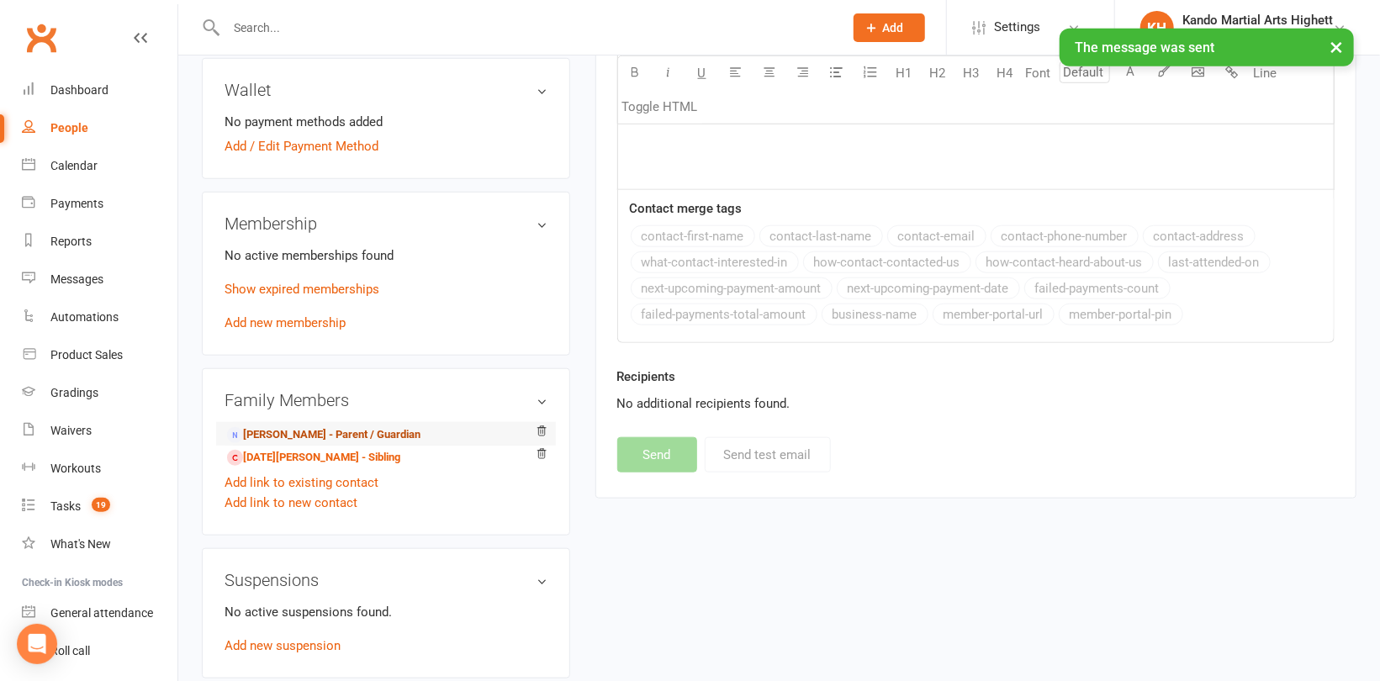
click at [284, 440] on link "[PERSON_NAME] - Parent / Guardian" at bounding box center [323, 435] width 193 height 18
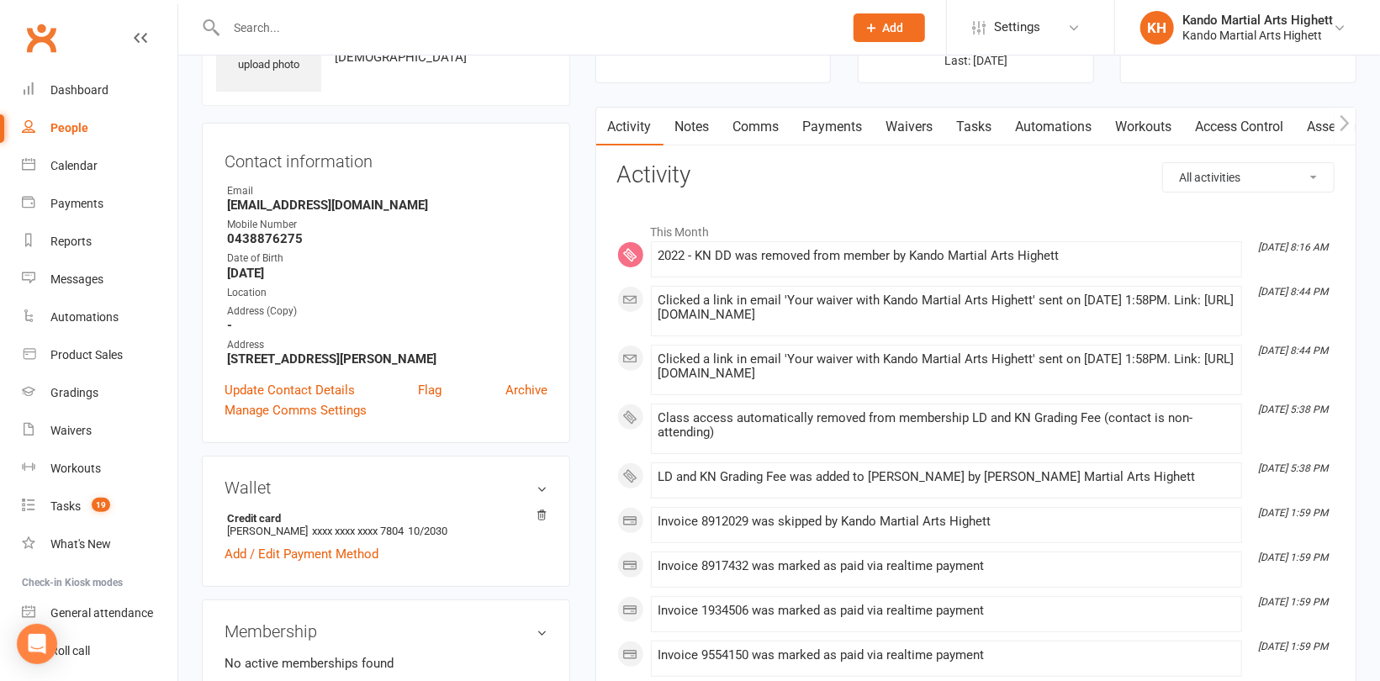
scroll to position [252, 0]
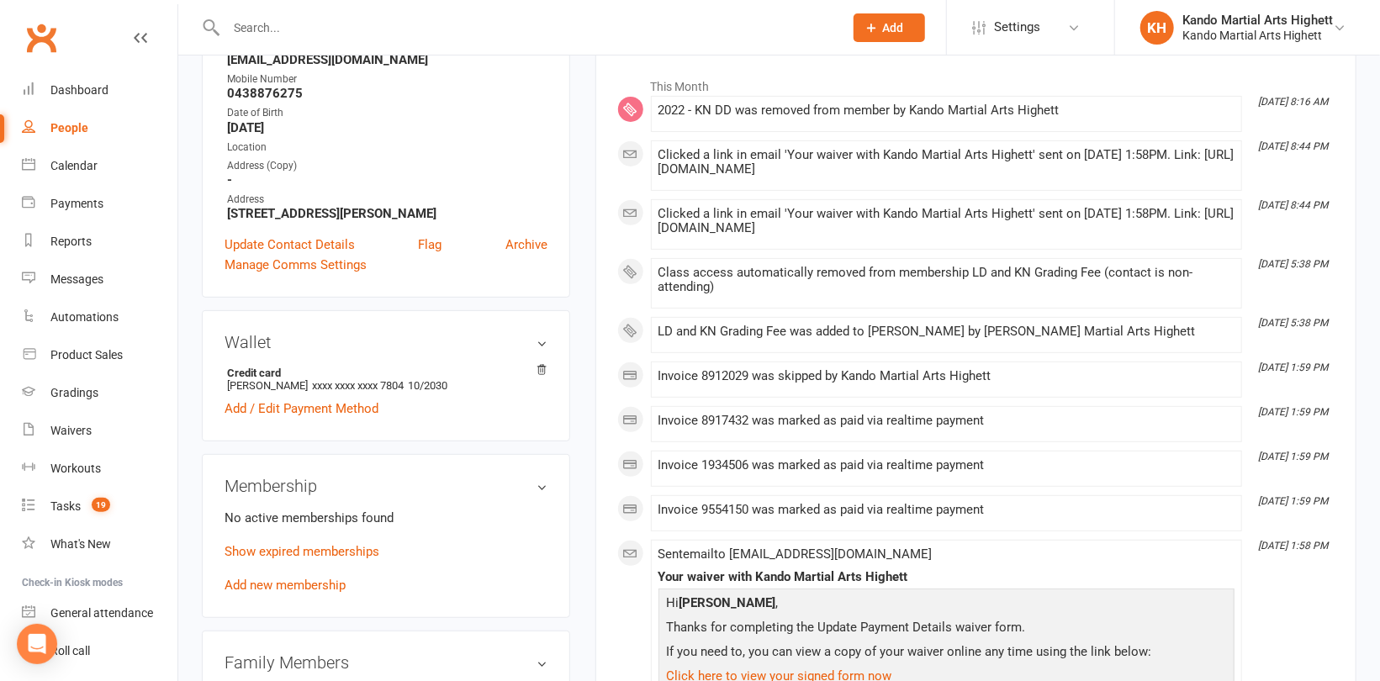
click at [65, 125] on div "People" at bounding box center [69, 127] width 38 height 13
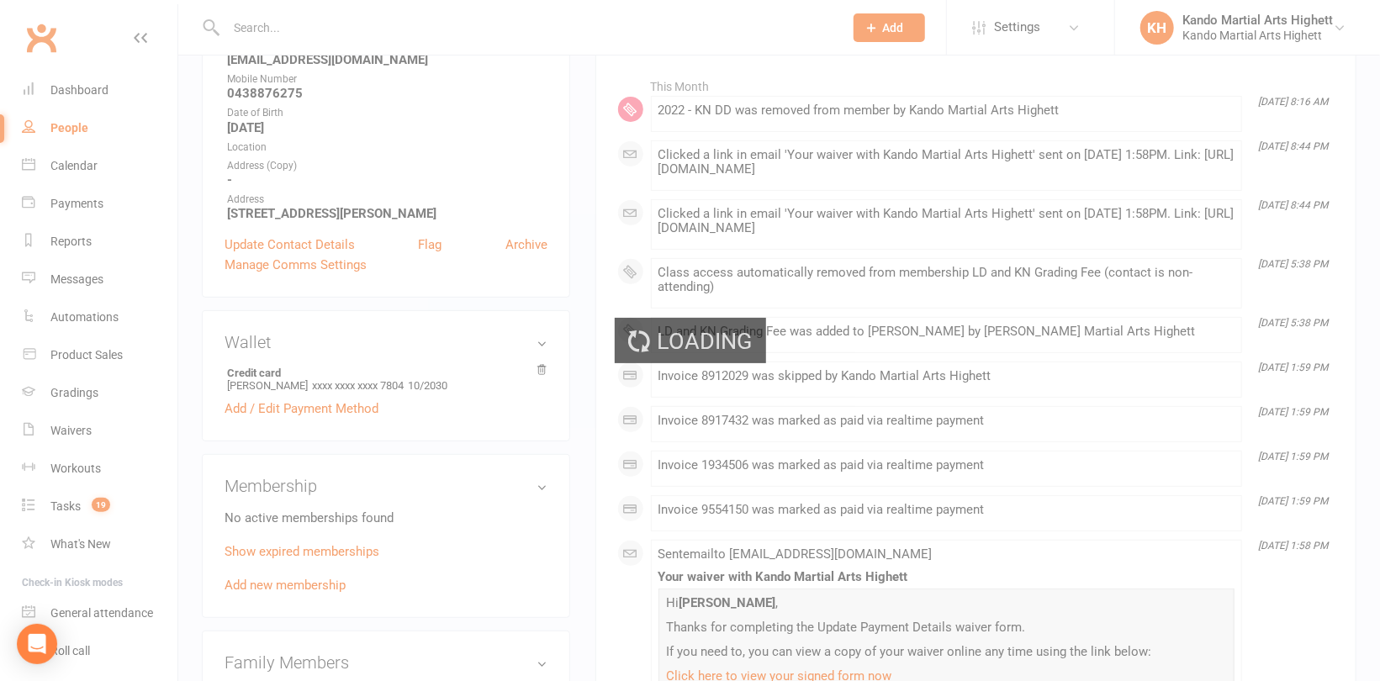
select select "100"
